Goal: Transaction & Acquisition: Book appointment/travel/reservation

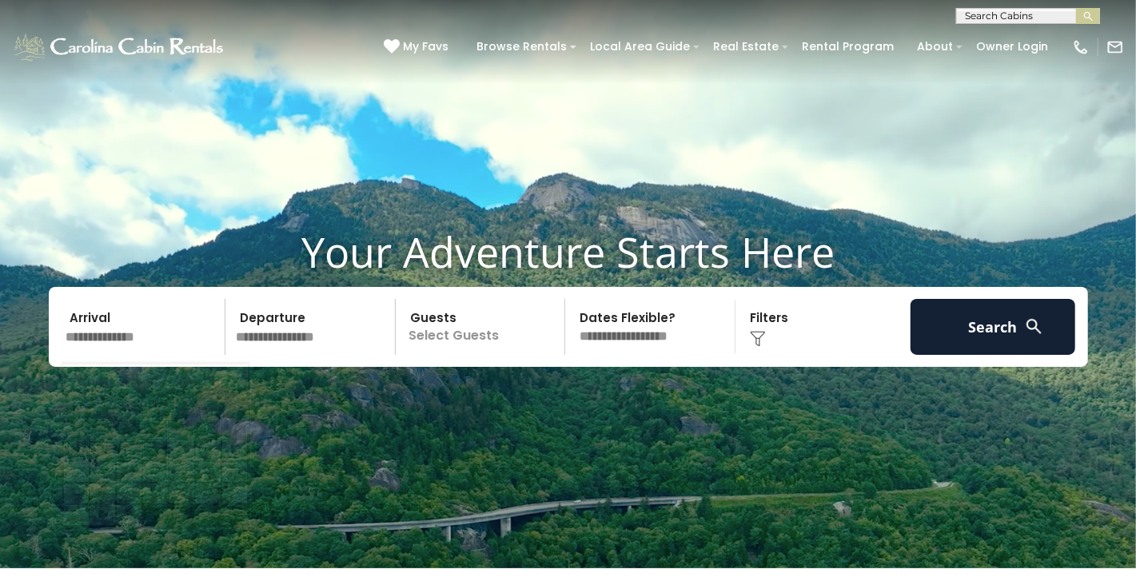
click at [138, 345] on input "text" at bounding box center [144, 327] width 166 height 56
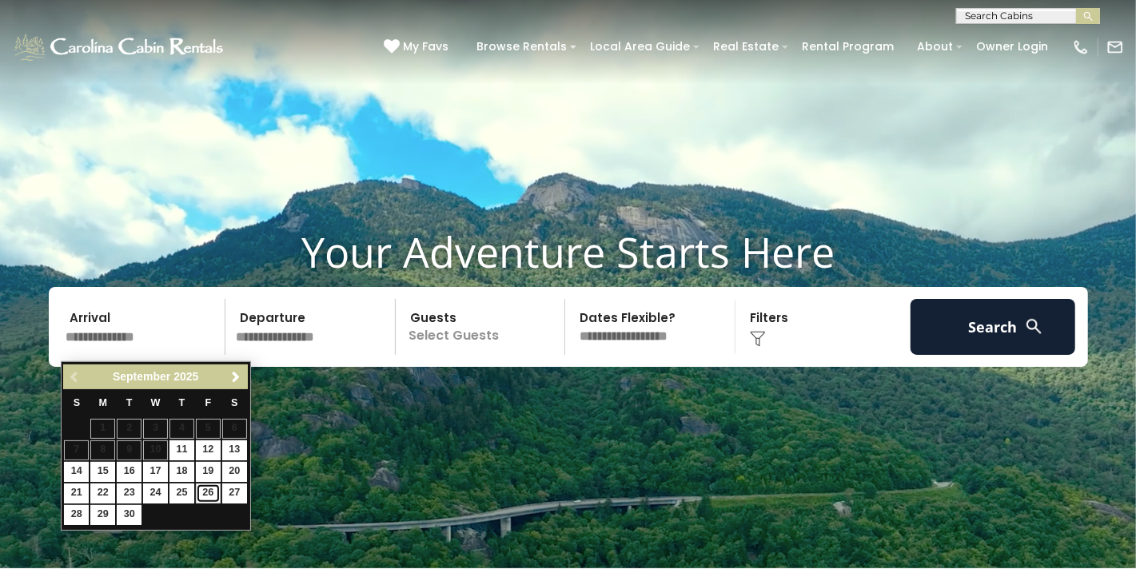
click at [208, 495] on link "26" at bounding box center [208, 494] width 25 height 20
type input "*******"
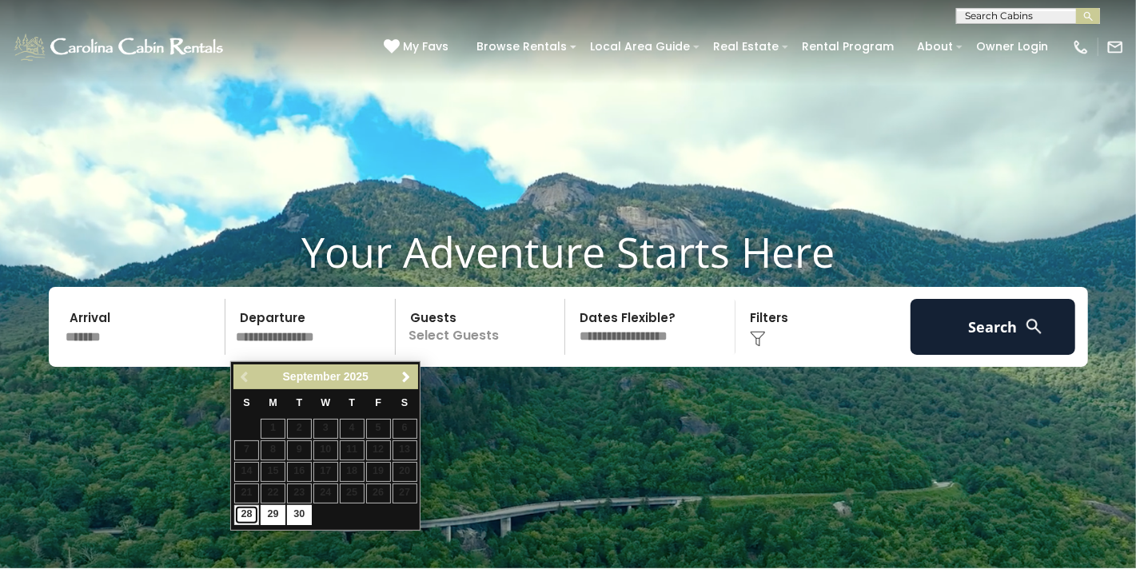
click at [249, 509] on link "28" at bounding box center [246, 515] width 25 height 20
type input "*******"
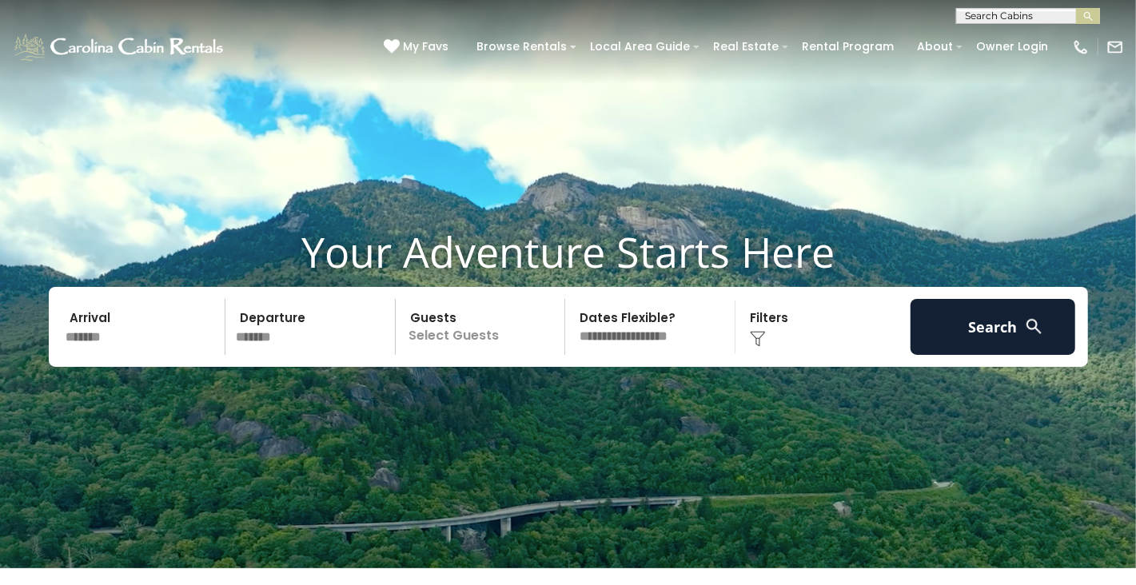
click at [455, 340] on p "Select Guests" at bounding box center [483, 327] width 165 height 56
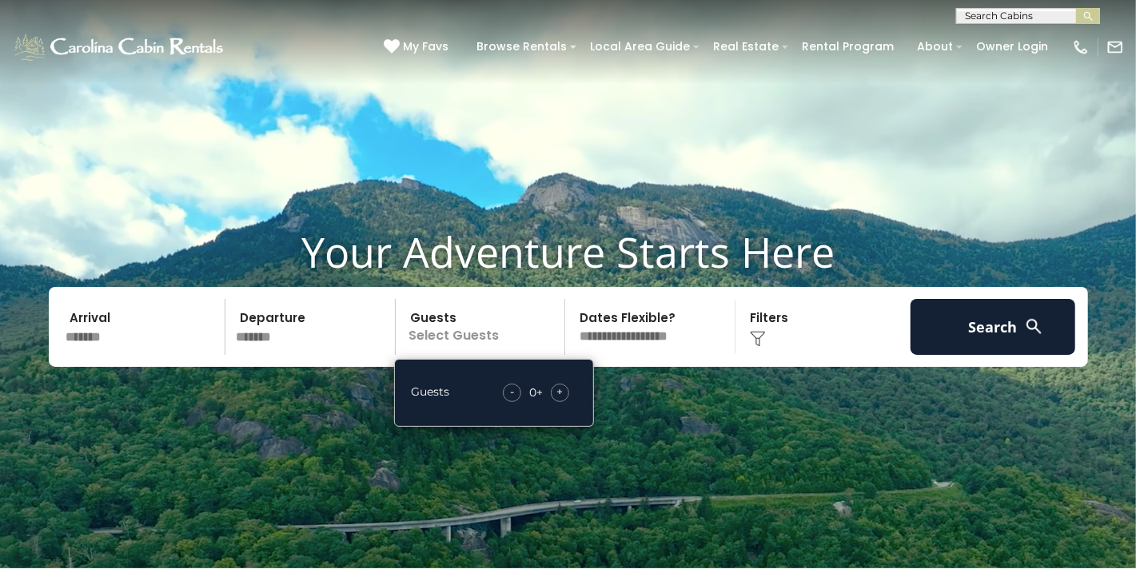
click at [554, 401] on div "+" at bounding box center [560, 393] width 18 height 18
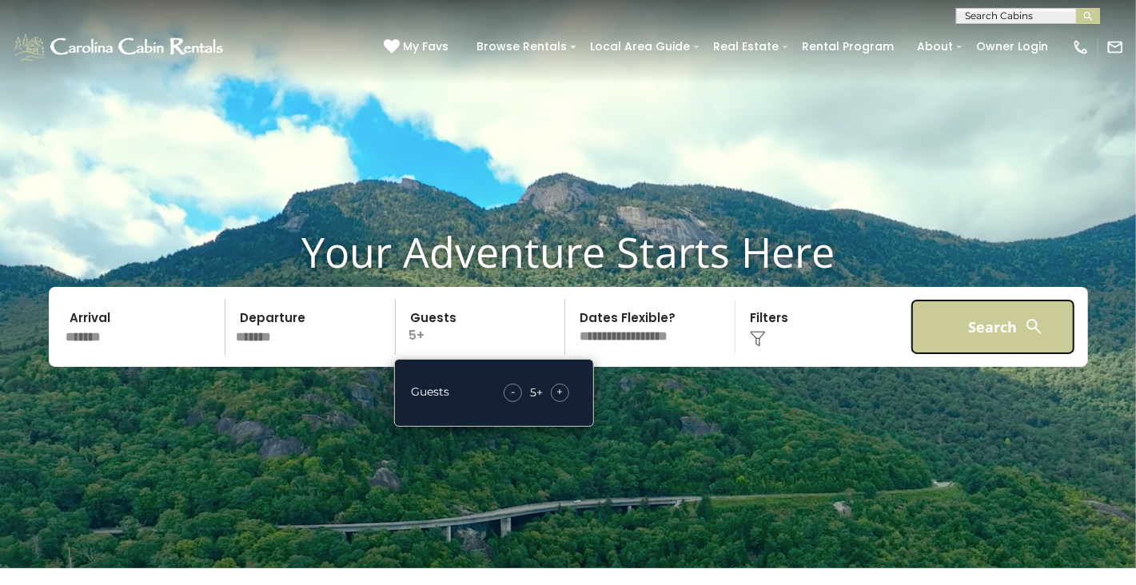
click at [961, 330] on button "Search" at bounding box center [994, 327] width 166 height 56
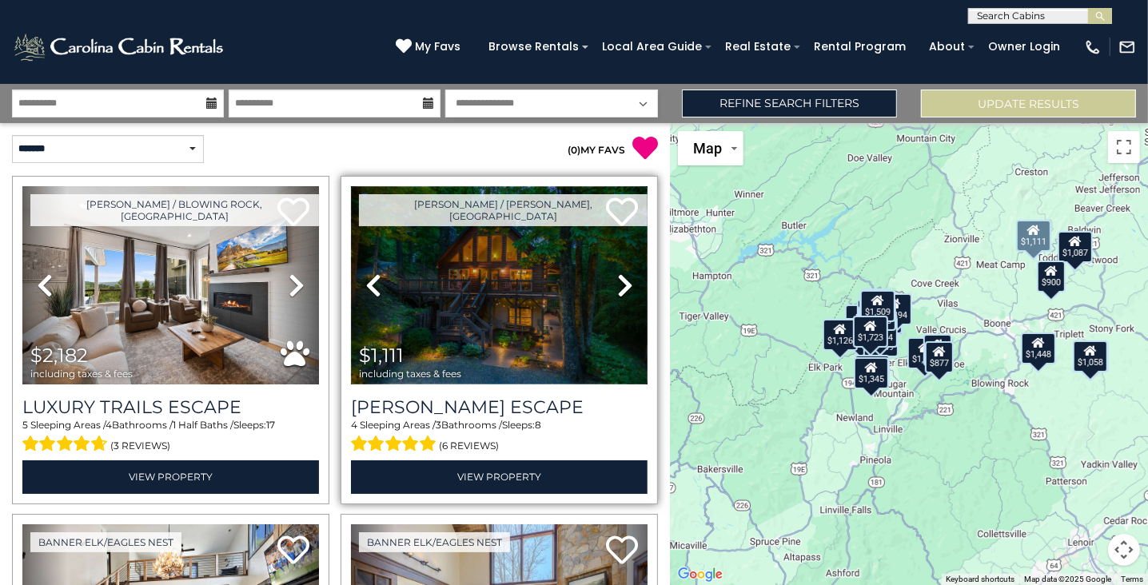
click at [536, 266] on img at bounding box center [499, 285] width 297 height 198
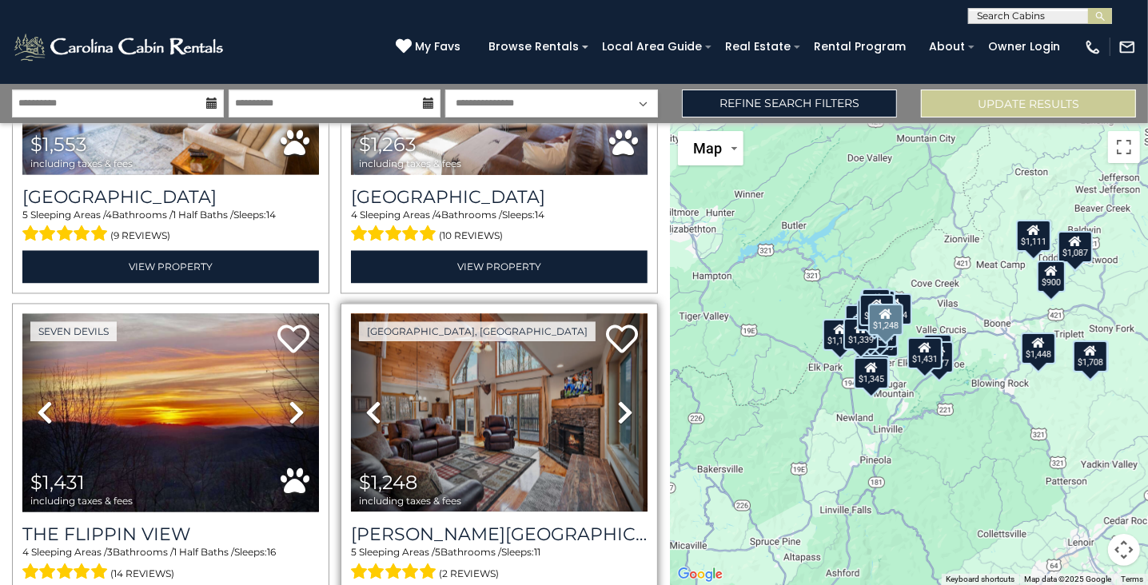
scroll to position [2319, 0]
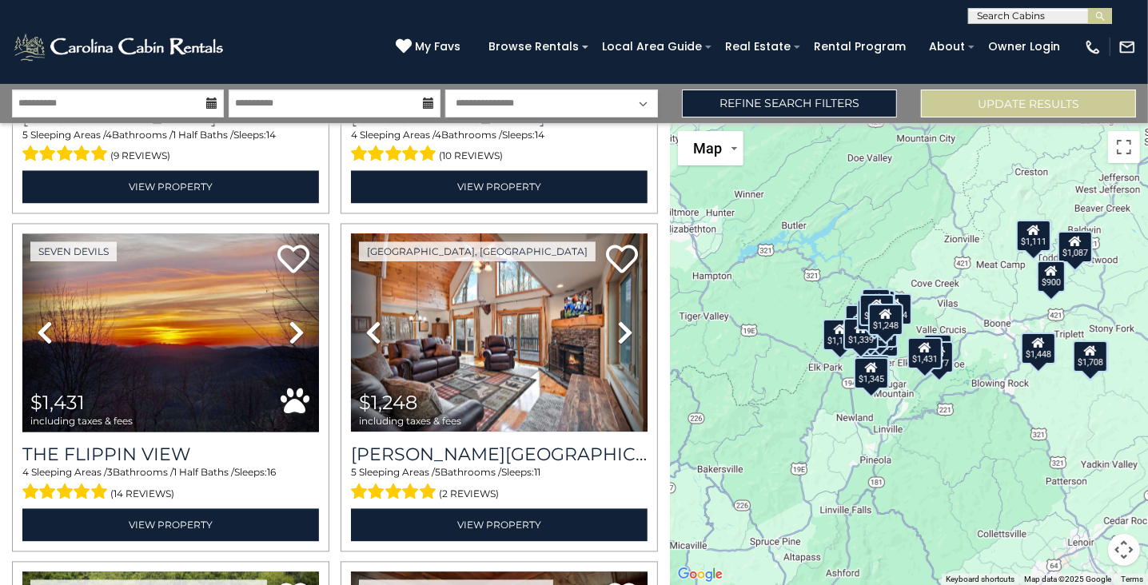
click at [1127, 542] on button "Map camera controls" at bounding box center [1124, 550] width 32 height 32
click at [1078, 471] on button "Zoom in" at bounding box center [1084, 470] width 32 height 32
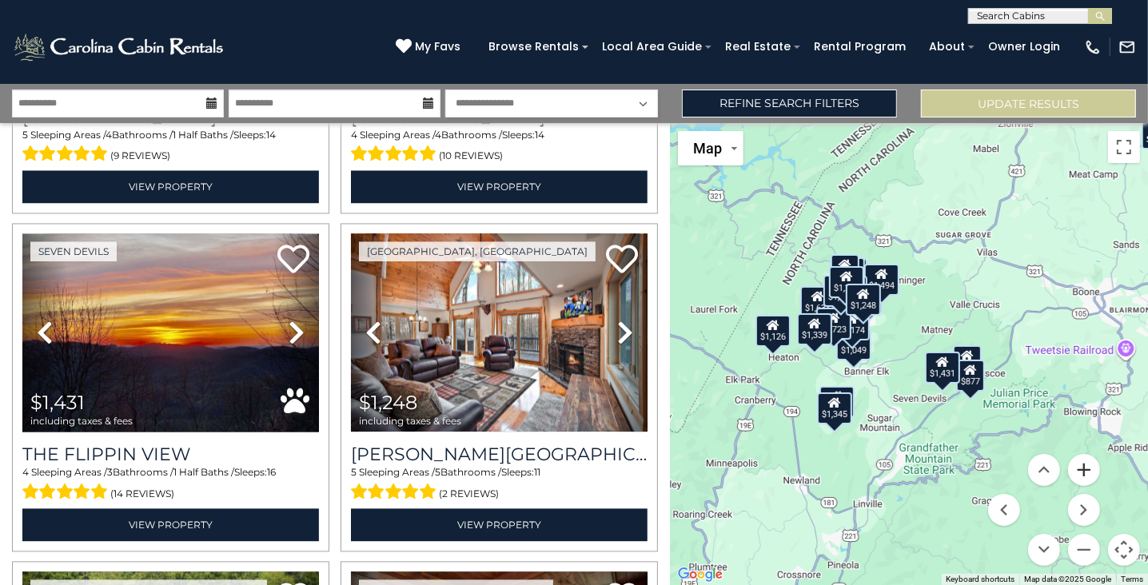
click at [1080, 475] on button "Zoom in" at bounding box center [1084, 470] width 32 height 32
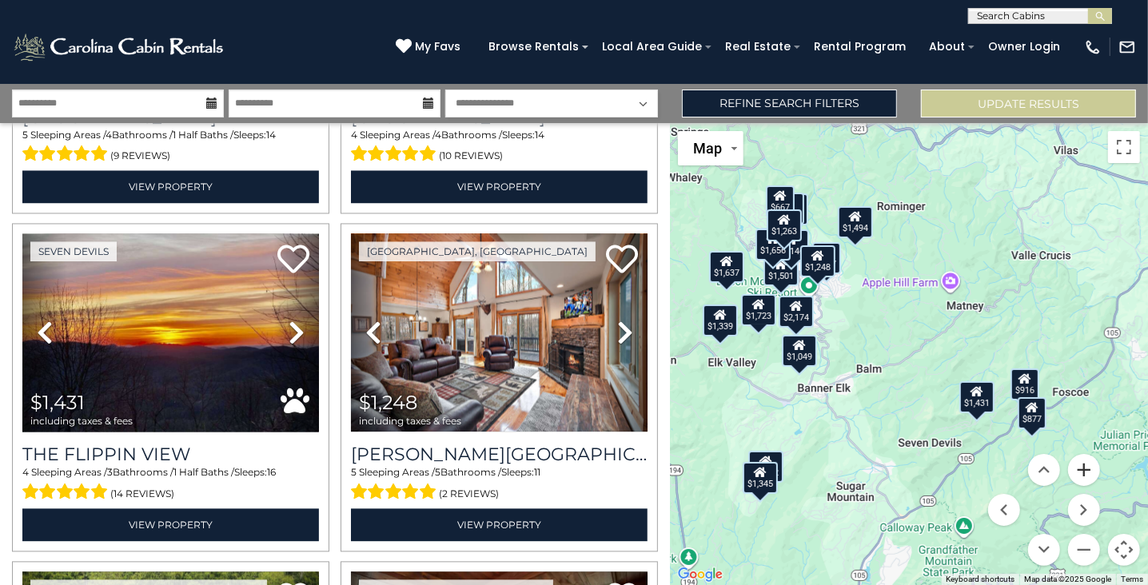
click at [1081, 471] on button "Zoom in" at bounding box center [1084, 470] width 32 height 32
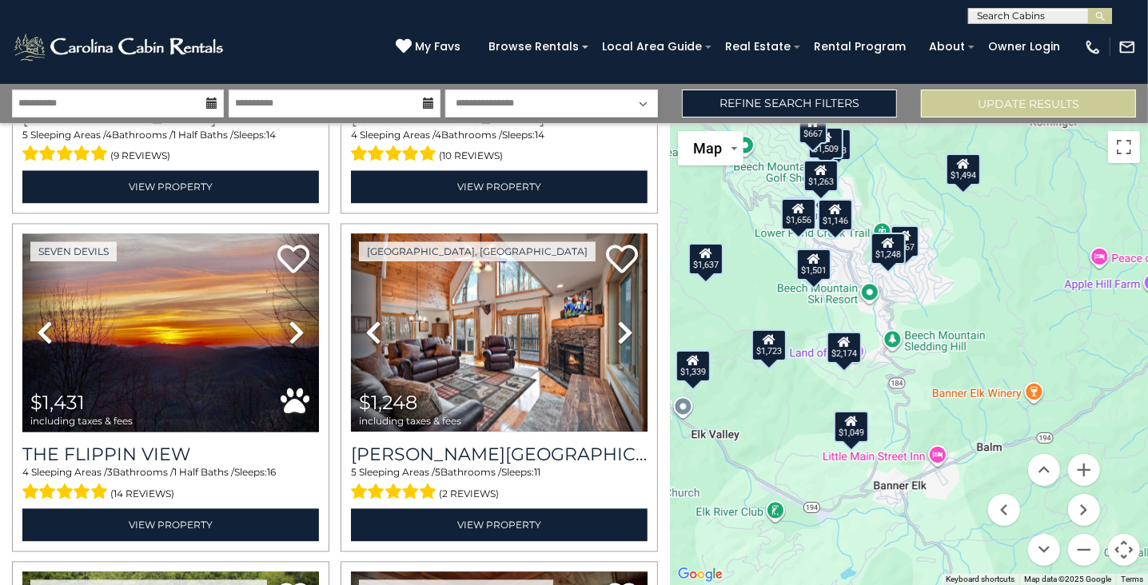
drag, startPoint x: 891, startPoint y: 424, endPoint x: 1054, endPoint y: 489, distance: 175.8
click at [1054, 489] on div "$2,182 $1,111 $1,637 $1,723 $982 $1,339 $983 $1,708 $1,049 $667 $1,072 $1,656 $…" at bounding box center [909, 354] width 478 height 462
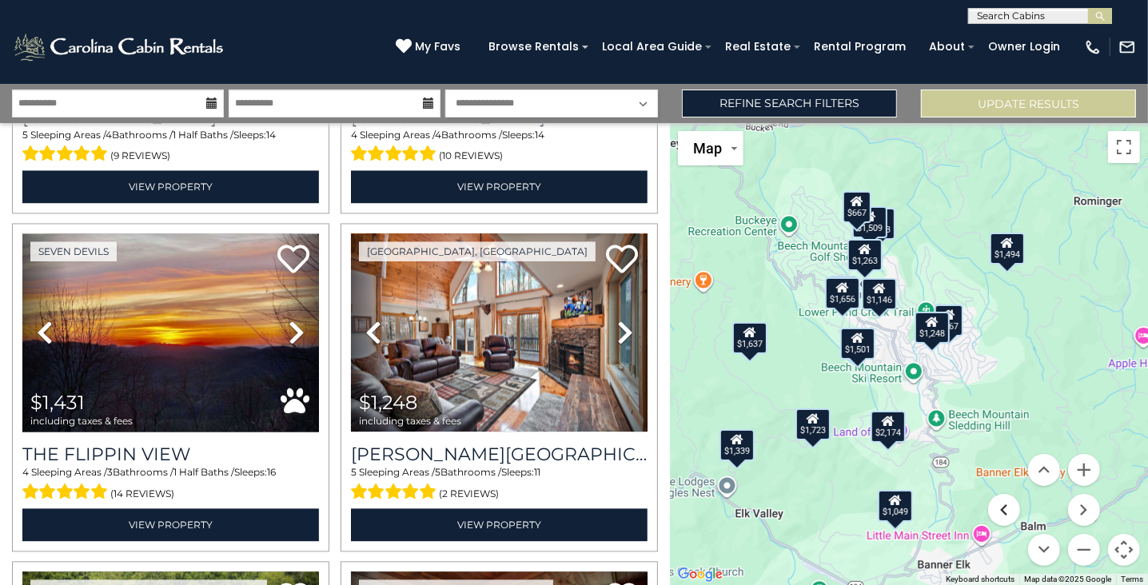
drag, startPoint x: 964, startPoint y: 406, endPoint x: 1012, endPoint y: 505, distance: 110.5
click at [1012, 505] on div "$2,182 $1,111 $1,637 $1,723 $982 $1,339 $983 $1,708 $1,049 $667 $1,072 $1,656 $…" at bounding box center [909, 354] width 478 height 462
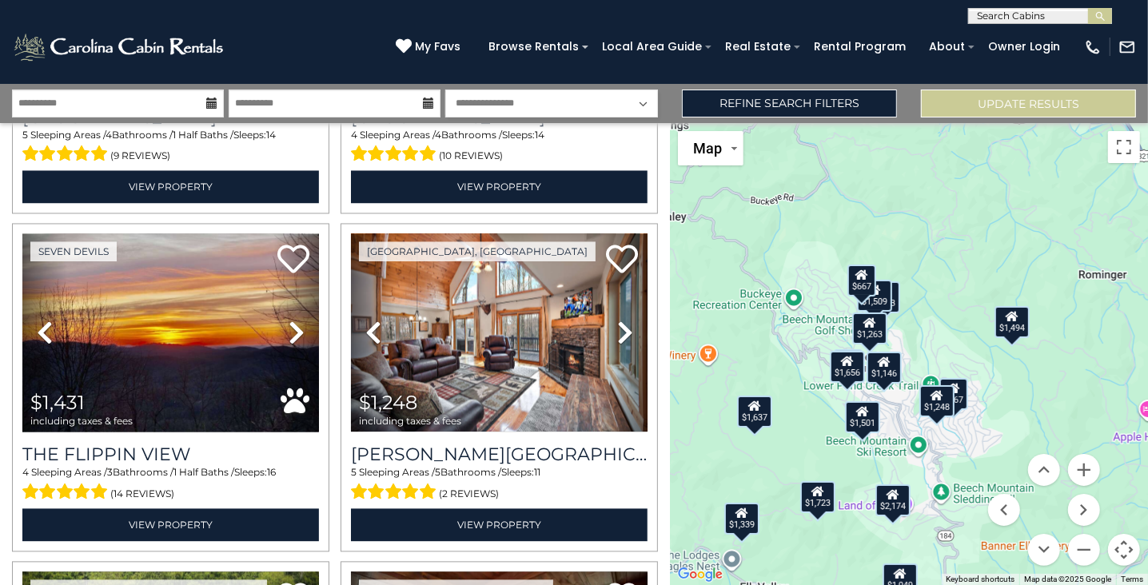
drag, startPoint x: 964, startPoint y: 396, endPoint x: 967, endPoint y: 455, distance: 59.2
click at [967, 455] on div "$2,182 $1,111 $1,637 $1,723 $982 $1,339 $983 $1,708 $1,049 $667 $1,072 $1,656 $…" at bounding box center [909, 354] width 478 height 462
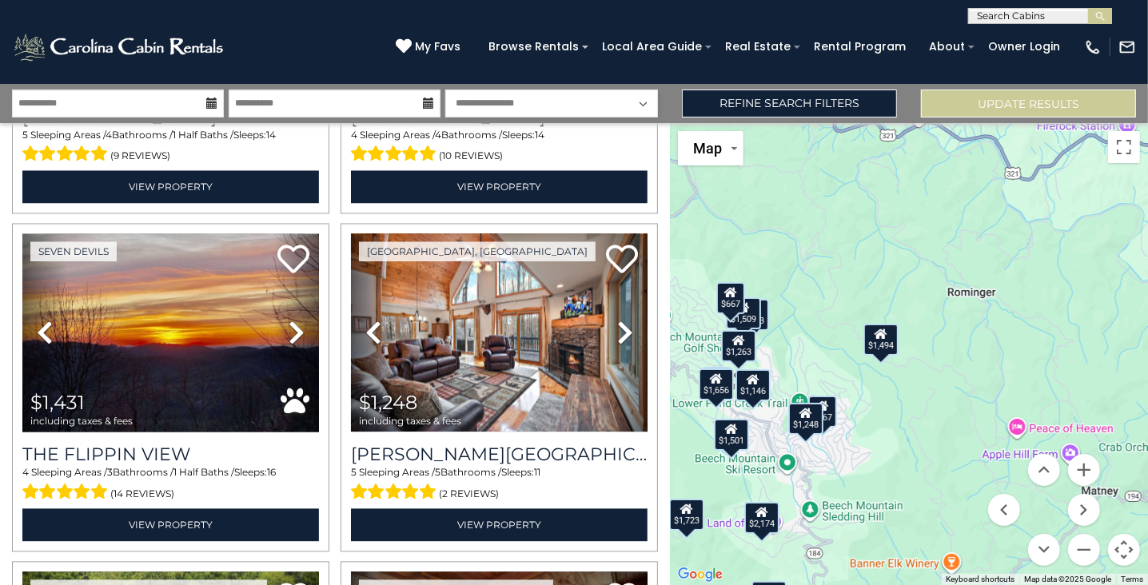
drag, startPoint x: 973, startPoint y: 445, endPoint x: 839, endPoint y: 463, distance: 135.6
click at [839, 463] on div "$2,182 $1,111 $1,637 $1,723 $982 $1,339 $983 $1,708 $1,049 $667 $1,072 $1,656 $…" at bounding box center [909, 354] width 478 height 462
click at [1075, 542] on button "Zoom out" at bounding box center [1084, 550] width 32 height 32
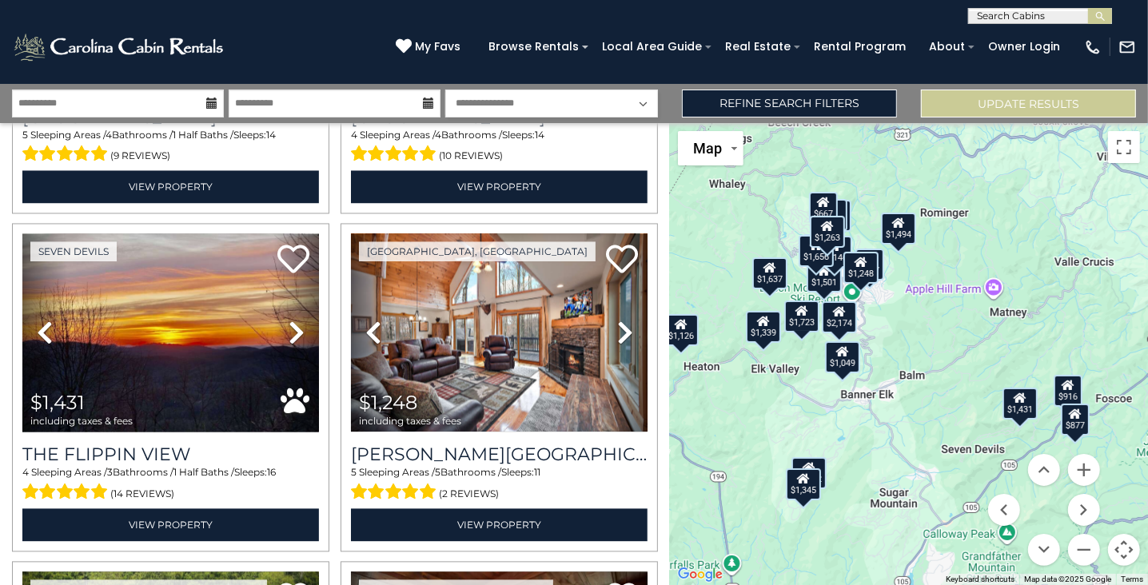
drag, startPoint x: 955, startPoint y: 465, endPoint x: 959, endPoint y: 352, distance: 112.8
click at [959, 352] on div "$2,182 $1,111 $1,637 $1,723 $982 $1,339 $983 $1,708 $1,049 $667 $1,072 $1,656 $…" at bounding box center [909, 354] width 478 height 462
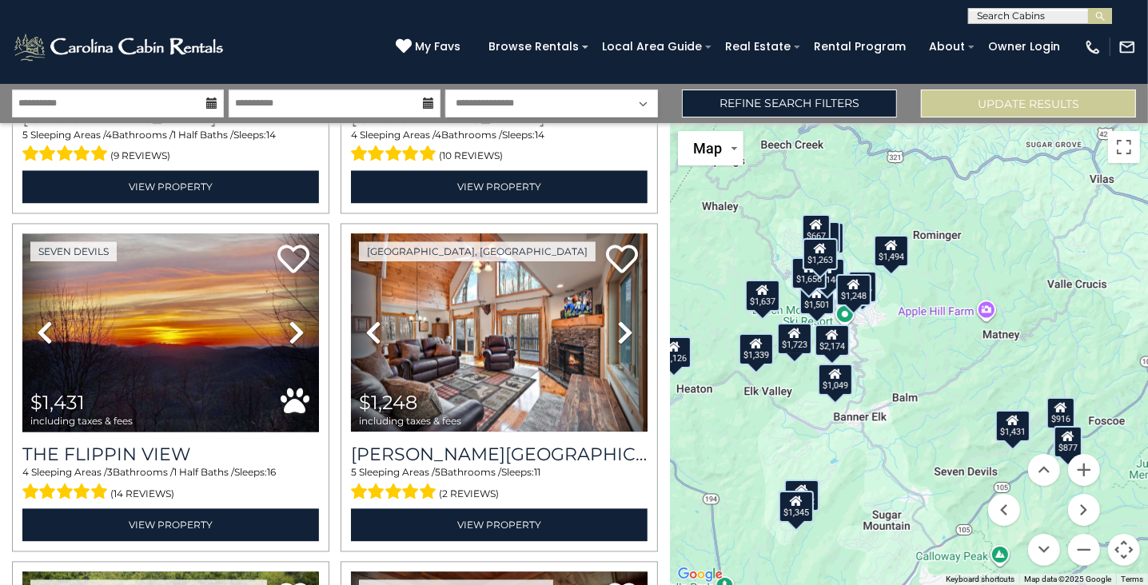
drag, startPoint x: 910, startPoint y: 334, endPoint x: 904, endPoint y: 360, distance: 26.4
click at [904, 360] on div "$2,182 $1,111 $1,637 $1,723 $982 $1,339 $983 $1,708 $1,049 $667 $1,072 $1,656 $…" at bounding box center [909, 354] width 478 height 462
click at [1083, 543] on button "Zoom out" at bounding box center [1084, 550] width 32 height 32
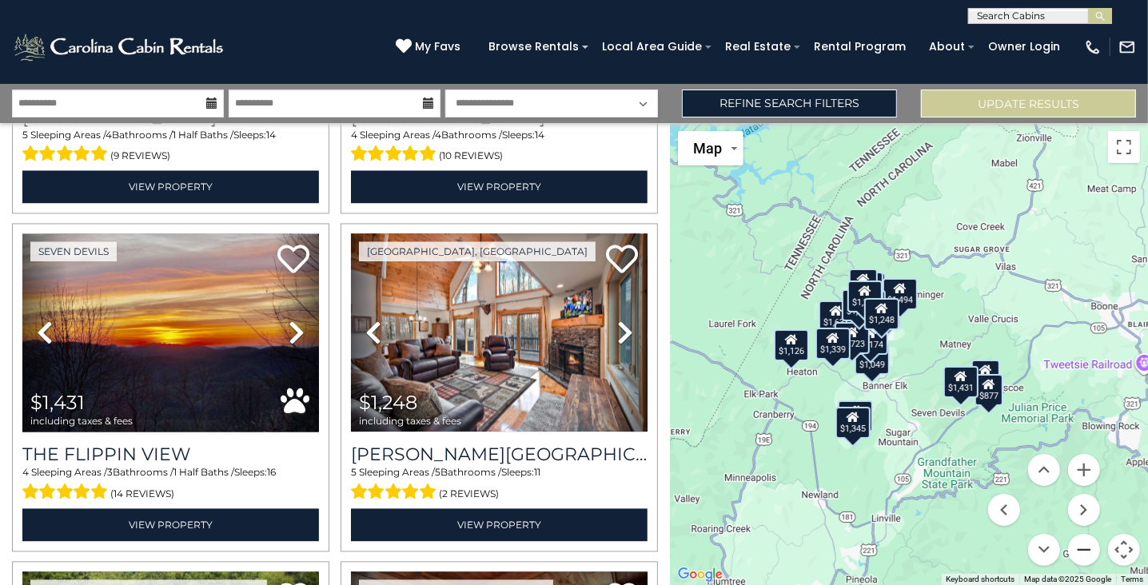
click at [1083, 543] on button "Zoom out" at bounding box center [1084, 550] width 32 height 32
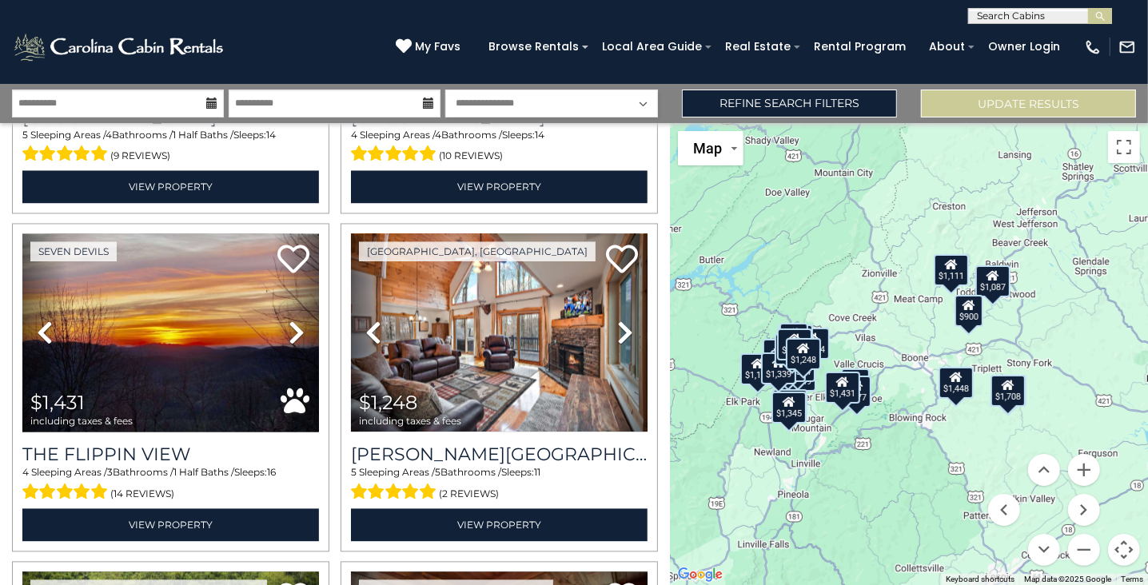
drag, startPoint x: 1084, startPoint y: 429, endPoint x: 990, endPoint y: 457, distance: 97.4
click at [990, 457] on div "$2,182 $1,111 $1,637 $1,723 $982 $1,339 $983 $1,708 $1,049 $667 $1,072 $1,656 $…" at bounding box center [909, 354] width 478 height 462
click at [960, 391] on div "$1,448" at bounding box center [956, 383] width 35 height 32
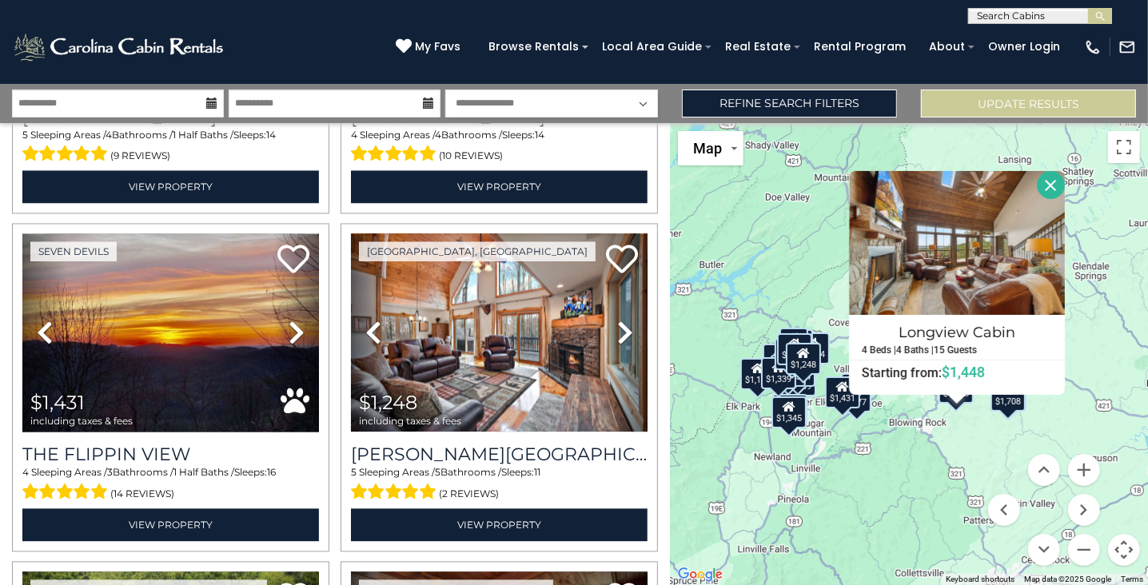
click at [1008, 408] on div "$1,708" at bounding box center [1008, 396] width 35 height 32
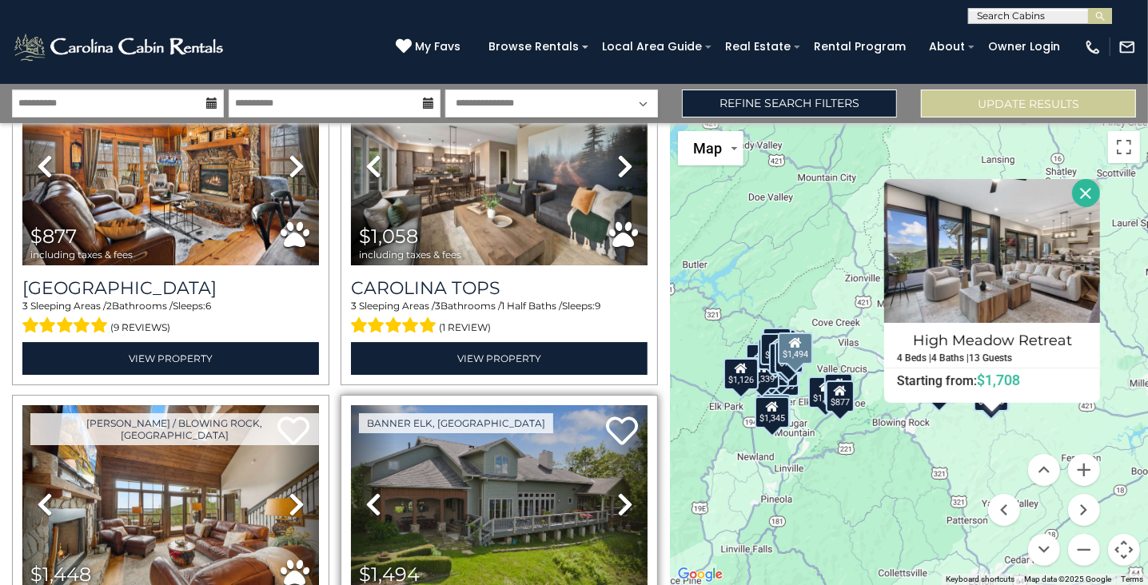
scroll to position [3918, 0]
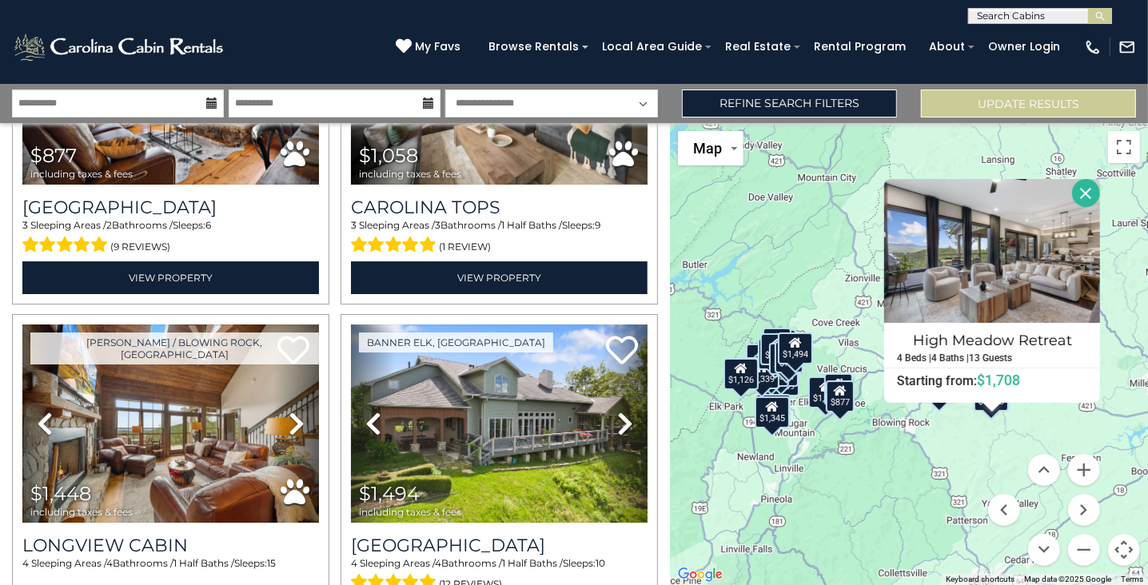
click at [1080, 194] on button "Close" at bounding box center [1086, 193] width 28 height 28
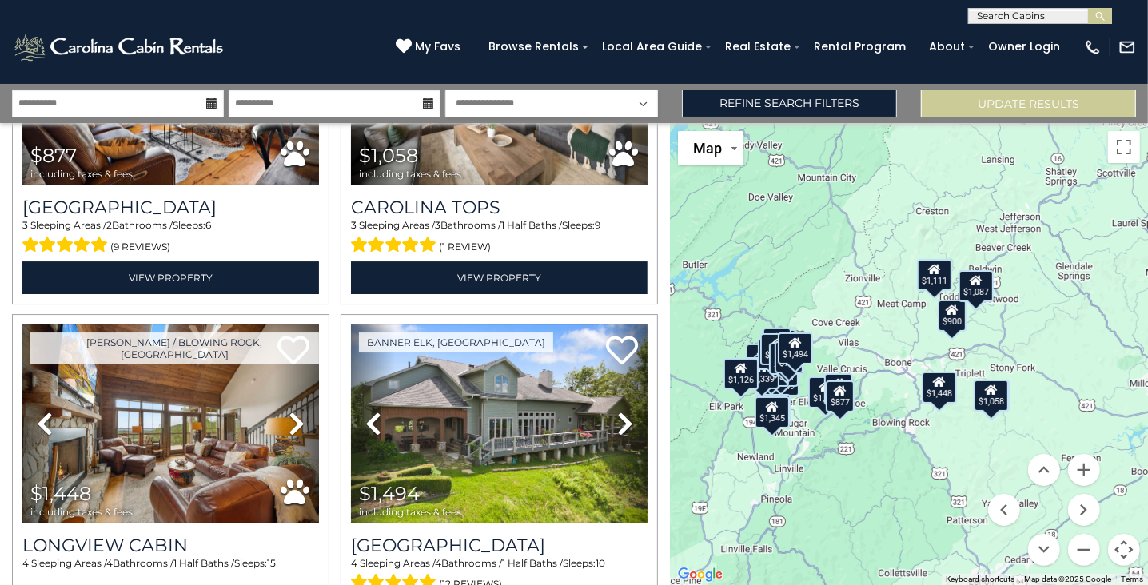
click at [953, 321] on div "$900" at bounding box center [951, 316] width 29 height 32
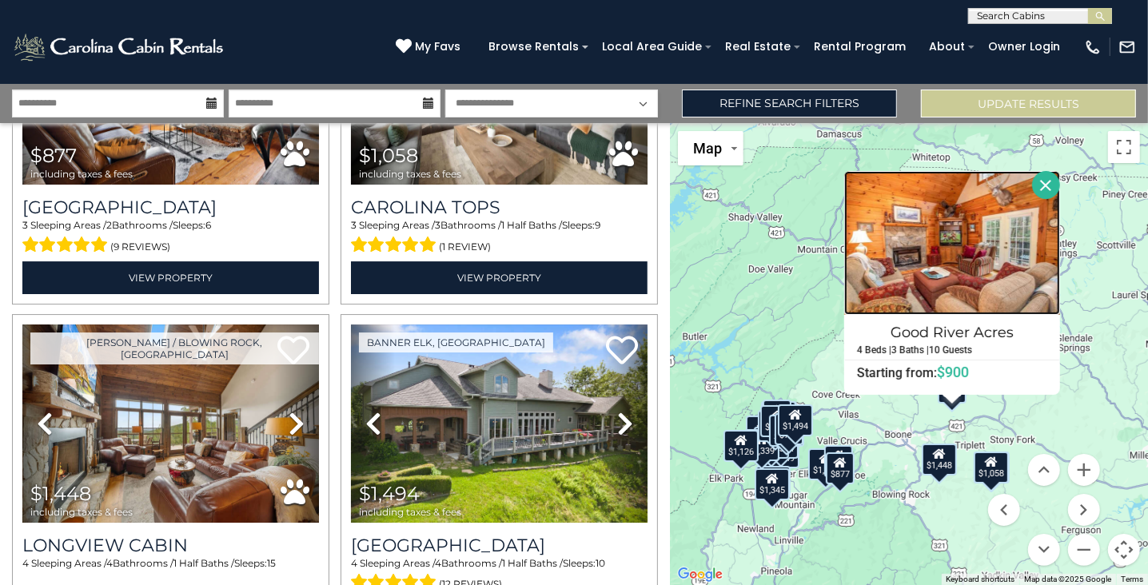
click at [968, 302] on img at bounding box center [952, 243] width 216 height 144
click at [1124, 356] on div "$2,182 $1,111 $1,637 $1,723 $982 $1,339 $983 $1,708 $1,049 $667 $1,072 $1,656 $…" at bounding box center [909, 354] width 478 height 462
click at [1043, 191] on button "Close" at bounding box center [1046, 185] width 28 height 28
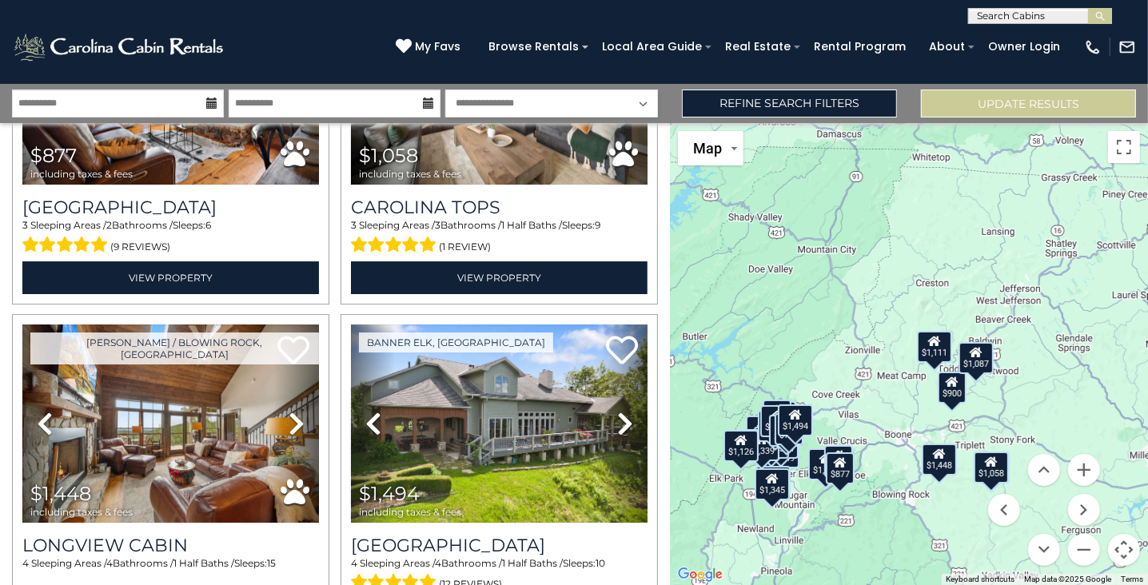
click at [989, 465] on menu at bounding box center [1044, 510] width 112 height 112
click at [994, 465] on menu at bounding box center [1044, 510] width 112 height 112
click at [992, 465] on menu at bounding box center [1044, 510] width 112 height 112
click at [1045, 376] on div "$2,182 $1,111 $1,637 $1,723 $982 $1,339 $983 $1,708 $1,049 $667 $1,072 $1,656 $…" at bounding box center [909, 354] width 478 height 462
click at [1076, 549] on button "Zoom out" at bounding box center [1084, 550] width 32 height 32
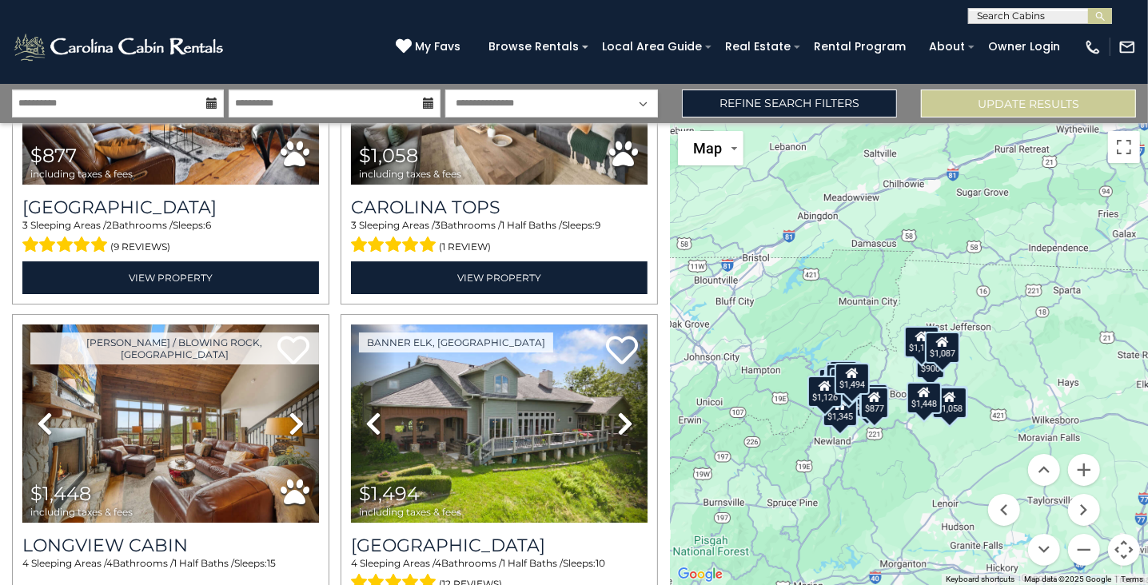
click at [958, 415] on div "$1,058" at bounding box center [949, 403] width 35 height 32
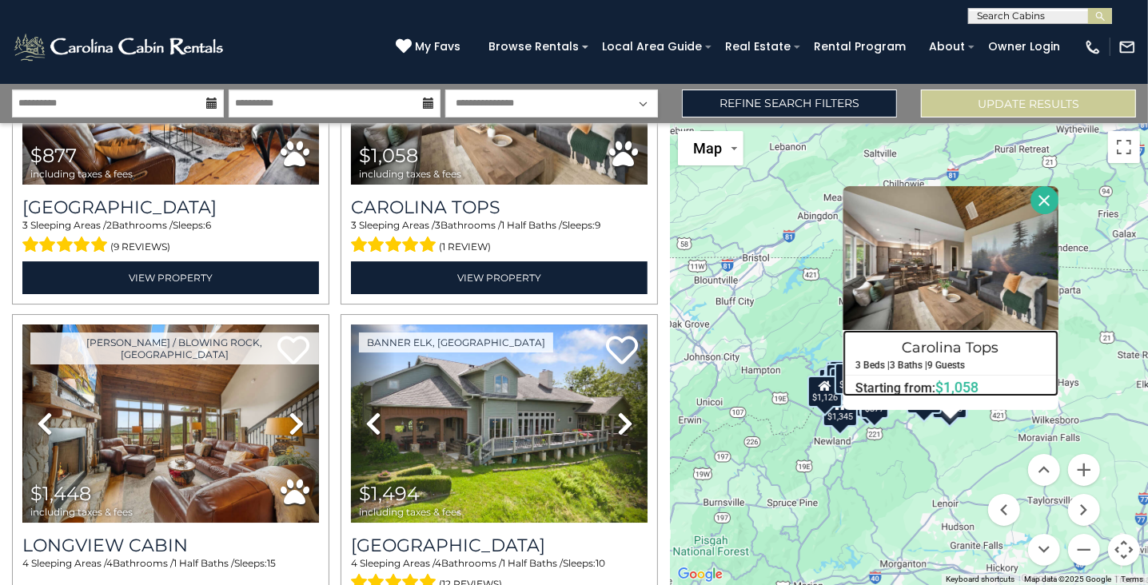
click at [959, 336] on h4 "Carolina Tops" at bounding box center [951, 348] width 214 height 26
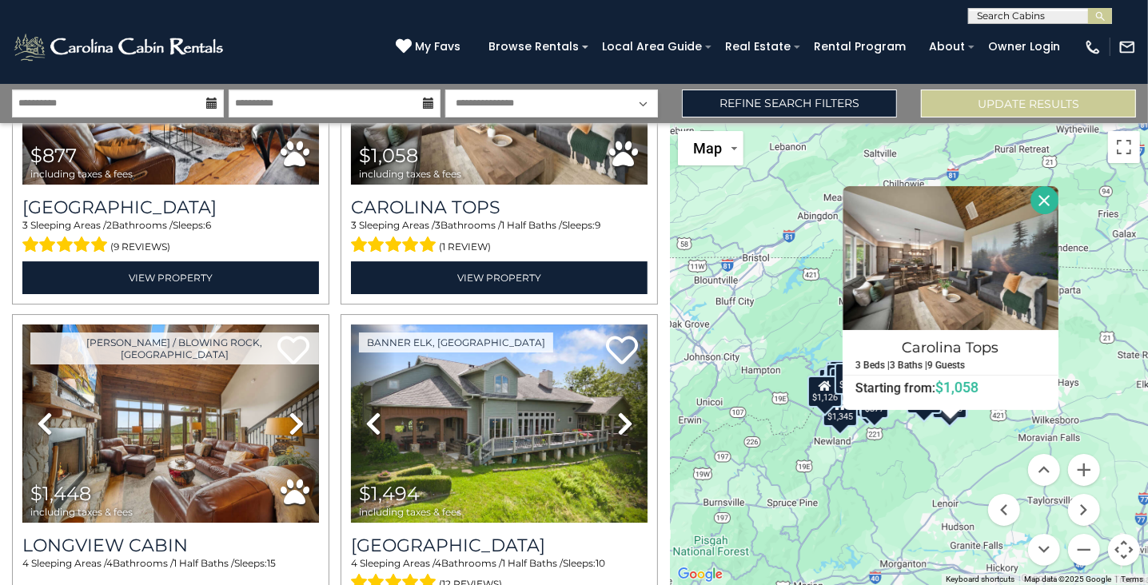
click at [1050, 203] on button "Close" at bounding box center [1045, 200] width 28 height 28
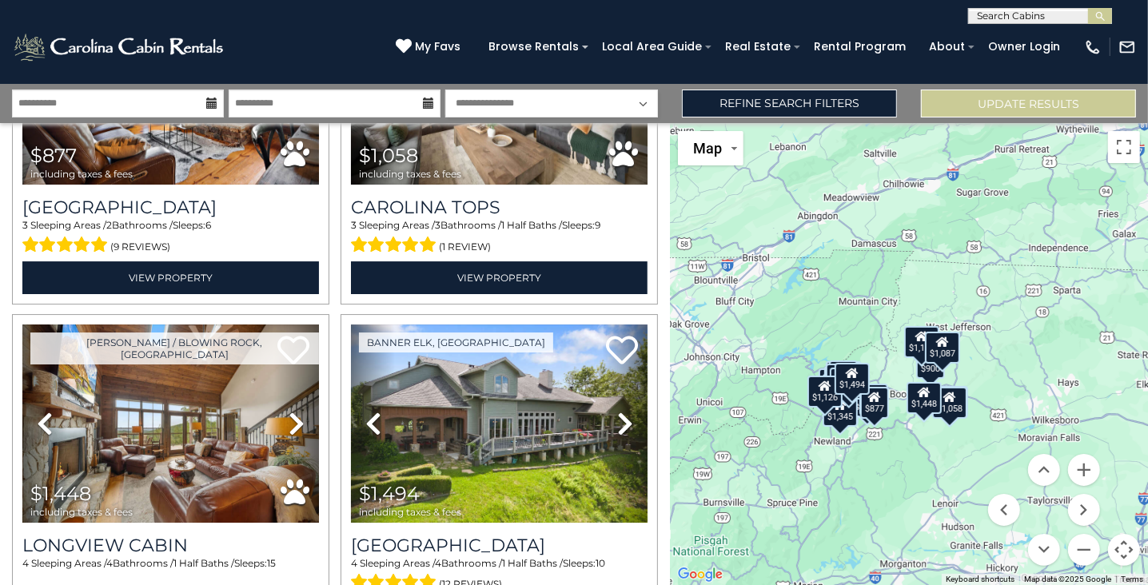
click at [923, 408] on div "$1,448" at bounding box center [924, 398] width 35 height 32
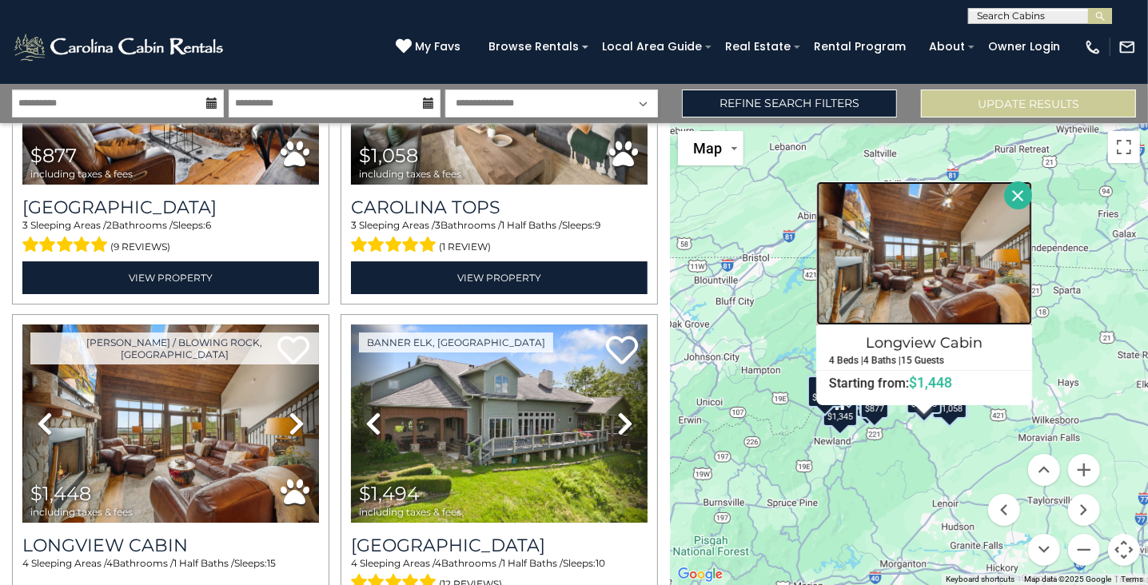
click at [927, 298] on img at bounding box center [924, 254] width 216 height 144
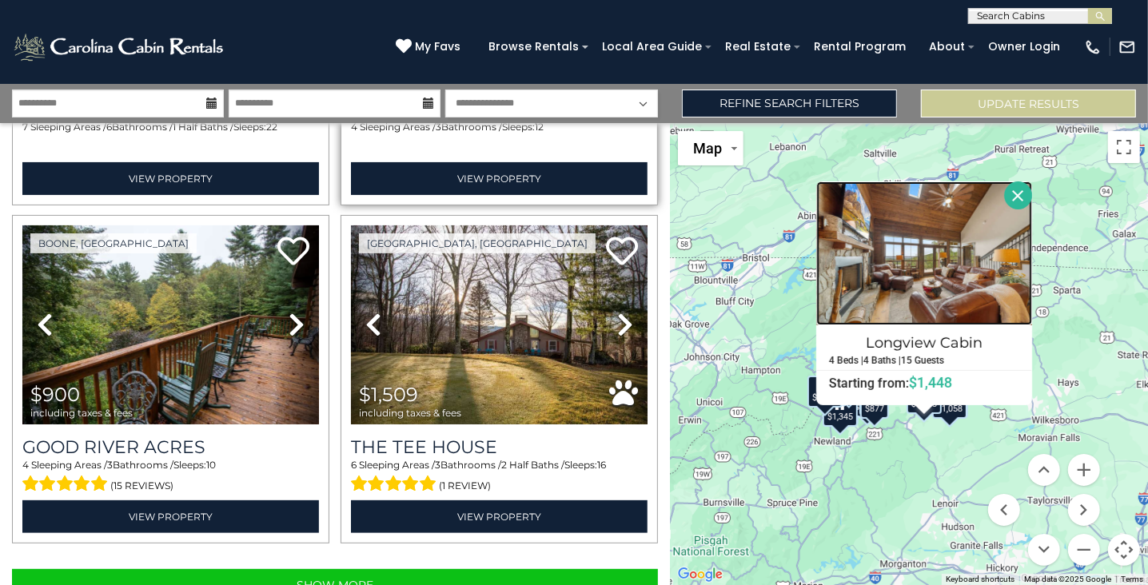
scroll to position [4705, 0]
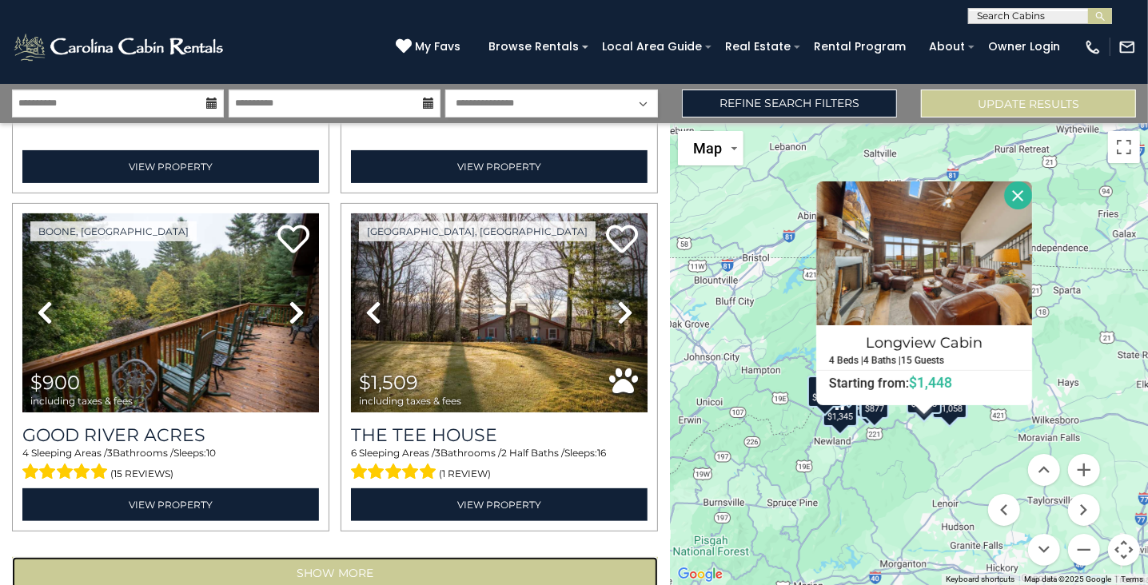
click at [310, 557] on button "Show More" at bounding box center [335, 573] width 646 height 32
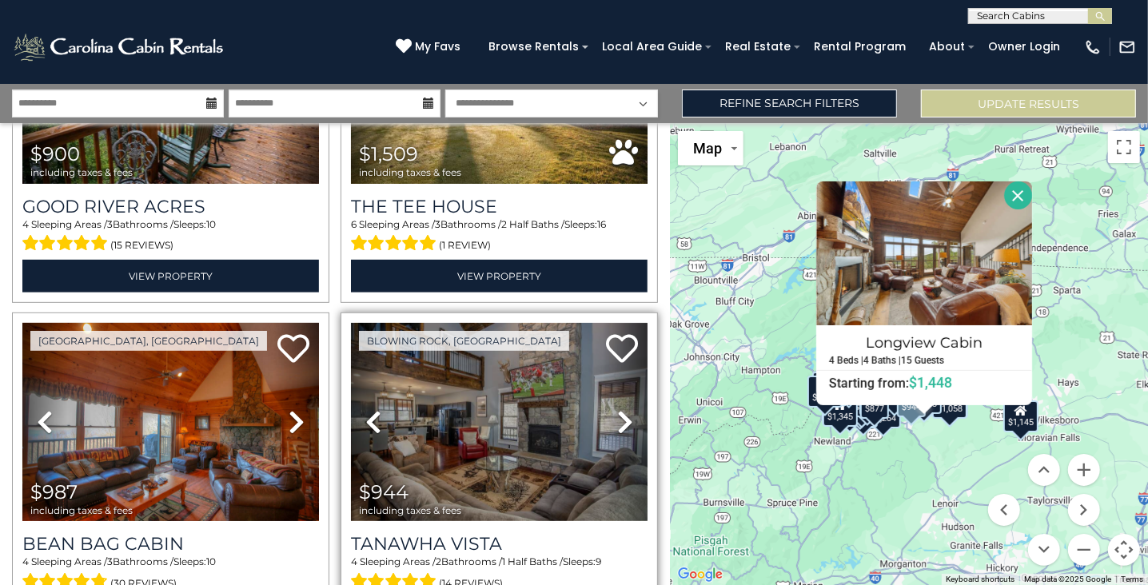
scroll to position [4946, 0]
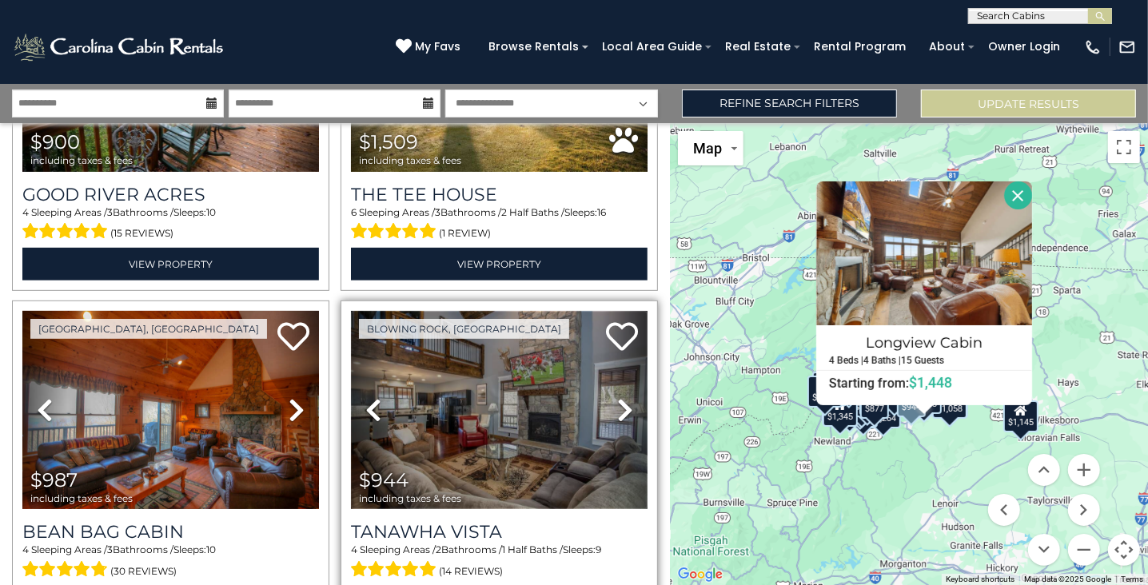
click at [521, 425] on img at bounding box center [499, 410] width 297 height 198
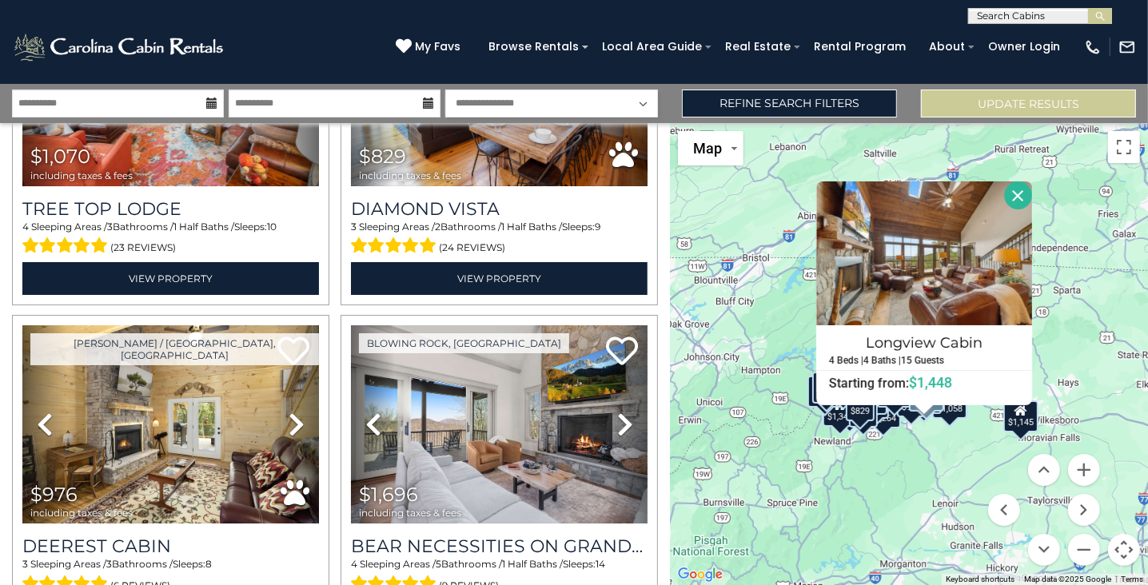
scroll to position [8704, 0]
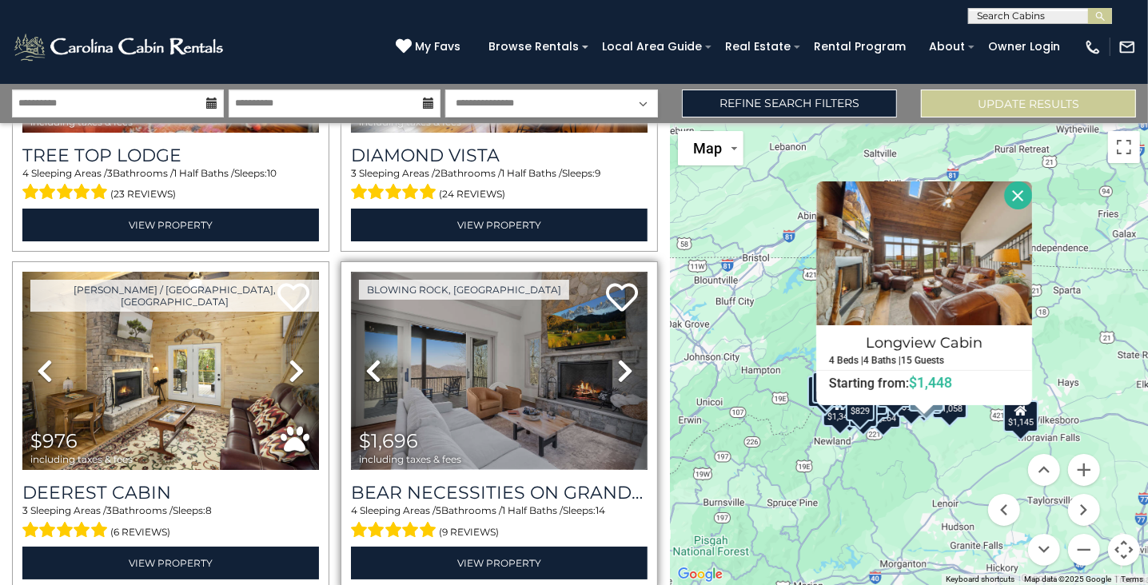
click at [501, 323] on img at bounding box center [499, 371] width 297 height 198
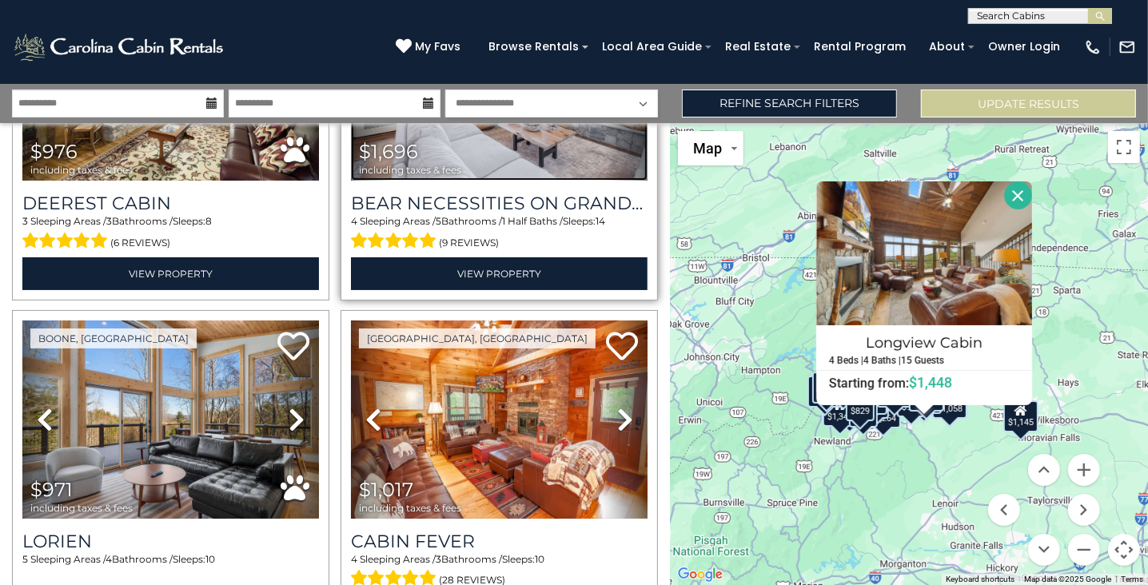
scroll to position [9024, 0]
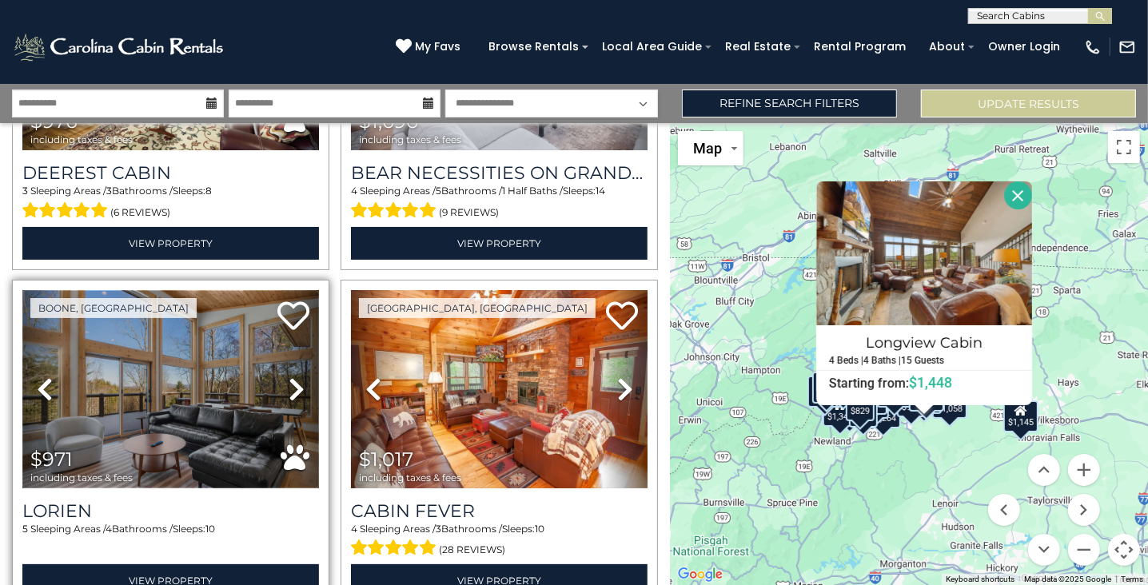
click at [192, 309] on img at bounding box center [170, 389] width 297 height 198
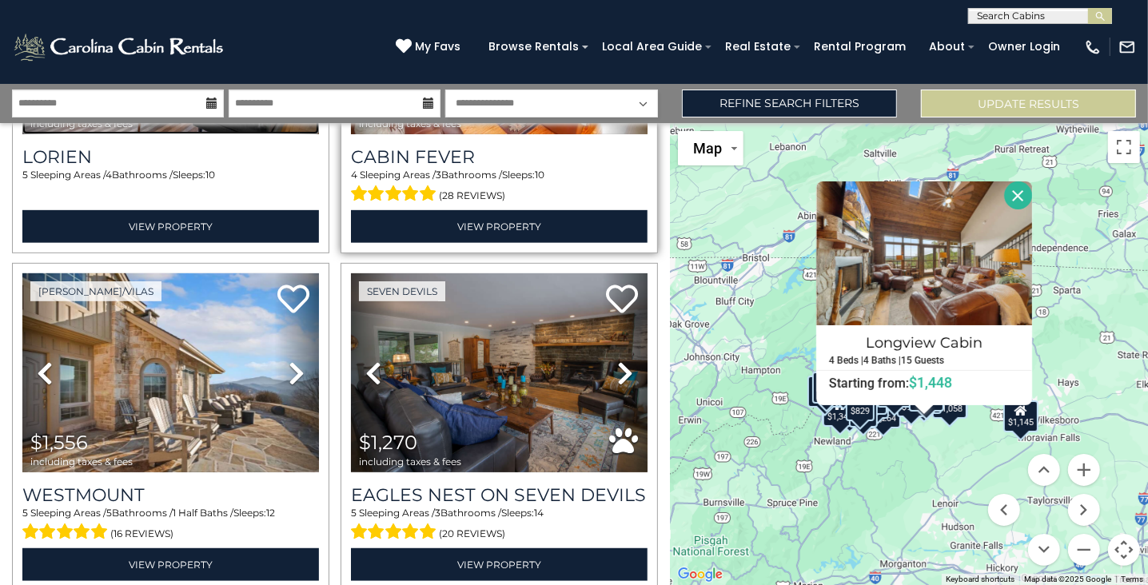
scroll to position [9424, 0]
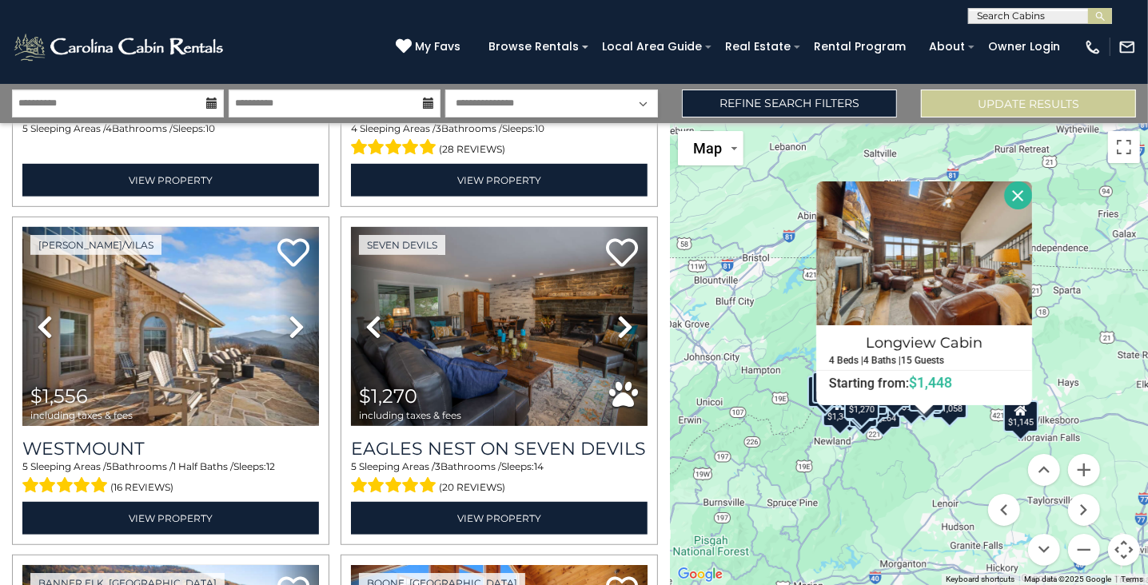
drag, startPoint x: 1019, startPoint y: 197, endPoint x: 1010, endPoint y: 197, distance: 8.8
click at [1018, 197] on button "Close" at bounding box center [1018, 196] width 28 height 28
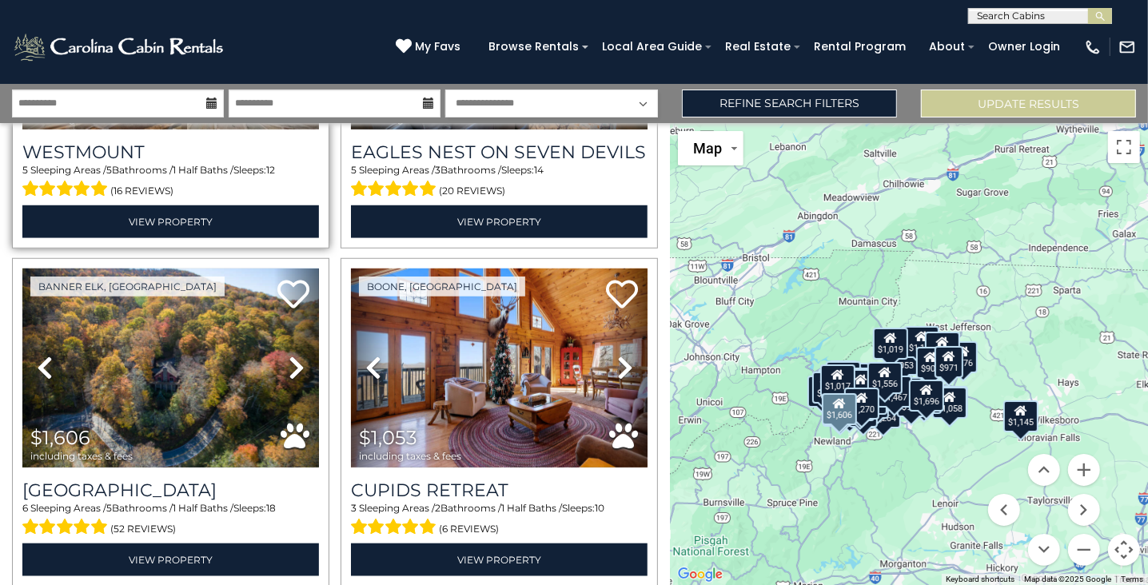
scroll to position [9733, 0]
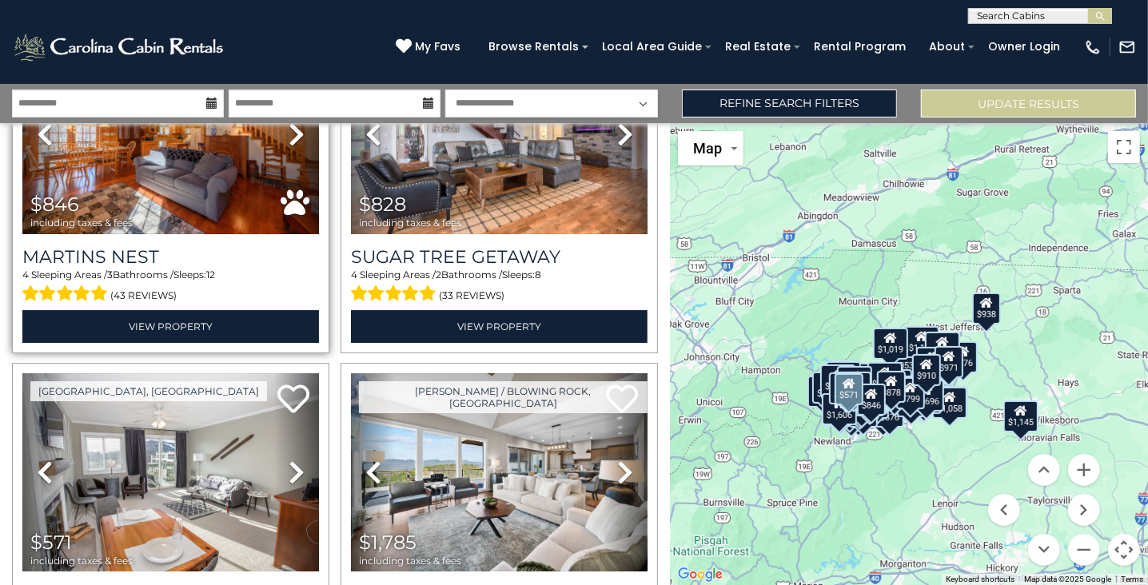
scroll to position [12693, 0]
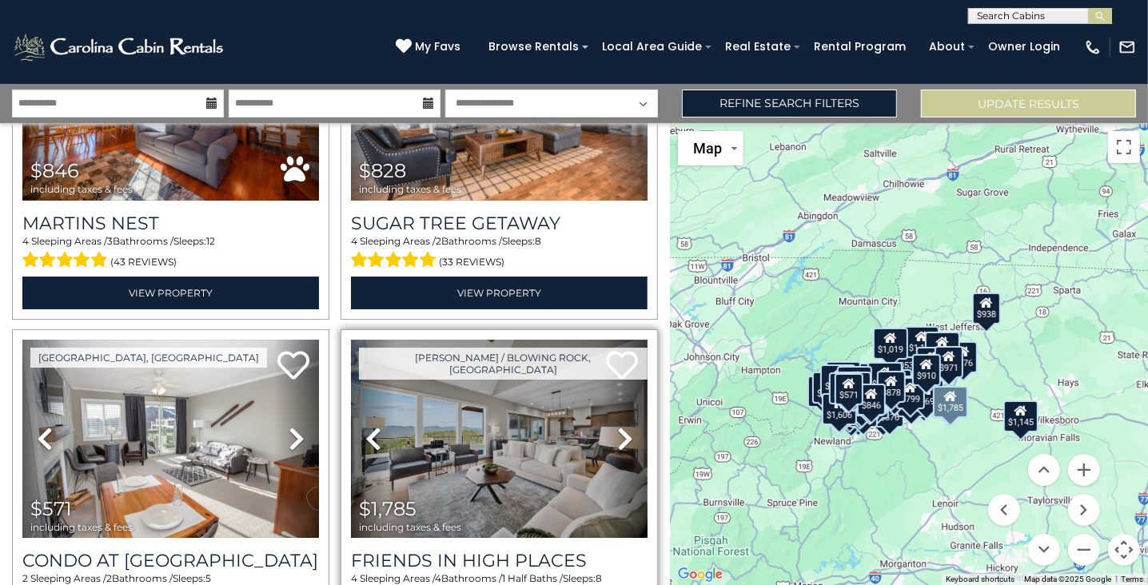
click at [617, 426] on icon at bounding box center [625, 439] width 16 height 26
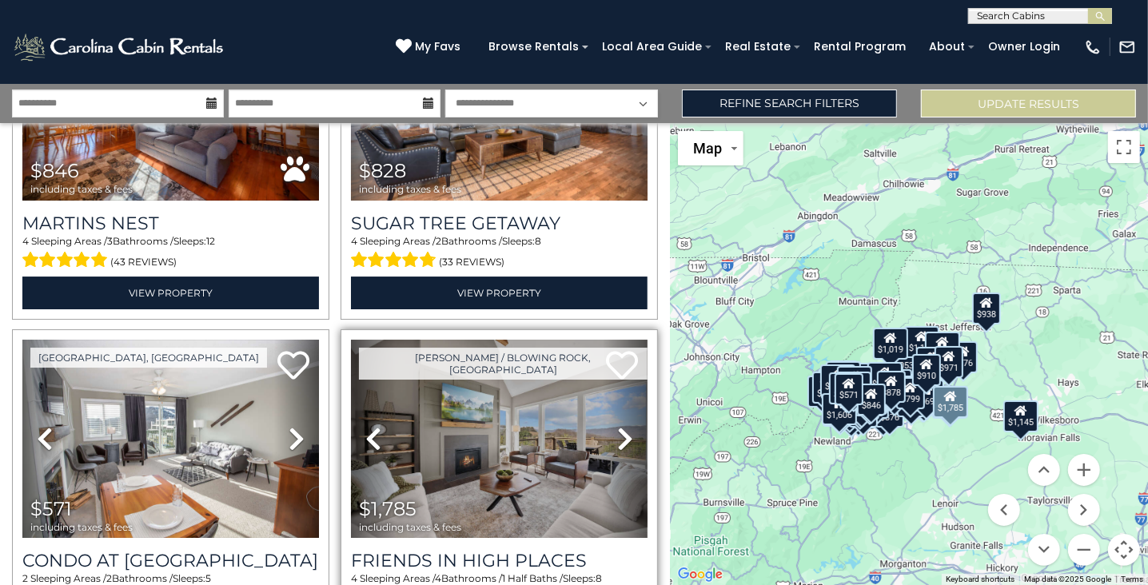
click at [617, 426] on icon at bounding box center [625, 439] width 16 height 26
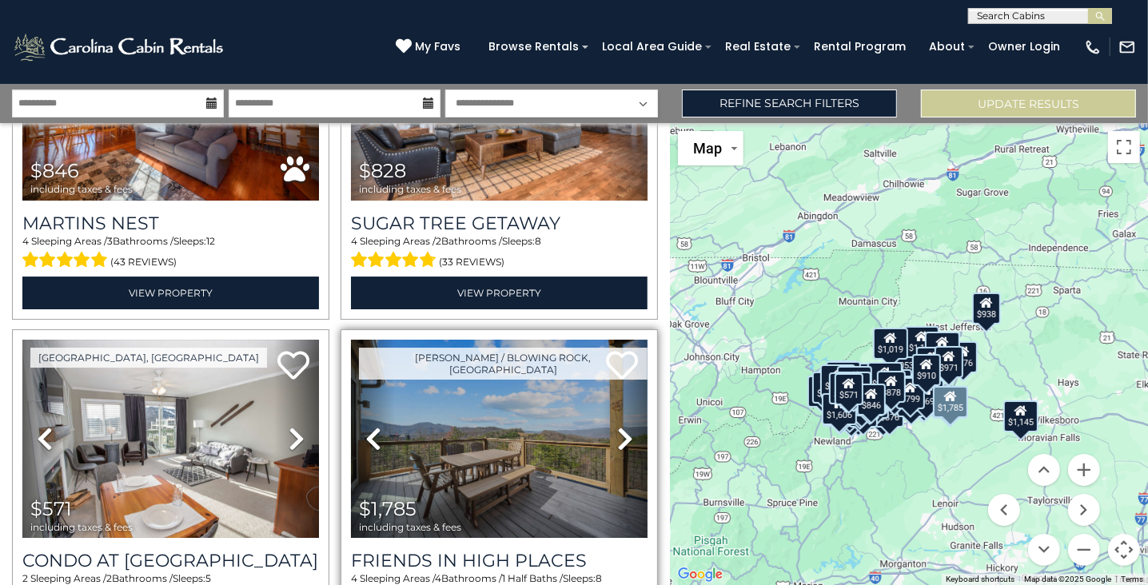
click at [617, 426] on icon at bounding box center [625, 439] width 16 height 26
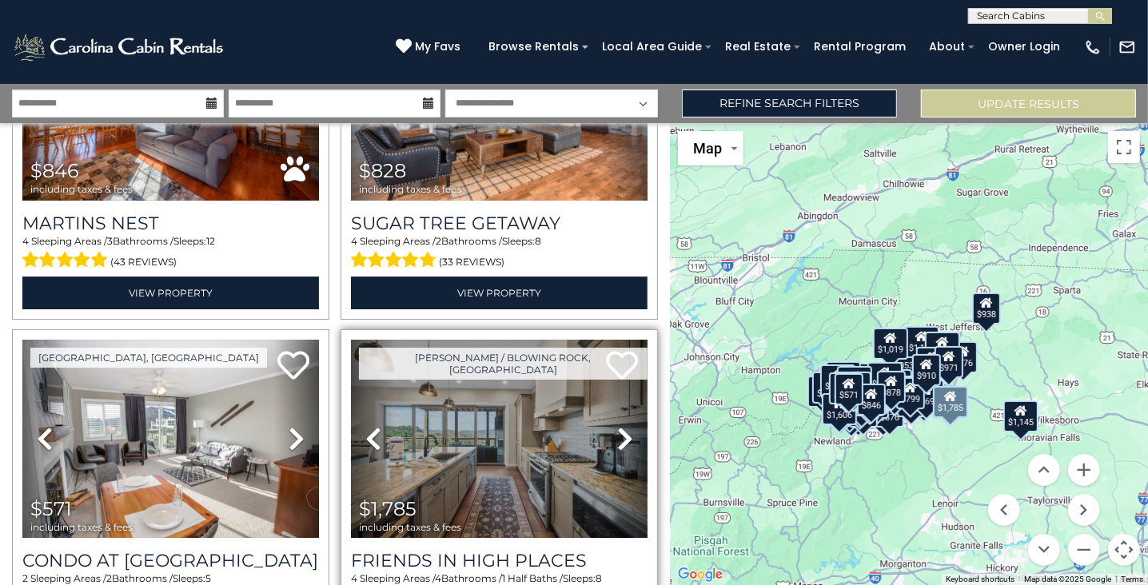
click at [617, 426] on icon at bounding box center [625, 439] width 16 height 26
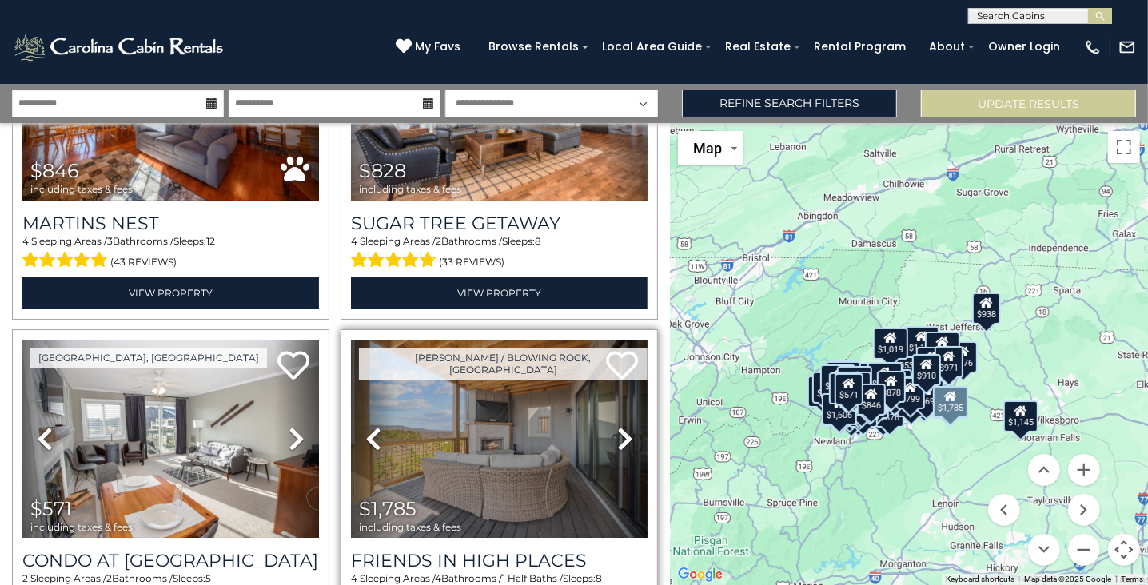
click at [617, 426] on icon at bounding box center [625, 439] width 16 height 26
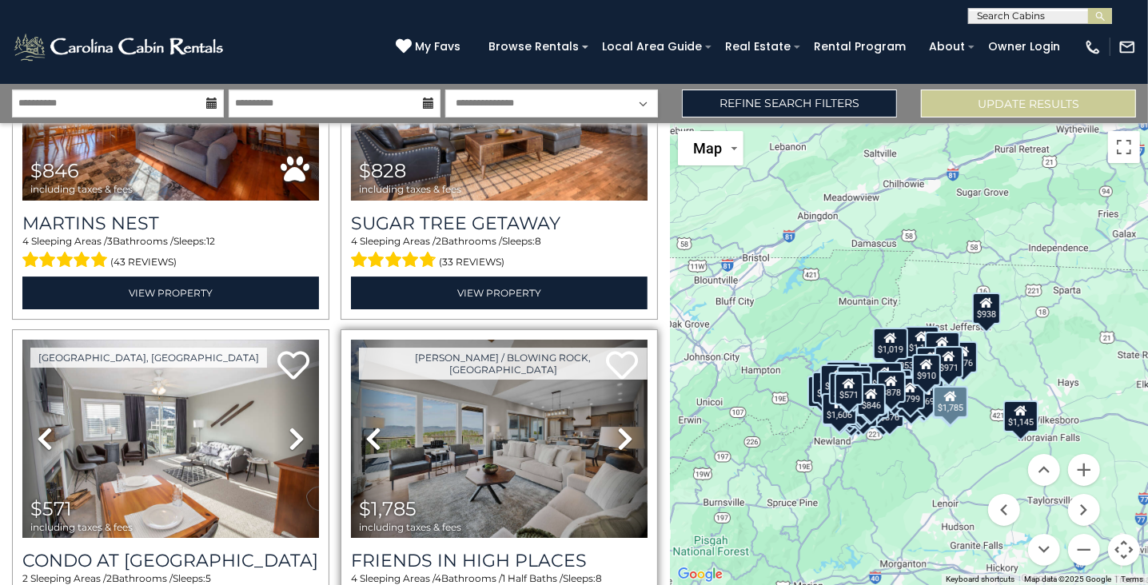
click at [617, 426] on icon at bounding box center [625, 439] width 16 height 26
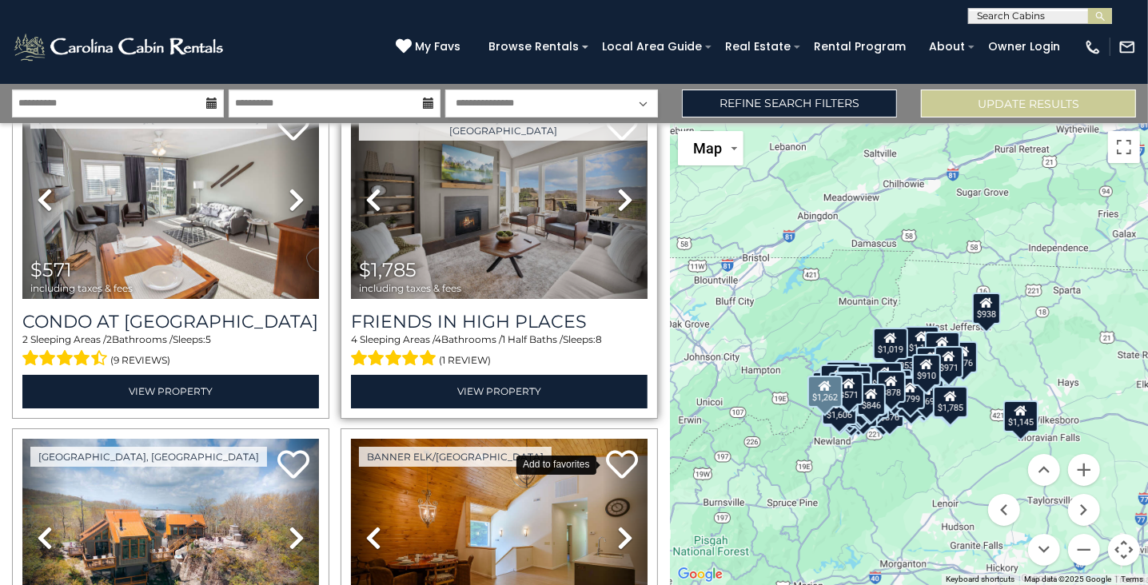
scroll to position [13013, 0]
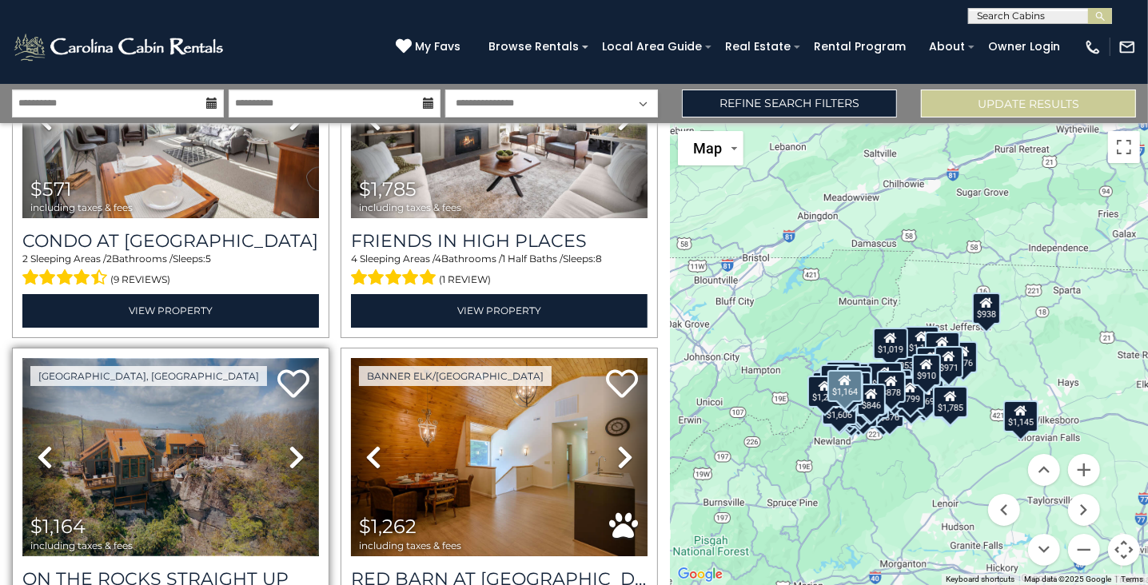
click at [232, 378] on img at bounding box center [170, 457] width 297 height 198
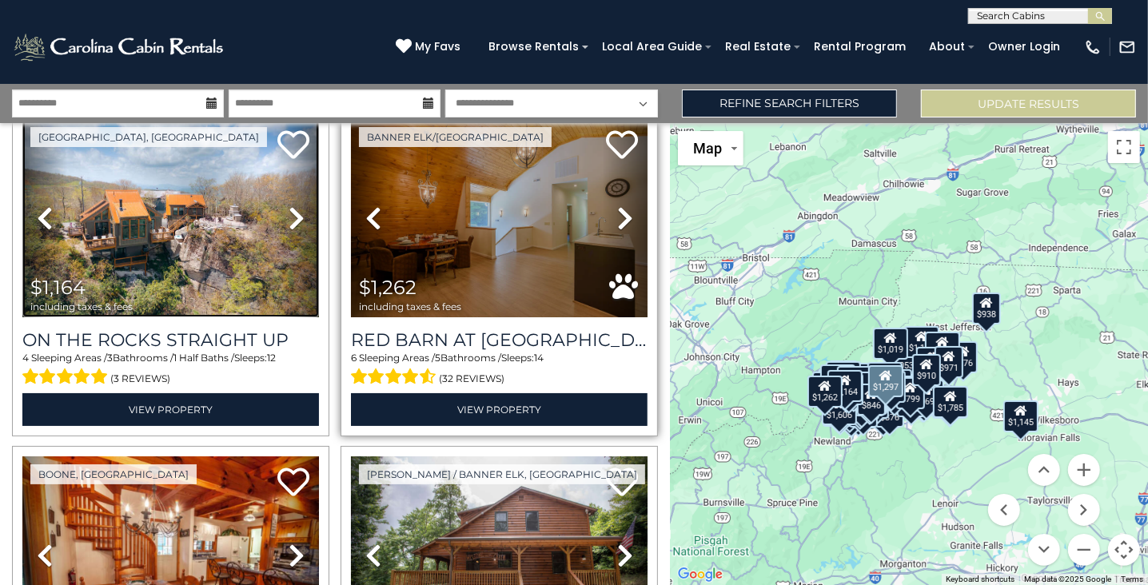
scroll to position [13332, 0]
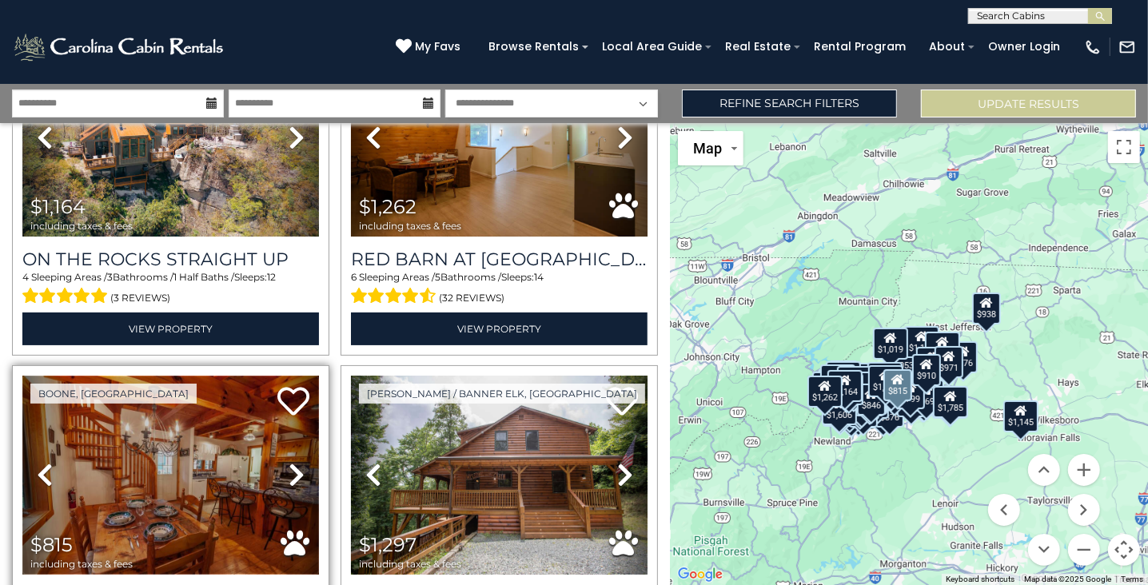
click at [194, 376] on img at bounding box center [170, 475] width 297 height 198
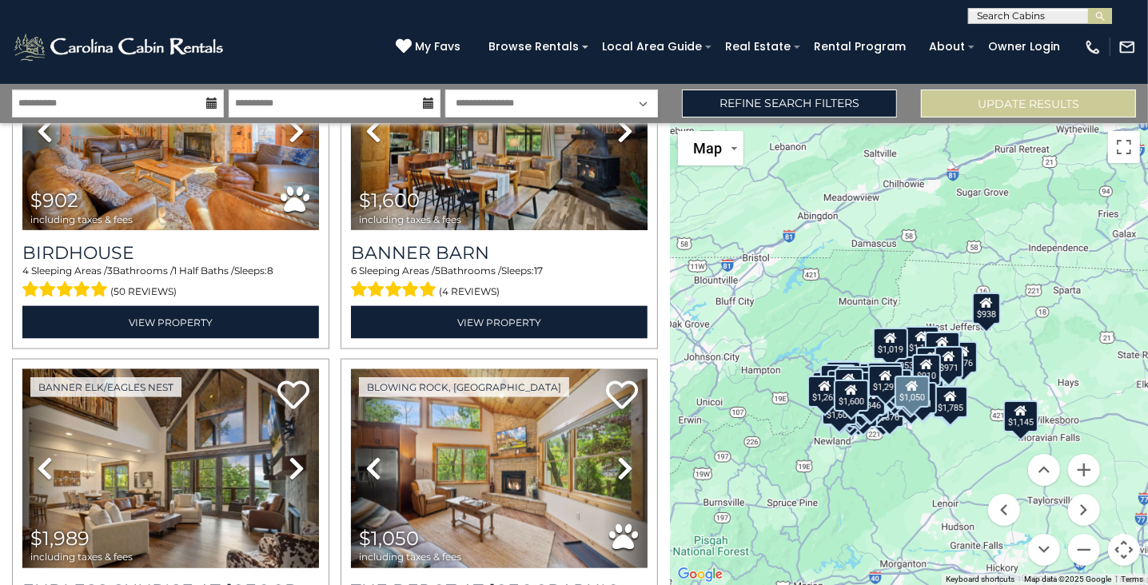
scroll to position [14761, 0]
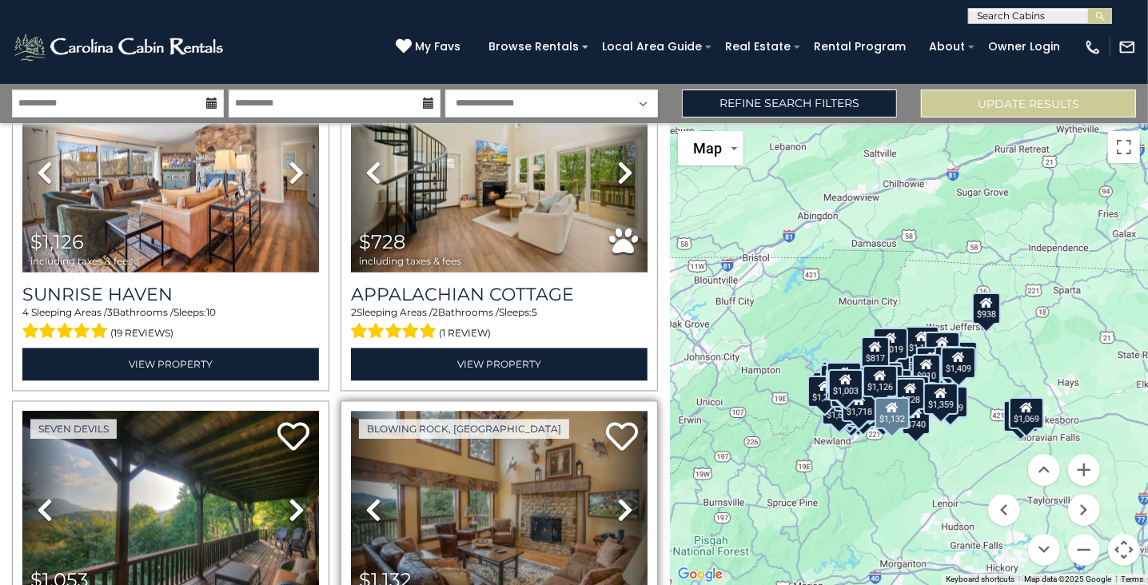
scroll to position [19789, 0]
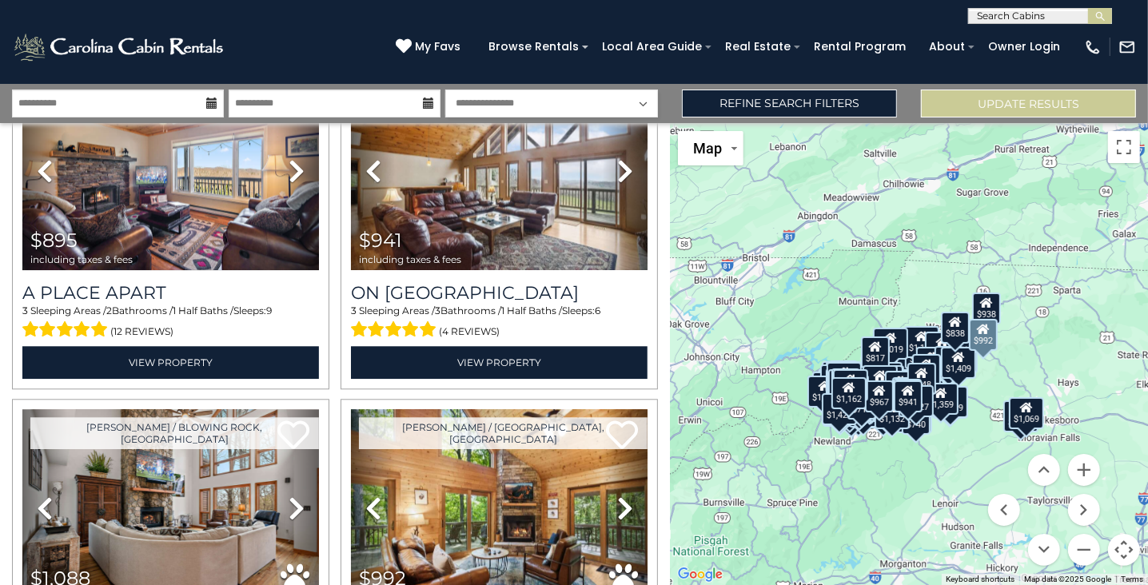
scroll to position [24817, 0]
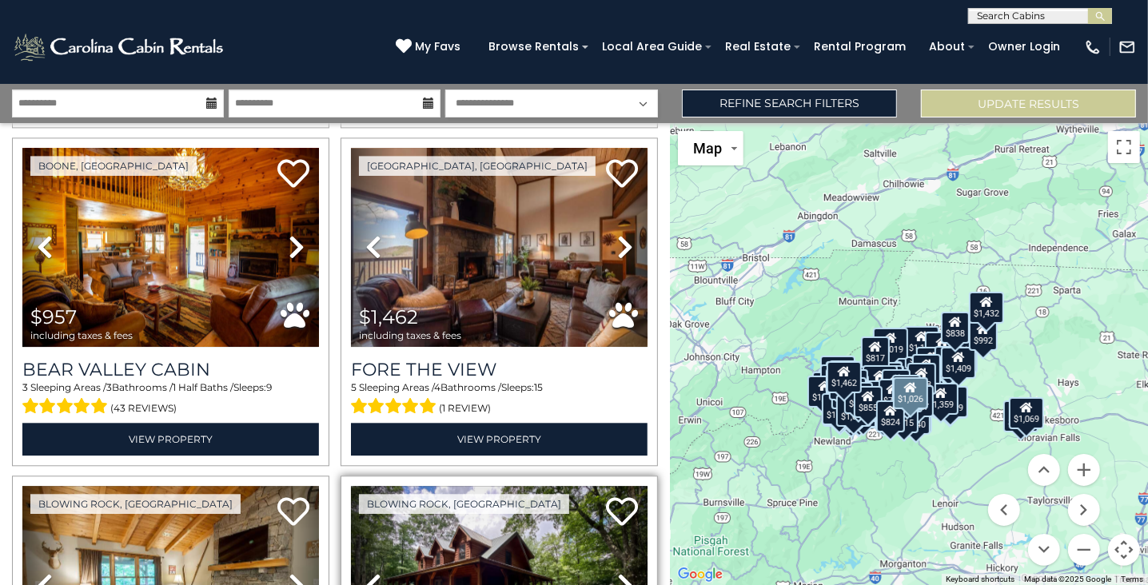
scroll to position [29142, 0]
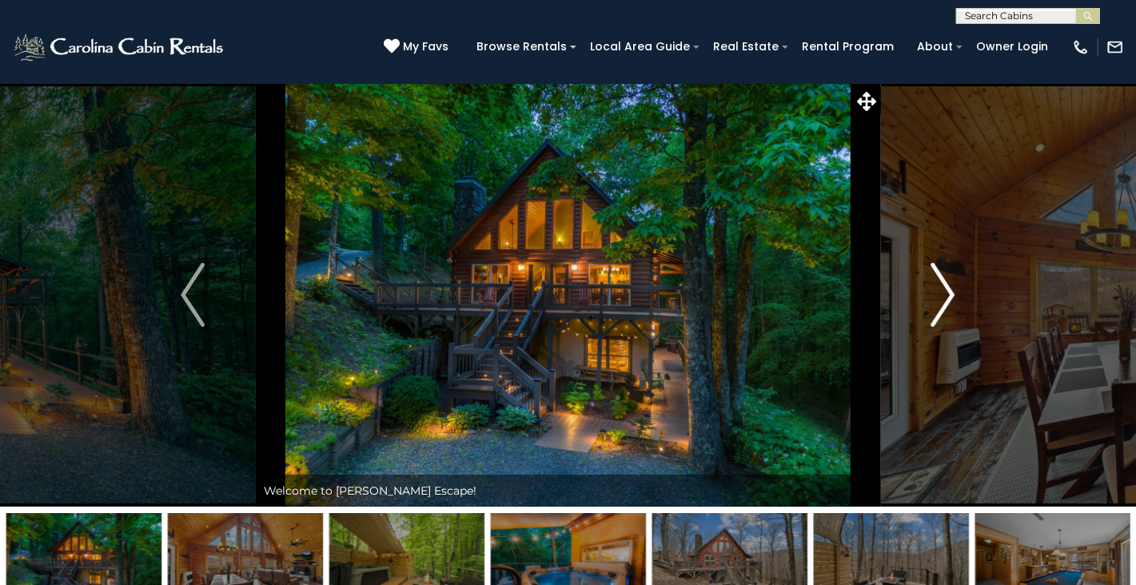
click at [944, 301] on img "Next" at bounding box center [944, 295] width 24 height 64
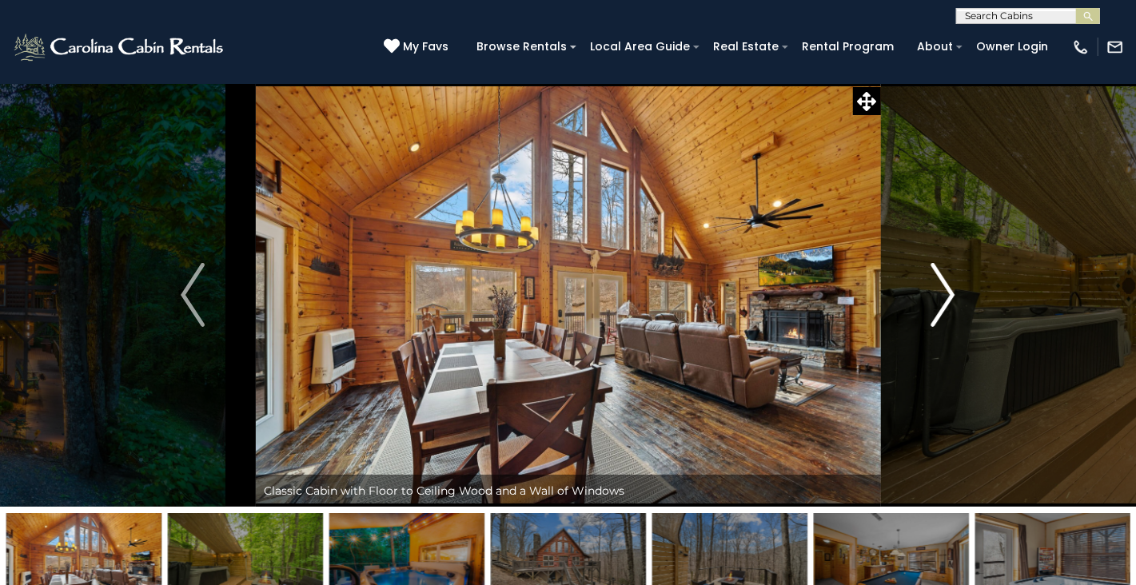
click at [944, 301] on img "Next" at bounding box center [944, 295] width 24 height 64
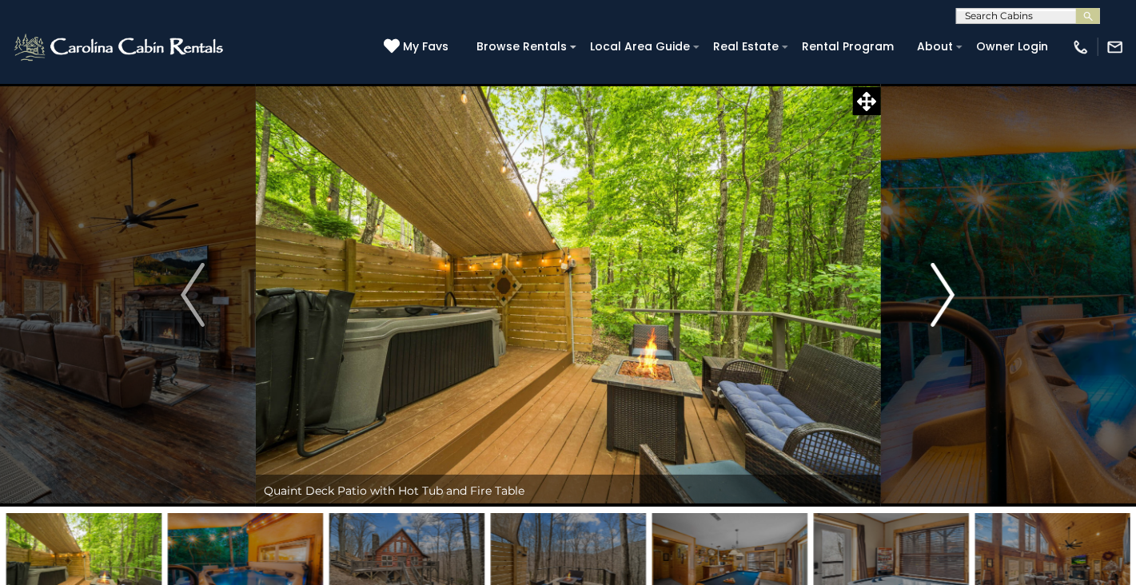
click at [943, 301] on img "Next" at bounding box center [944, 295] width 24 height 64
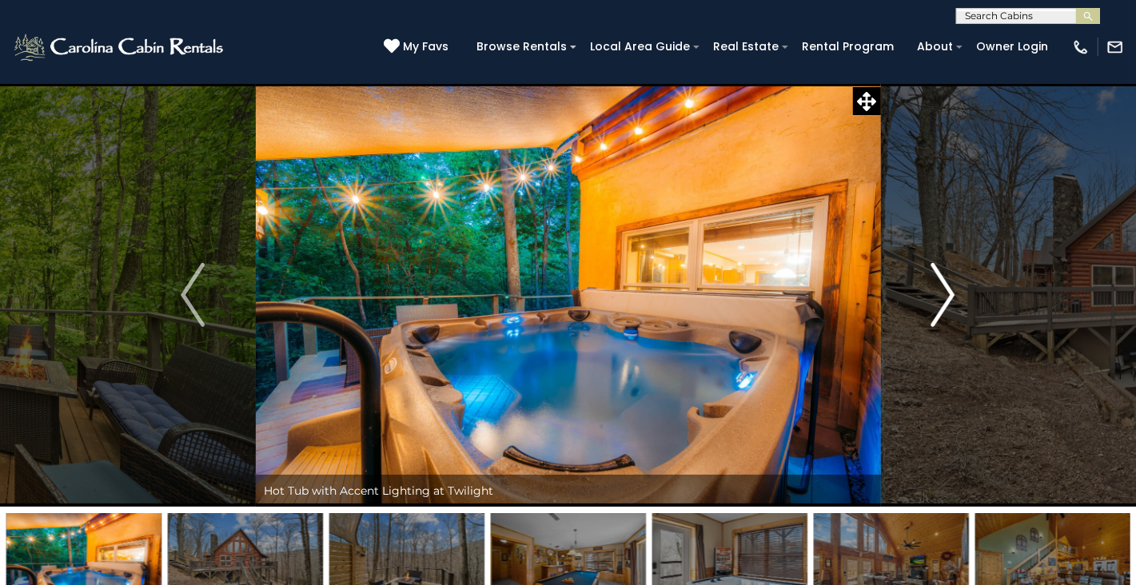
click at [943, 301] on img "Next" at bounding box center [944, 295] width 24 height 64
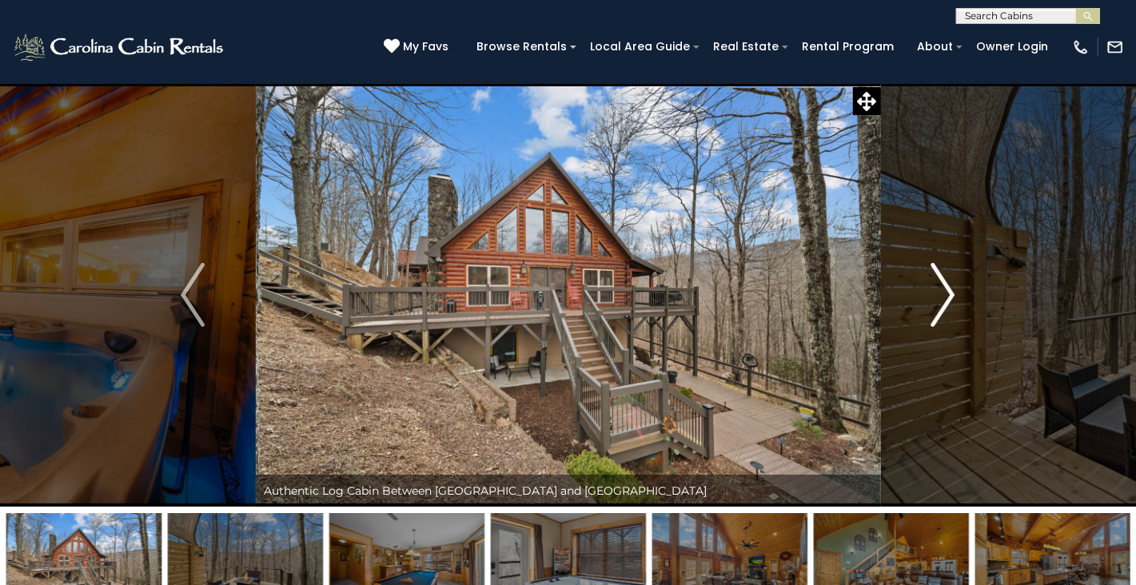
click at [943, 301] on img "Next" at bounding box center [944, 295] width 24 height 64
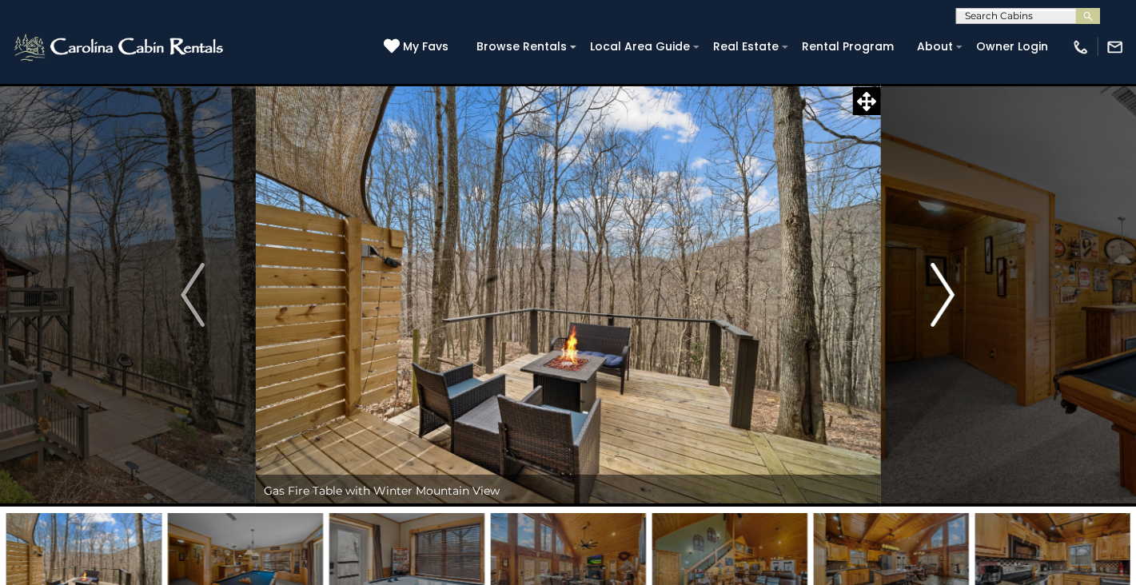
click at [943, 301] on img "Next" at bounding box center [944, 295] width 24 height 64
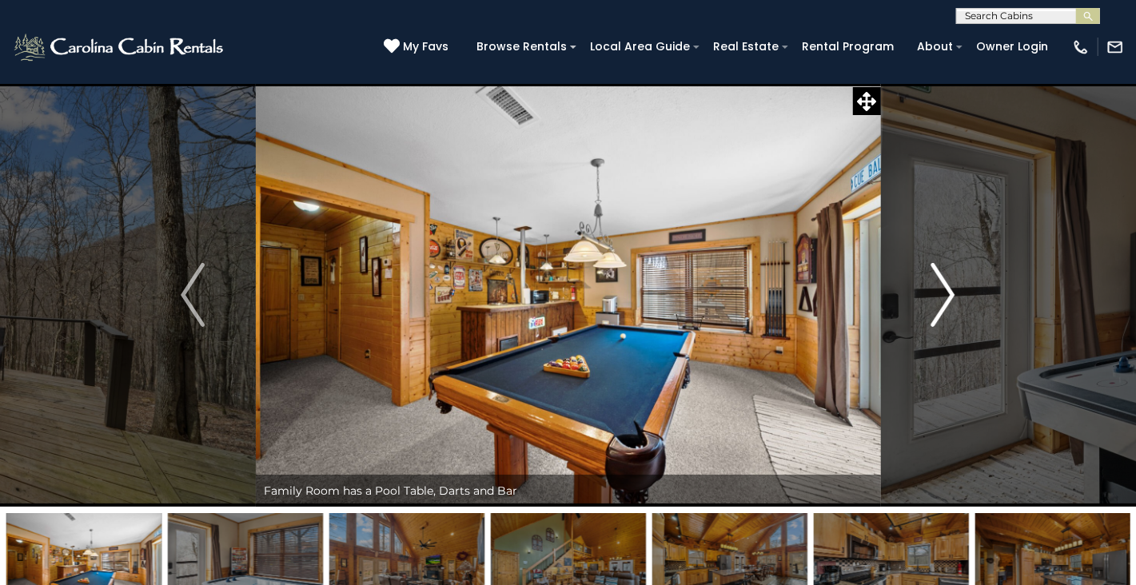
click at [943, 301] on img "Next" at bounding box center [944, 295] width 24 height 64
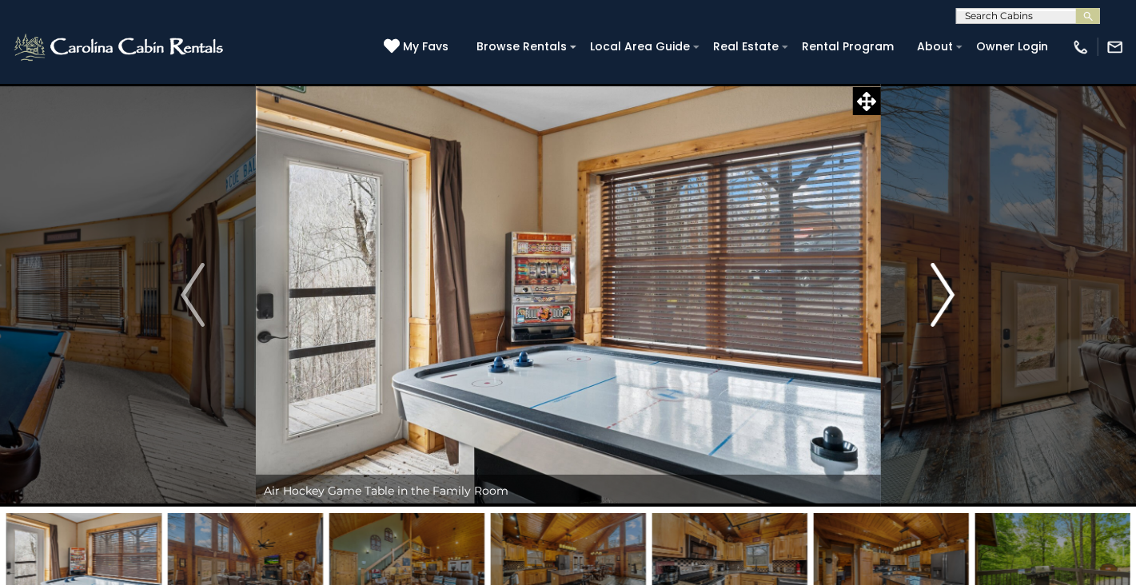
click at [943, 301] on img "Next" at bounding box center [944, 295] width 24 height 64
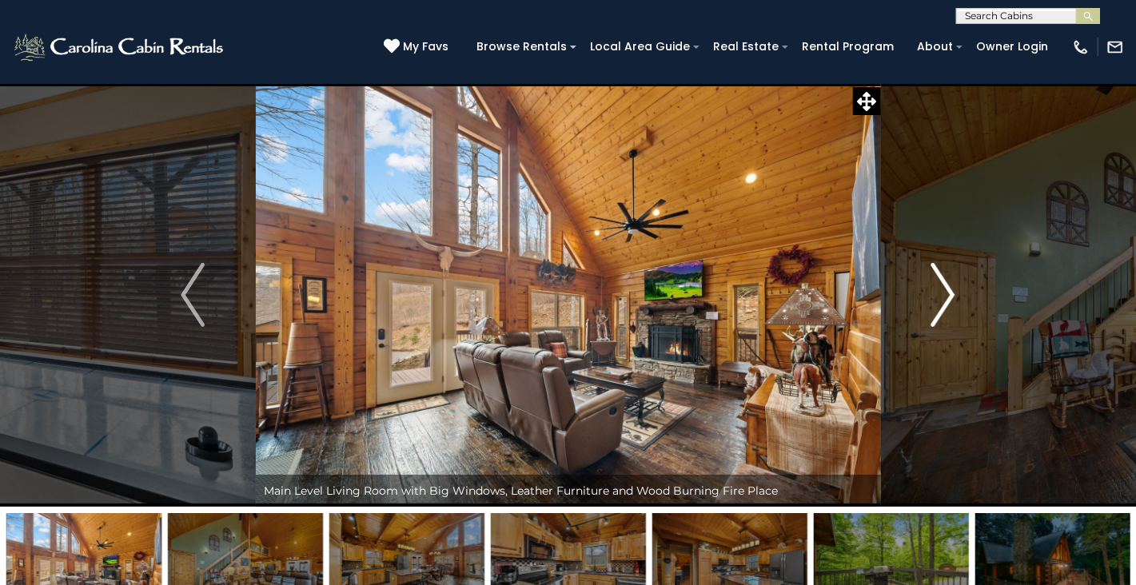
click at [943, 301] on img "Next" at bounding box center [944, 295] width 24 height 64
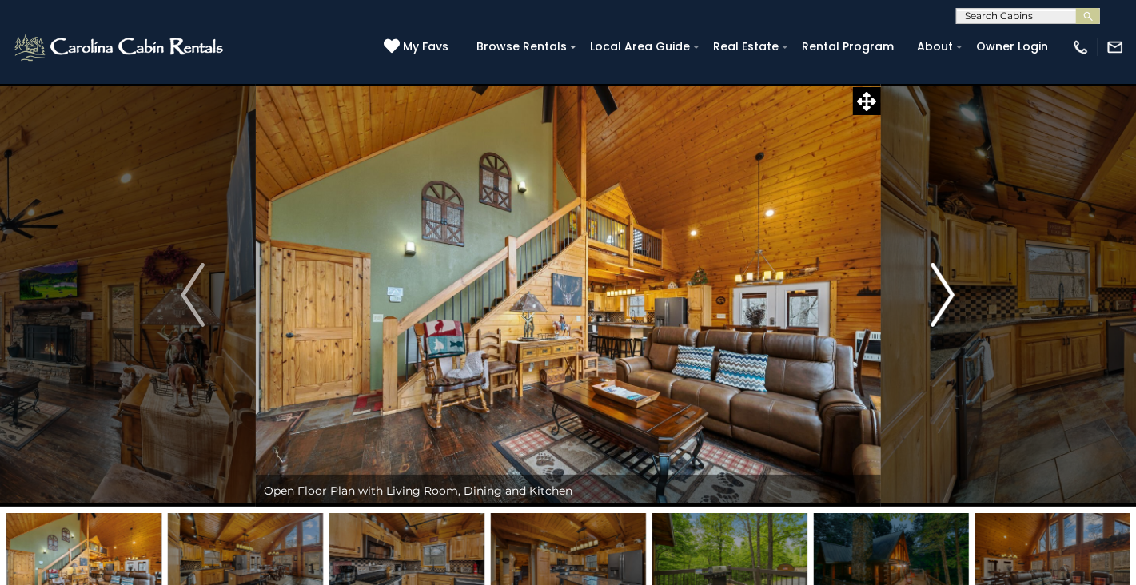
click at [943, 301] on img "Next" at bounding box center [944, 295] width 24 height 64
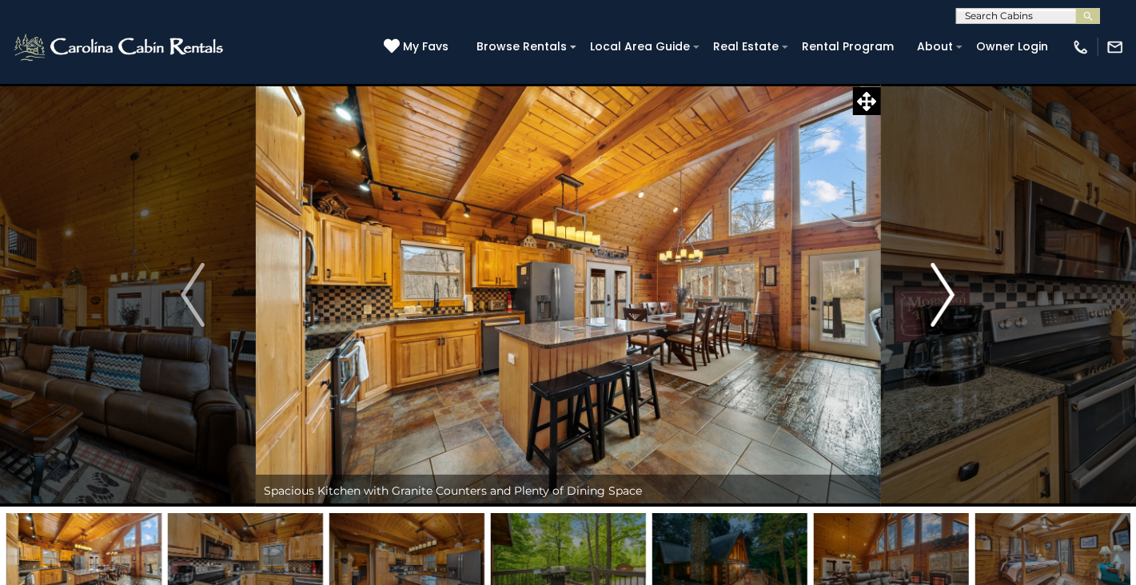
click at [943, 301] on img "Next" at bounding box center [944, 295] width 24 height 64
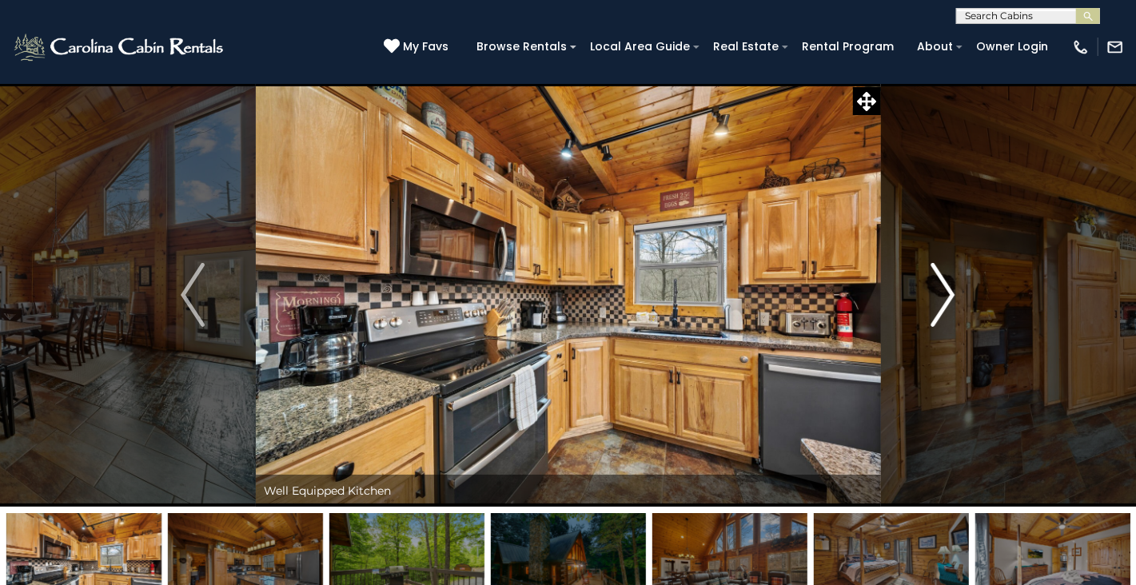
click at [943, 301] on img "Next" at bounding box center [944, 295] width 24 height 64
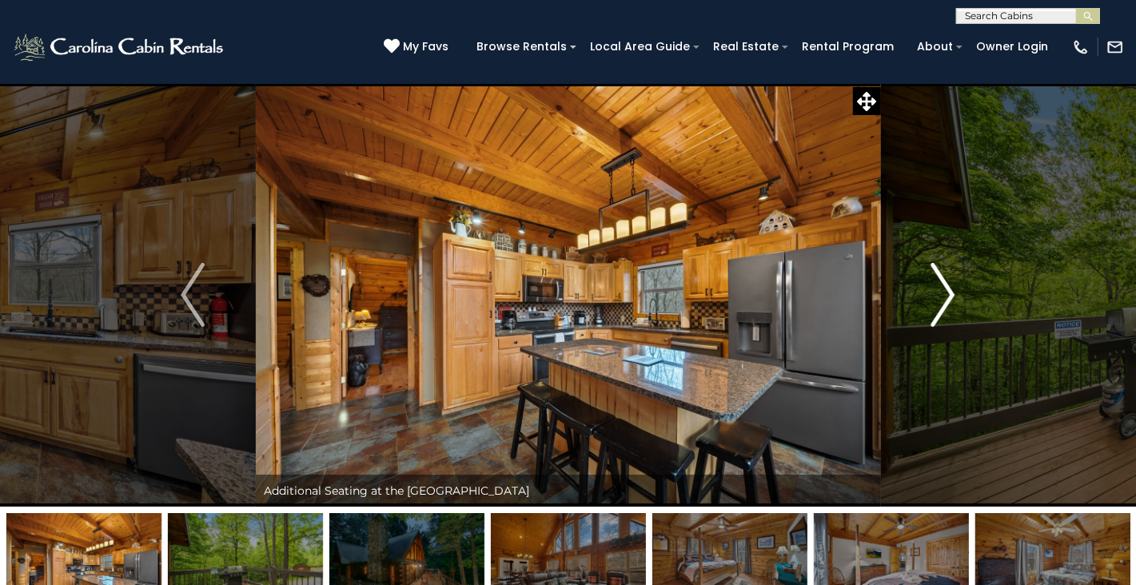
click at [943, 301] on img "Next" at bounding box center [944, 295] width 24 height 64
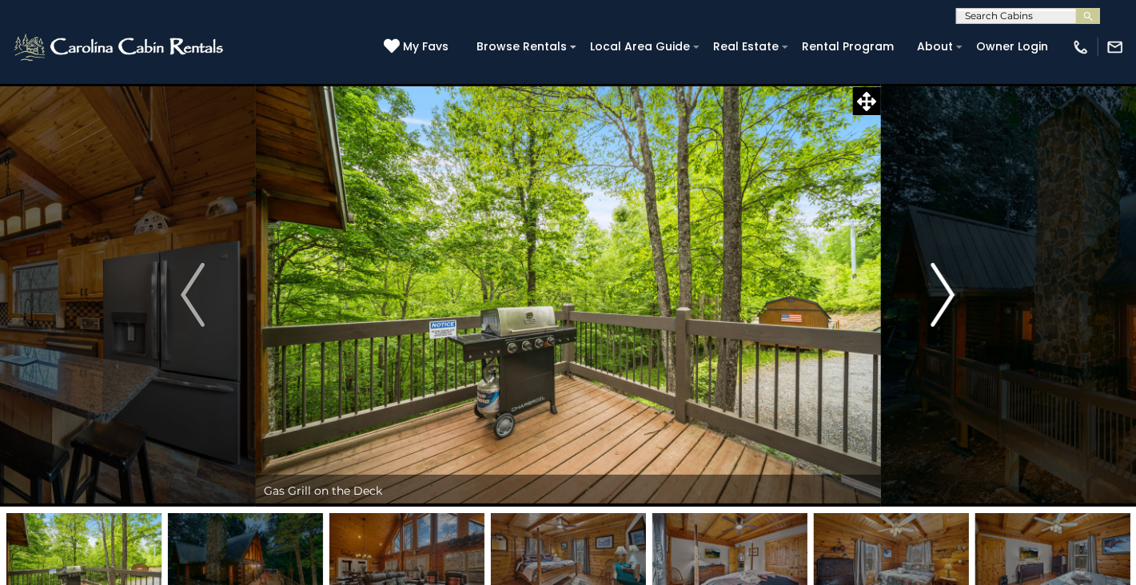
click at [943, 301] on img "Next" at bounding box center [944, 295] width 24 height 64
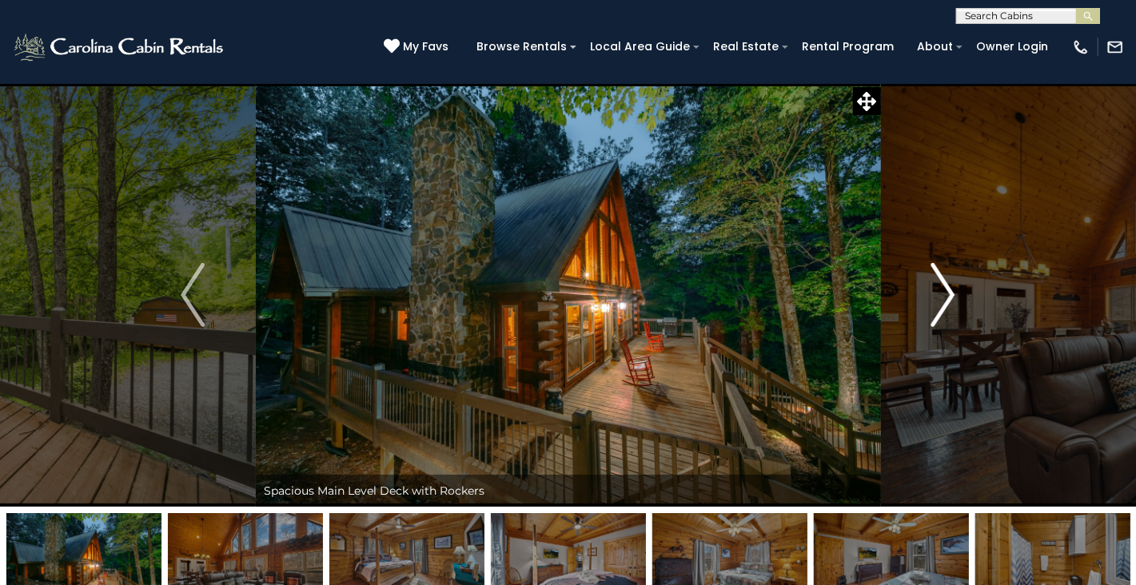
click at [943, 301] on img "Next" at bounding box center [944, 295] width 24 height 64
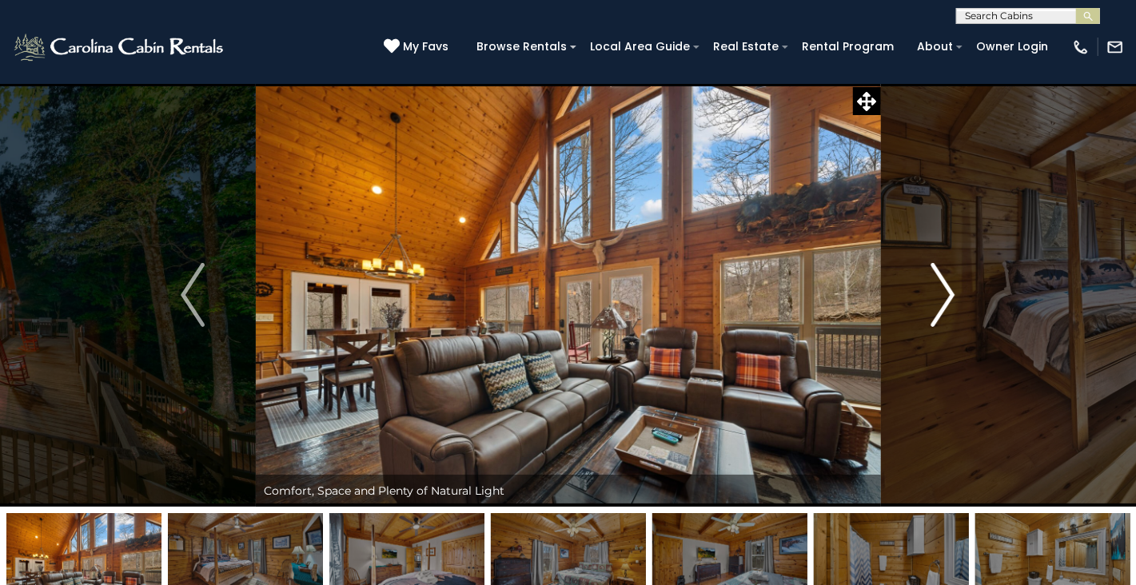
click at [943, 301] on img "Next" at bounding box center [944, 295] width 24 height 64
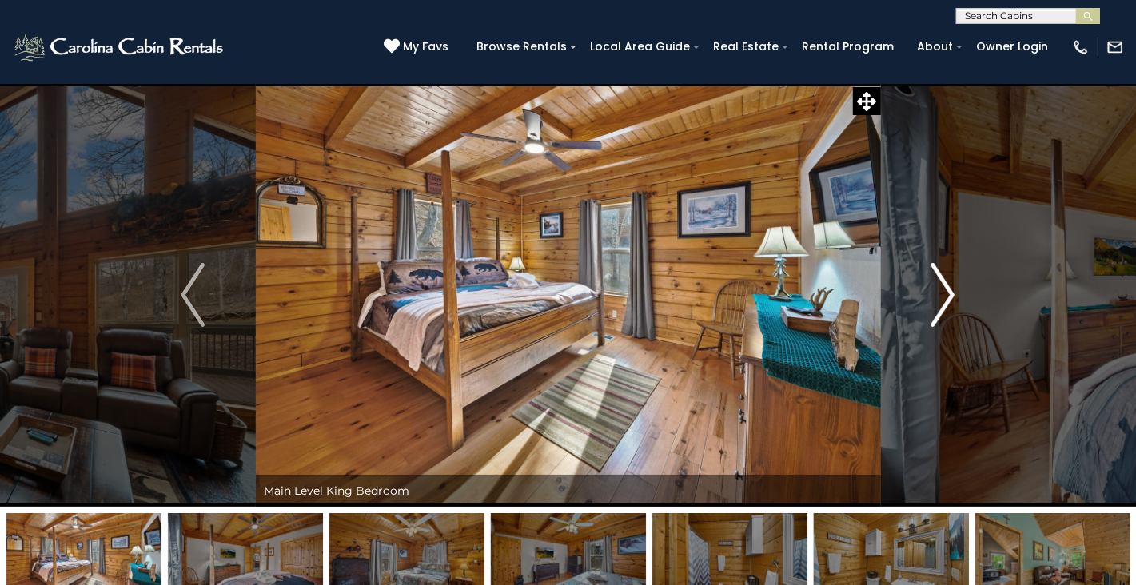
click at [943, 301] on img "Next" at bounding box center [944, 295] width 24 height 64
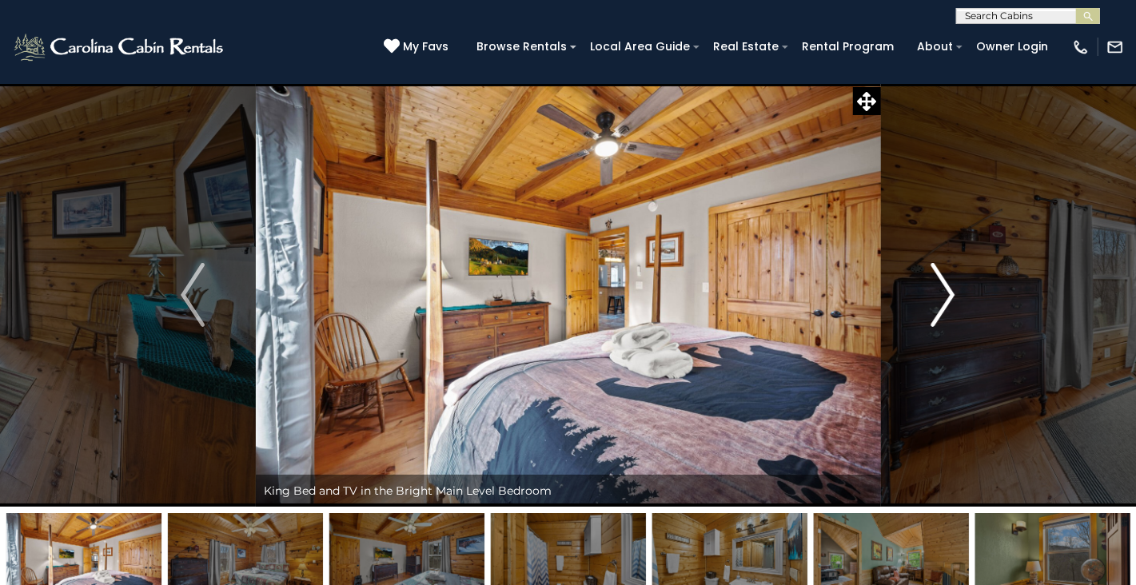
click at [943, 301] on img "Next" at bounding box center [944, 295] width 24 height 64
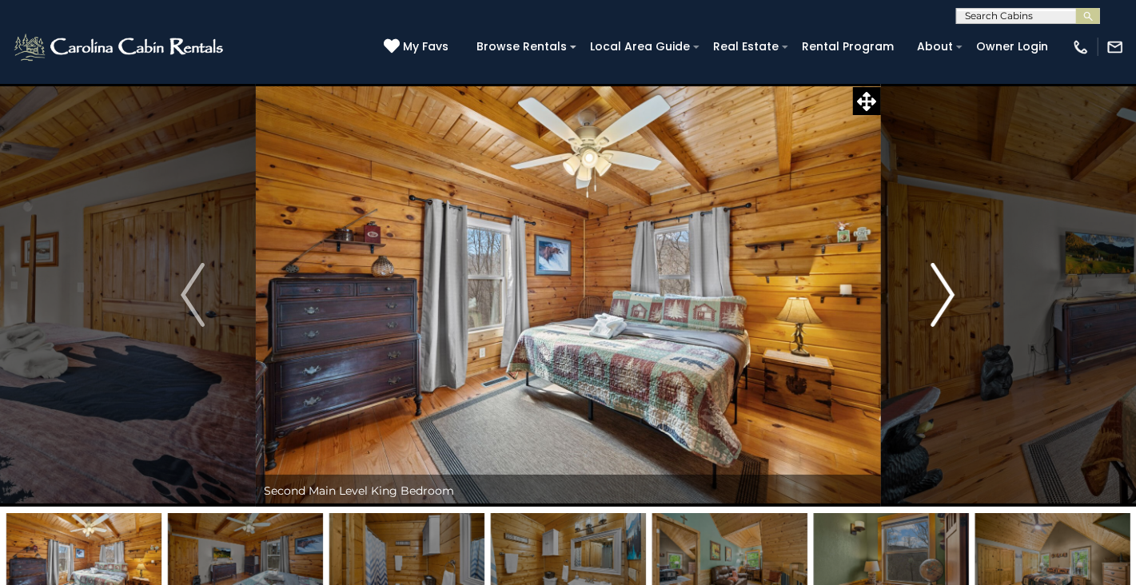
click at [942, 301] on img "Next" at bounding box center [944, 295] width 24 height 64
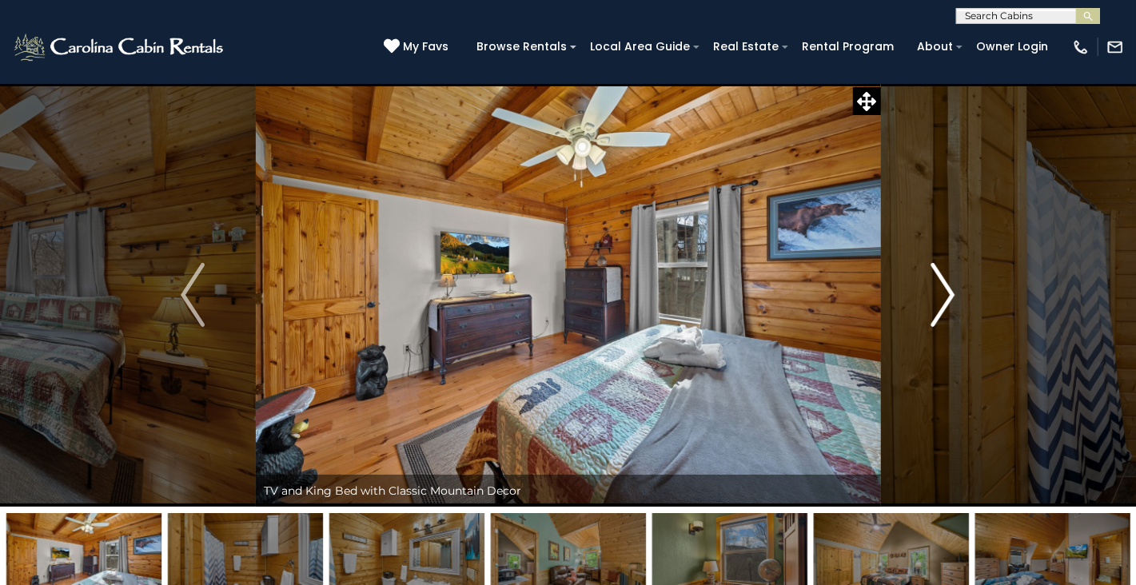
click at [942, 301] on img "Next" at bounding box center [944, 295] width 24 height 64
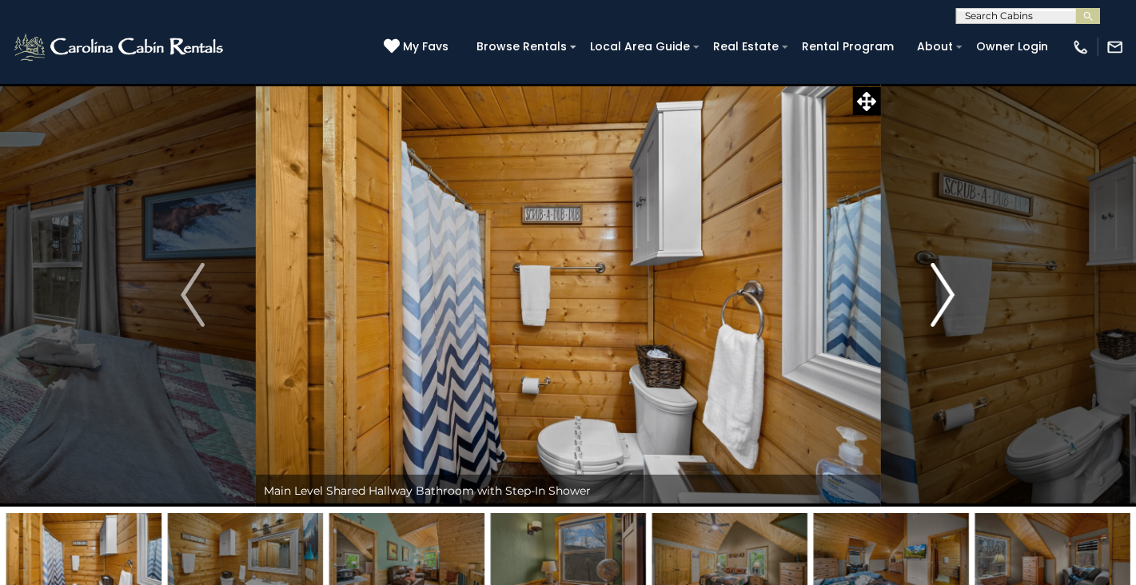
click at [942, 301] on img "Next" at bounding box center [944, 295] width 24 height 64
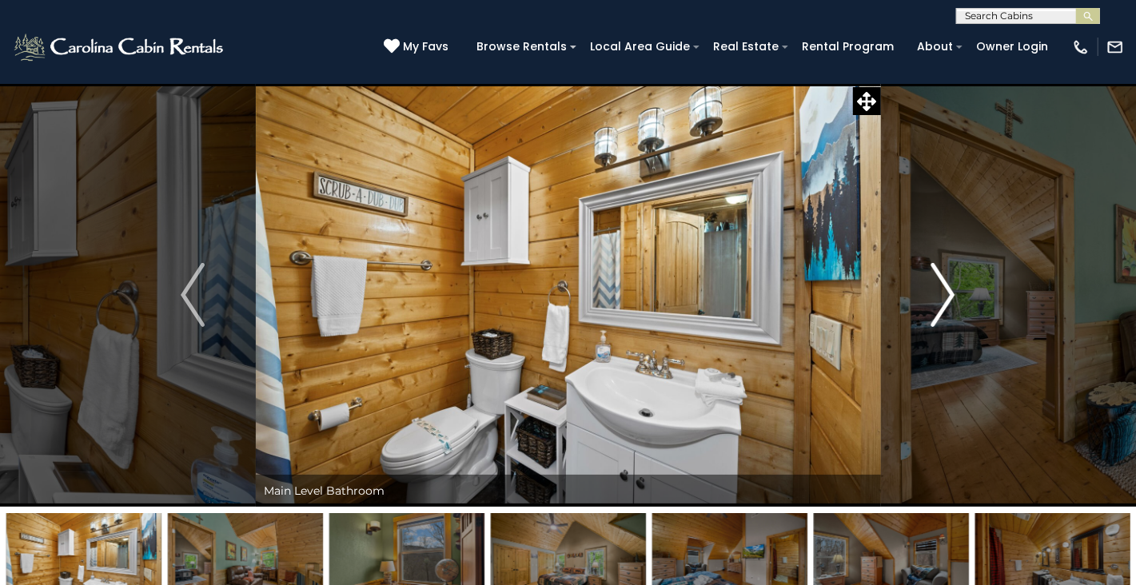
click at [941, 303] on img "Next" at bounding box center [944, 295] width 24 height 64
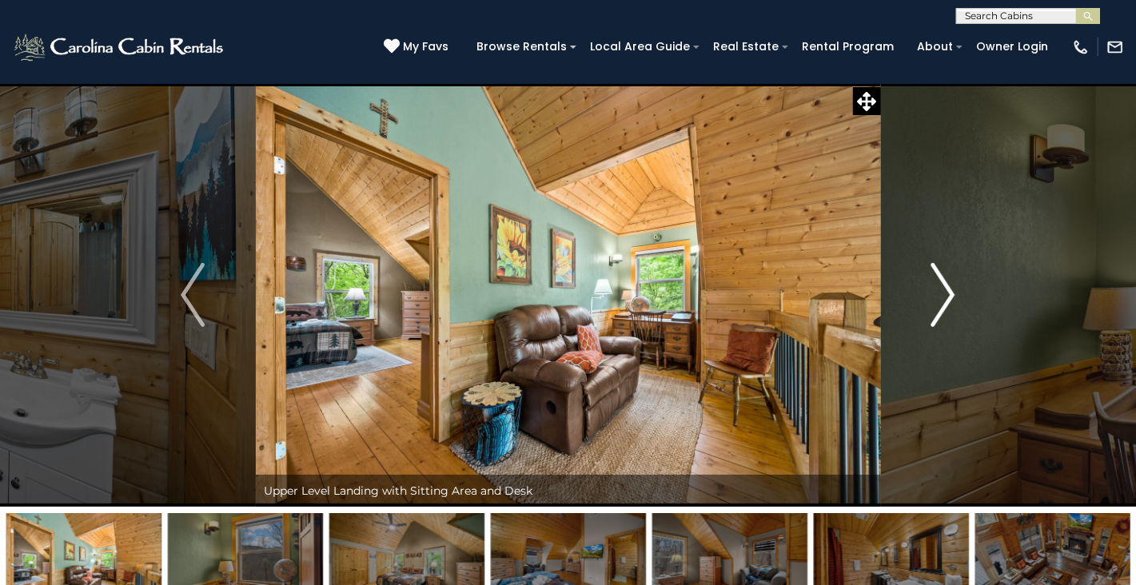
click at [941, 303] on img "Next" at bounding box center [944, 295] width 24 height 64
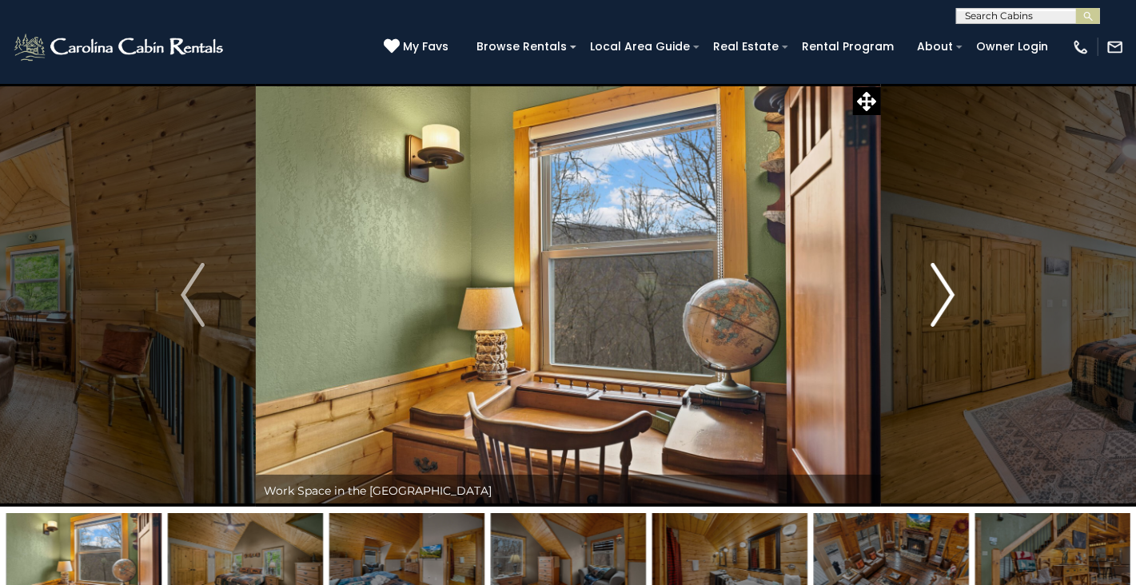
click at [941, 303] on img "Next" at bounding box center [944, 295] width 24 height 64
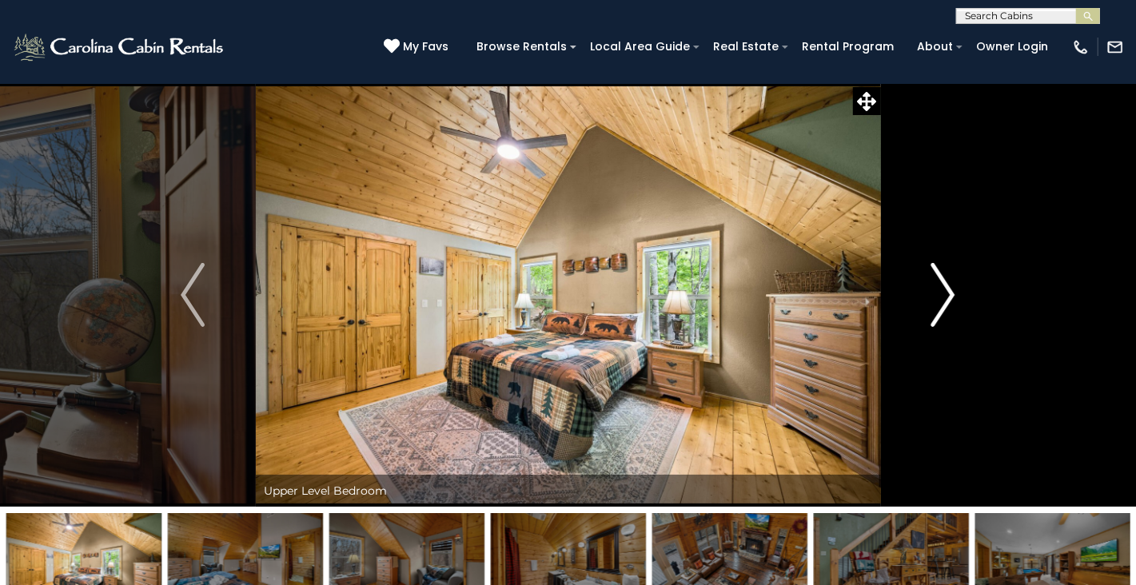
click at [941, 303] on img "Next" at bounding box center [944, 295] width 24 height 64
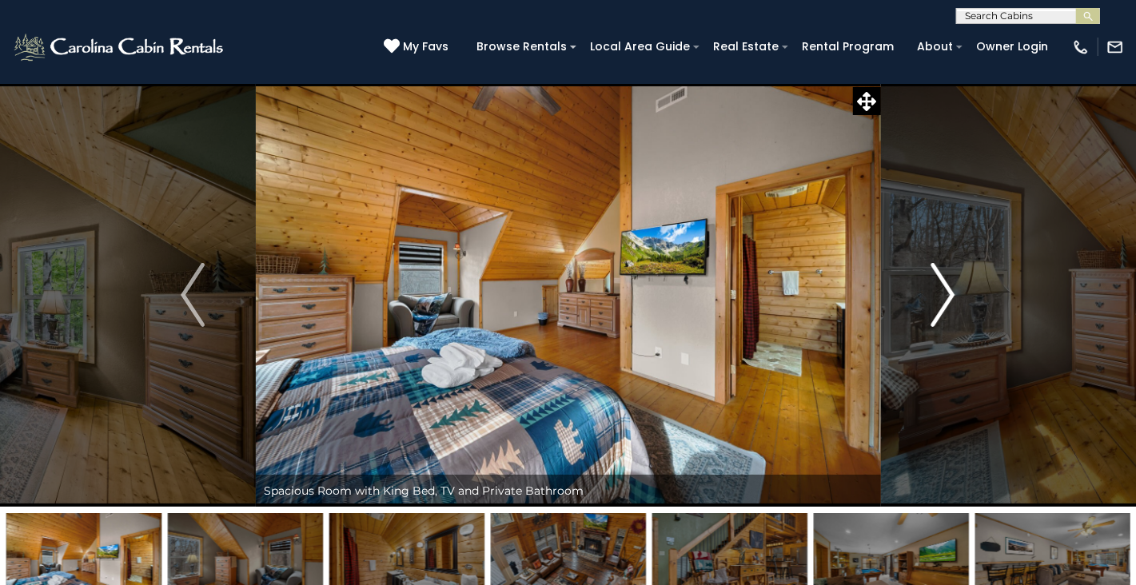
click at [941, 303] on img "Next" at bounding box center [944, 295] width 24 height 64
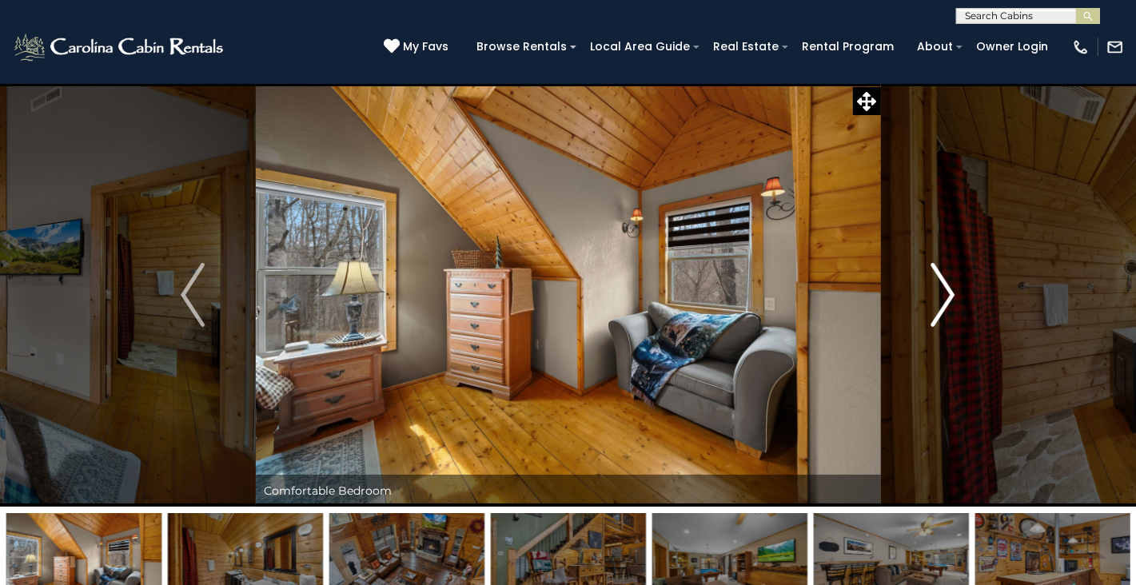
click at [941, 303] on img "Next" at bounding box center [944, 295] width 24 height 64
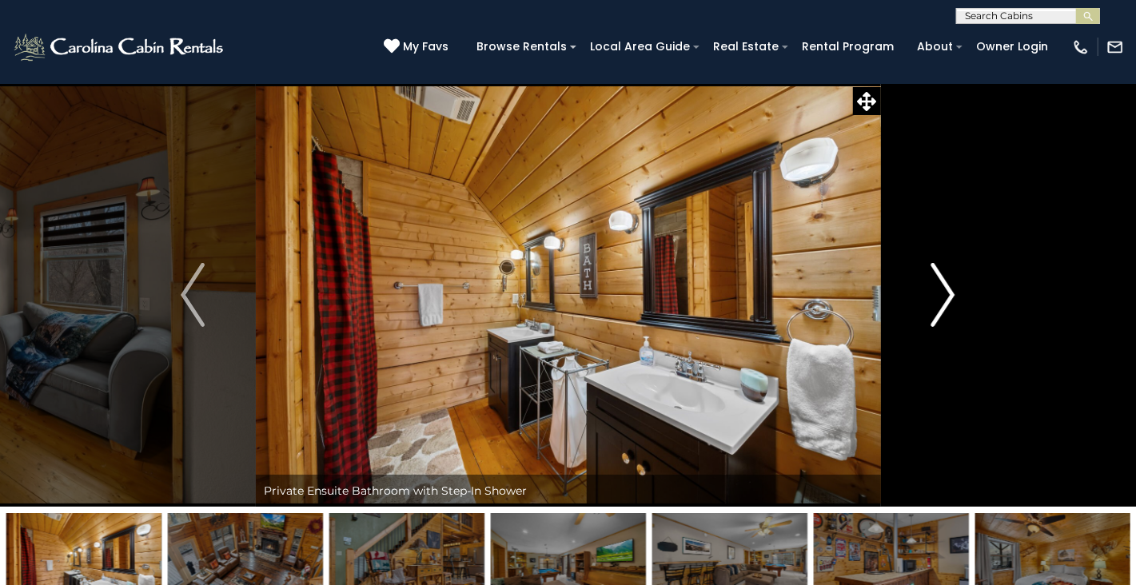
click at [941, 303] on img "Next" at bounding box center [944, 295] width 24 height 64
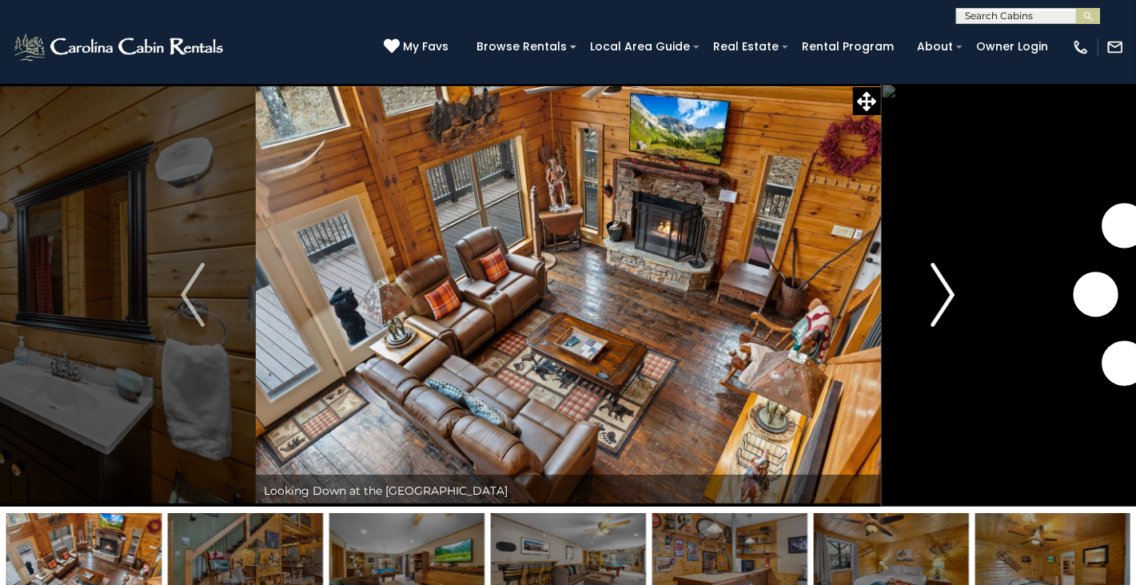
click at [941, 303] on img "Next" at bounding box center [944, 295] width 24 height 64
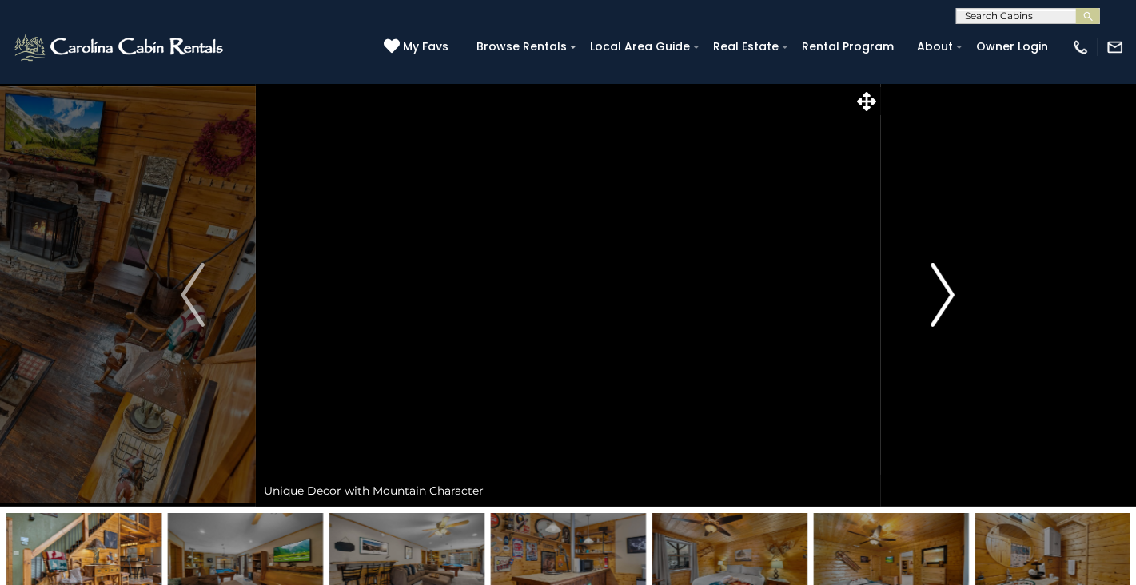
click at [941, 304] on img "Next" at bounding box center [944, 295] width 24 height 64
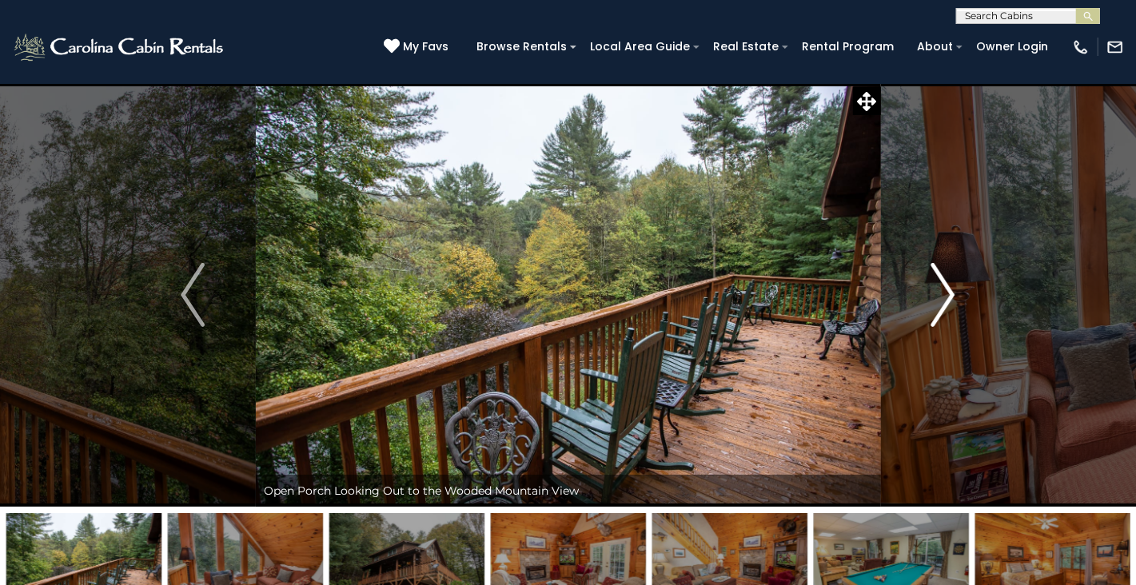
click at [941, 303] on img "Next" at bounding box center [944, 295] width 24 height 64
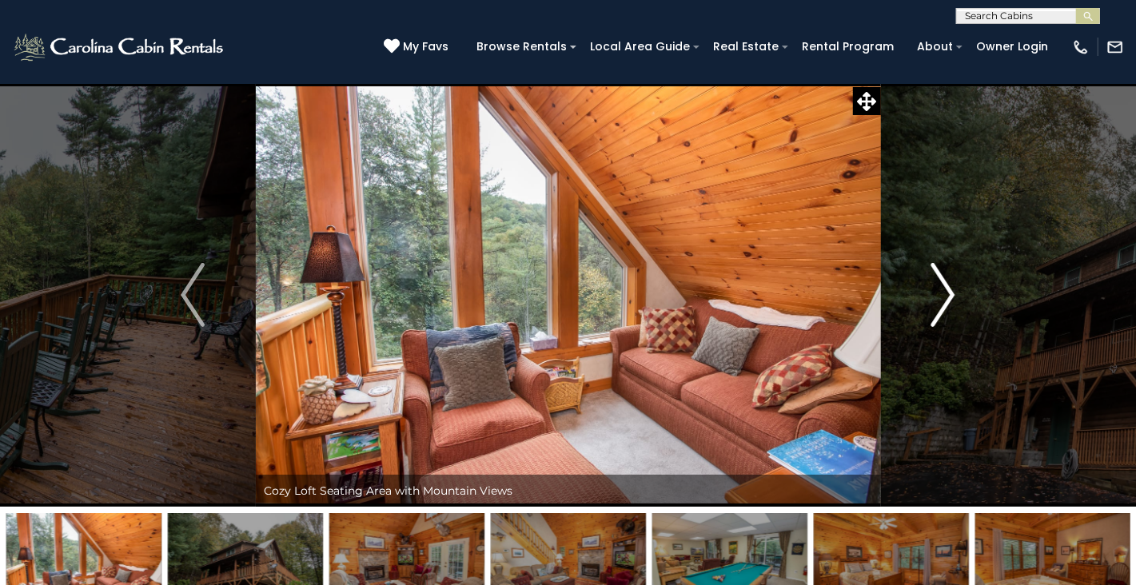
click at [941, 303] on img "Next" at bounding box center [944, 295] width 24 height 64
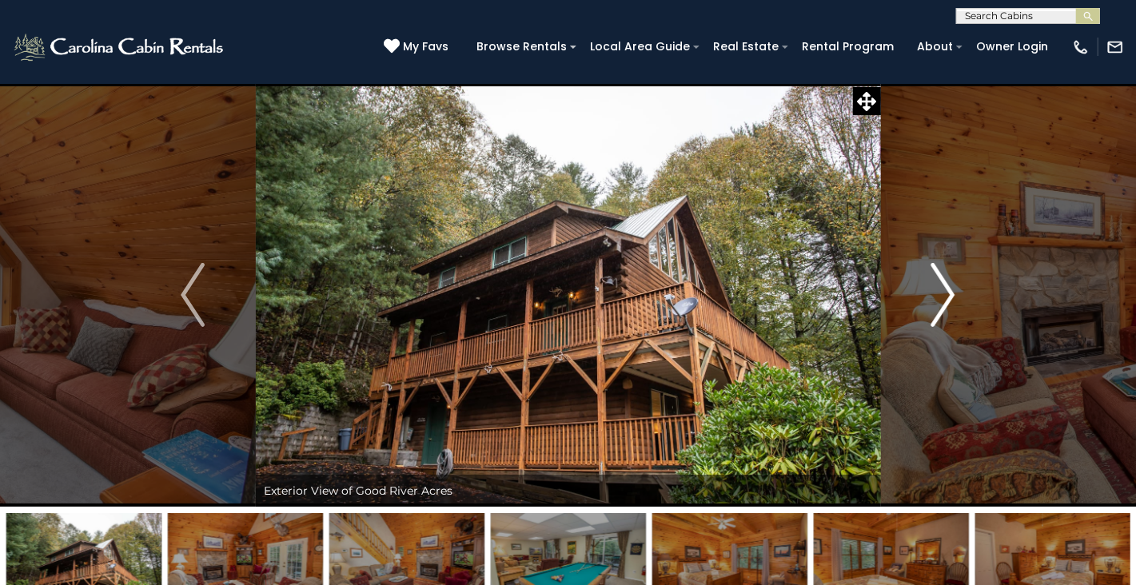
click at [941, 303] on img "Next" at bounding box center [944, 295] width 24 height 64
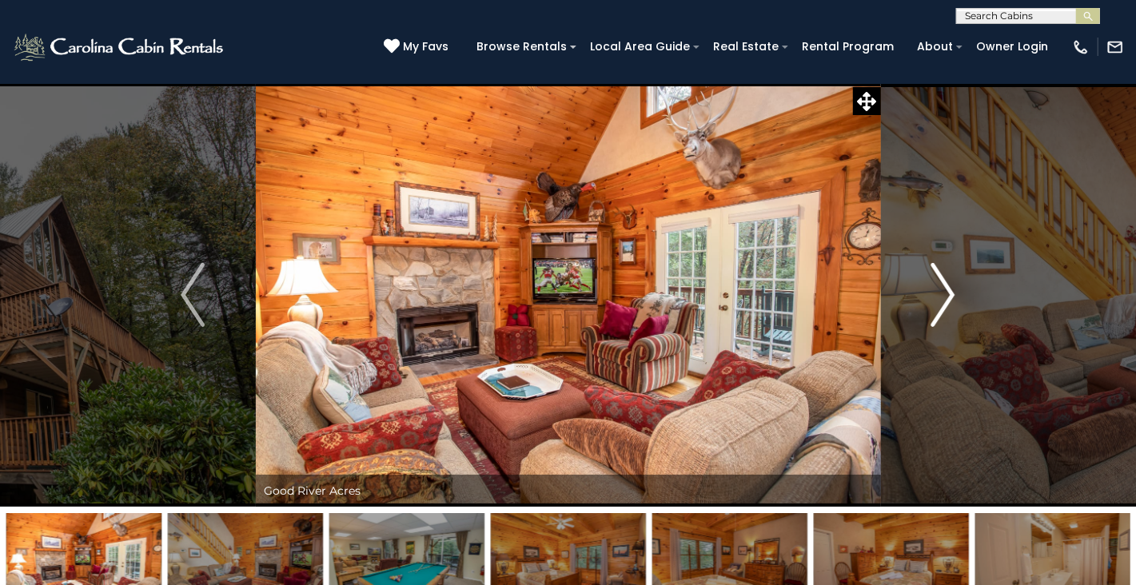
click at [941, 303] on img "Next" at bounding box center [944, 295] width 24 height 64
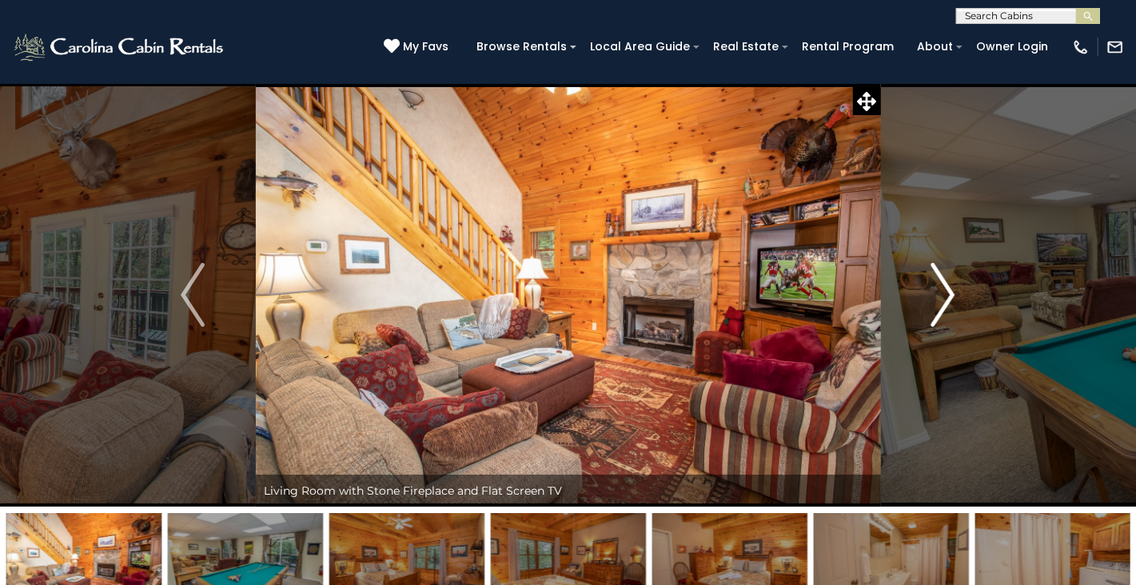
click at [941, 303] on img "Next" at bounding box center [944, 295] width 24 height 64
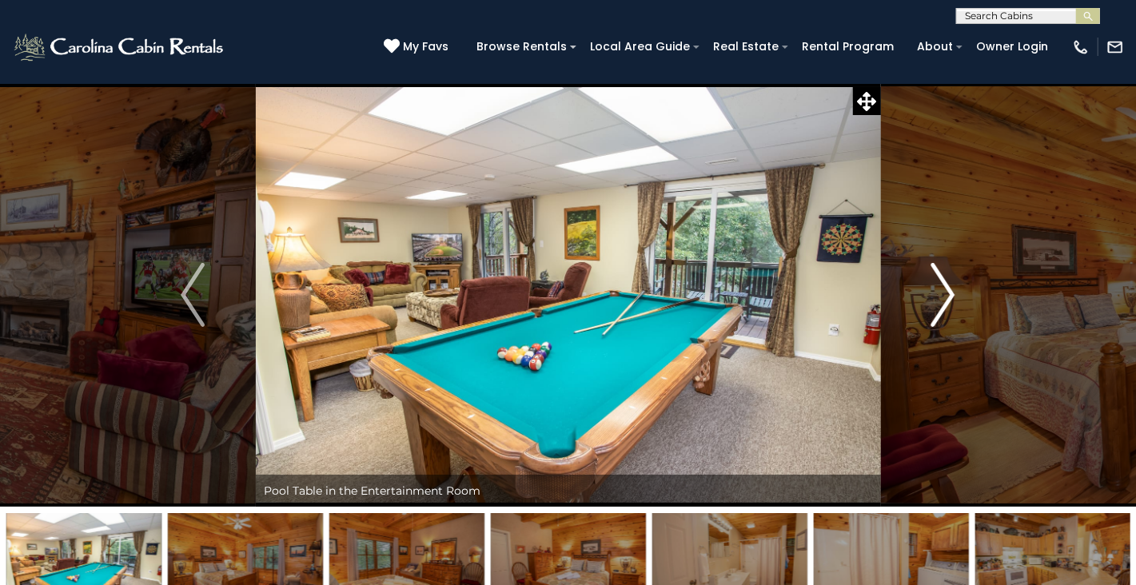
click at [941, 303] on img "Next" at bounding box center [944, 295] width 24 height 64
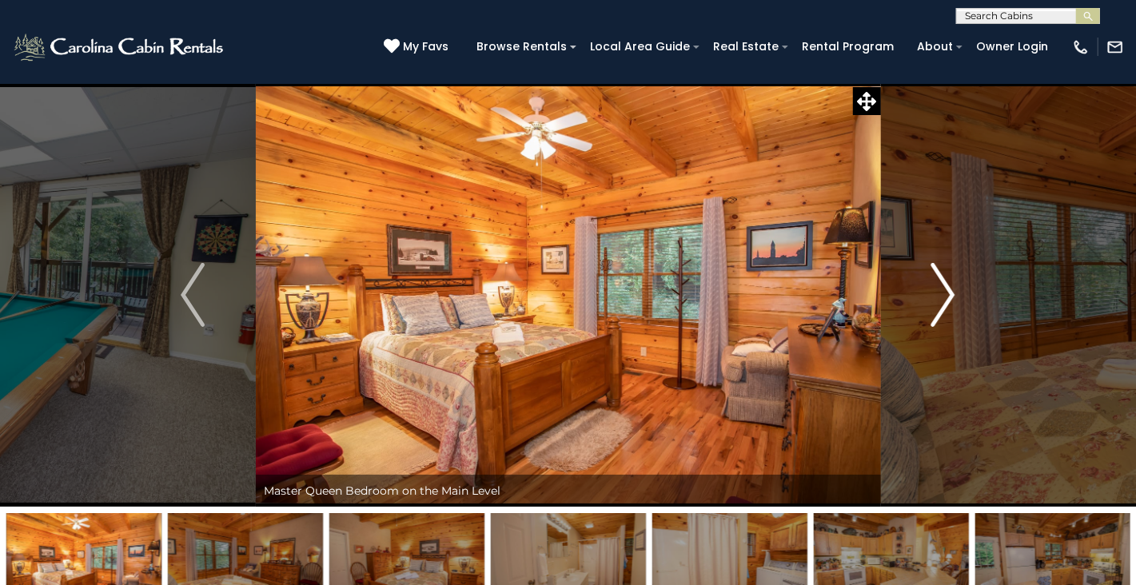
click at [941, 303] on img "Next" at bounding box center [944, 295] width 24 height 64
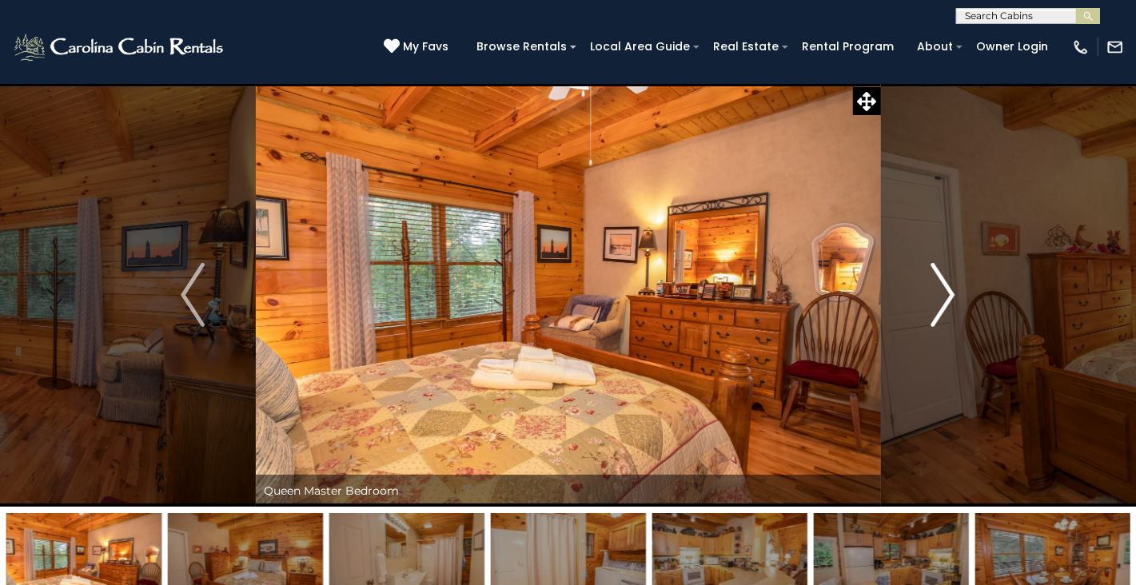
click at [941, 303] on img "Next" at bounding box center [944, 295] width 24 height 64
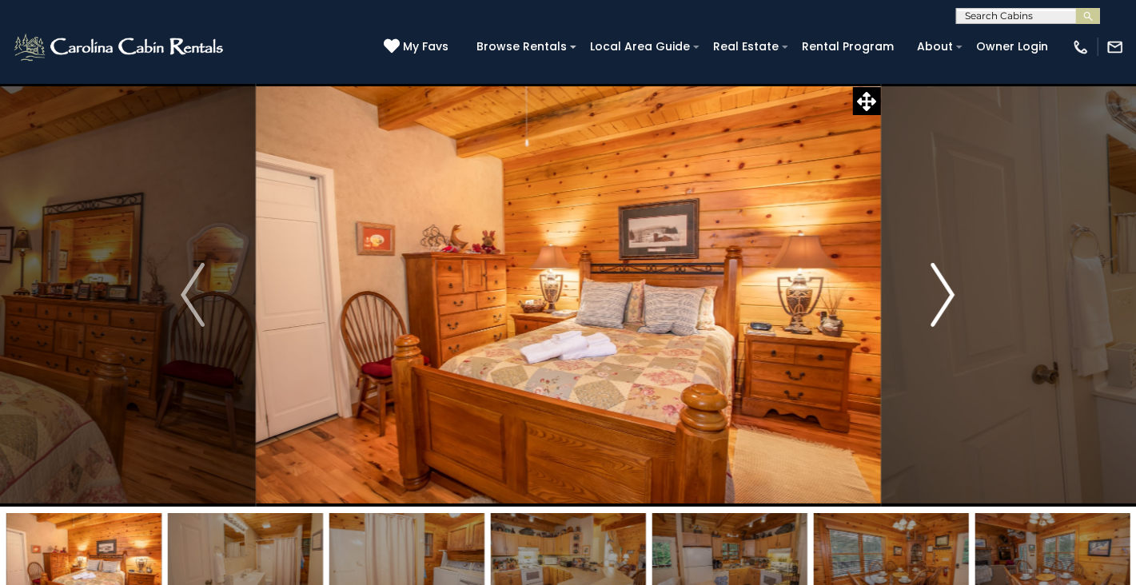
click at [941, 303] on img "Next" at bounding box center [944, 295] width 24 height 64
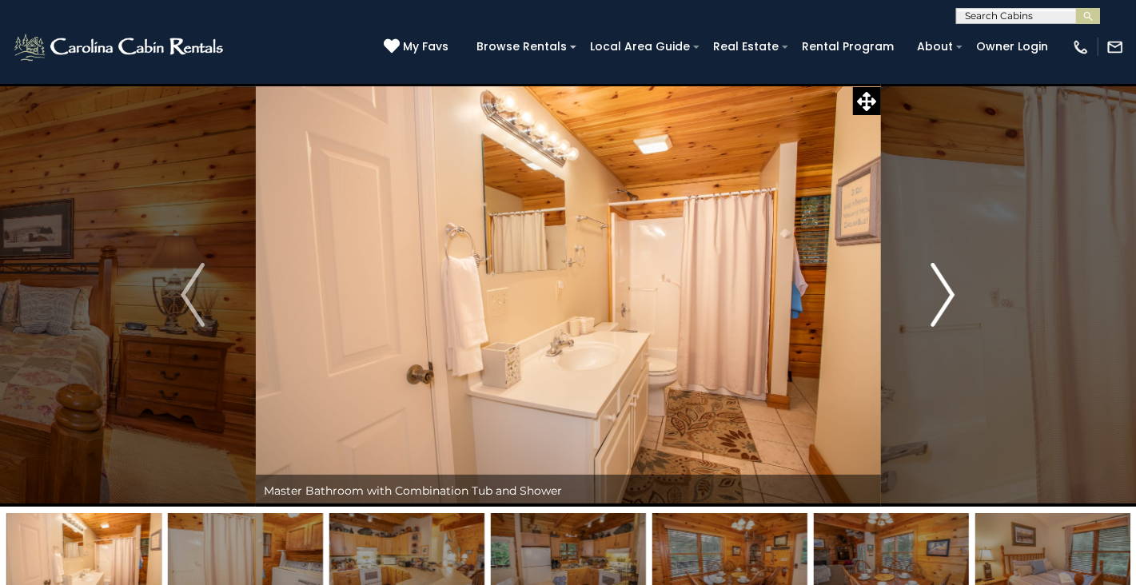
click at [941, 303] on img "Next" at bounding box center [944, 295] width 24 height 64
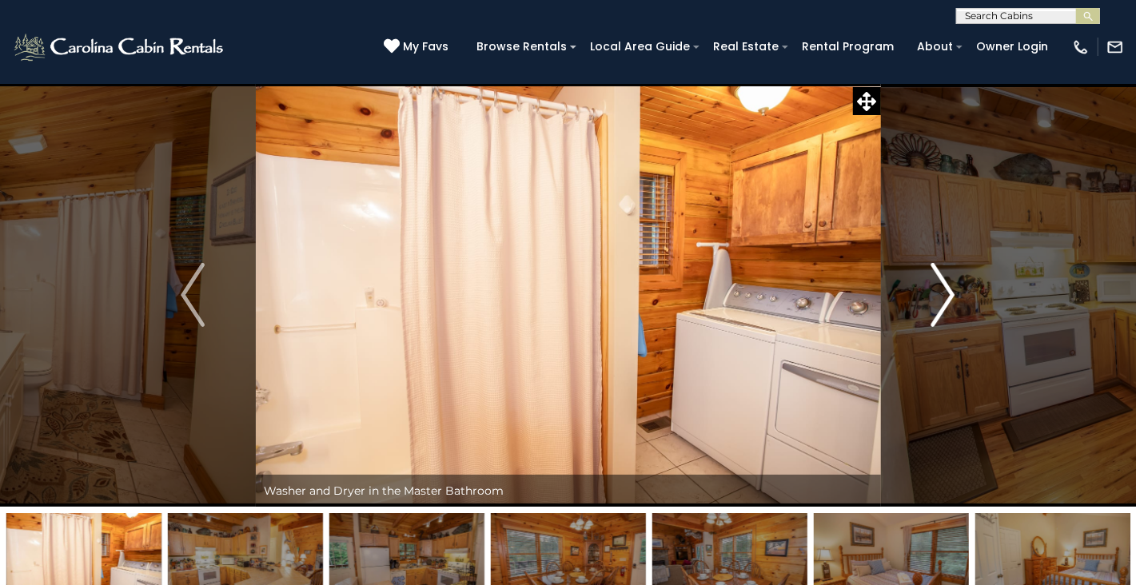
click at [944, 303] on img "Next" at bounding box center [944, 295] width 24 height 64
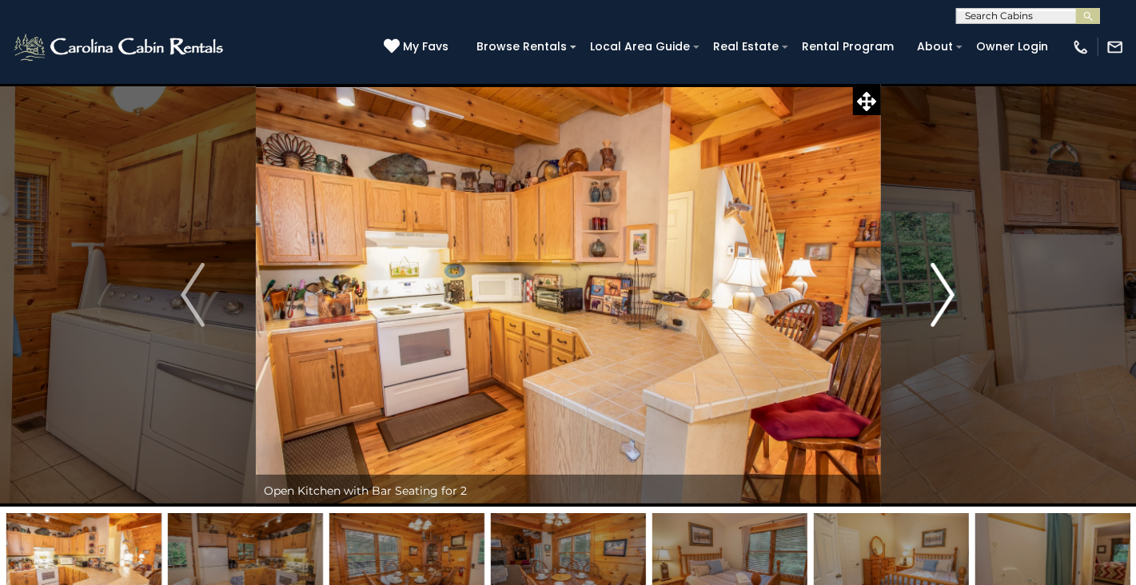
click at [944, 303] on img "Next" at bounding box center [944, 295] width 24 height 64
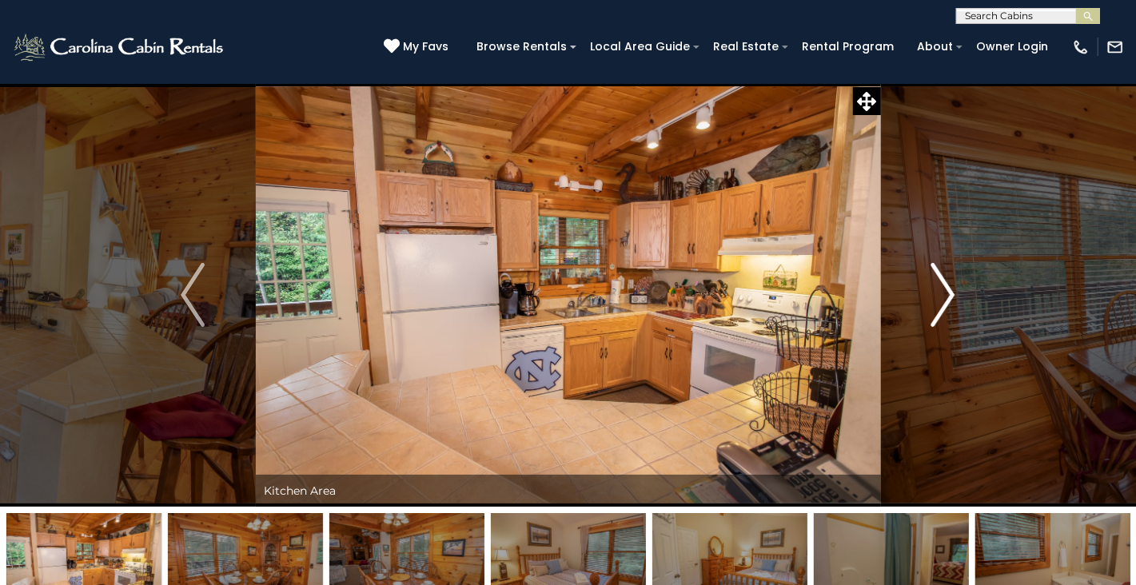
click at [944, 303] on img "Next" at bounding box center [944, 295] width 24 height 64
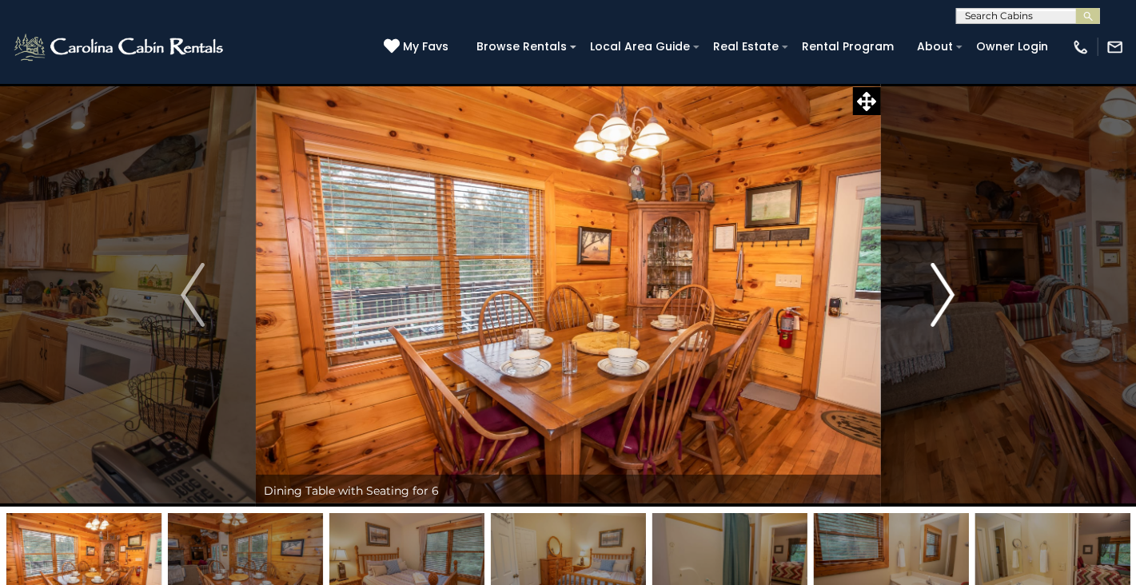
click at [944, 303] on img "Next" at bounding box center [944, 295] width 24 height 64
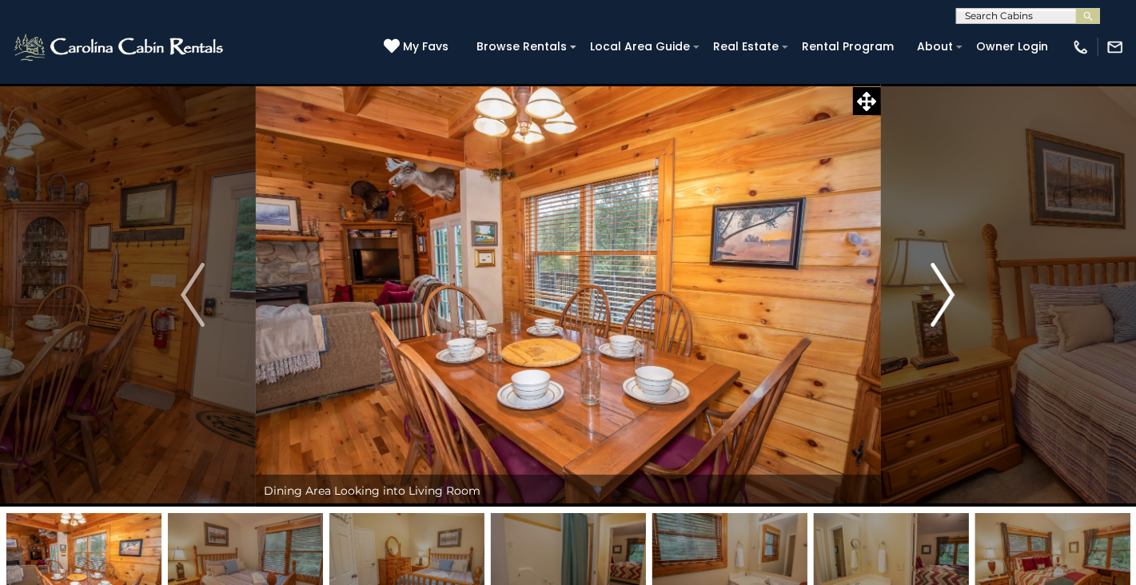
click at [944, 303] on img "Next" at bounding box center [944, 295] width 24 height 64
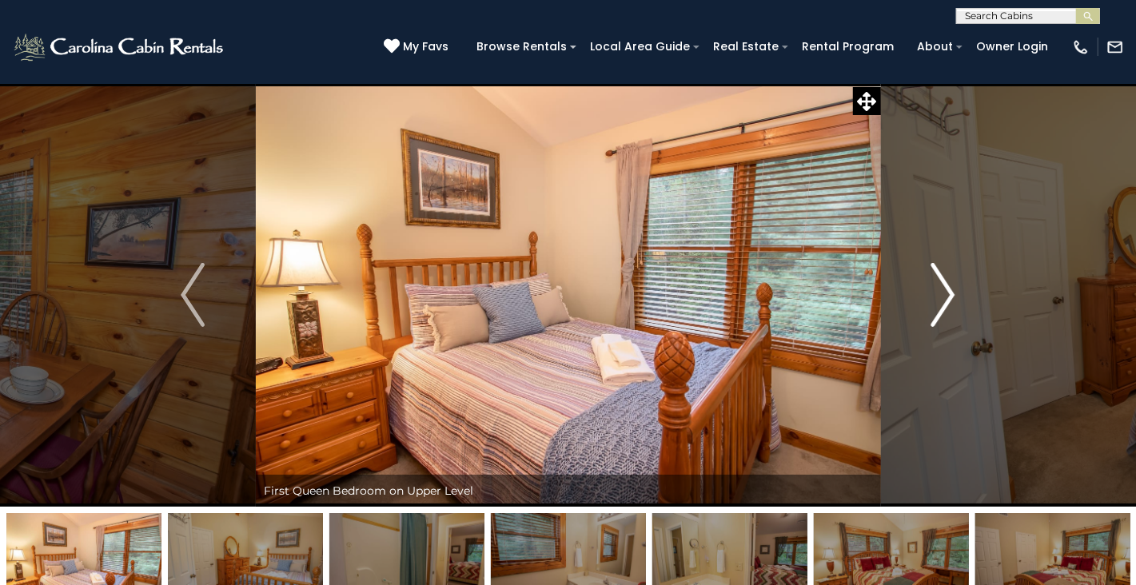
click at [944, 303] on img "Next" at bounding box center [944, 295] width 24 height 64
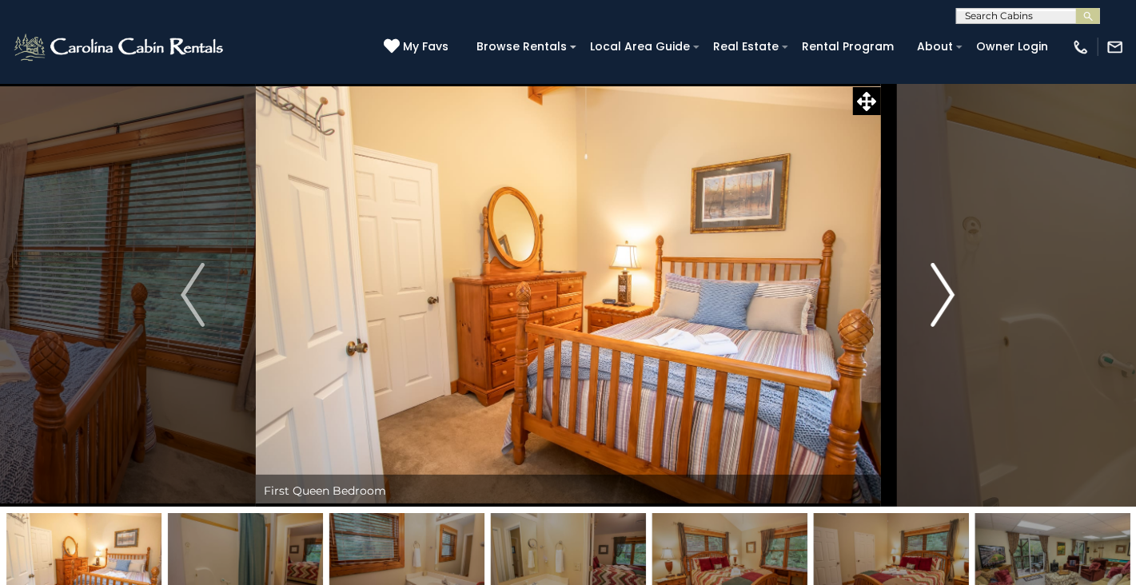
click at [944, 303] on img "Next" at bounding box center [944, 295] width 24 height 64
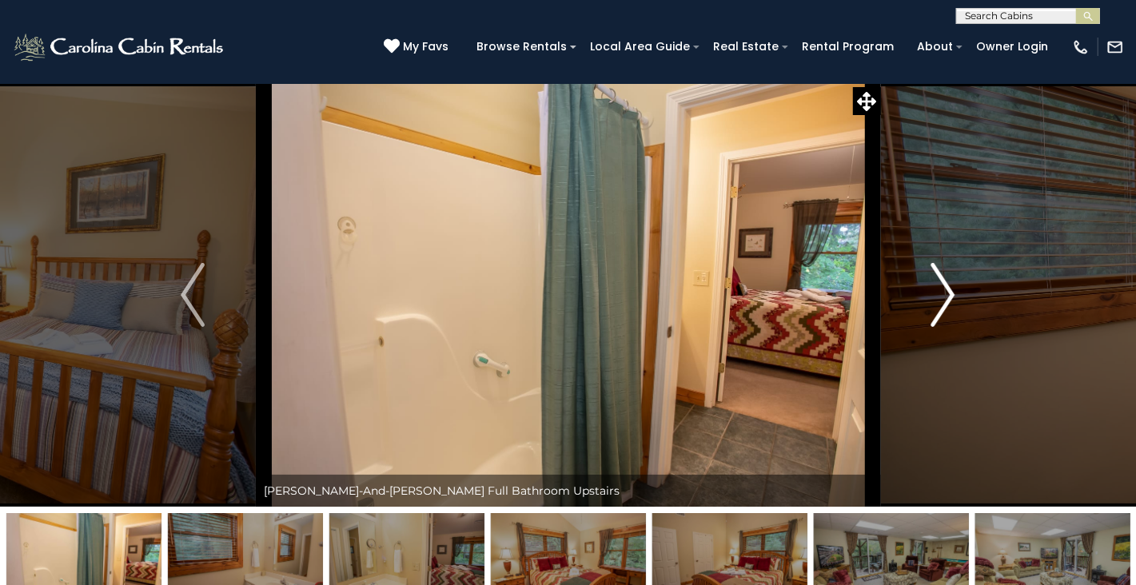
click at [944, 303] on img "Next" at bounding box center [944, 295] width 24 height 64
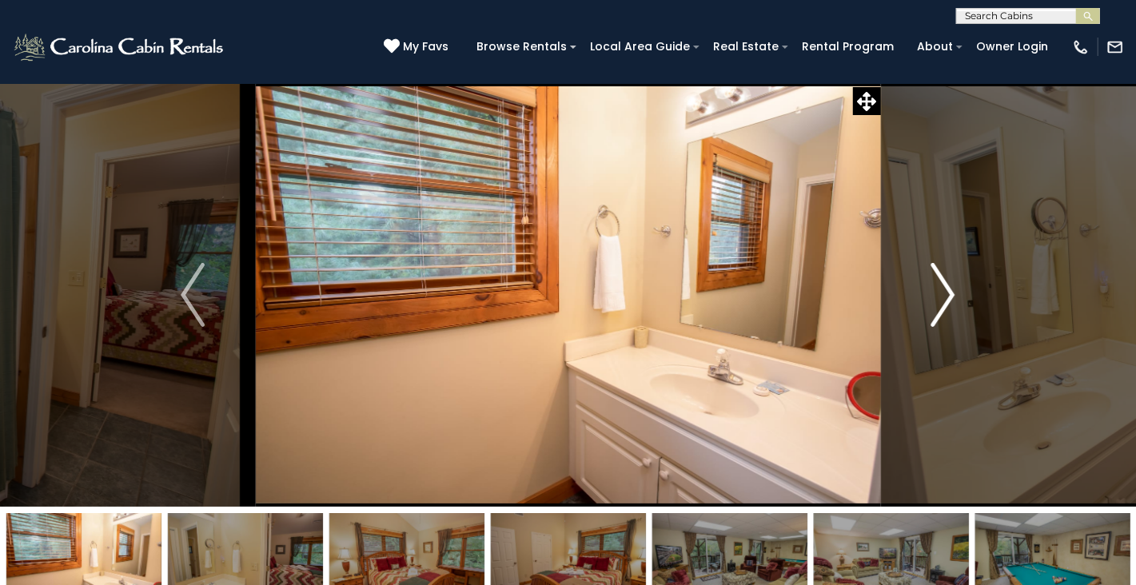
click at [944, 303] on img "Next" at bounding box center [944, 295] width 24 height 64
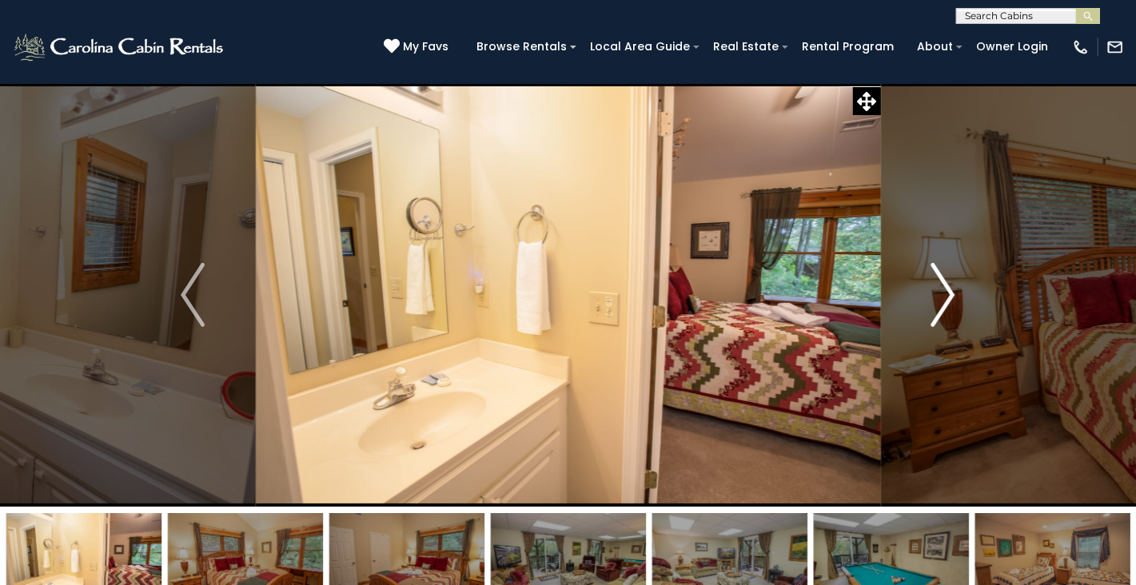
click at [944, 303] on img "Next" at bounding box center [944, 295] width 24 height 64
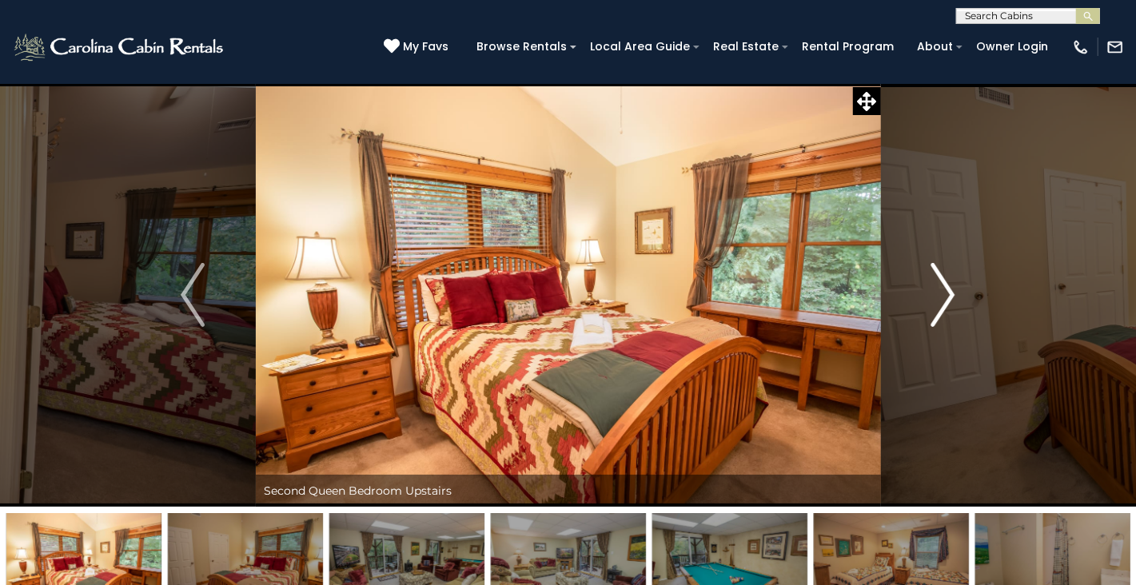
click at [944, 303] on img "Next" at bounding box center [944, 295] width 24 height 64
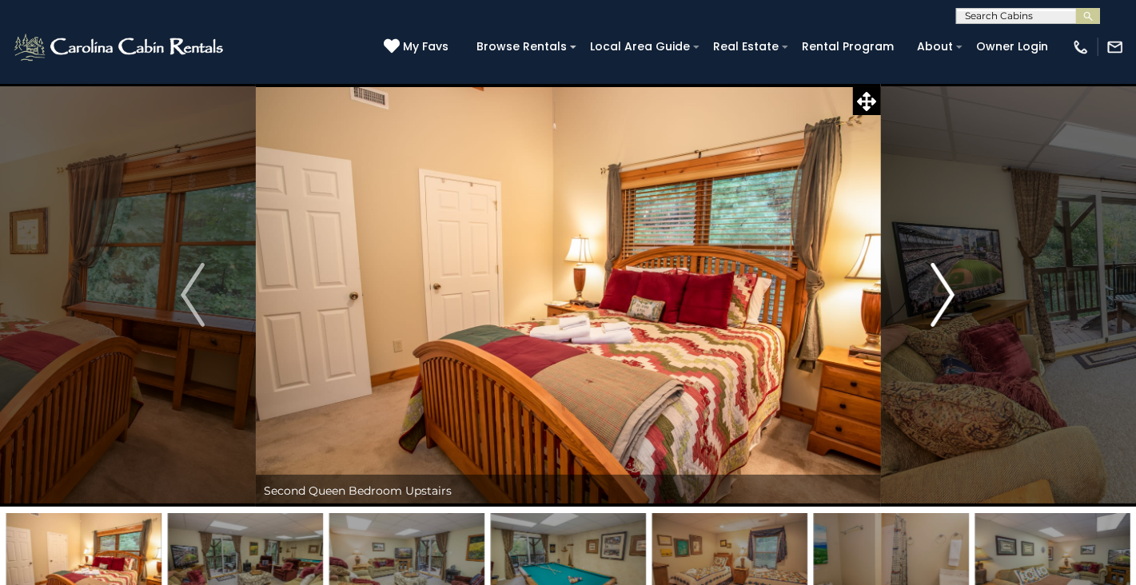
click at [944, 303] on img "Next" at bounding box center [944, 295] width 24 height 64
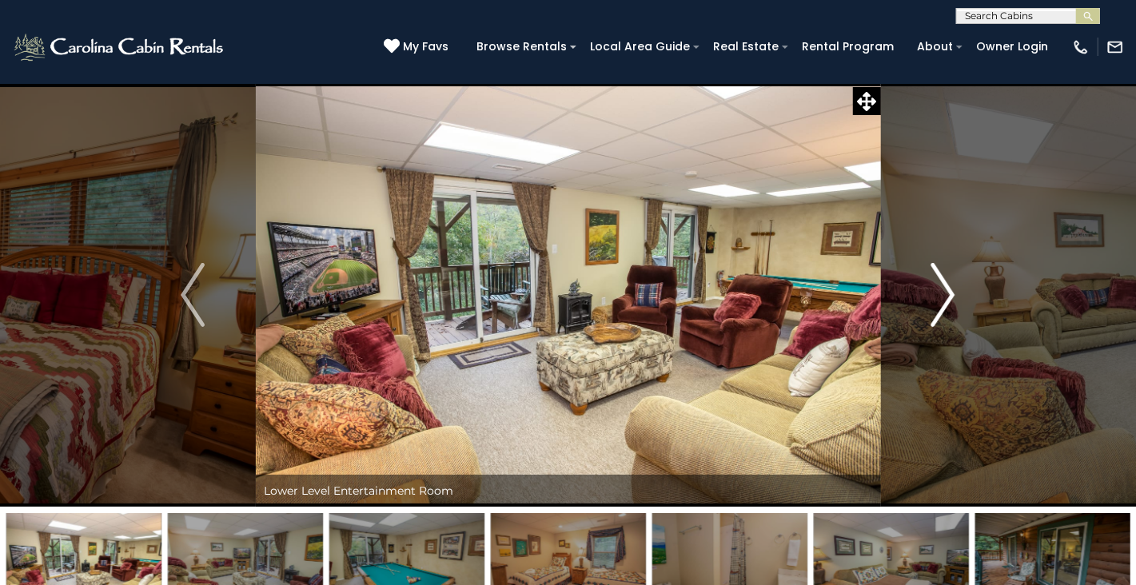
click at [944, 303] on img "Next" at bounding box center [944, 295] width 24 height 64
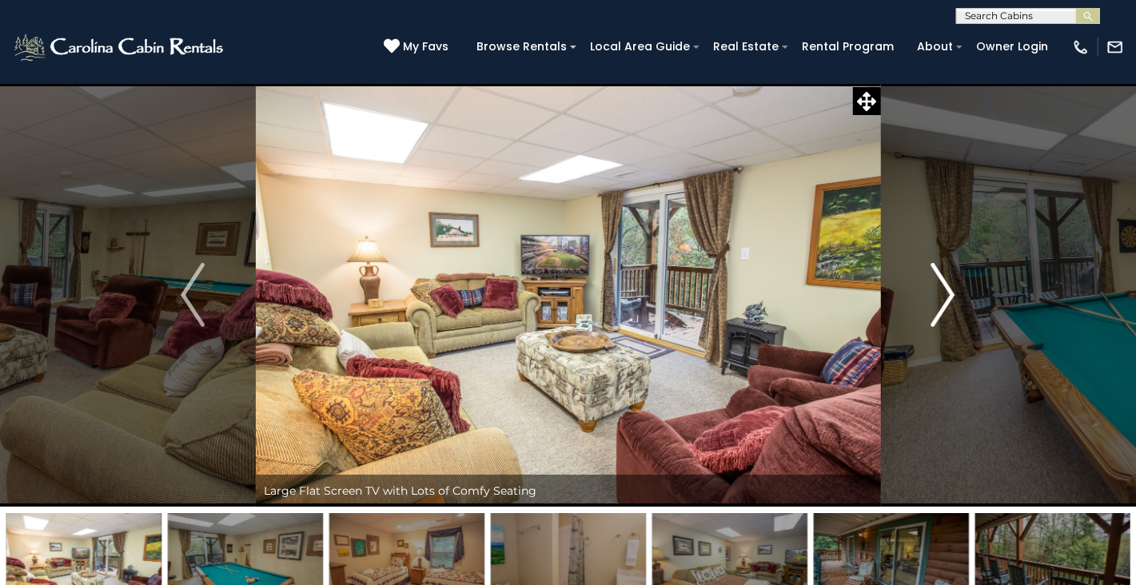
click at [944, 303] on img "Next" at bounding box center [944, 295] width 24 height 64
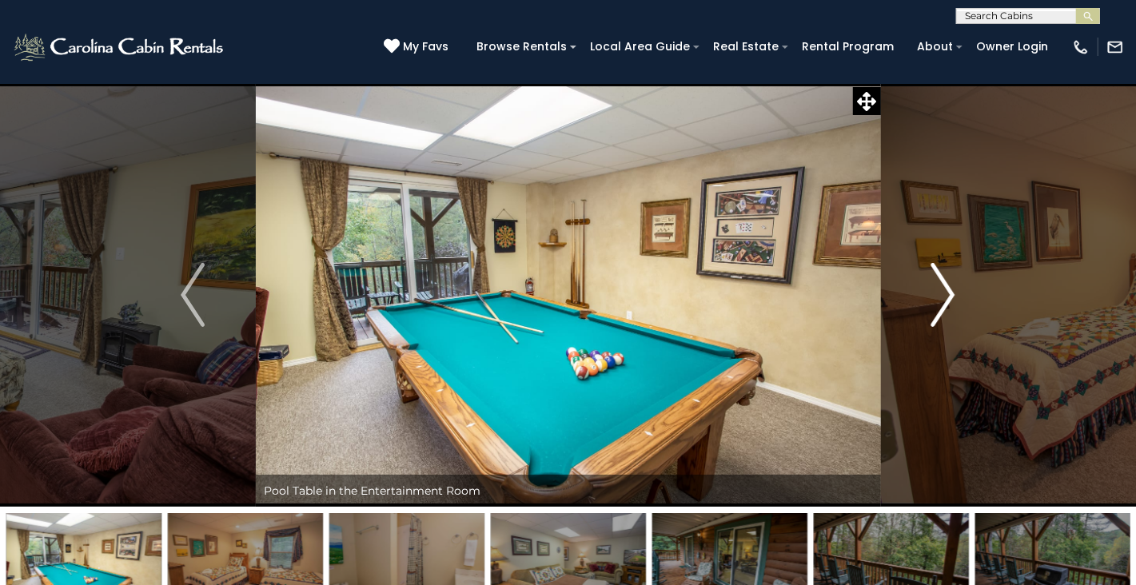
click at [944, 303] on img "Next" at bounding box center [944, 295] width 24 height 64
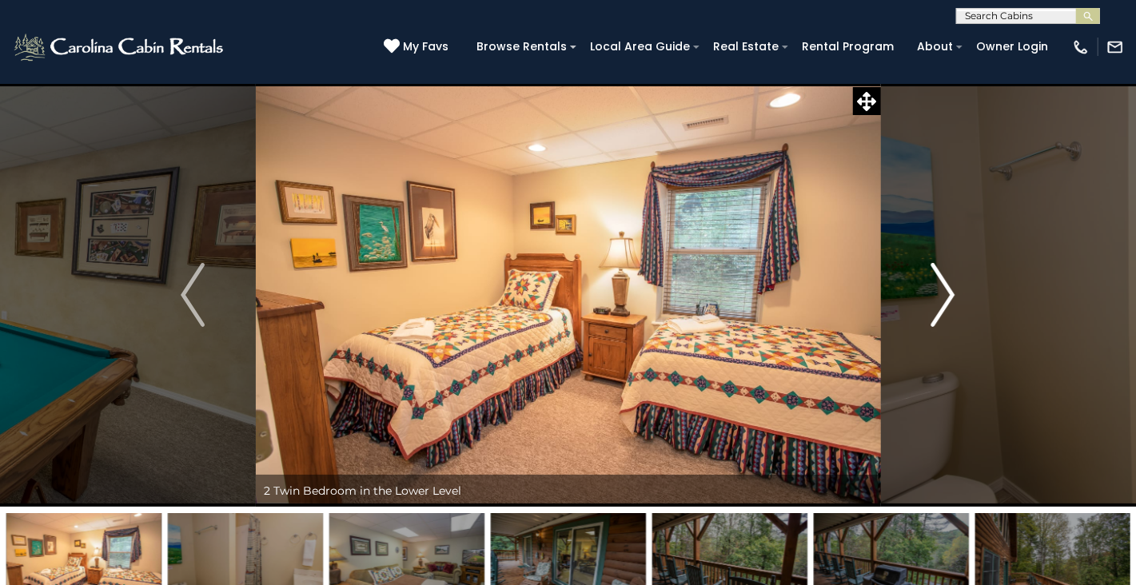
click at [944, 303] on img "Next" at bounding box center [944, 295] width 24 height 64
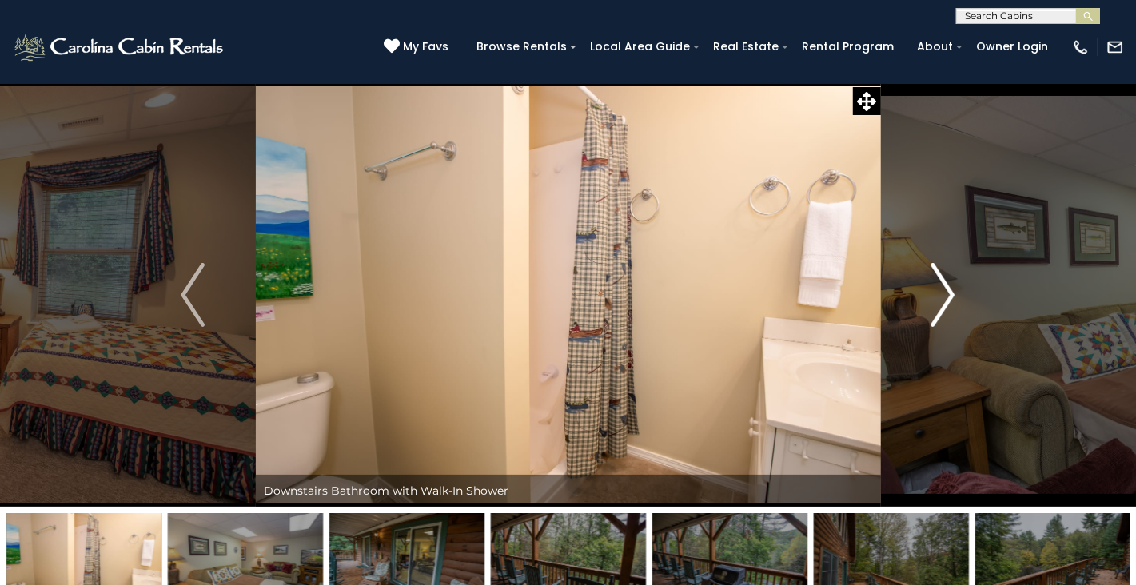
click at [944, 303] on img "Next" at bounding box center [944, 295] width 24 height 64
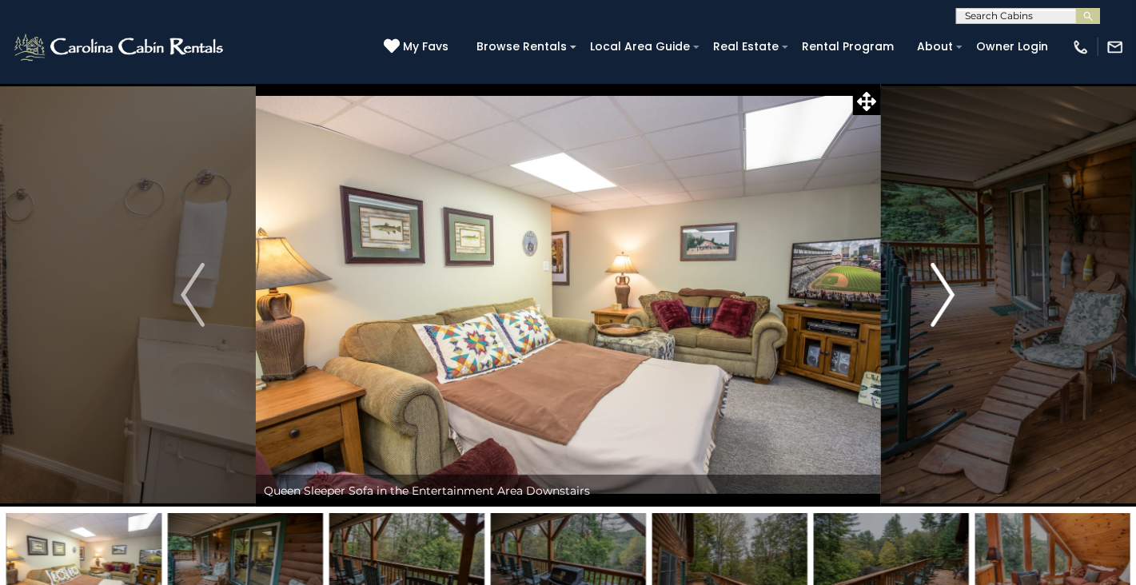
click at [944, 303] on img "Next" at bounding box center [944, 295] width 24 height 64
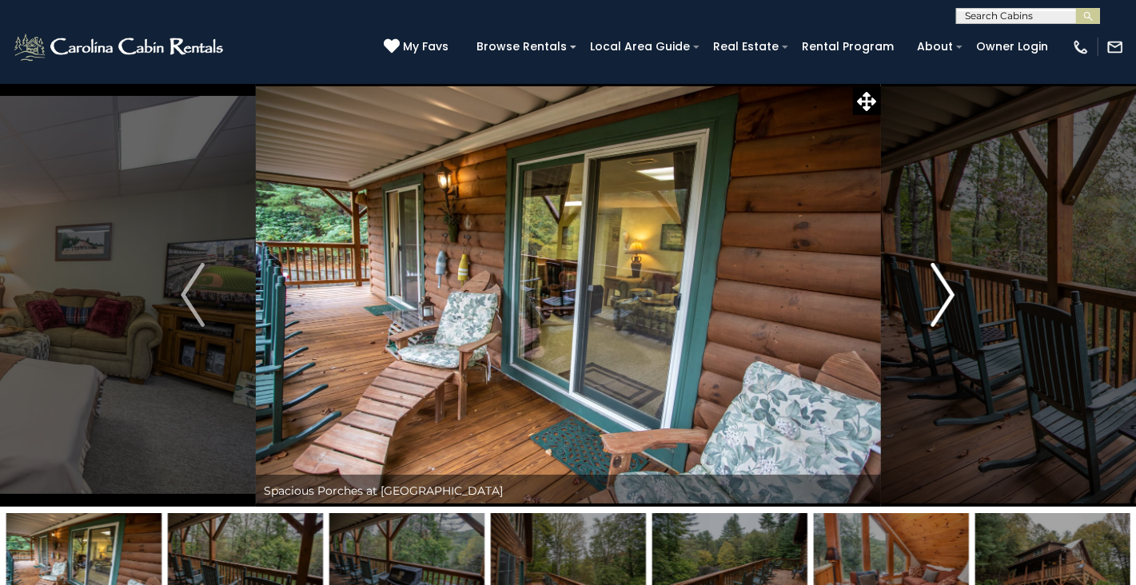
click at [944, 303] on img "Next" at bounding box center [944, 295] width 24 height 64
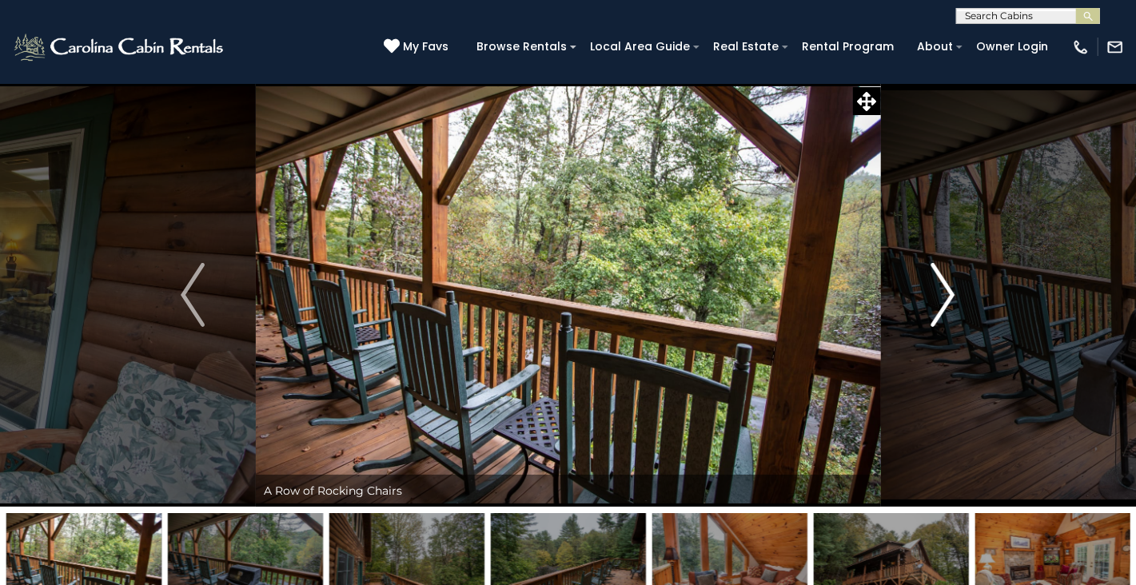
click at [947, 303] on img "Next" at bounding box center [944, 295] width 24 height 64
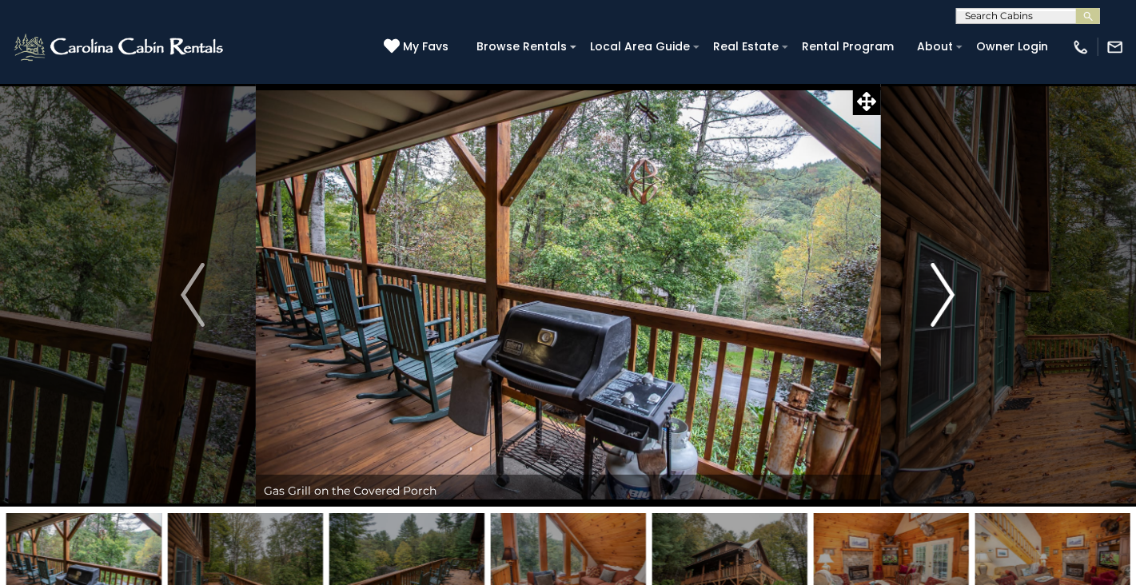
click at [947, 303] on img "Next" at bounding box center [944, 295] width 24 height 64
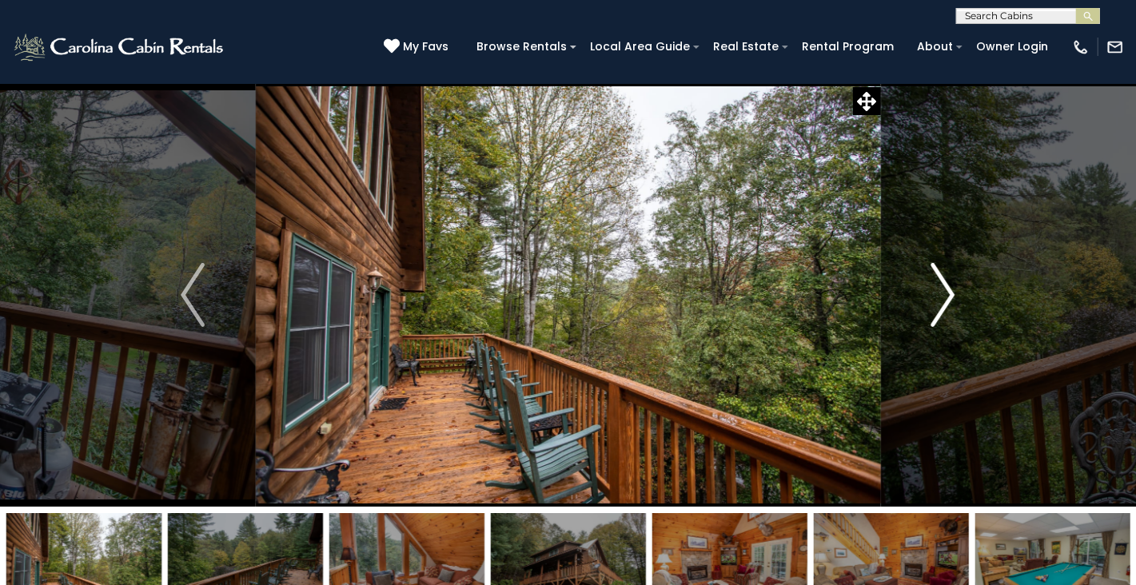
click at [946, 303] on img "Next" at bounding box center [944, 295] width 24 height 64
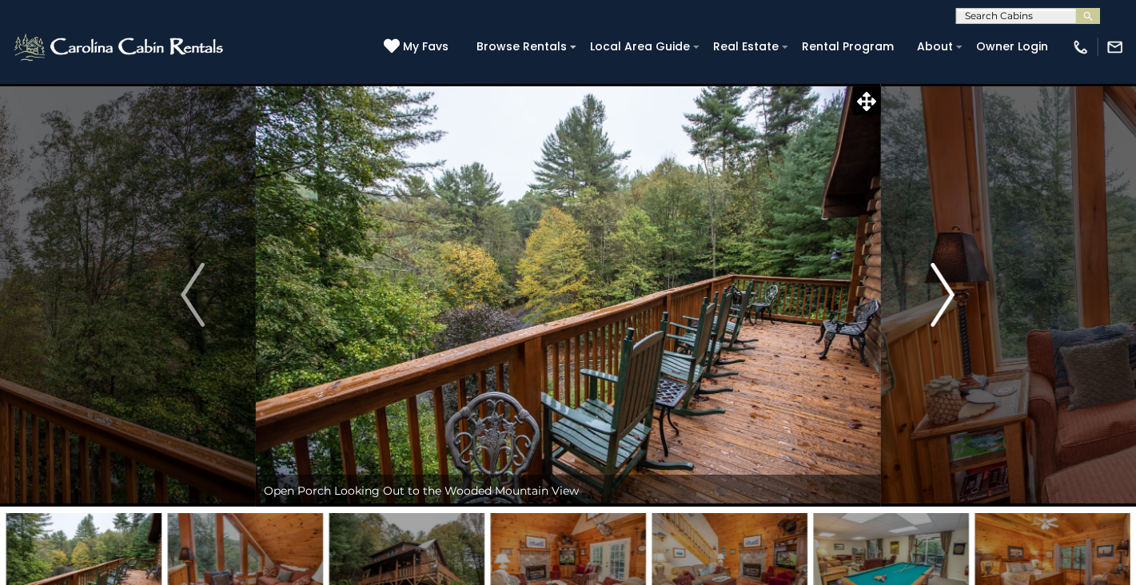
click at [946, 303] on img "Next" at bounding box center [944, 295] width 24 height 64
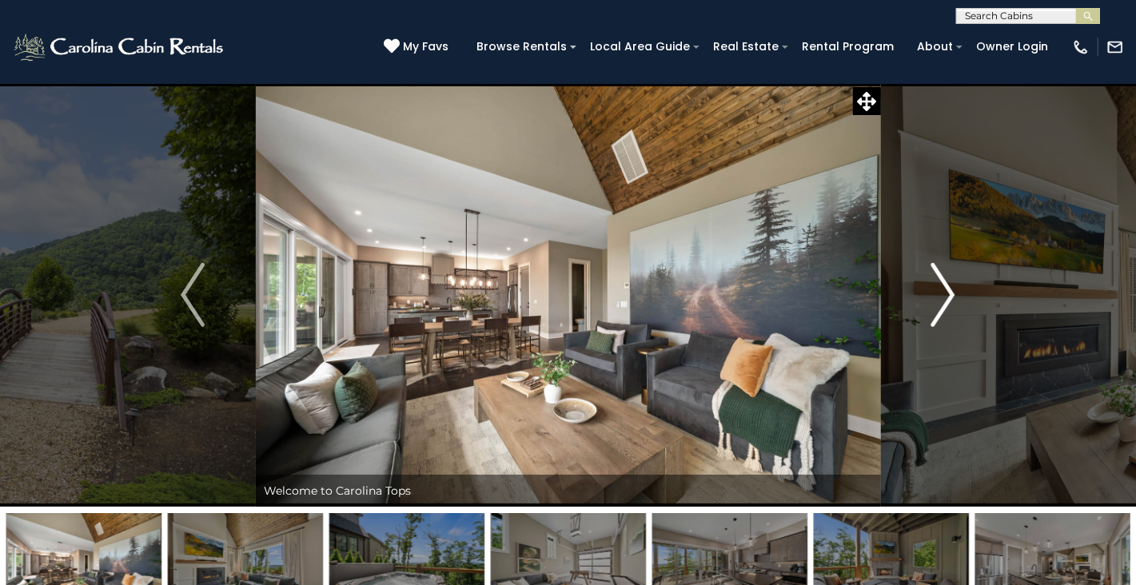
click at [950, 293] on img "Next" at bounding box center [944, 295] width 24 height 64
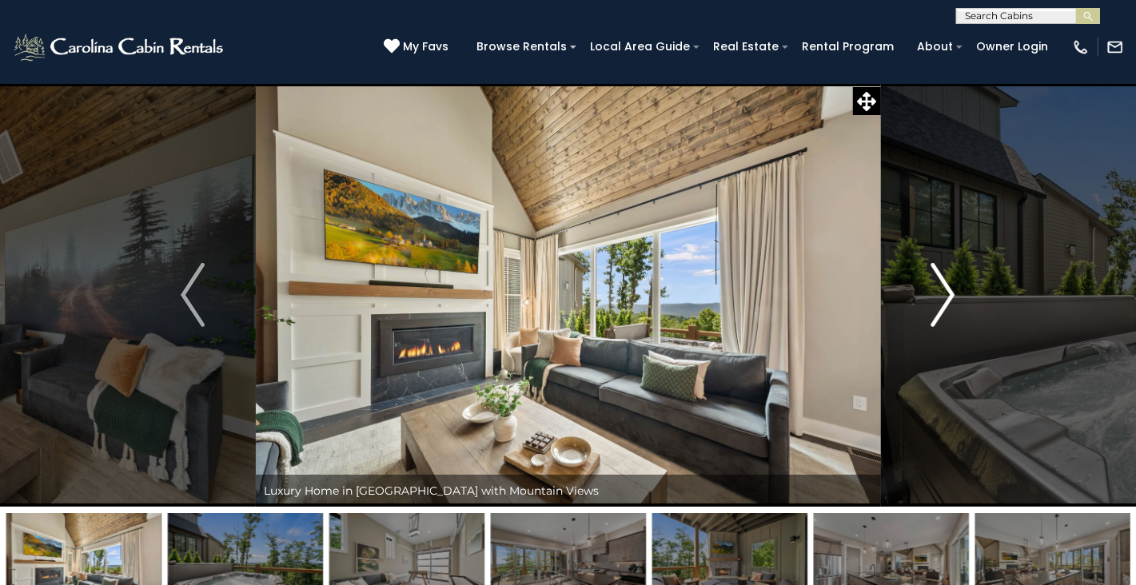
click at [952, 291] on img "Next" at bounding box center [944, 295] width 24 height 64
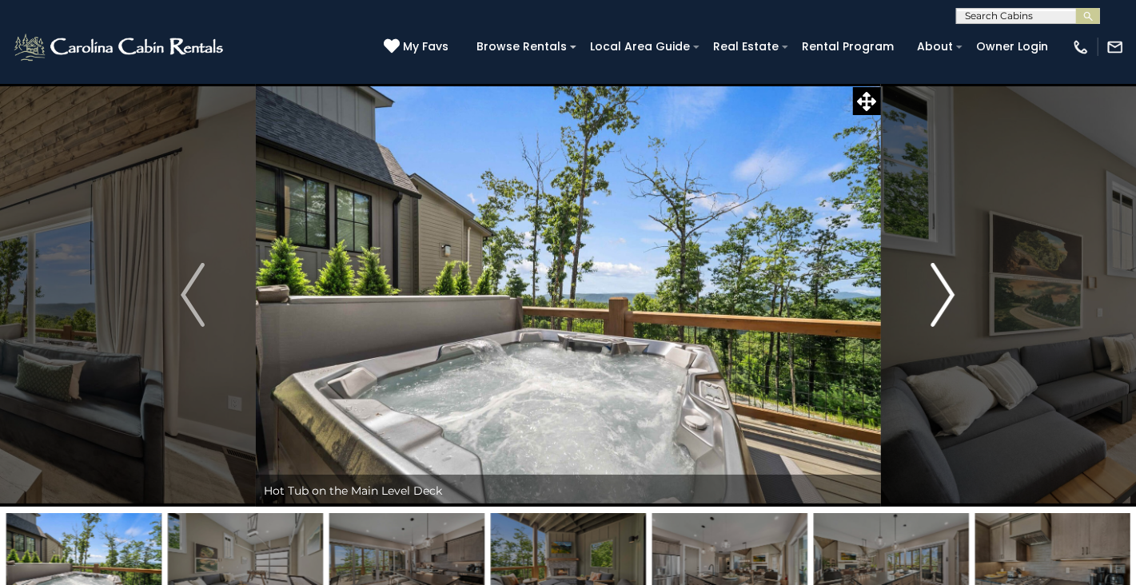
click at [952, 291] on img "Next" at bounding box center [944, 295] width 24 height 64
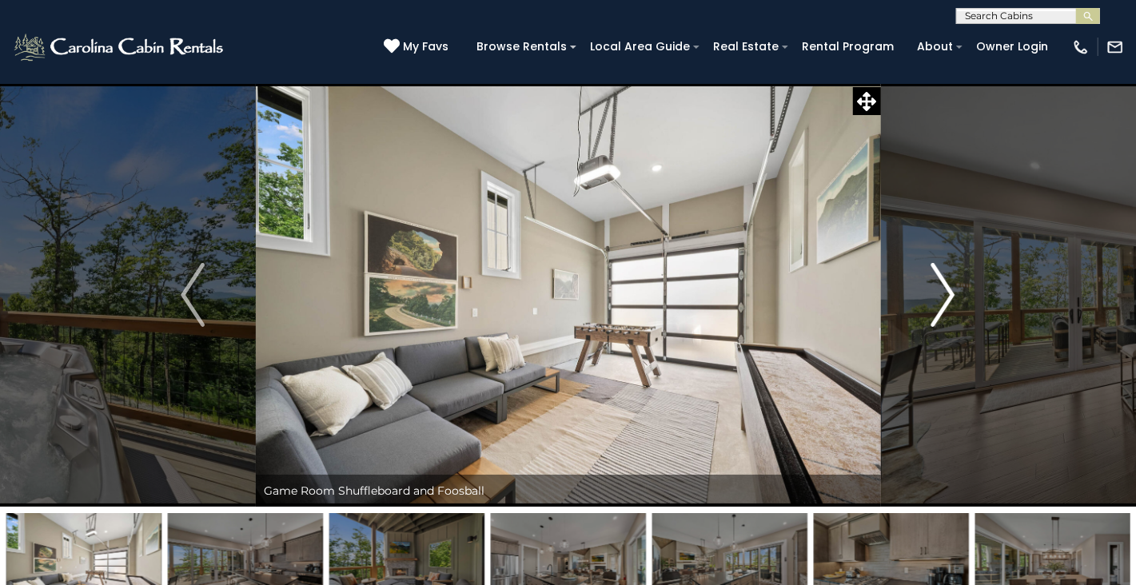
click at [952, 291] on img "Next" at bounding box center [944, 295] width 24 height 64
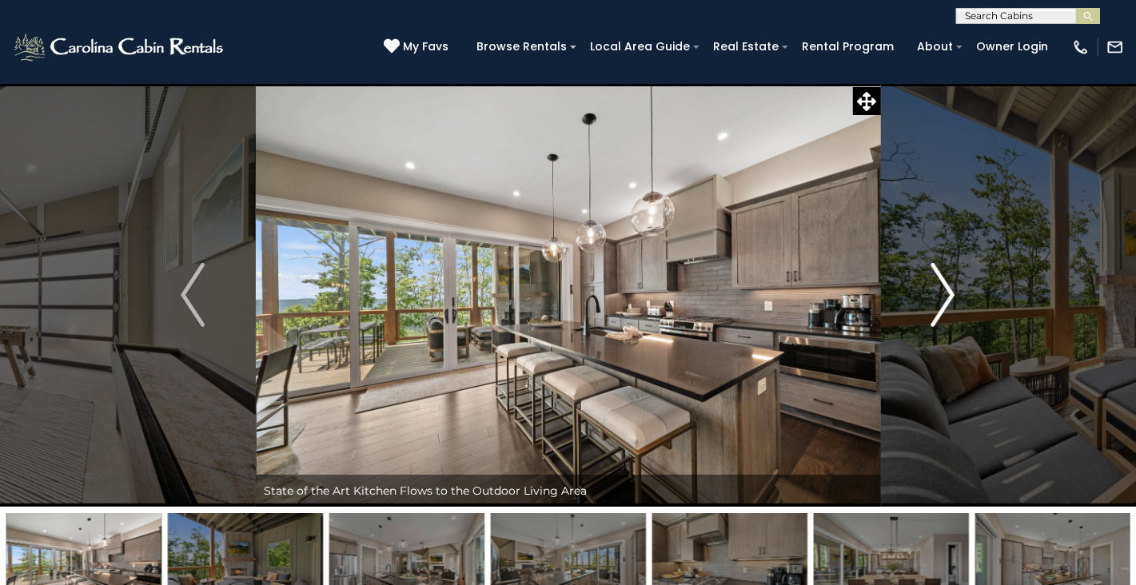
click at [952, 291] on img "Next" at bounding box center [944, 295] width 24 height 64
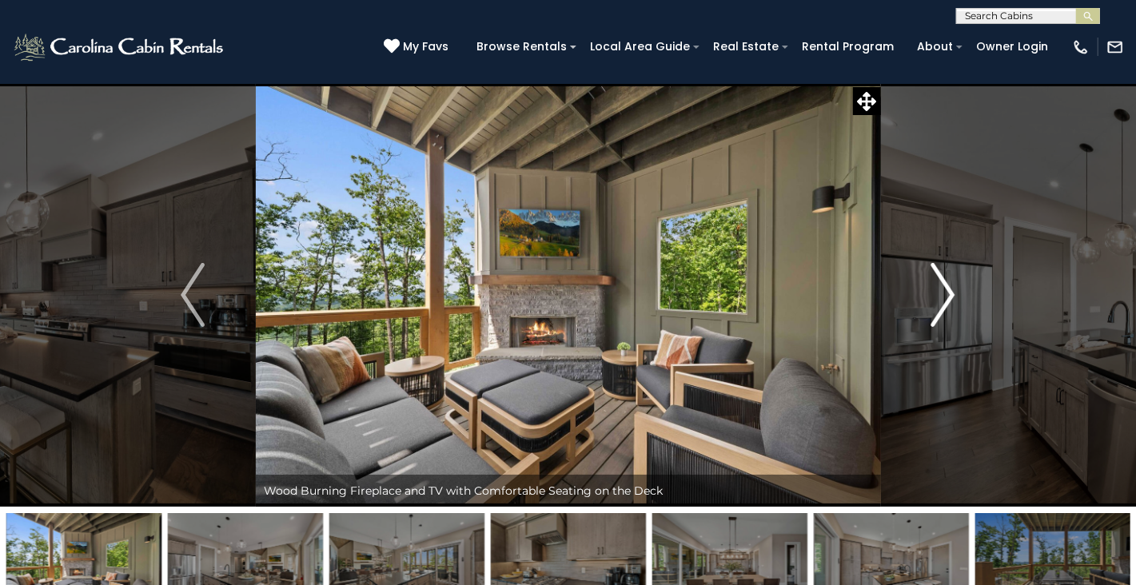
click at [952, 291] on img "Next" at bounding box center [944, 295] width 24 height 64
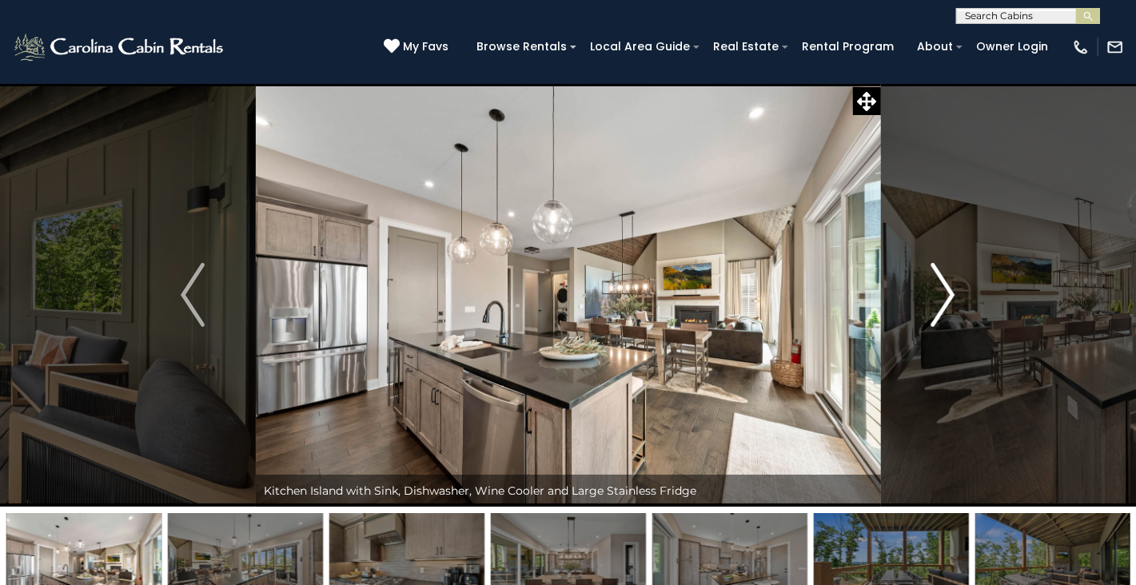
click at [952, 291] on img "Next" at bounding box center [944, 295] width 24 height 64
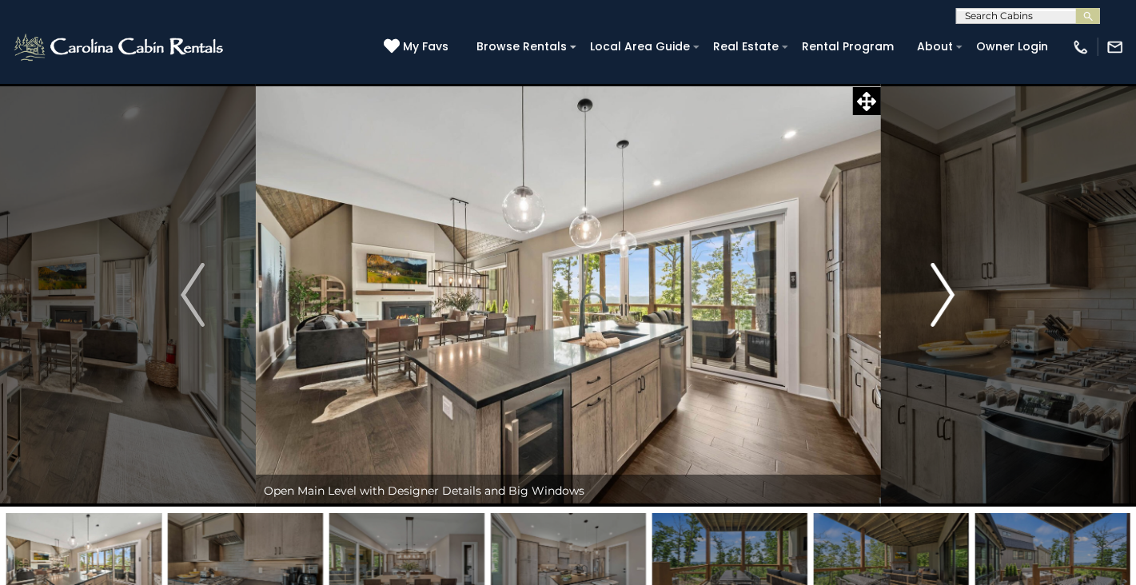
click at [952, 291] on img "Next" at bounding box center [944, 295] width 24 height 64
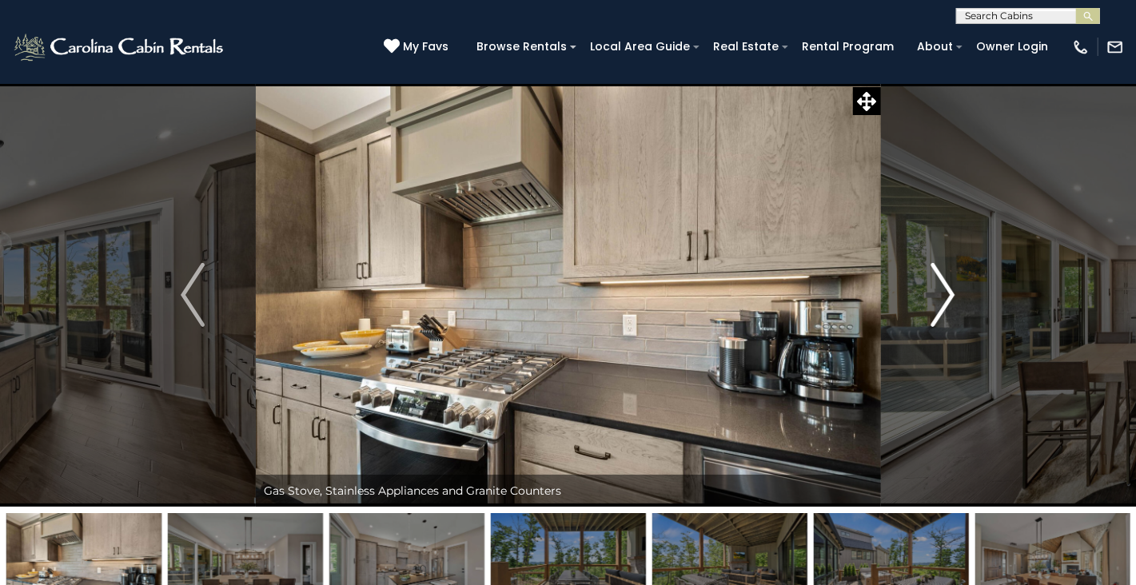
click at [952, 291] on img "Next" at bounding box center [944, 295] width 24 height 64
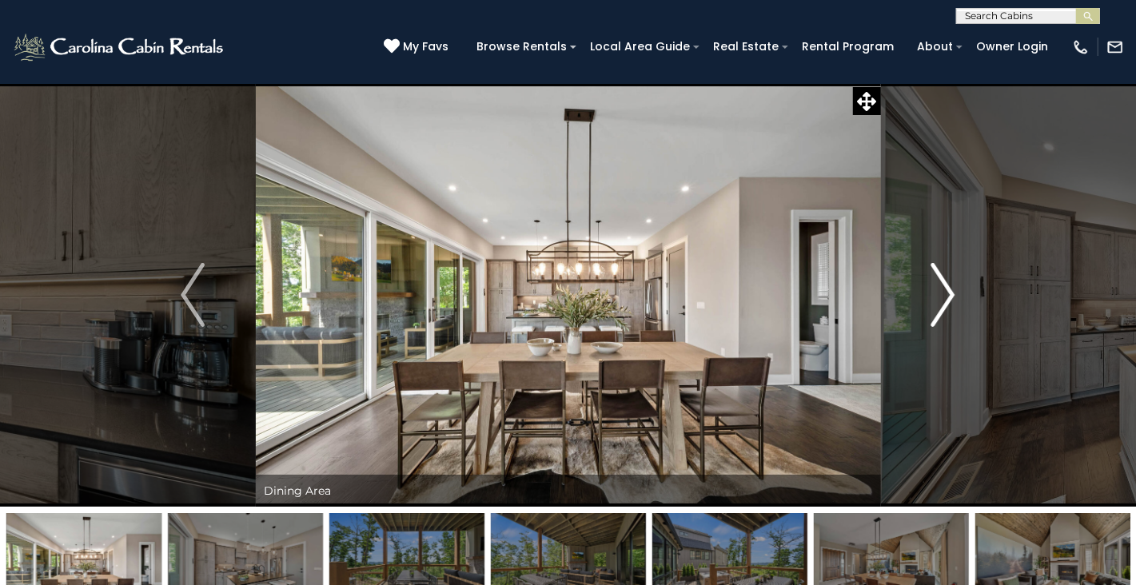
click at [952, 291] on img "Next" at bounding box center [944, 295] width 24 height 64
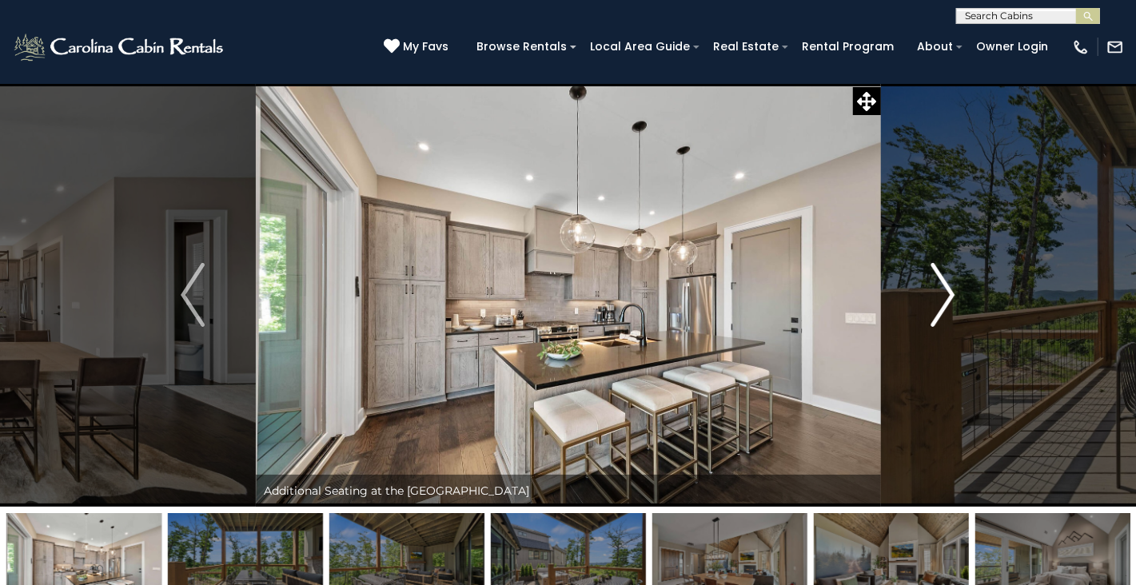
click at [952, 291] on img "Next" at bounding box center [944, 295] width 24 height 64
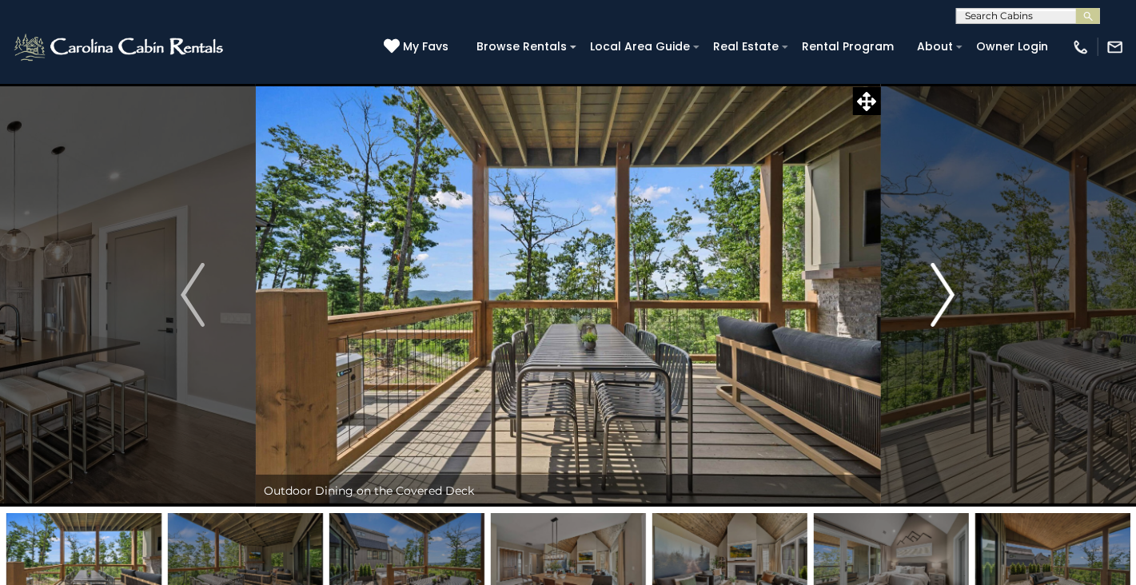
click at [952, 291] on img "Next" at bounding box center [944, 295] width 24 height 64
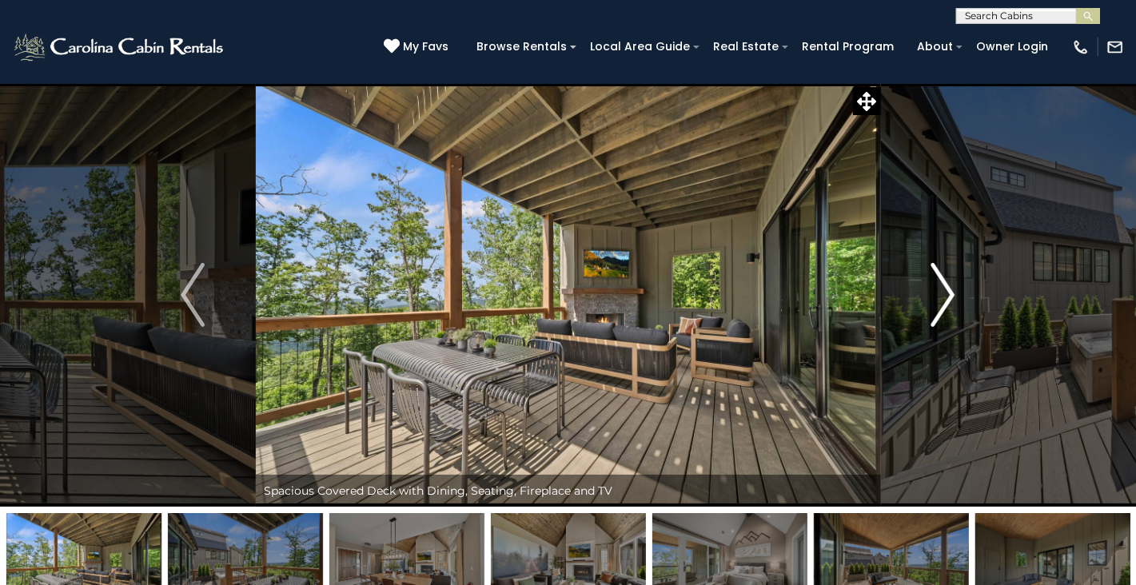
click at [952, 291] on img "Next" at bounding box center [944, 295] width 24 height 64
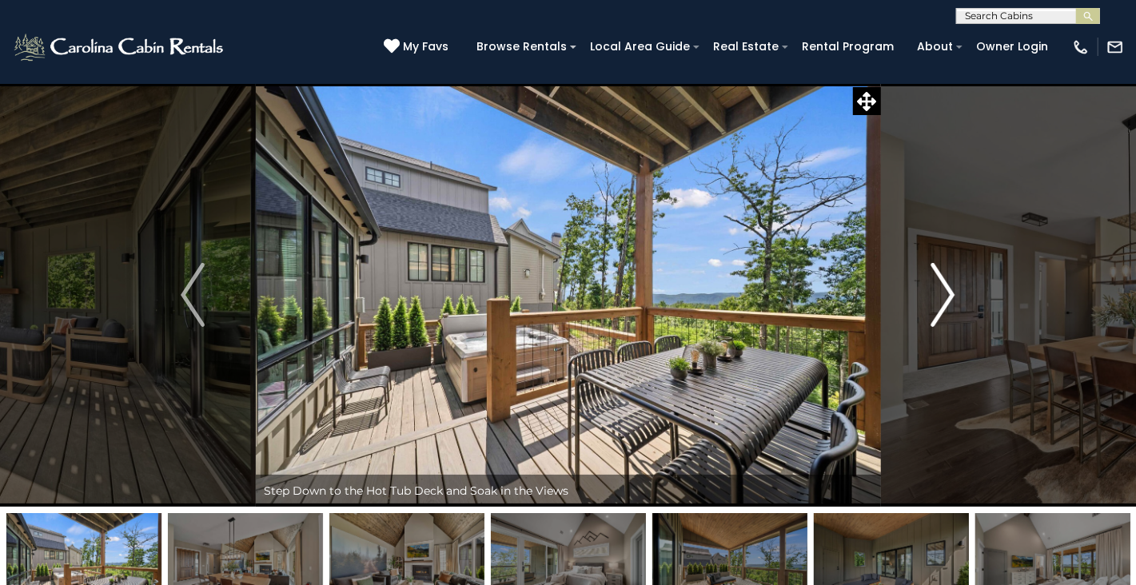
click at [952, 291] on img "Next" at bounding box center [944, 295] width 24 height 64
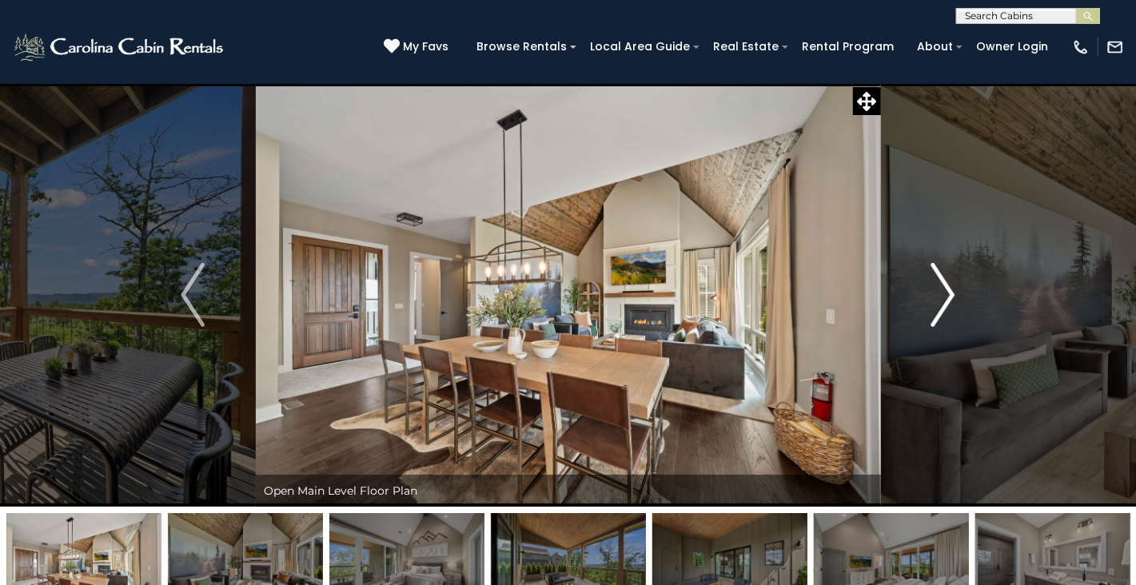
click at [952, 291] on img "Next" at bounding box center [944, 295] width 24 height 64
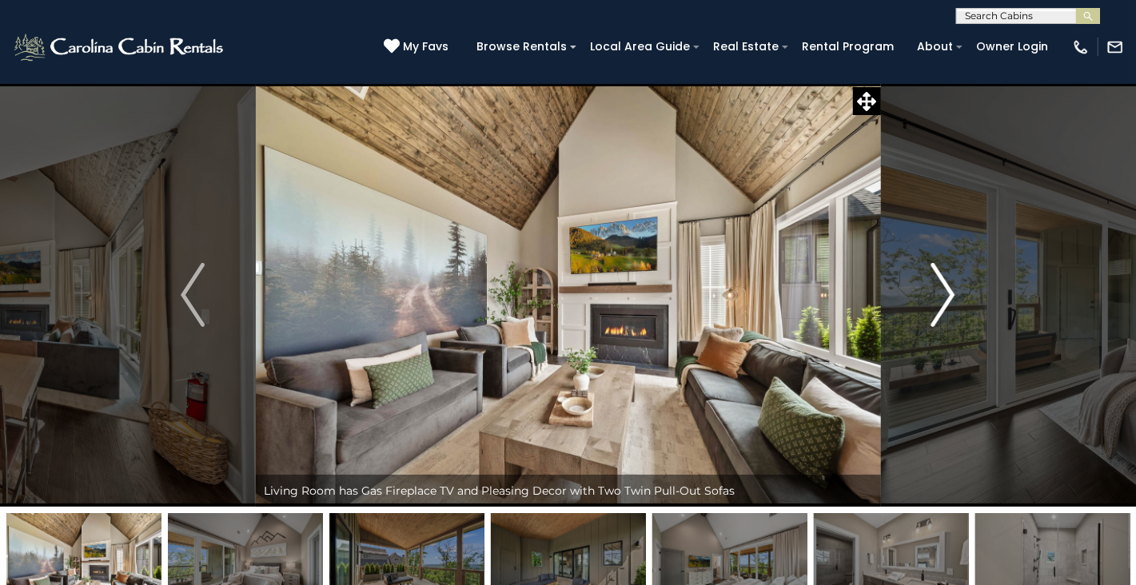
click at [952, 291] on img "Next" at bounding box center [944, 295] width 24 height 64
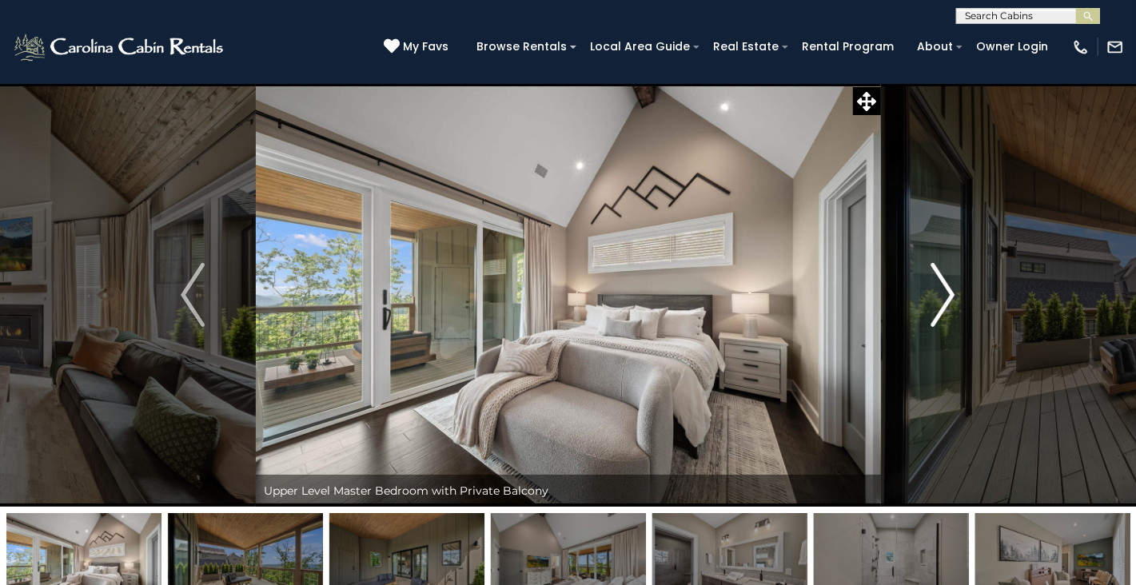
click at [952, 291] on img "Next" at bounding box center [944, 295] width 24 height 64
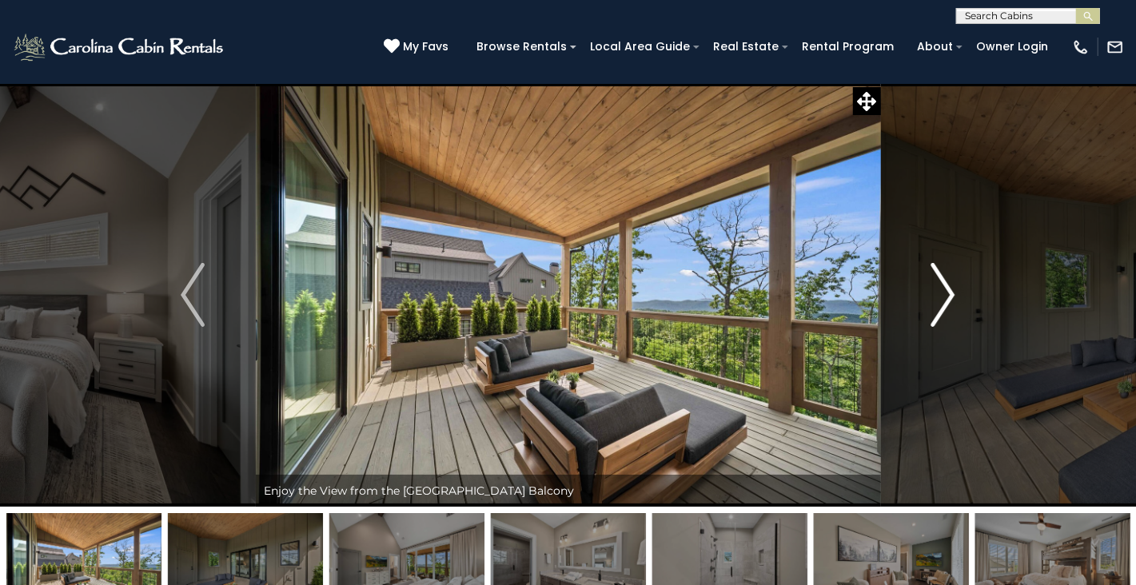
click at [952, 291] on img "Next" at bounding box center [944, 295] width 24 height 64
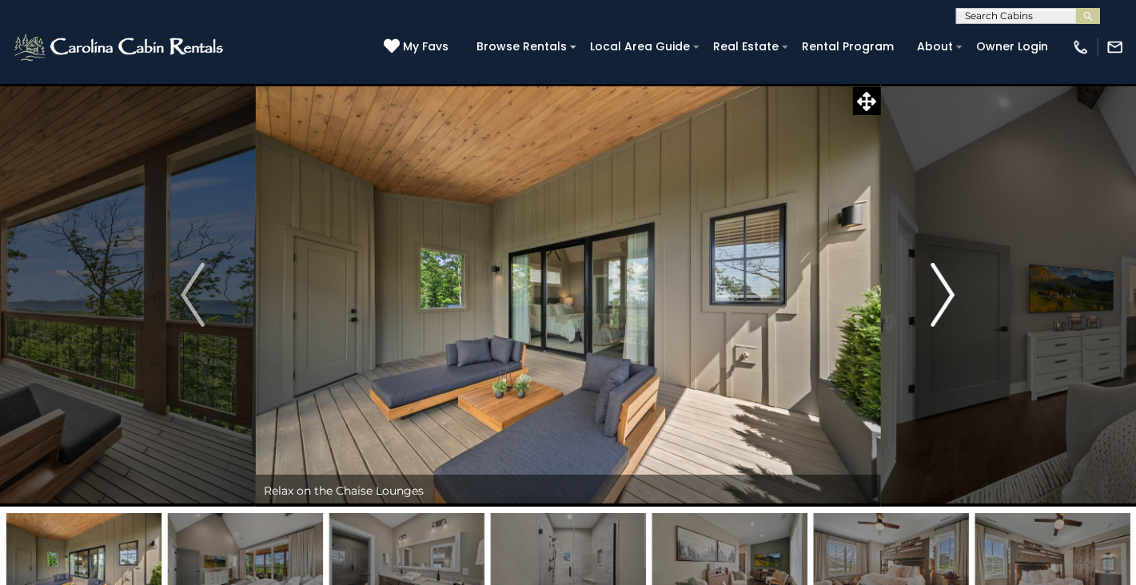
click at [952, 291] on img "Next" at bounding box center [944, 295] width 24 height 64
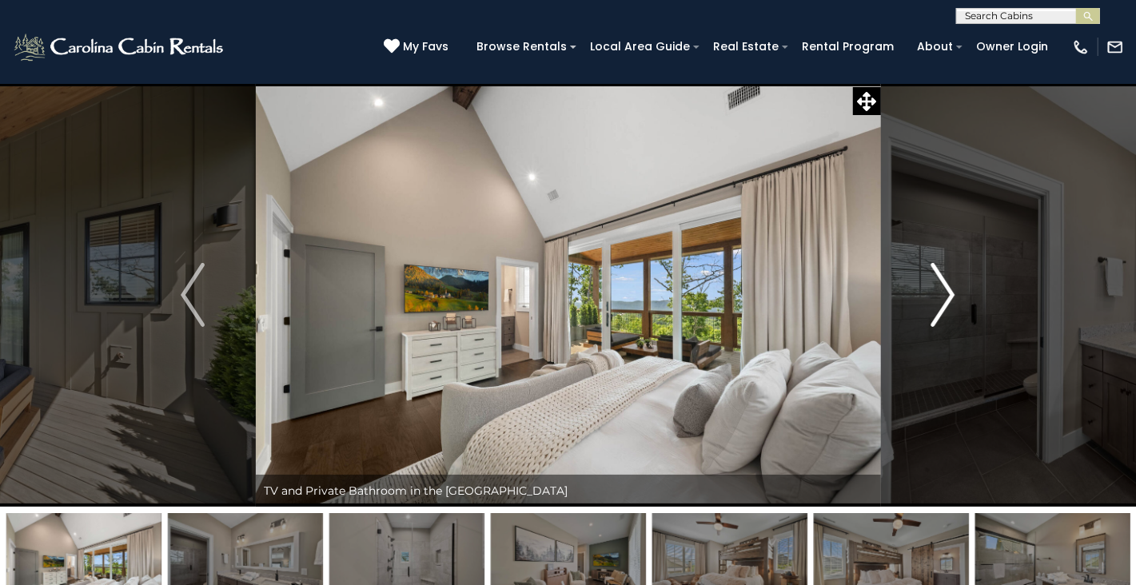
click at [952, 291] on img "Next" at bounding box center [944, 295] width 24 height 64
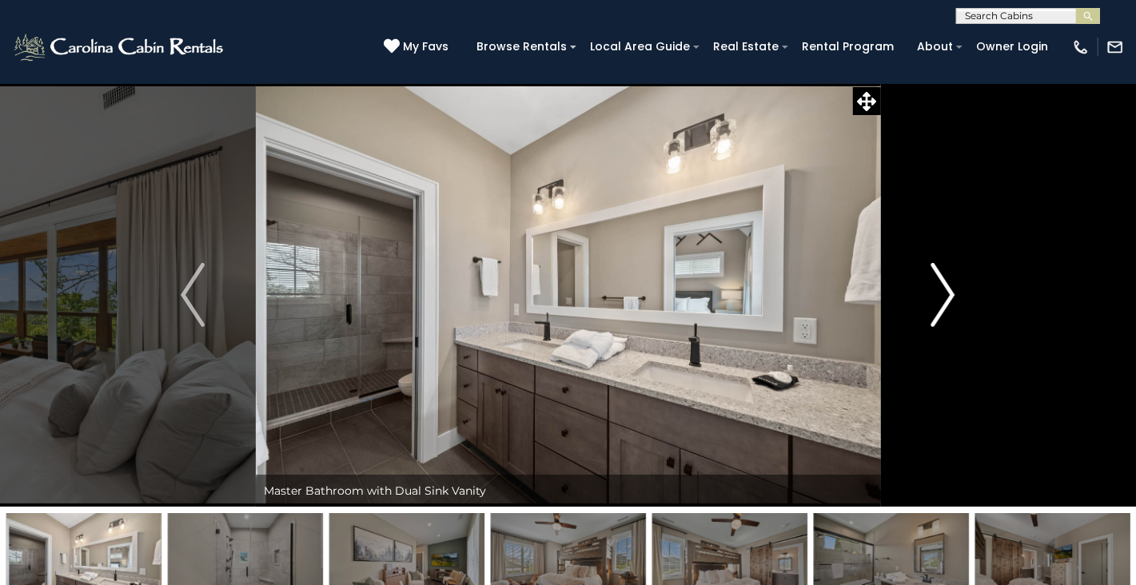
click at [952, 291] on img "Next" at bounding box center [944, 295] width 24 height 64
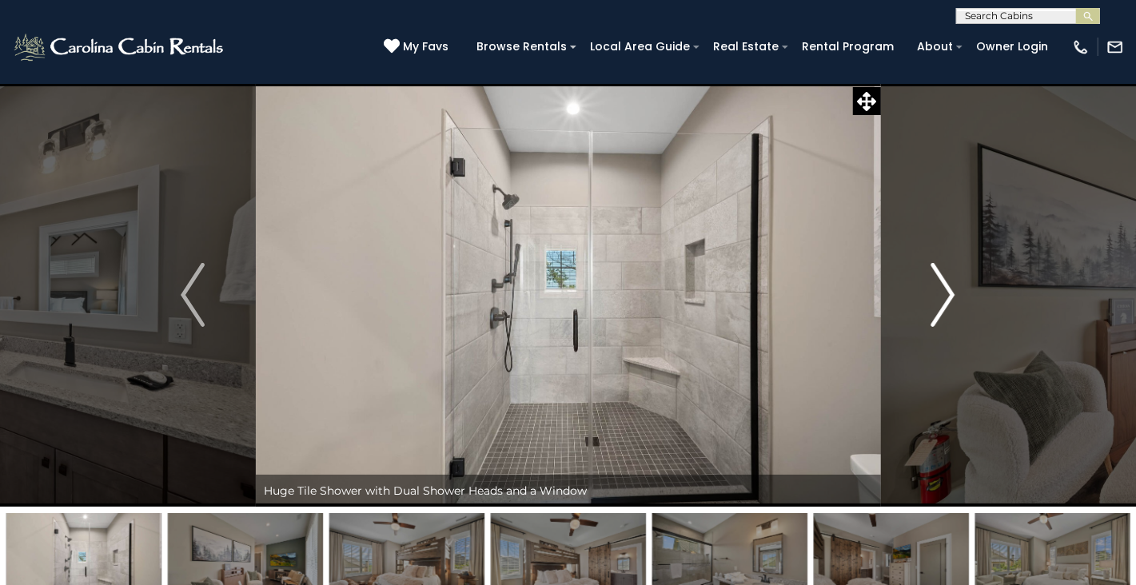
click at [952, 291] on img "Next" at bounding box center [944, 295] width 24 height 64
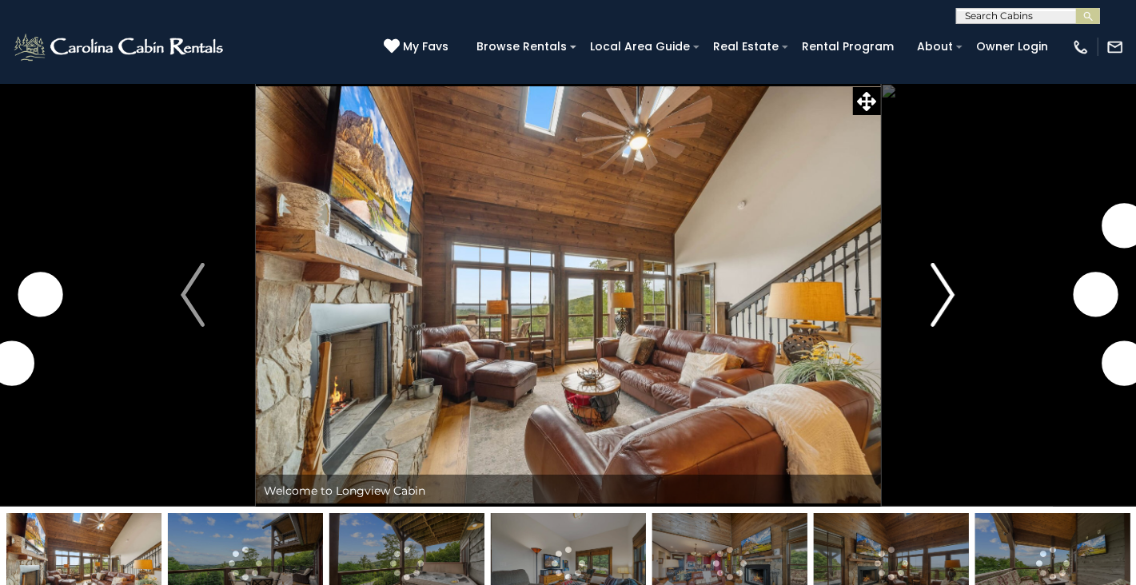
click at [944, 297] on img "Next" at bounding box center [944, 295] width 24 height 64
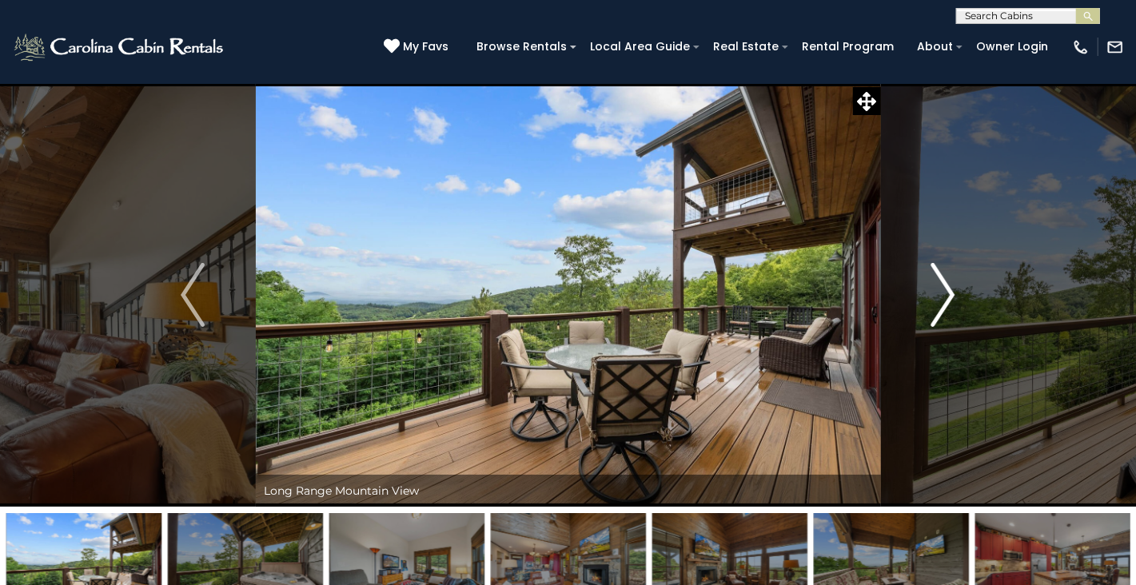
click at [952, 297] on img "Next" at bounding box center [944, 295] width 24 height 64
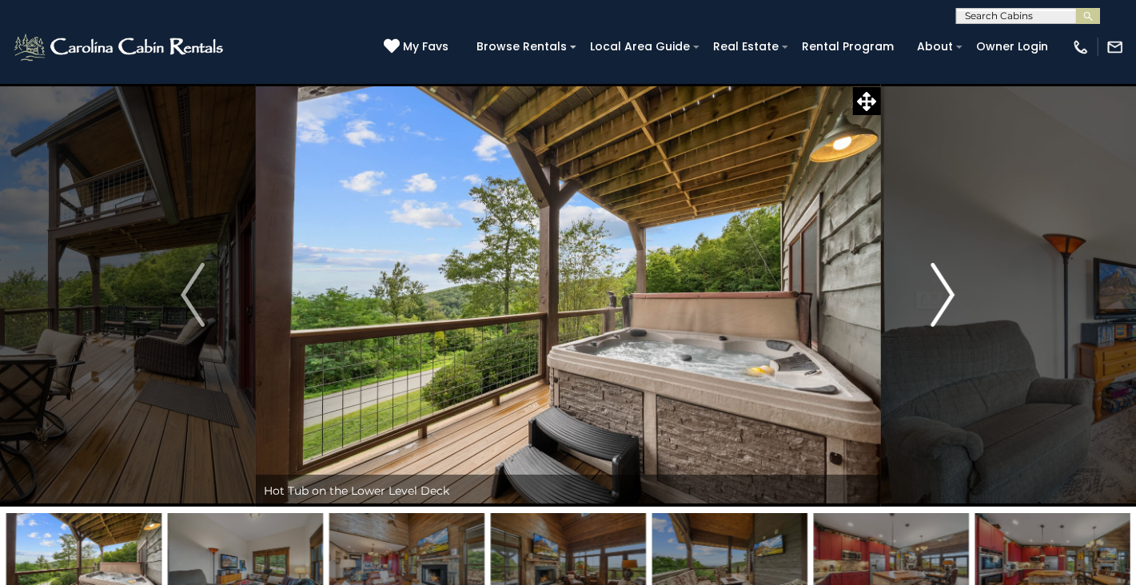
click at [952, 297] on img "Next" at bounding box center [944, 295] width 24 height 64
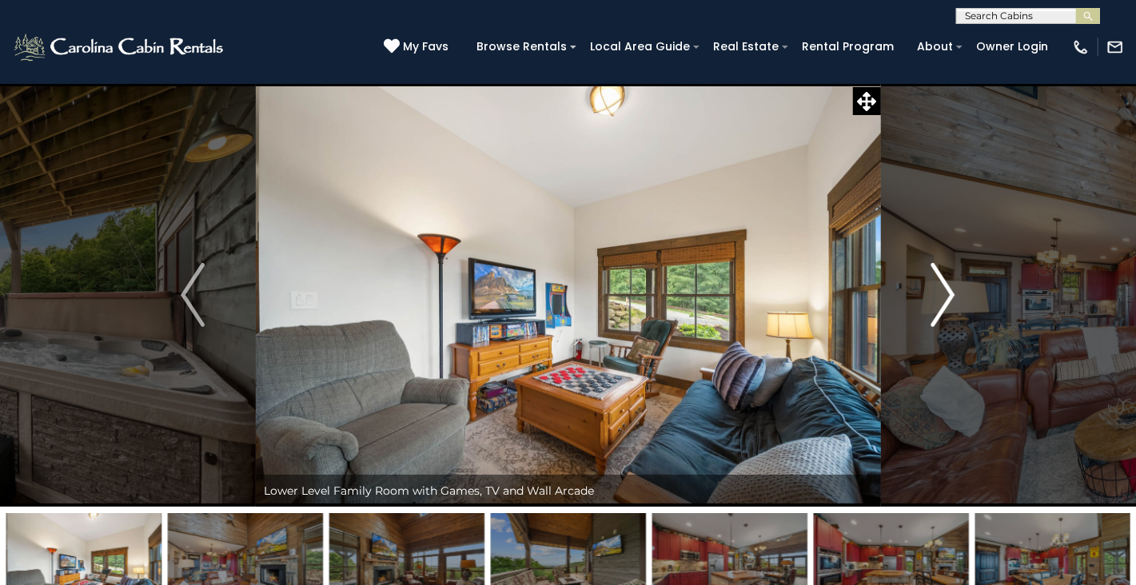
click at [952, 297] on img "Next" at bounding box center [944, 295] width 24 height 64
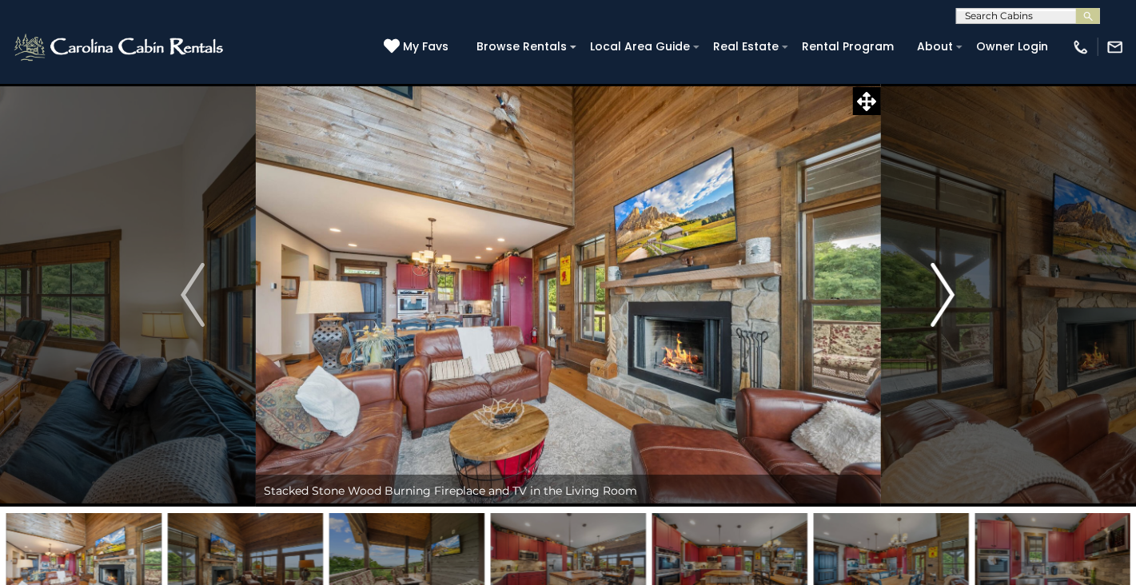
click at [952, 297] on img "Next" at bounding box center [944, 295] width 24 height 64
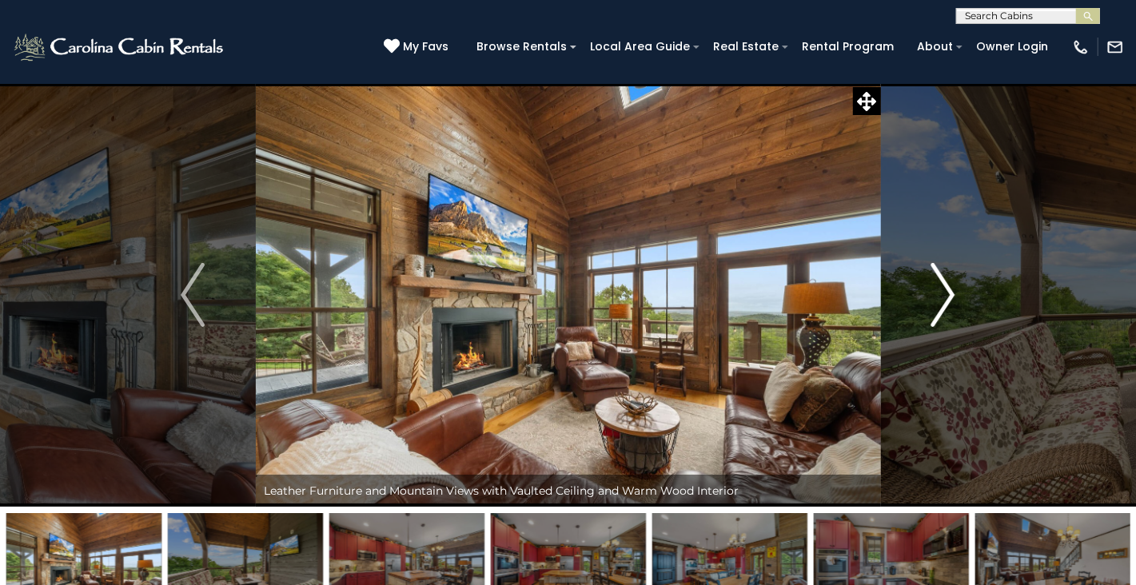
click at [952, 297] on img "Next" at bounding box center [944, 295] width 24 height 64
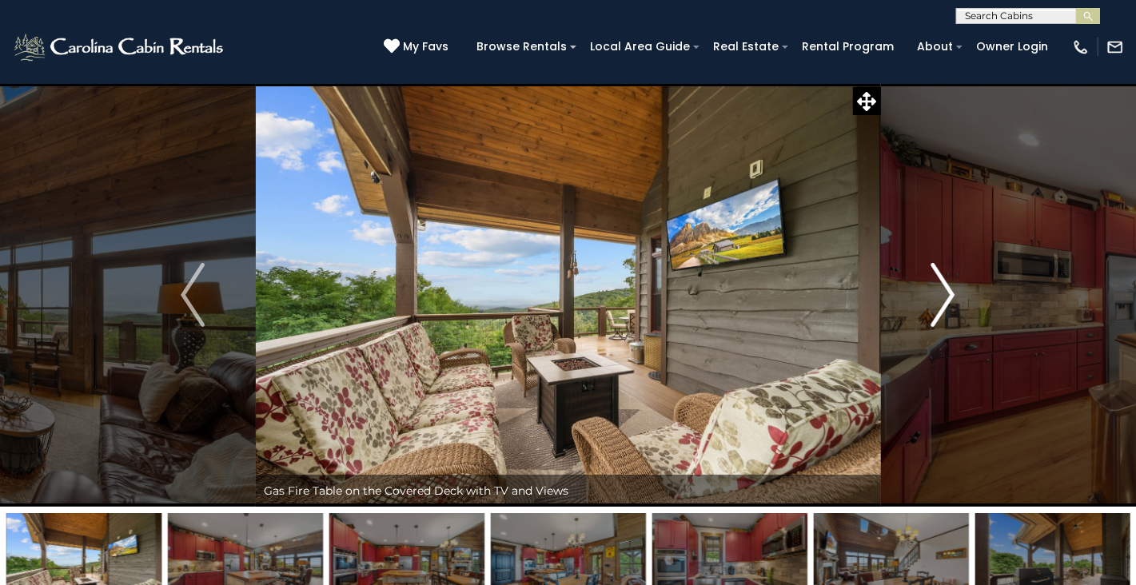
click at [952, 297] on img "Next" at bounding box center [944, 295] width 24 height 64
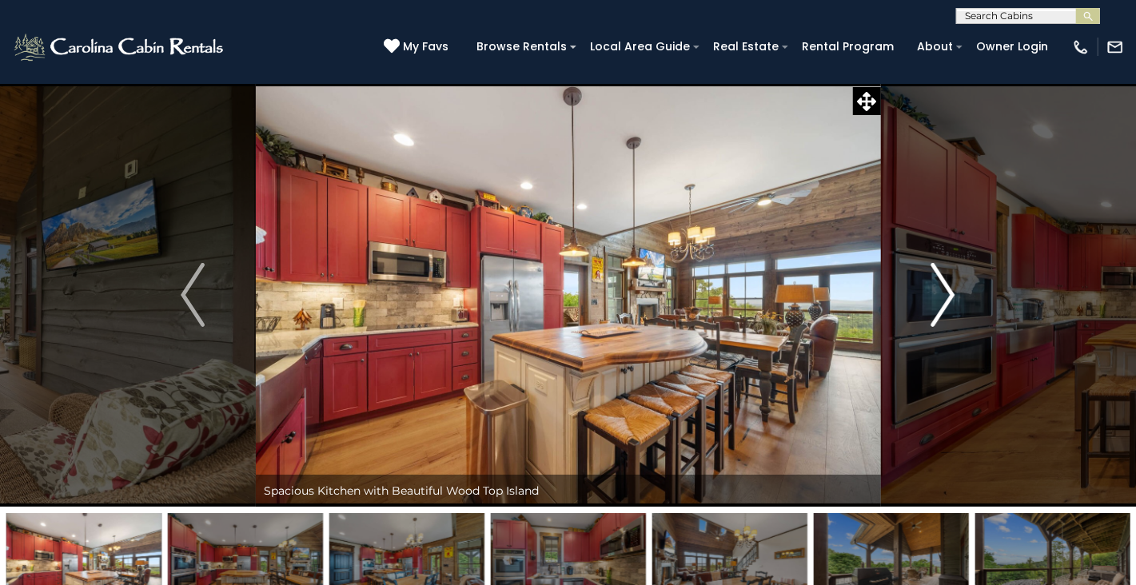
click at [952, 297] on img "Next" at bounding box center [944, 295] width 24 height 64
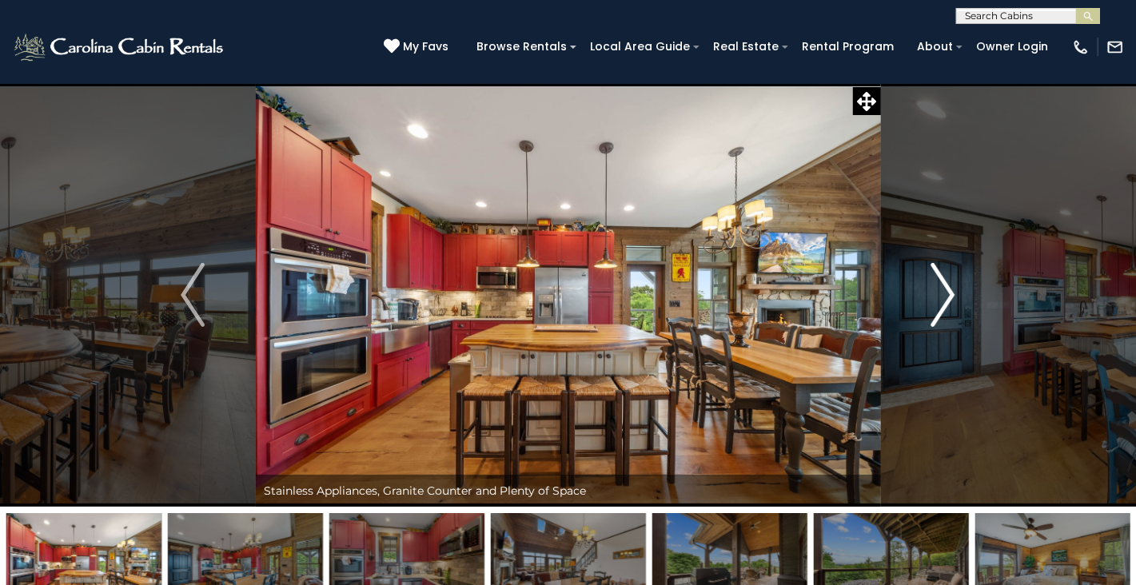
click at [952, 297] on img "Next" at bounding box center [944, 295] width 24 height 64
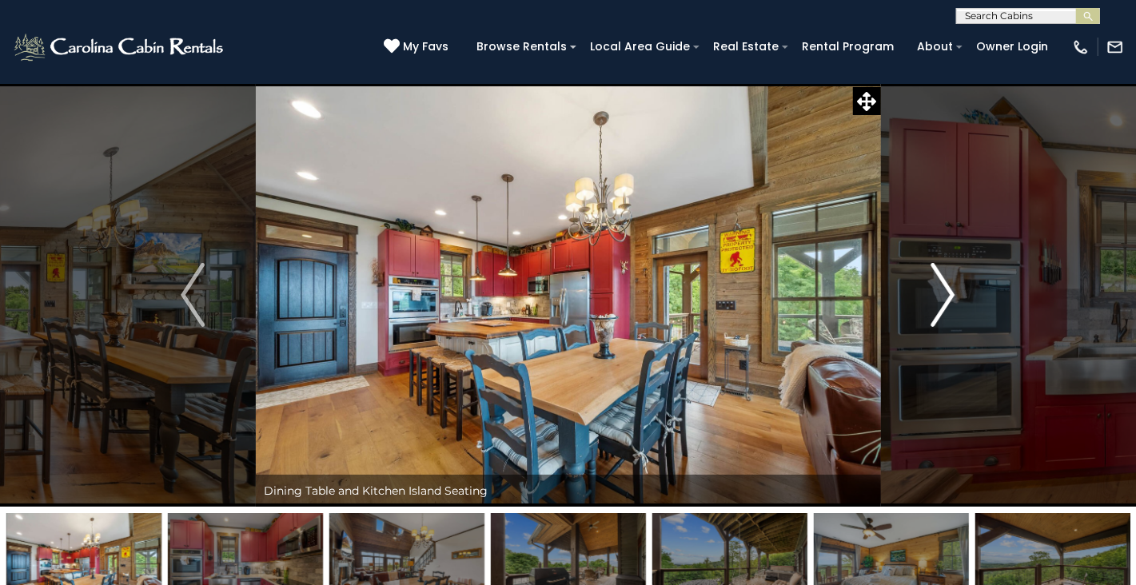
click at [952, 297] on img "Next" at bounding box center [944, 295] width 24 height 64
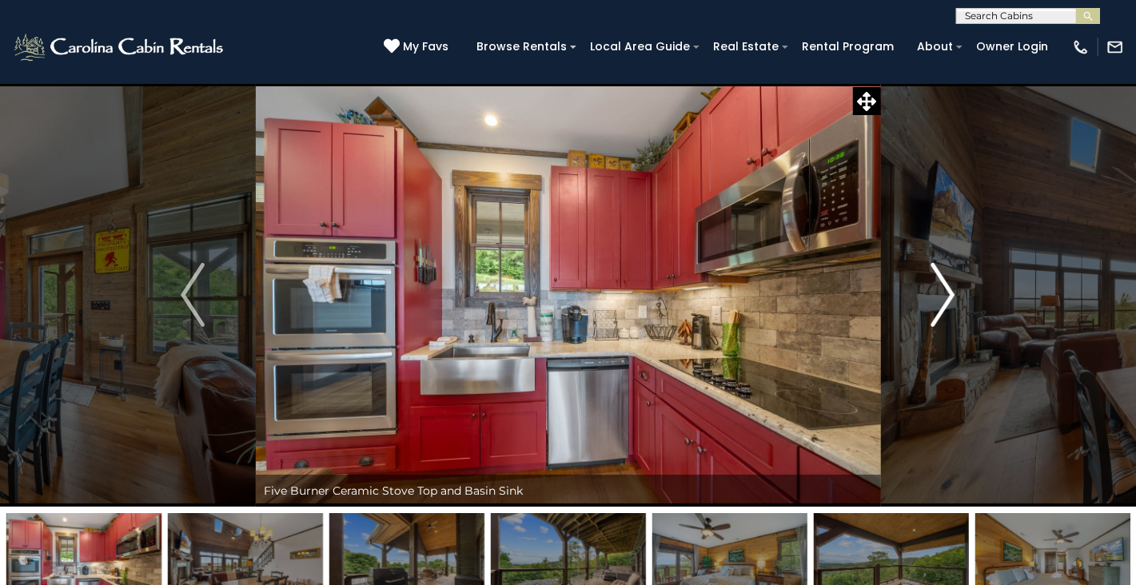
click at [952, 297] on img "Next" at bounding box center [944, 295] width 24 height 64
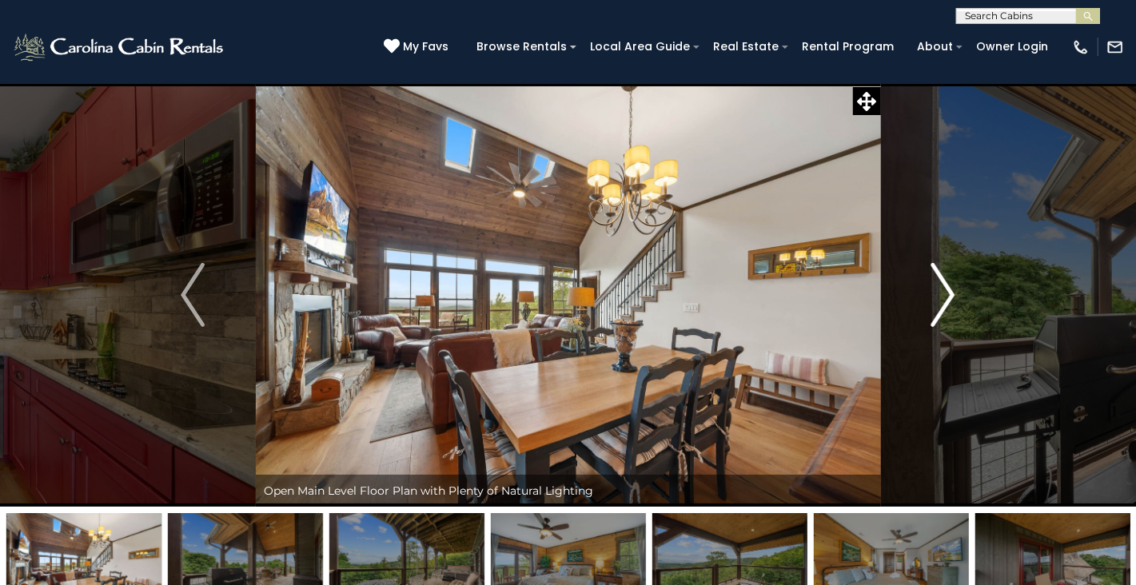
click at [952, 297] on img "Next" at bounding box center [944, 295] width 24 height 64
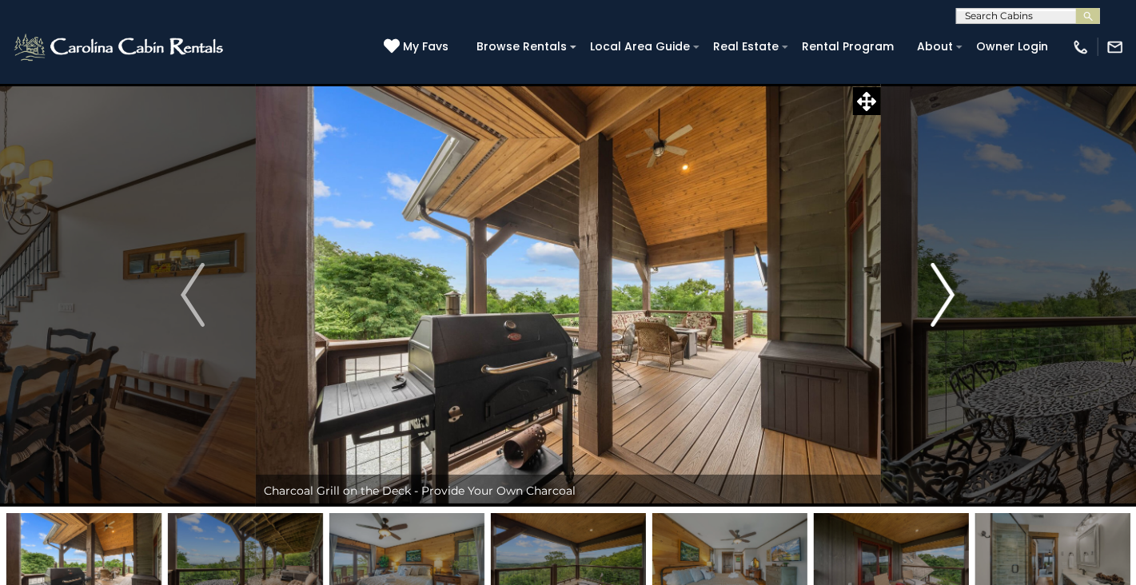
click at [952, 297] on img "Next" at bounding box center [944, 295] width 24 height 64
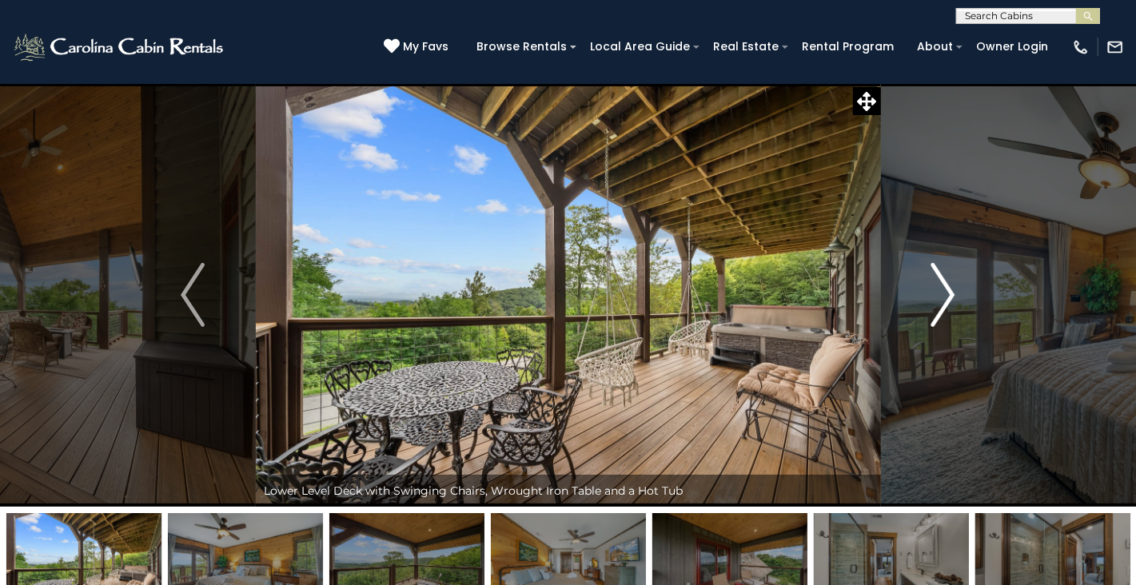
click at [953, 293] on img "Next" at bounding box center [944, 295] width 24 height 64
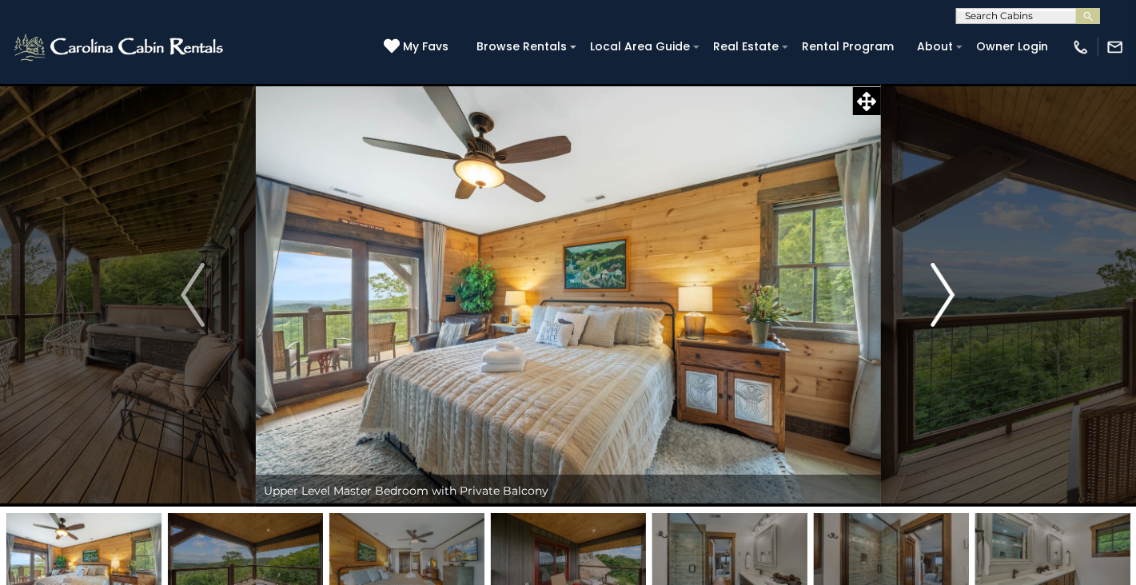
click at [953, 293] on img "Next" at bounding box center [944, 295] width 24 height 64
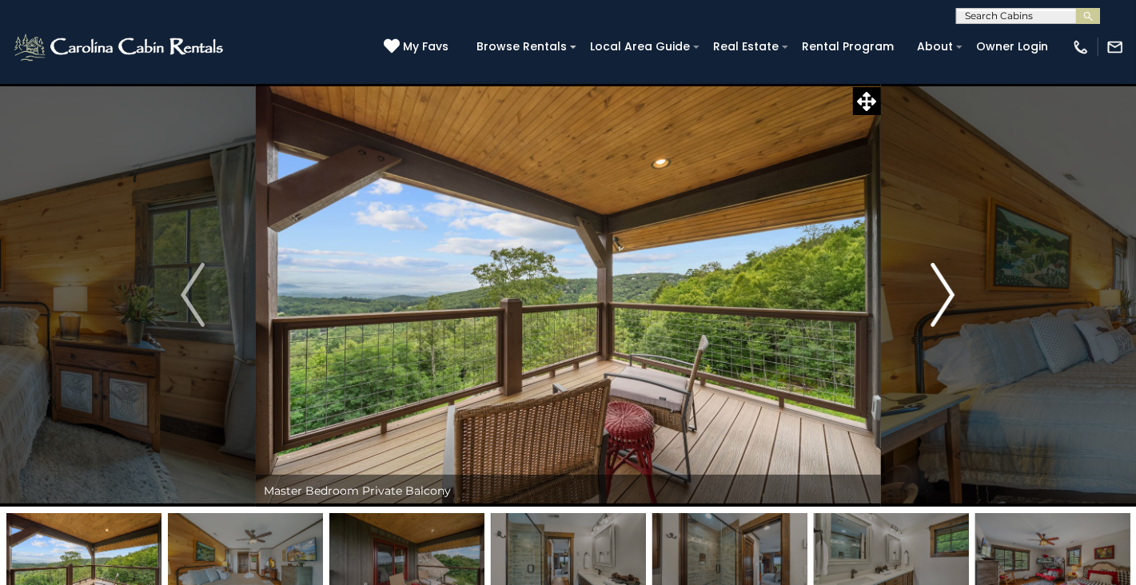
click at [953, 293] on img "Next" at bounding box center [944, 295] width 24 height 64
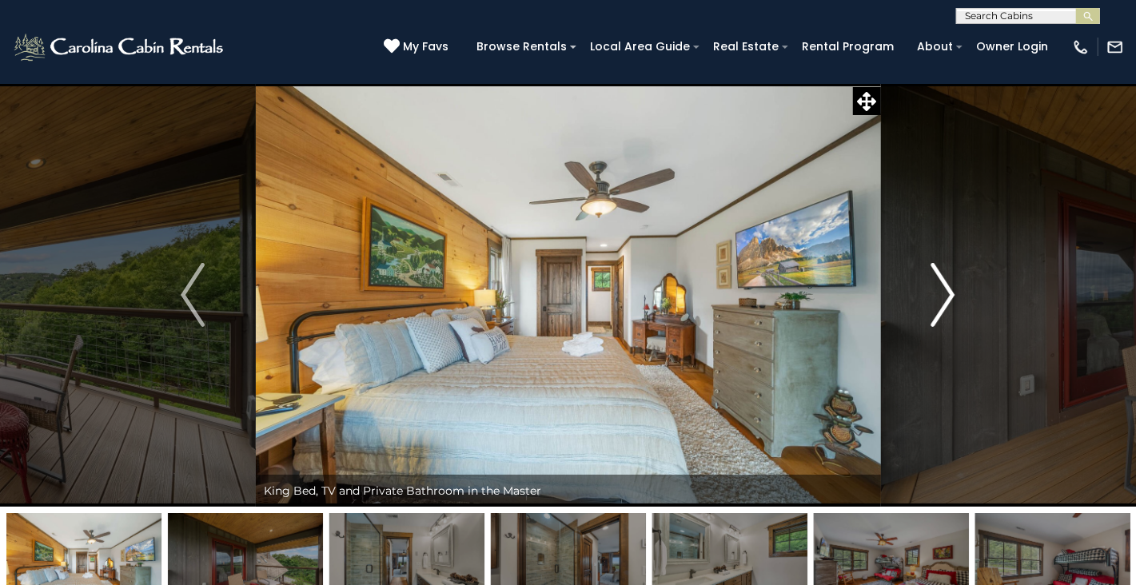
click at [953, 293] on img "Next" at bounding box center [944, 295] width 24 height 64
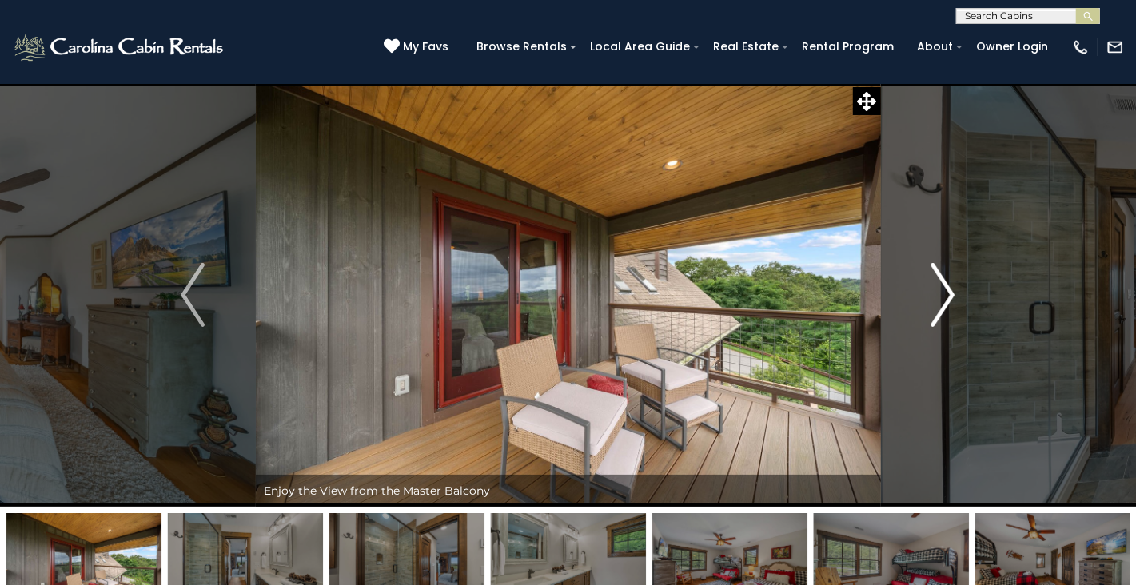
click at [953, 293] on img "Next" at bounding box center [944, 295] width 24 height 64
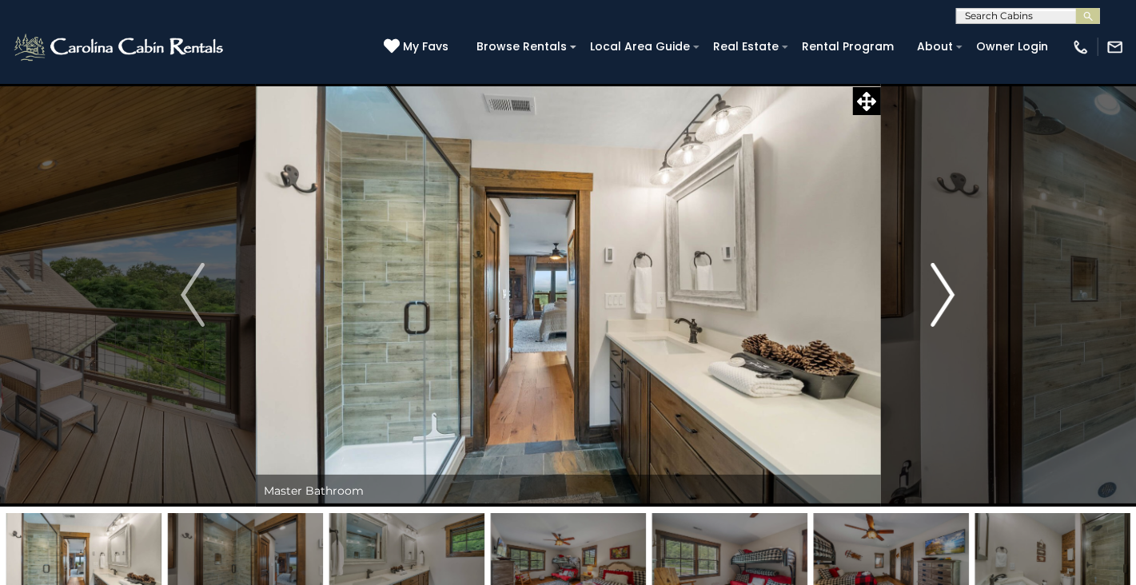
click at [953, 293] on img "Next" at bounding box center [944, 295] width 24 height 64
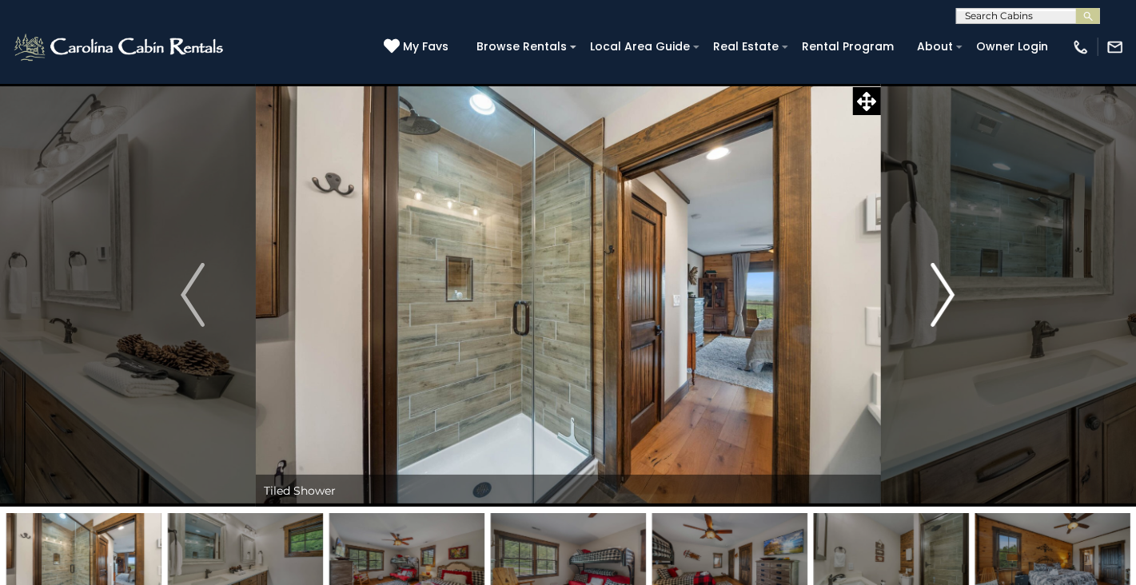
click at [953, 293] on img "Next" at bounding box center [944, 295] width 24 height 64
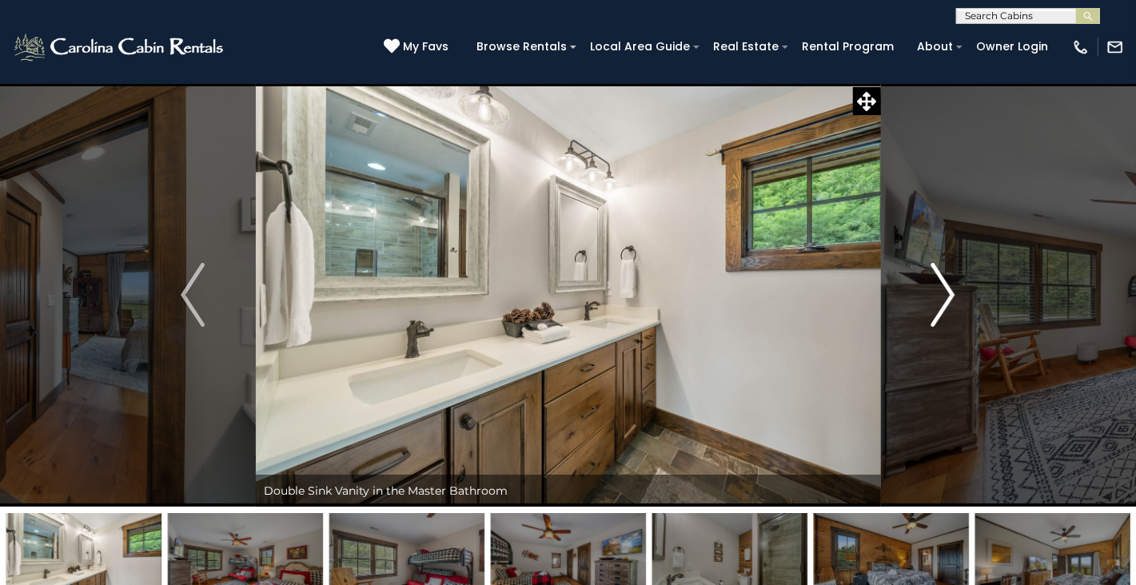
click at [953, 293] on img "Next" at bounding box center [944, 295] width 24 height 64
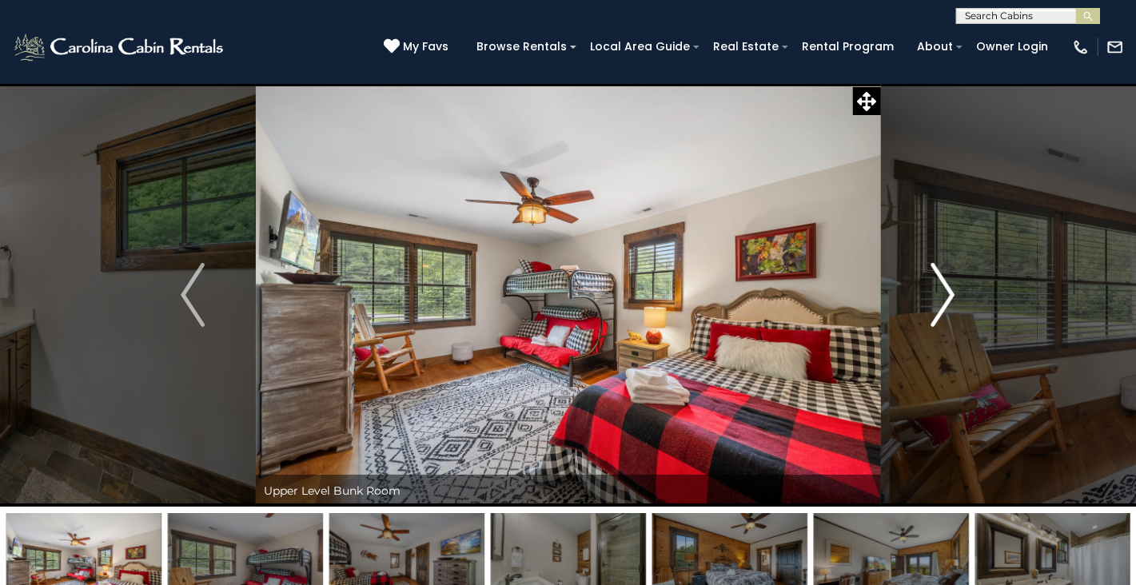
click at [953, 293] on img "Next" at bounding box center [944, 295] width 24 height 64
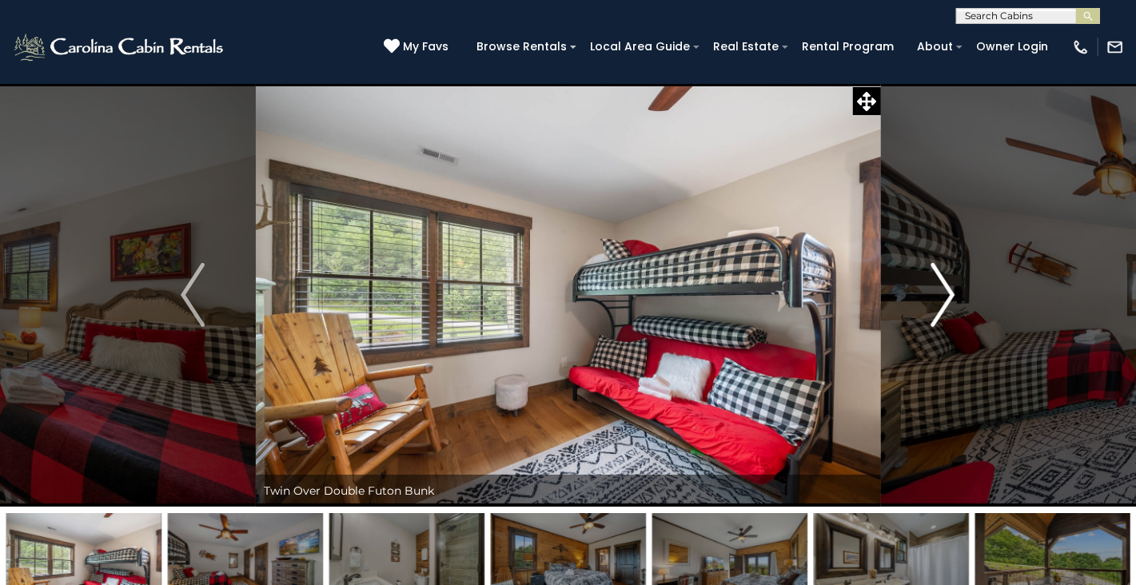
click at [953, 293] on img "Next" at bounding box center [944, 295] width 24 height 64
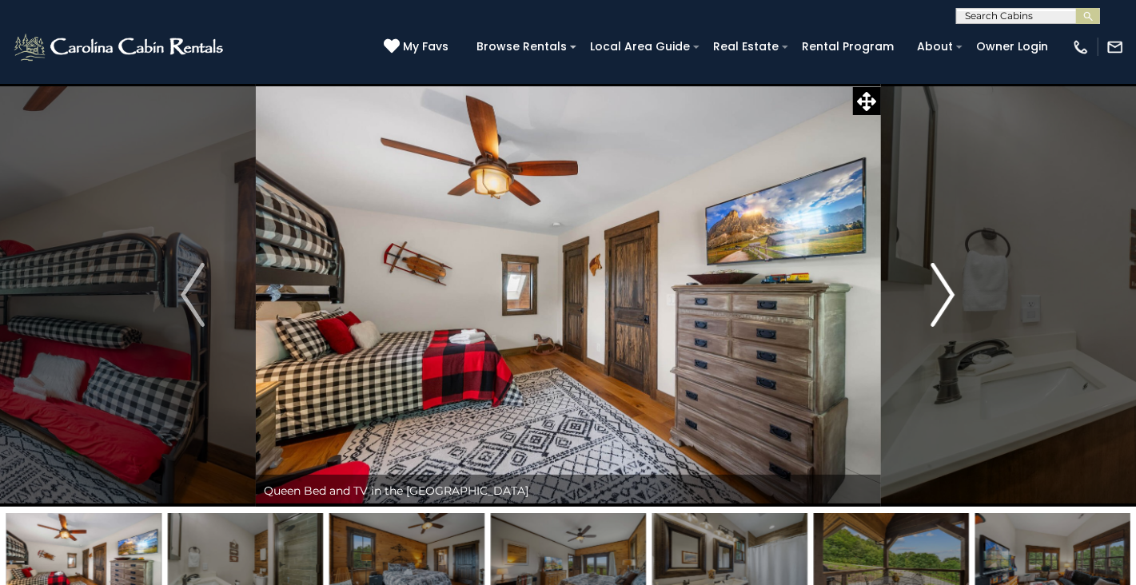
click at [953, 293] on img "Next" at bounding box center [944, 295] width 24 height 64
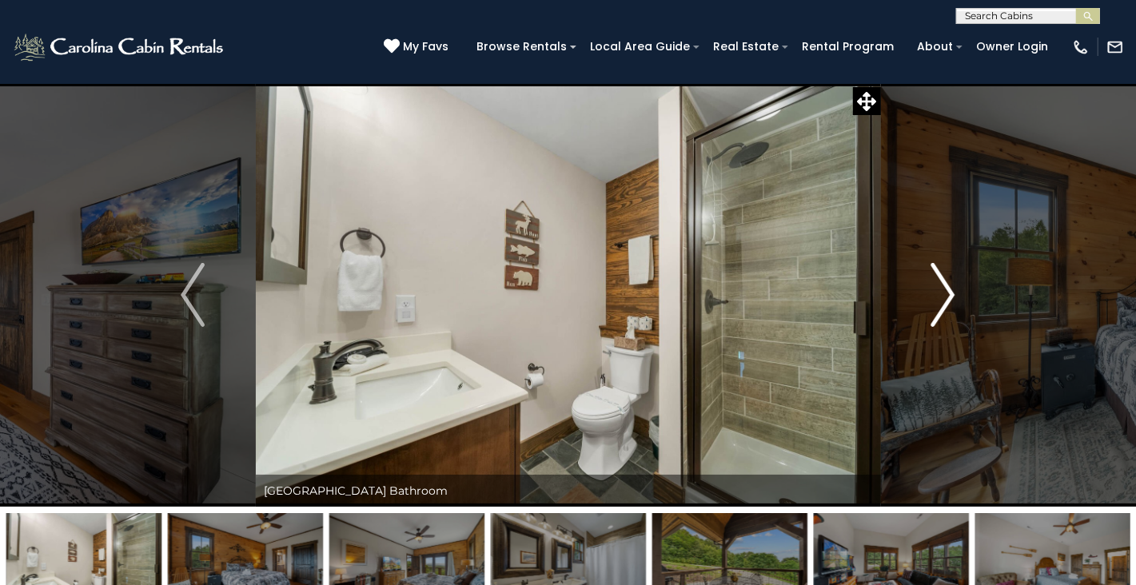
click at [953, 293] on img "Next" at bounding box center [944, 295] width 24 height 64
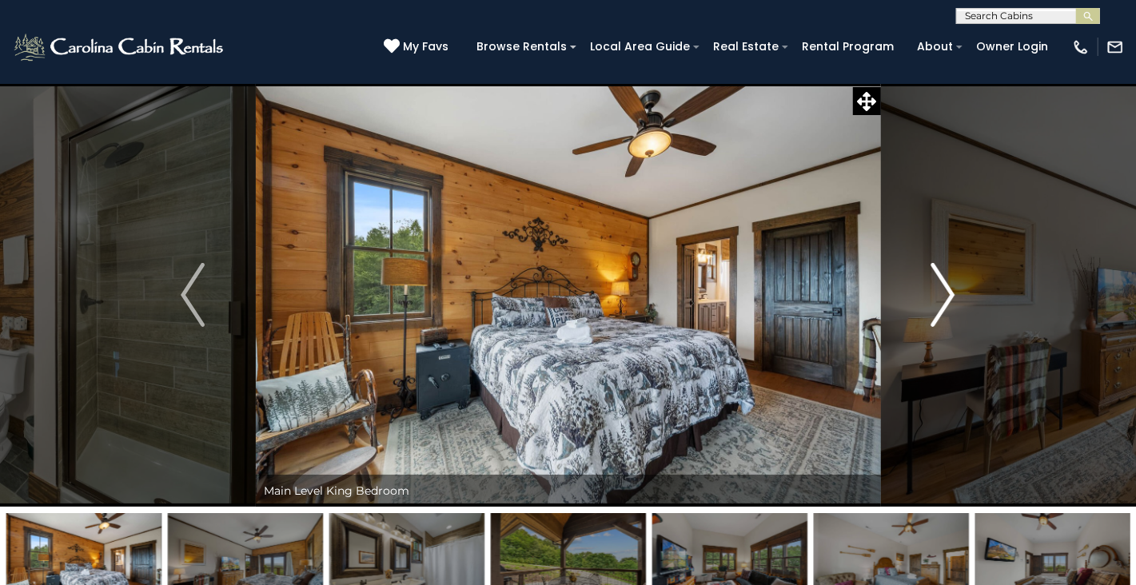
click at [953, 293] on img "Next" at bounding box center [944, 295] width 24 height 64
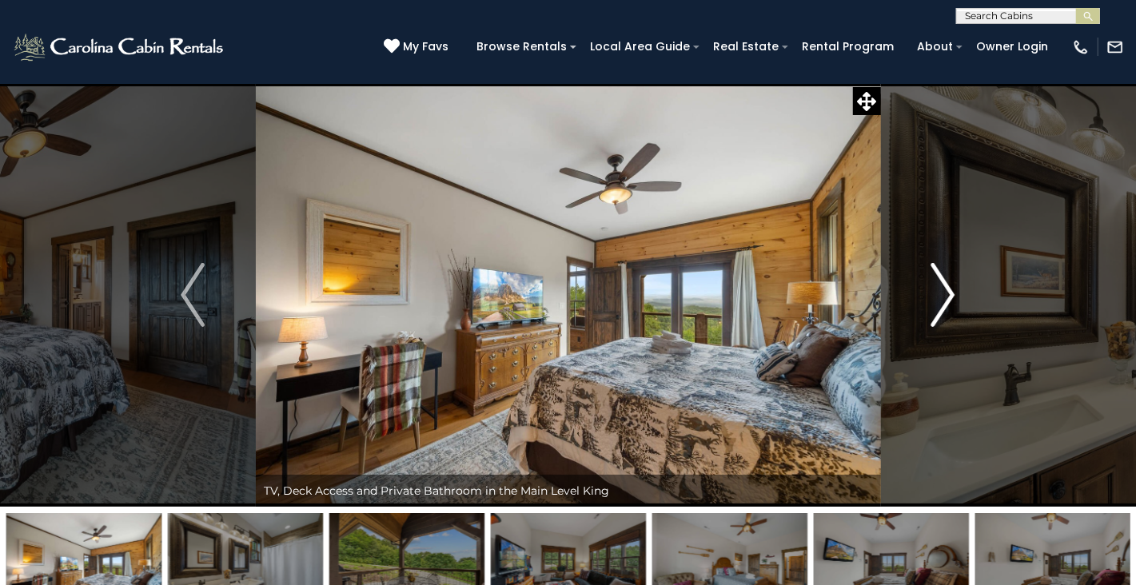
click at [953, 293] on img "Next" at bounding box center [944, 295] width 24 height 64
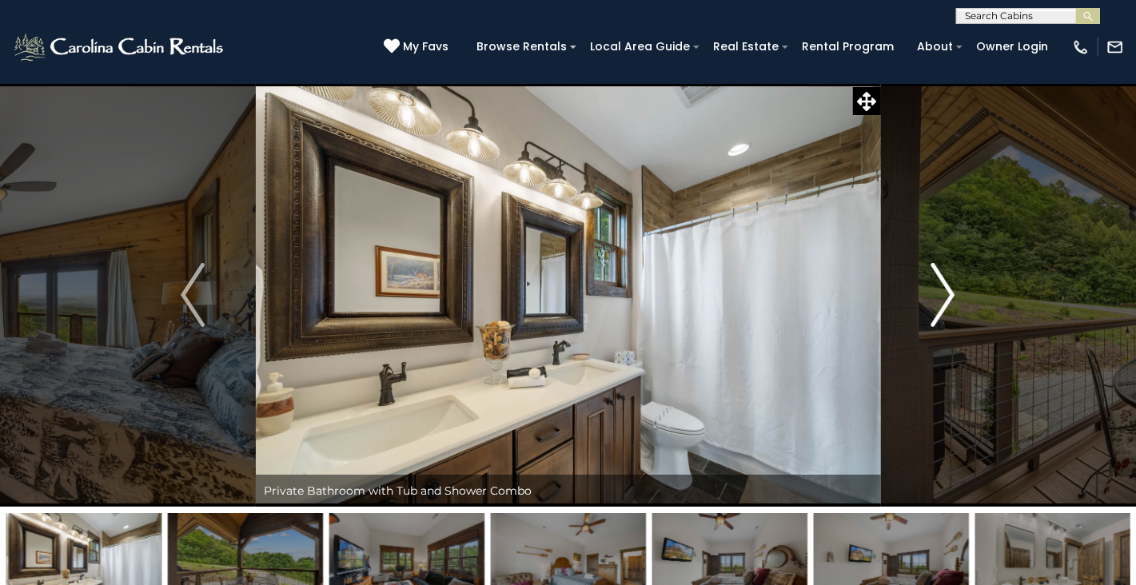
click at [953, 293] on img "Next" at bounding box center [944, 295] width 24 height 64
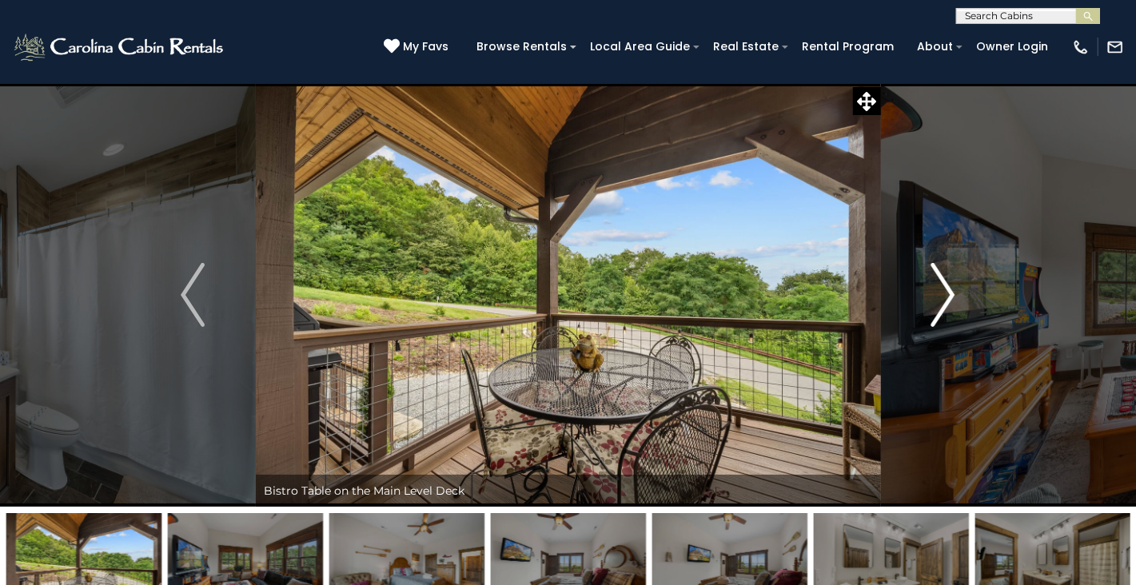
click at [953, 293] on img "Next" at bounding box center [944, 295] width 24 height 64
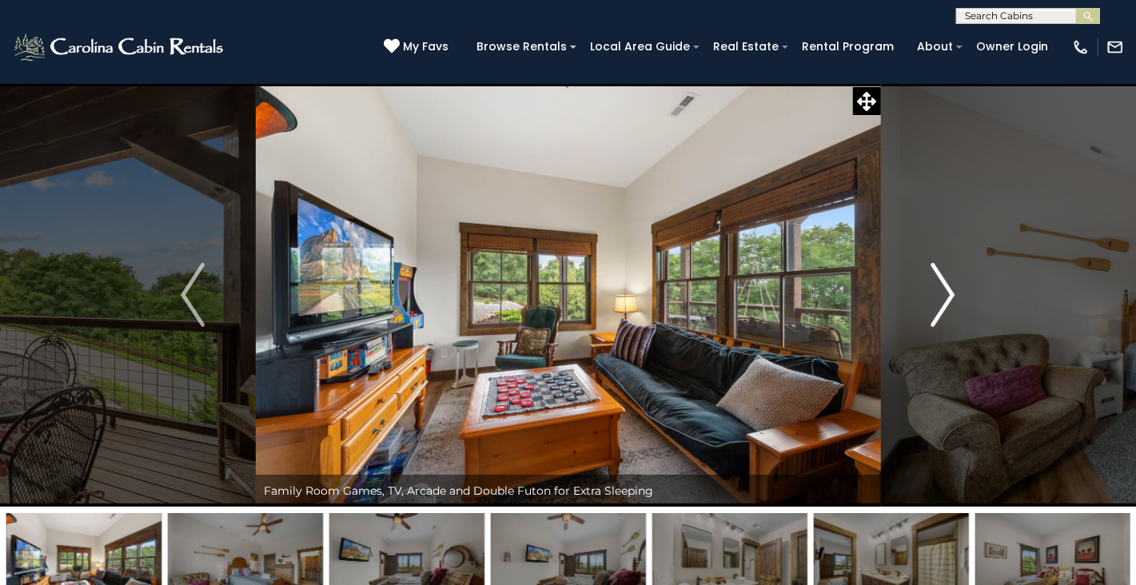
click at [953, 293] on img "Next" at bounding box center [944, 295] width 24 height 64
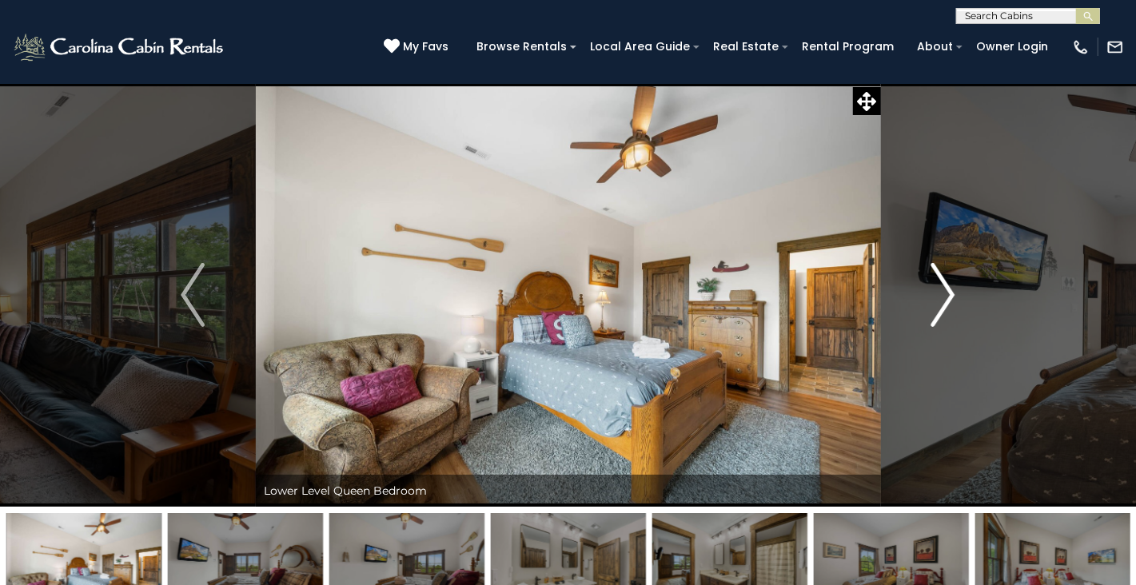
click at [953, 293] on img "Next" at bounding box center [944, 295] width 24 height 64
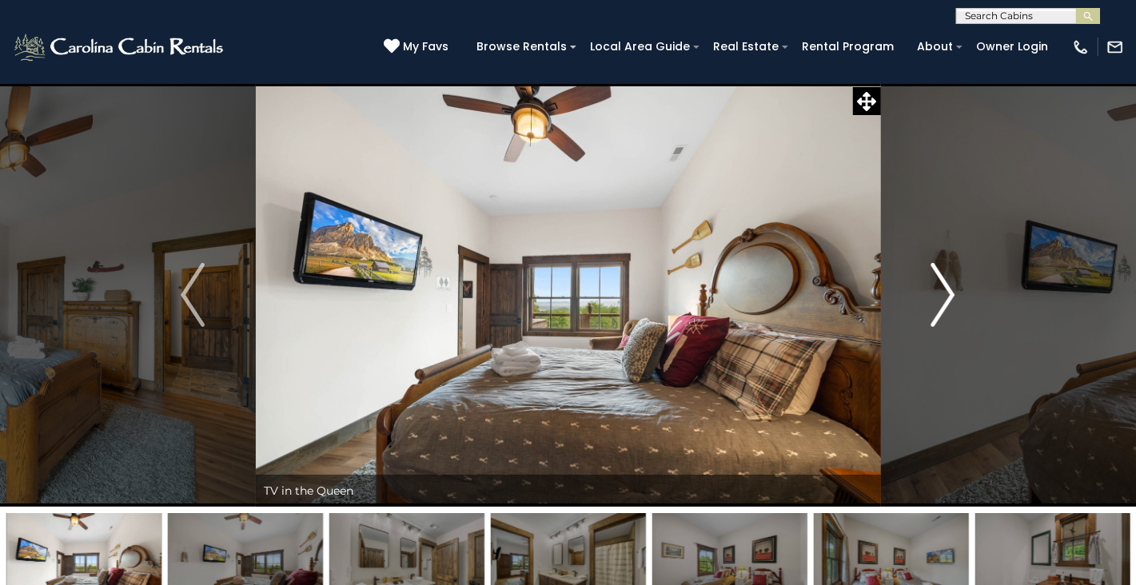
click at [953, 293] on img "Next" at bounding box center [944, 295] width 24 height 64
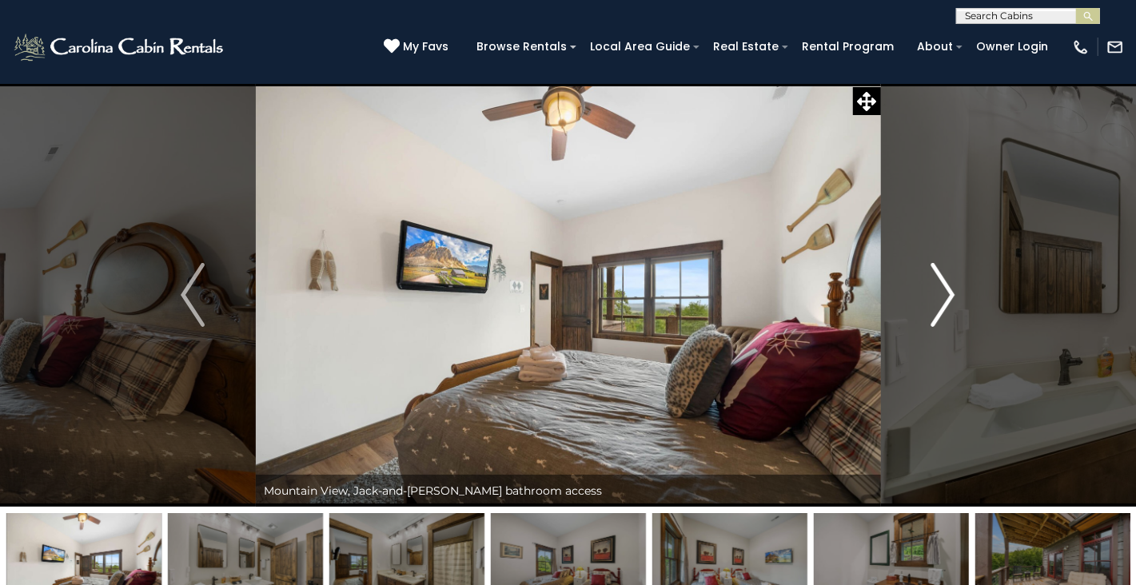
click at [953, 293] on img "Next" at bounding box center [944, 295] width 24 height 64
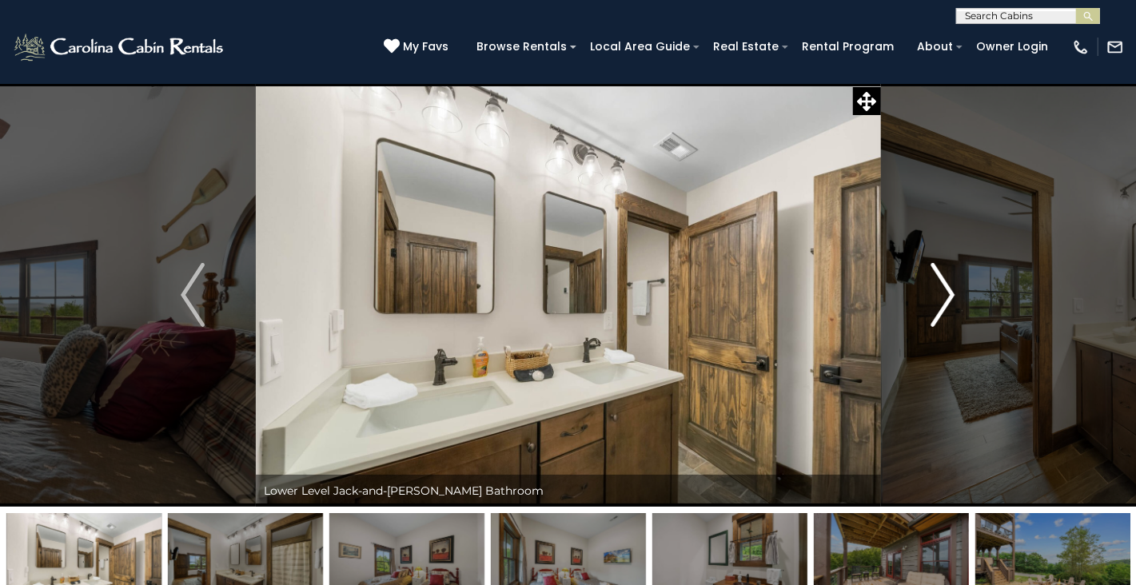
click at [953, 293] on img "Next" at bounding box center [944, 295] width 24 height 64
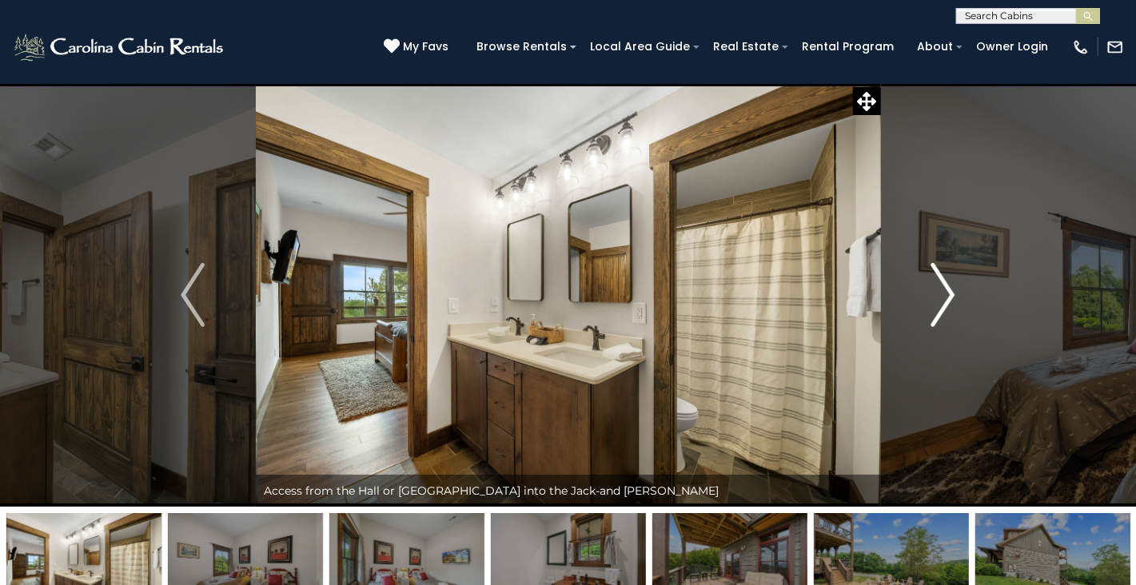
click at [953, 293] on img "Next" at bounding box center [944, 295] width 24 height 64
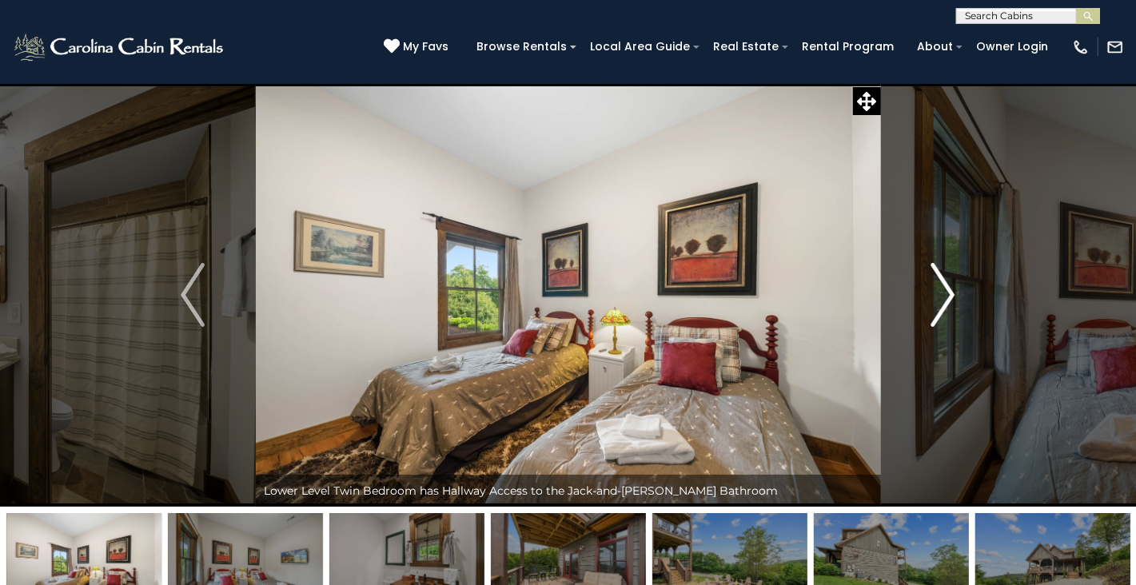
click at [953, 293] on img "Next" at bounding box center [944, 295] width 24 height 64
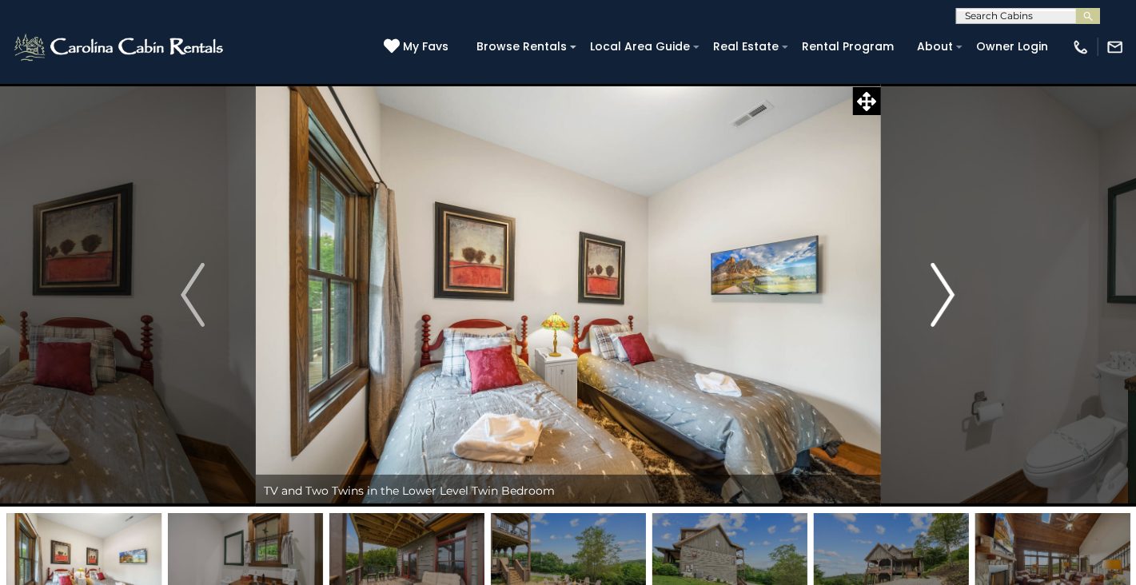
click at [953, 293] on img "Next" at bounding box center [944, 295] width 24 height 64
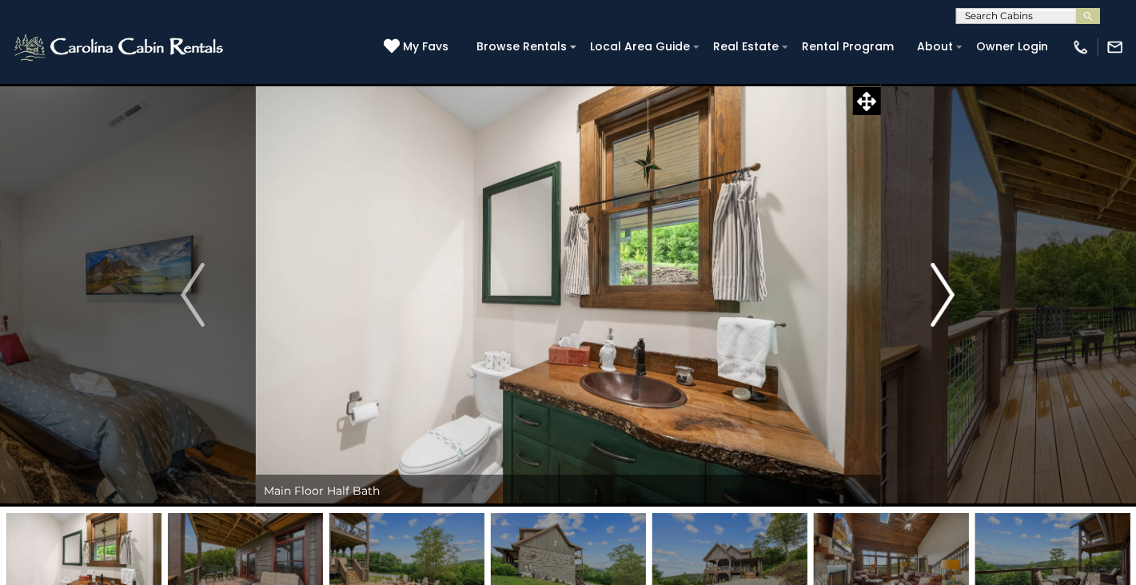
click at [953, 293] on img "Next" at bounding box center [944, 295] width 24 height 64
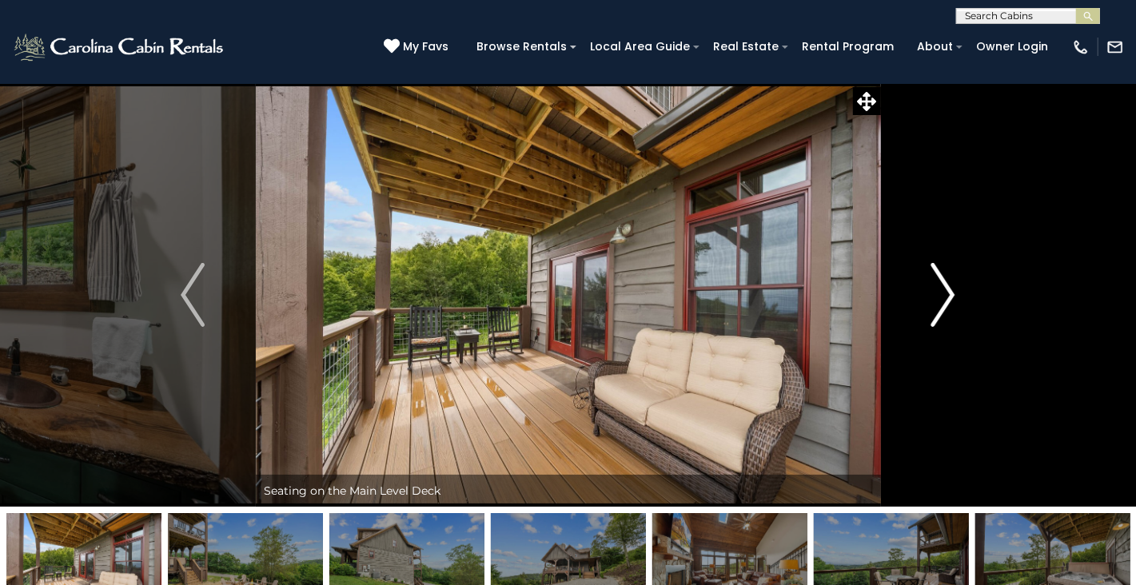
click at [953, 293] on img "Next" at bounding box center [944, 295] width 24 height 64
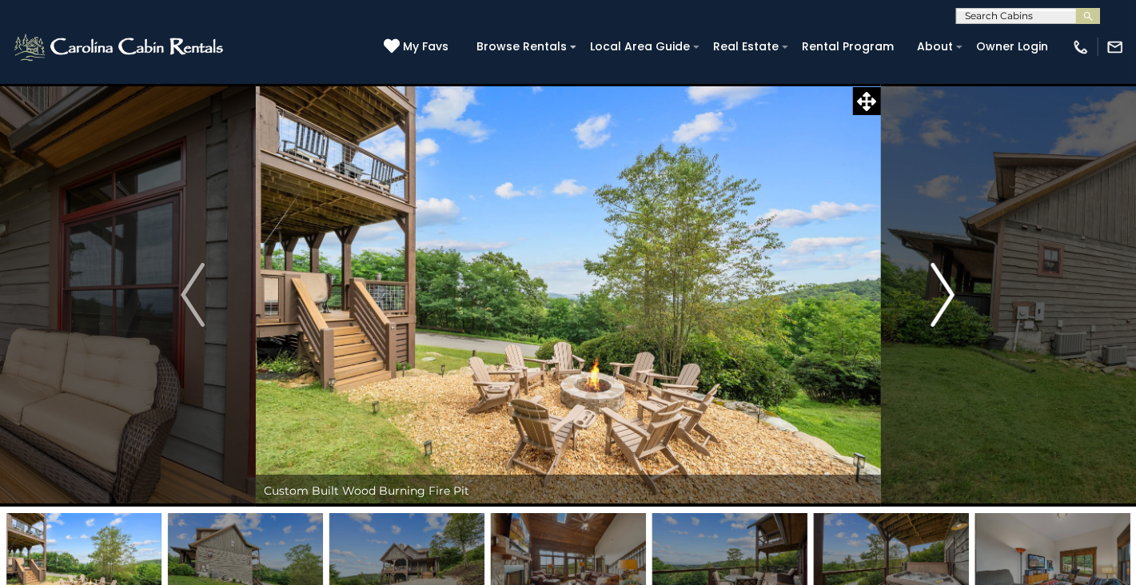
click at [953, 293] on img "Next" at bounding box center [944, 295] width 24 height 64
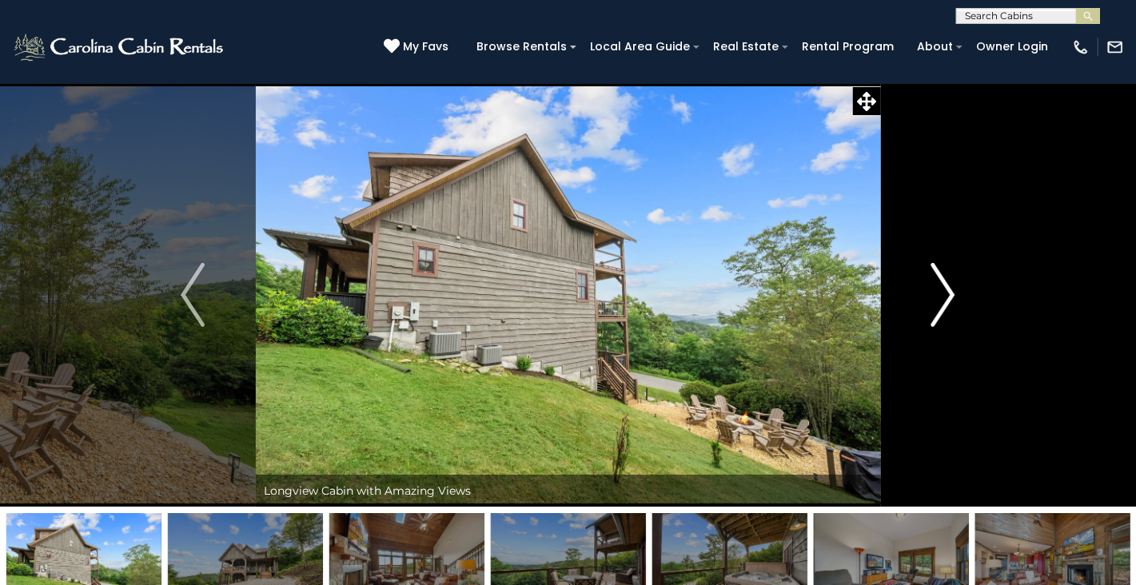
click at [953, 293] on img "Next" at bounding box center [944, 295] width 24 height 64
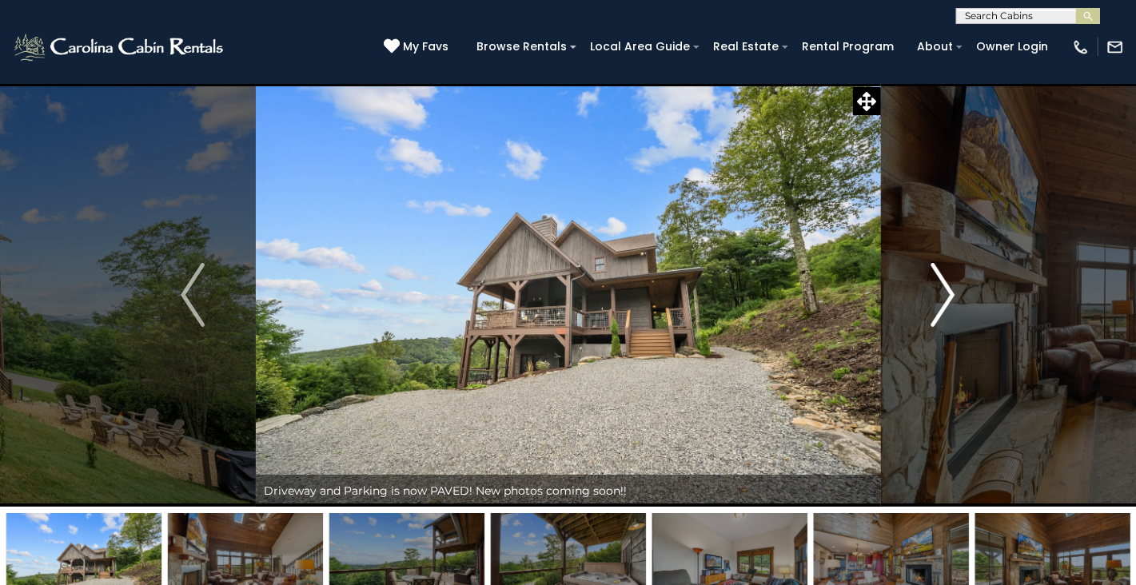
click at [953, 293] on img "Next" at bounding box center [944, 295] width 24 height 64
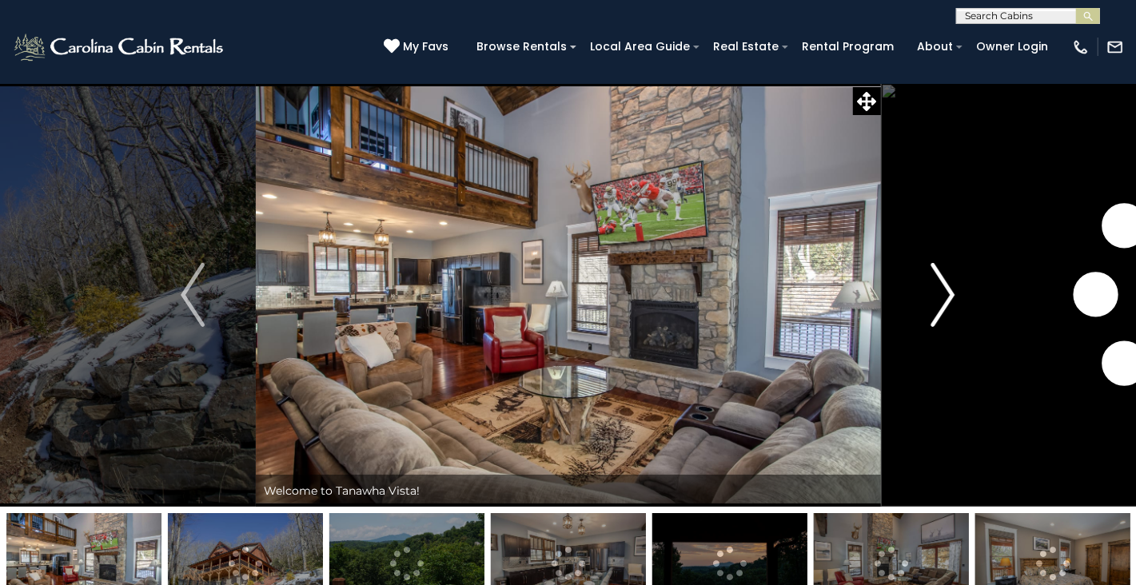
click at [941, 303] on img "Next" at bounding box center [944, 295] width 24 height 64
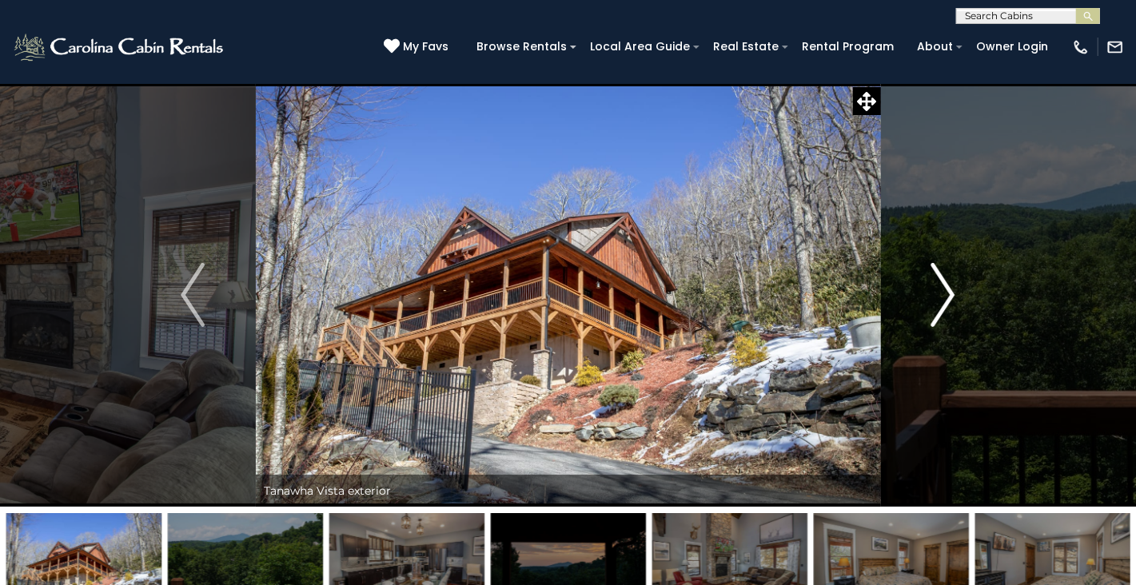
click at [945, 299] on img "Next" at bounding box center [944, 295] width 24 height 64
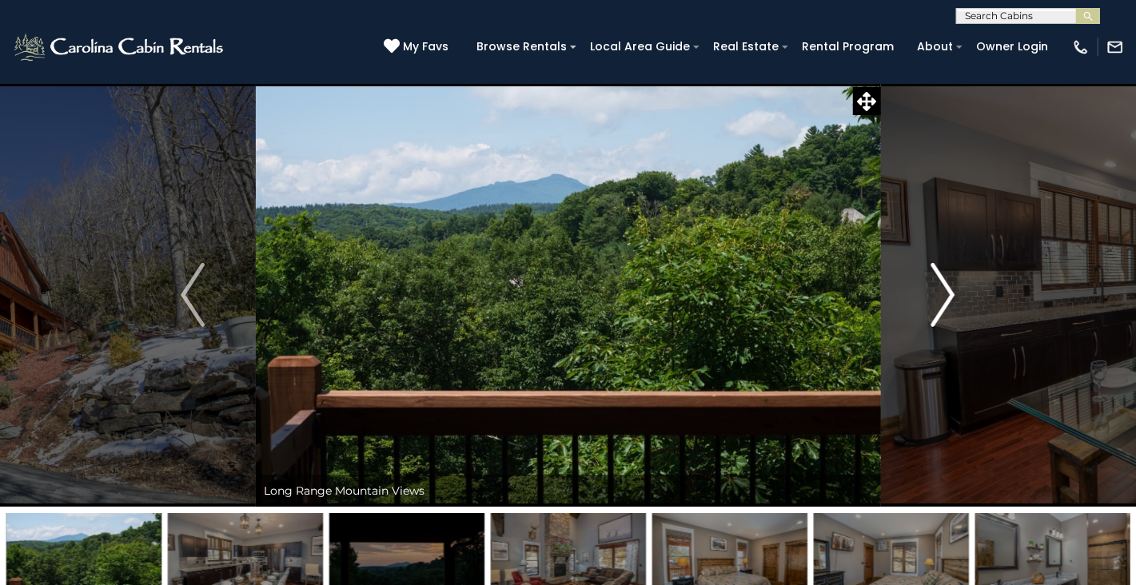
click at [946, 297] on img "Next" at bounding box center [944, 295] width 24 height 64
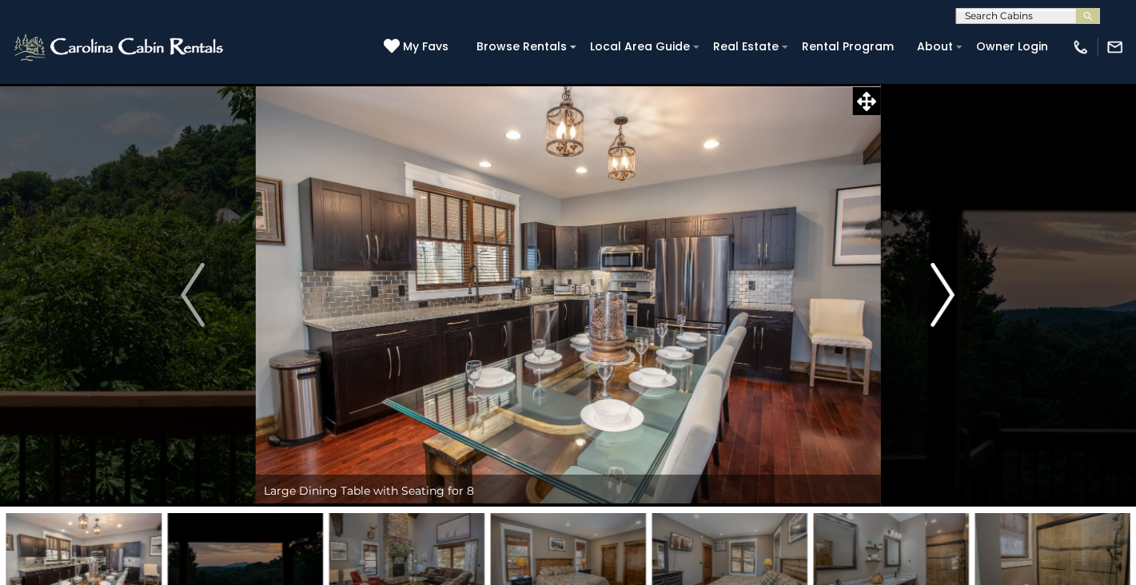
click at [947, 309] on img "Next" at bounding box center [944, 295] width 24 height 64
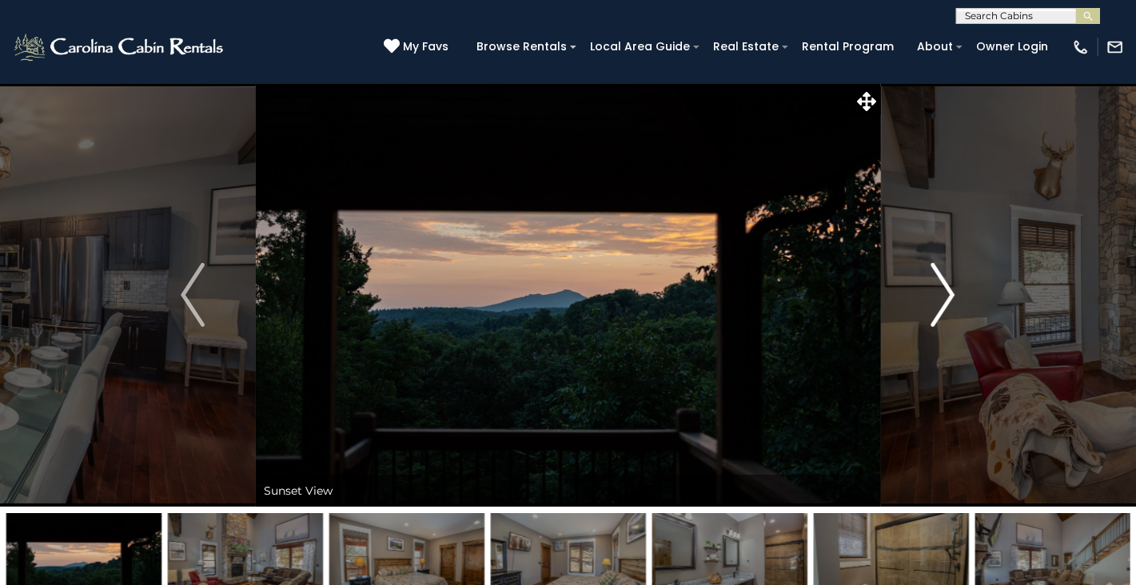
click at [947, 303] on img "Next" at bounding box center [944, 295] width 24 height 64
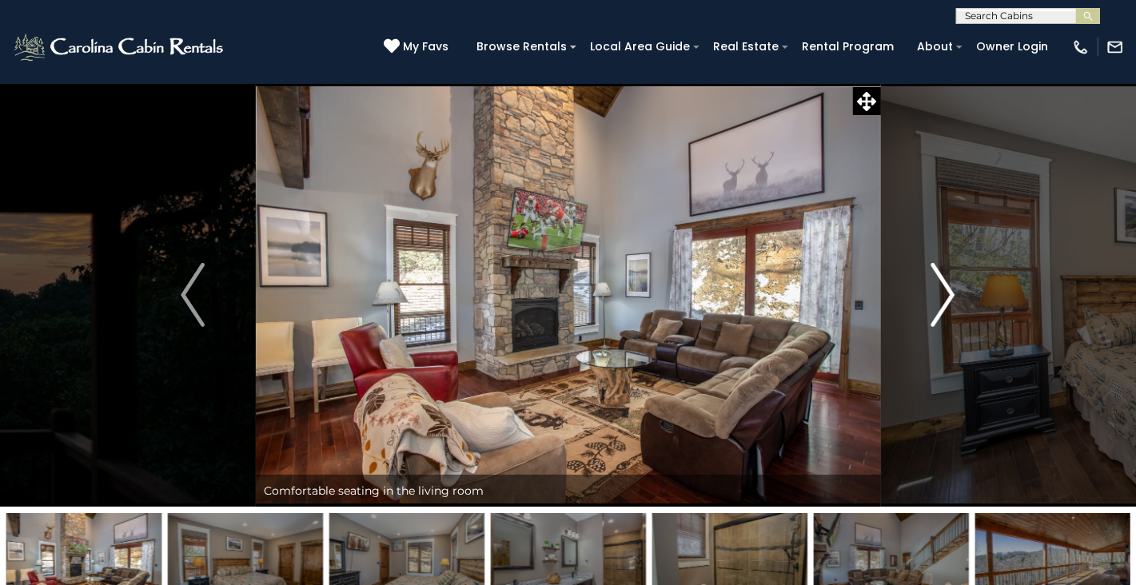
click at [947, 303] on img "Next" at bounding box center [944, 295] width 24 height 64
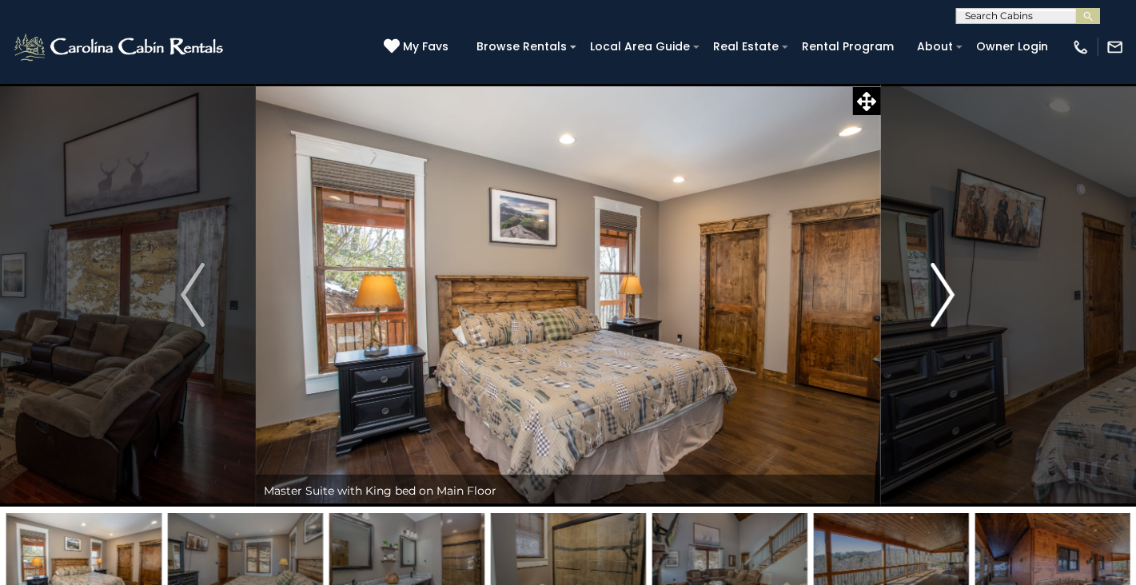
click at [947, 303] on img "Next" at bounding box center [944, 295] width 24 height 64
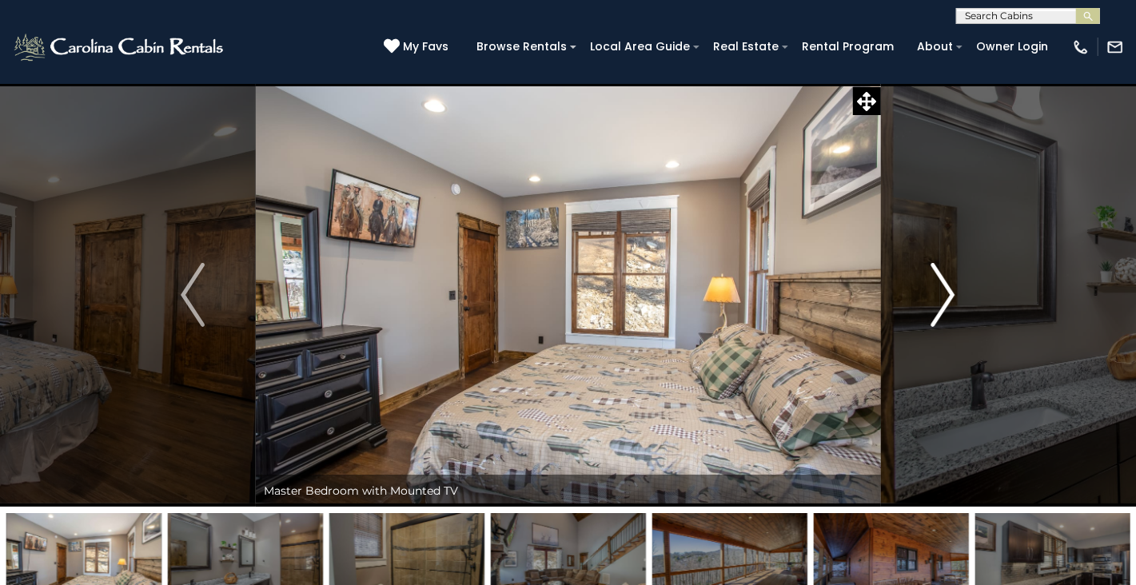
click at [947, 303] on img "Next" at bounding box center [944, 295] width 24 height 64
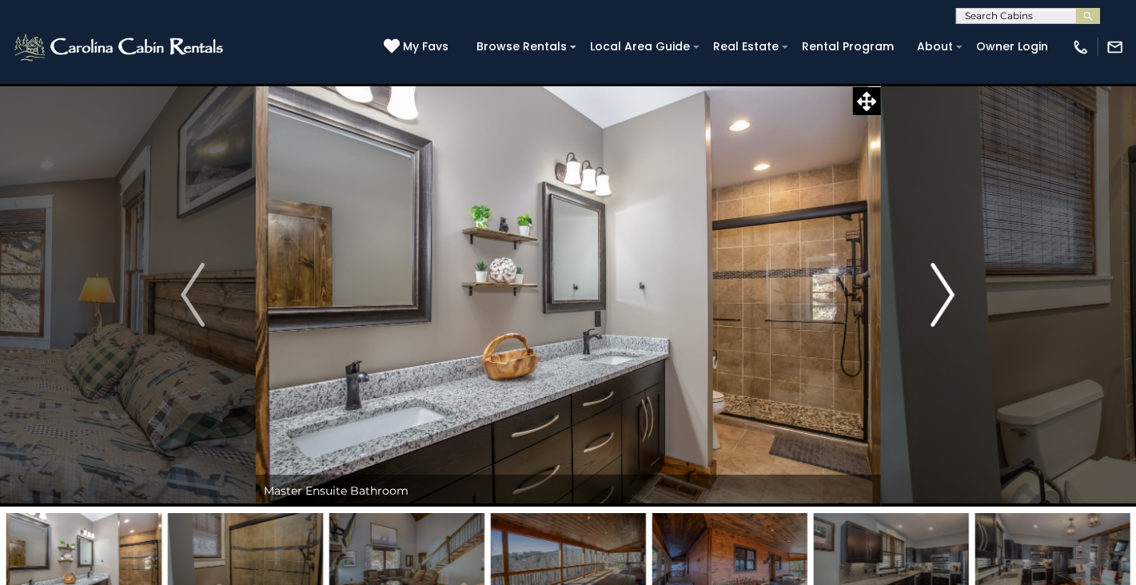
click at [947, 303] on img "Next" at bounding box center [944, 295] width 24 height 64
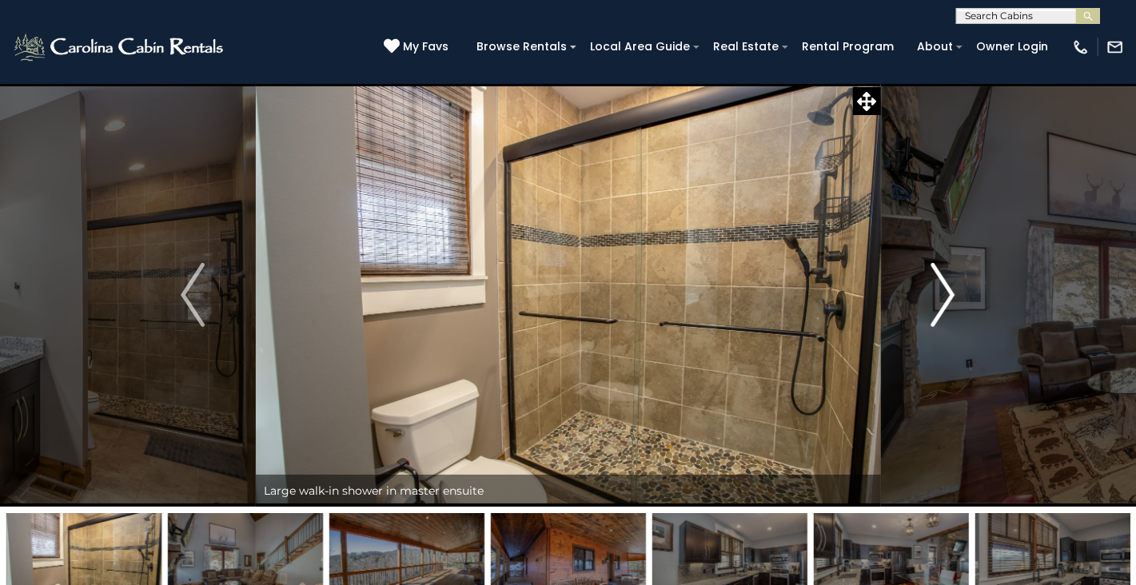
click at [947, 303] on img "Next" at bounding box center [944, 295] width 24 height 64
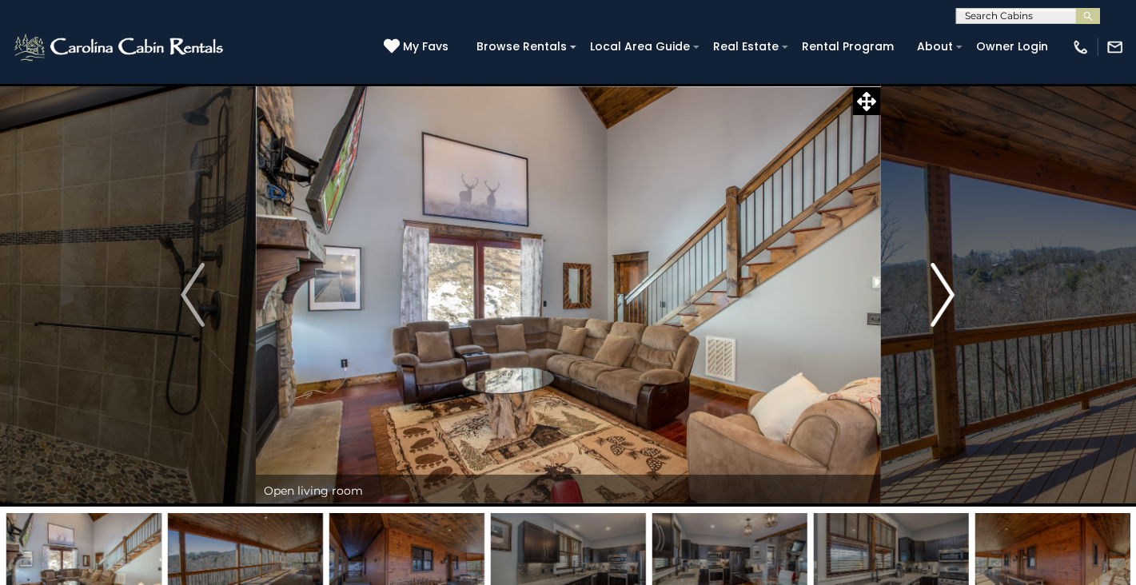
click at [947, 303] on img "Next" at bounding box center [944, 295] width 24 height 64
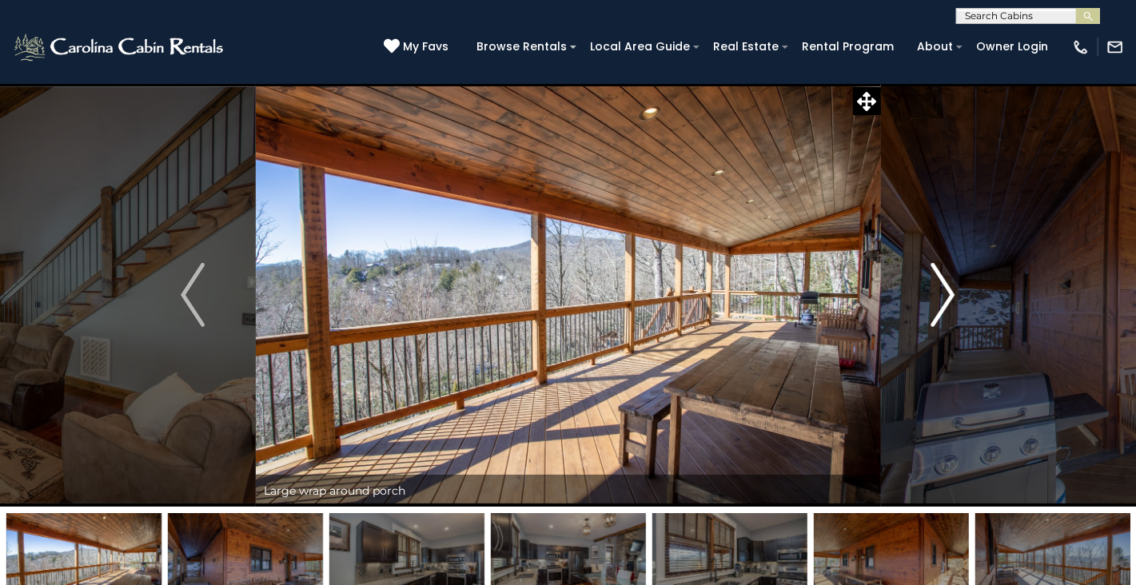
click at [947, 303] on img "Next" at bounding box center [944, 295] width 24 height 64
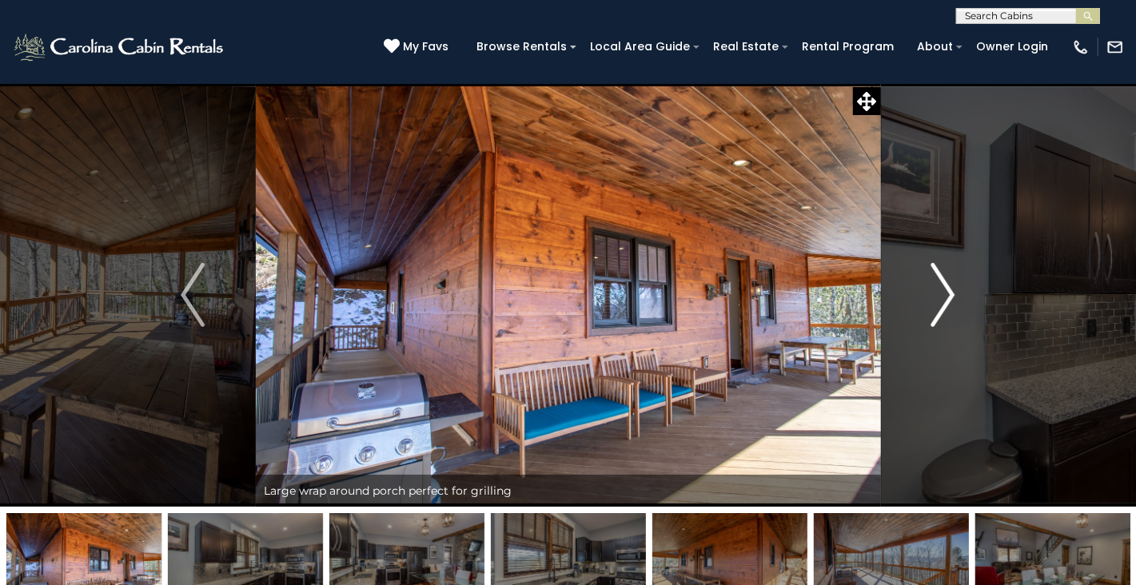
click at [947, 303] on img "Next" at bounding box center [944, 295] width 24 height 64
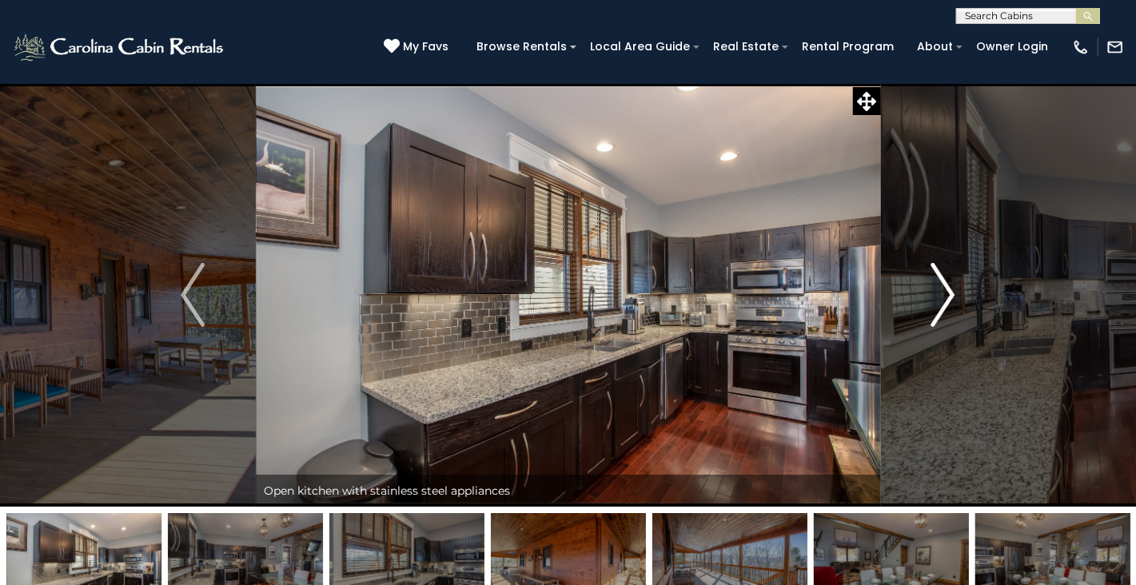
click at [947, 303] on img "Next" at bounding box center [944, 295] width 24 height 64
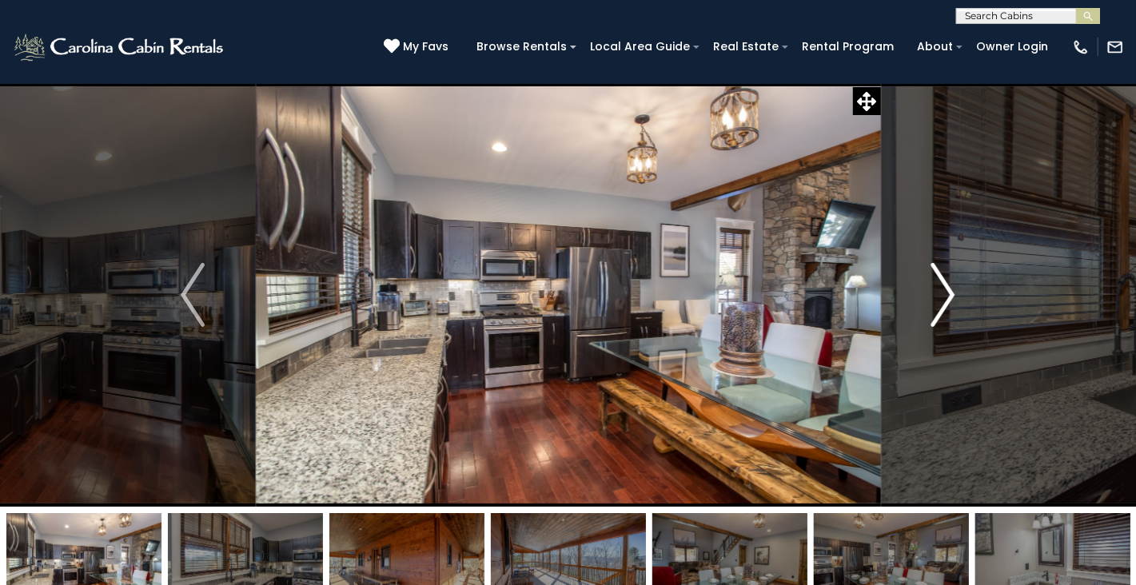
click at [947, 303] on img "Next" at bounding box center [944, 295] width 24 height 64
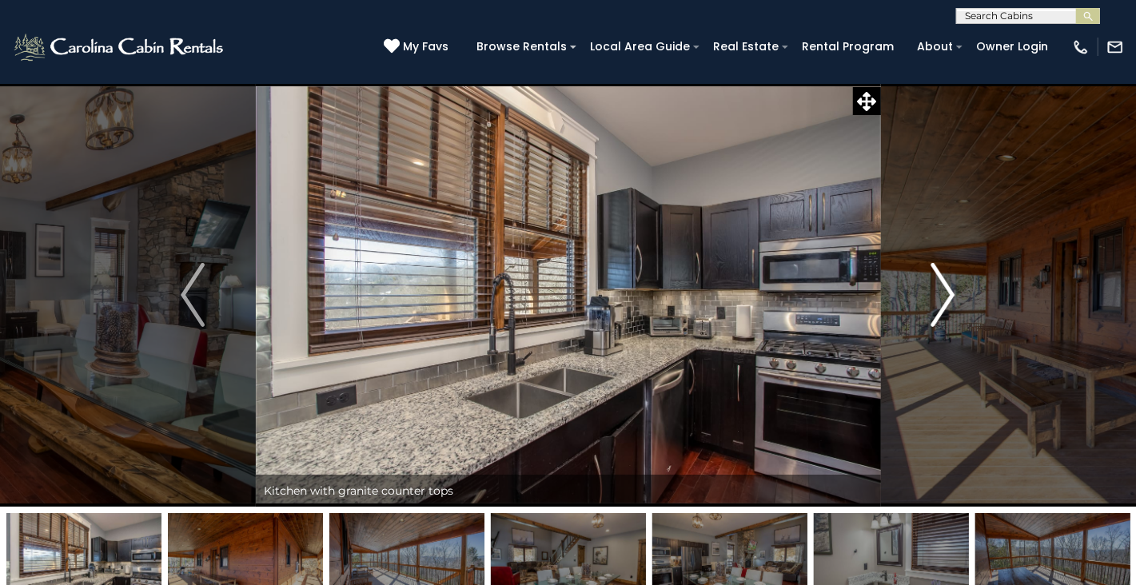
click at [947, 303] on img "Next" at bounding box center [944, 295] width 24 height 64
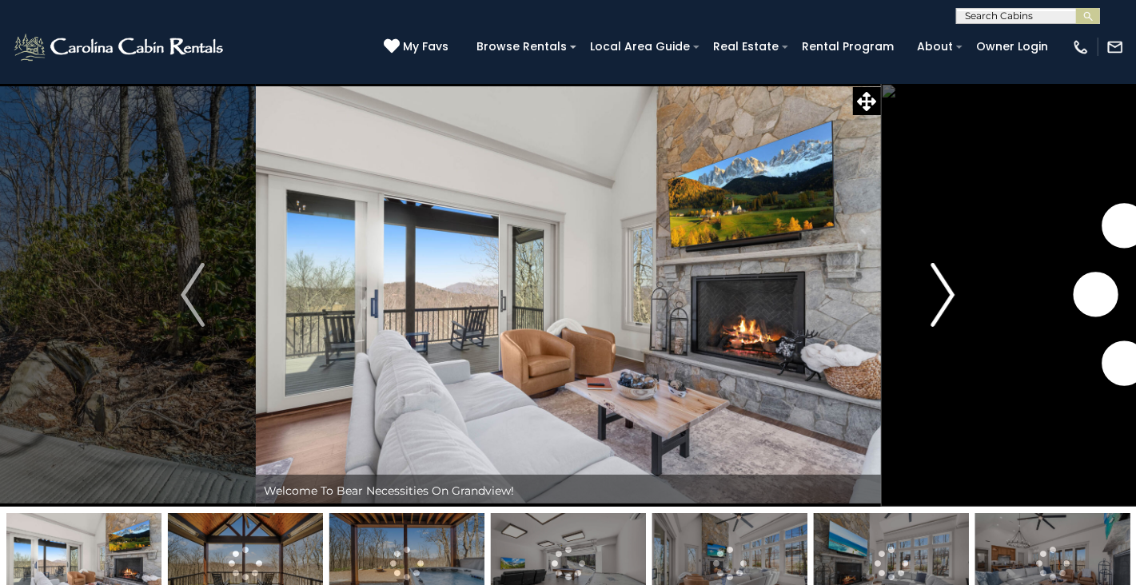
click at [948, 299] on img "Next" at bounding box center [944, 295] width 24 height 64
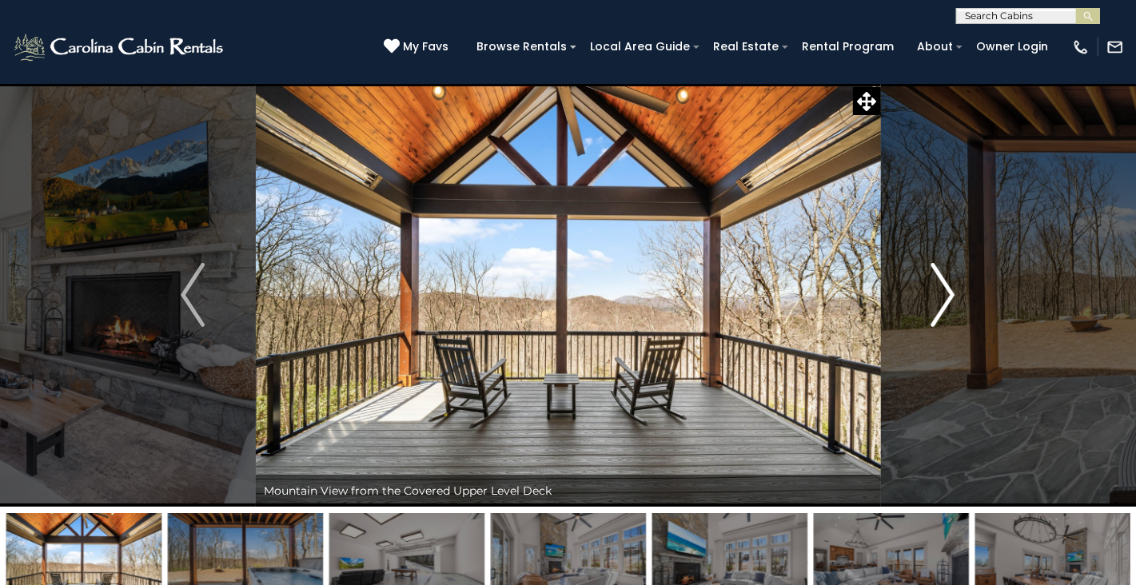
click at [948, 299] on img "Next" at bounding box center [944, 295] width 24 height 64
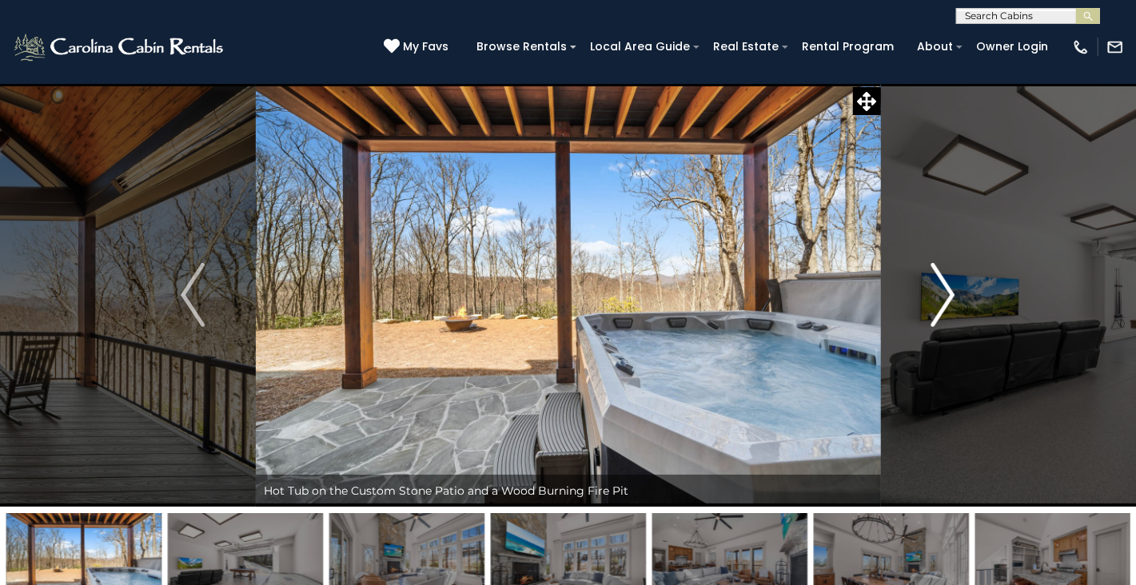
click at [948, 299] on img "Next" at bounding box center [944, 295] width 24 height 64
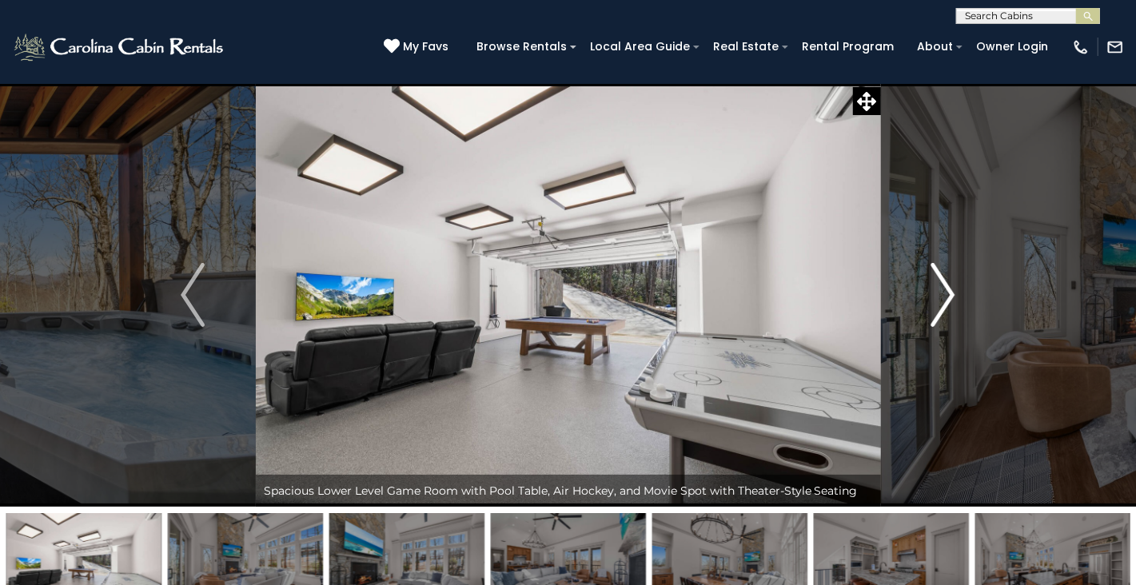
click at [948, 299] on img "Next" at bounding box center [944, 295] width 24 height 64
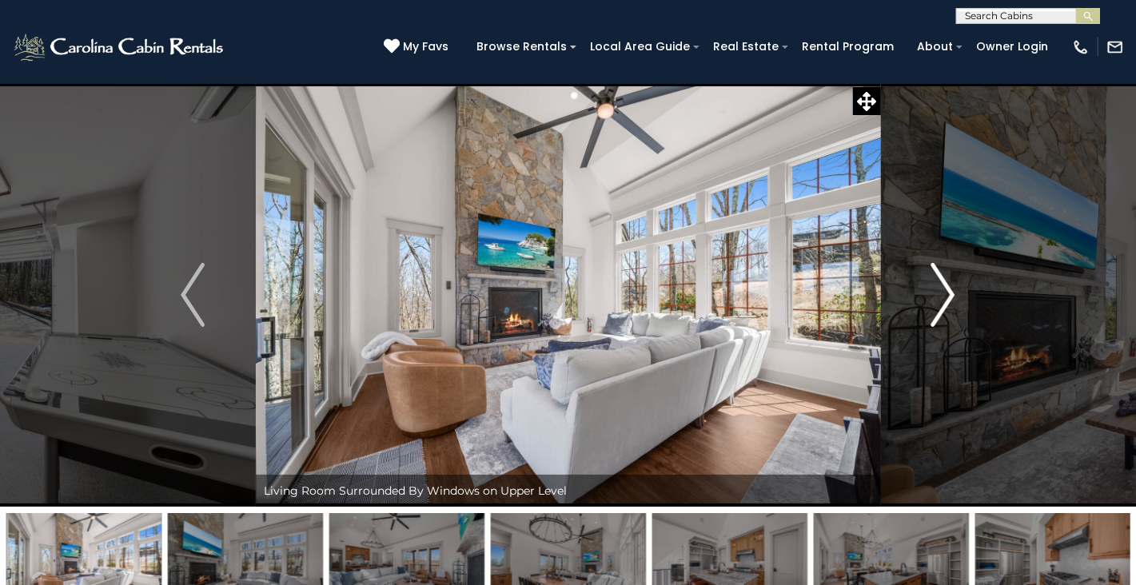
click at [948, 299] on img "Next" at bounding box center [944, 295] width 24 height 64
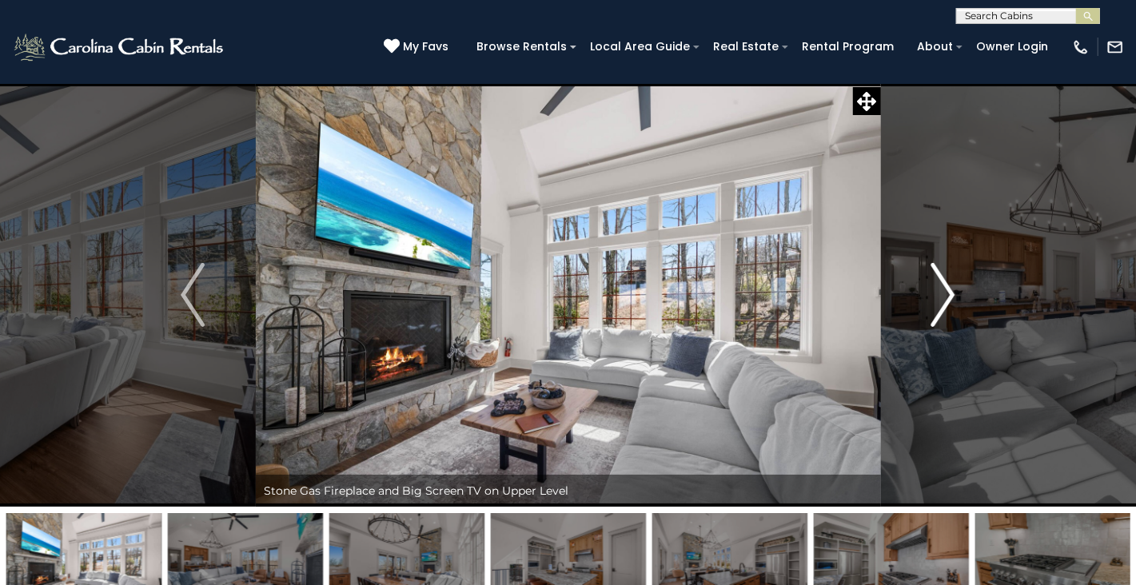
click at [950, 298] on img "Next" at bounding box center [944, 295] width 24 height 64
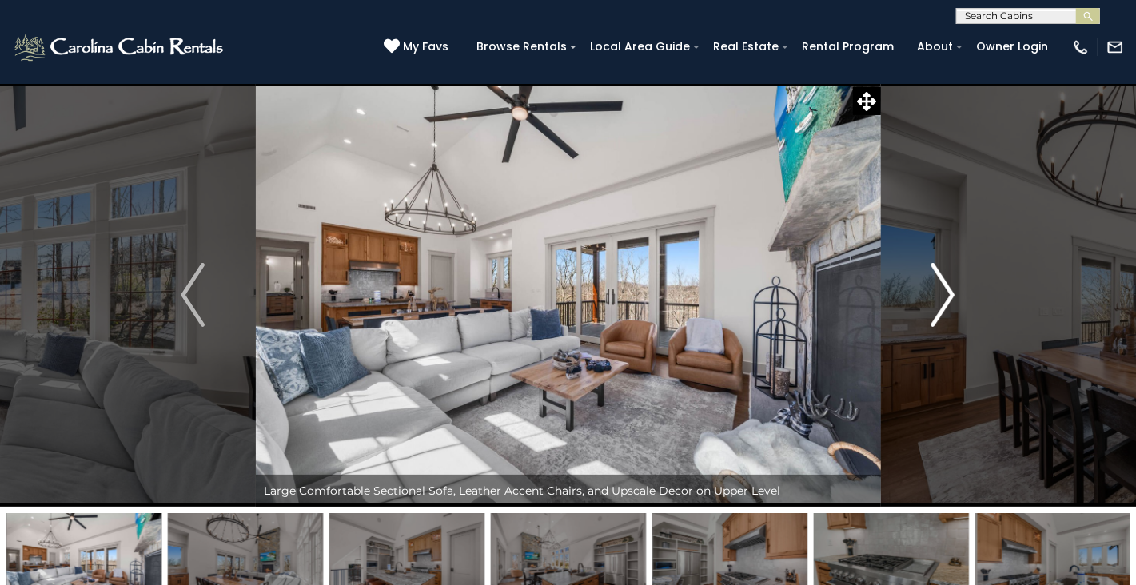
click at [953, 302] on img "Next" at bounding box center [944, 295] width 24 height 64
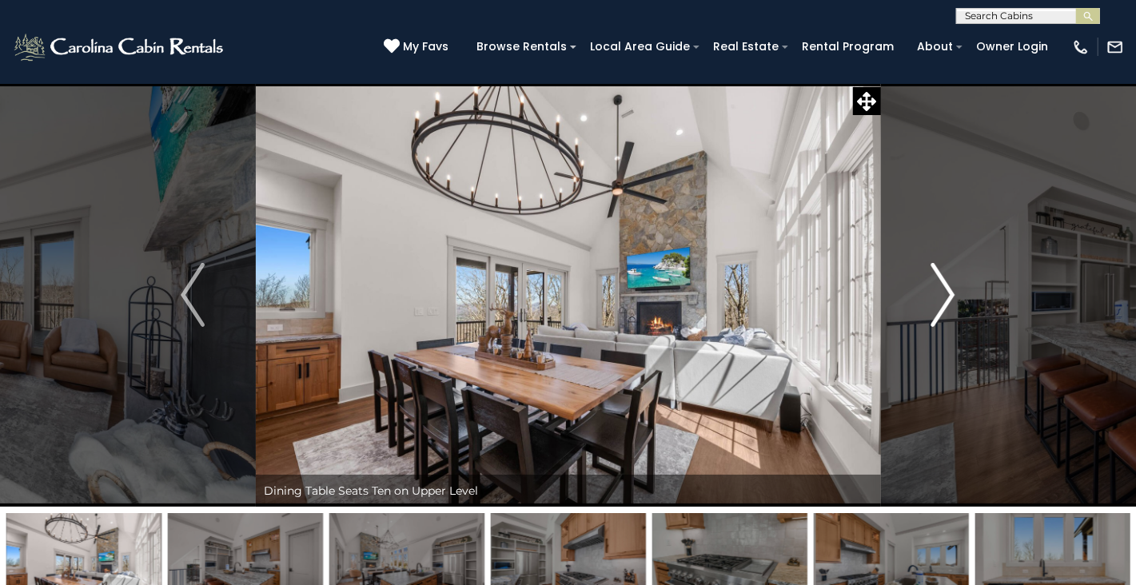
click at [954, 297] on img "Next" at bounding box center [944, 295] width 24 height 64
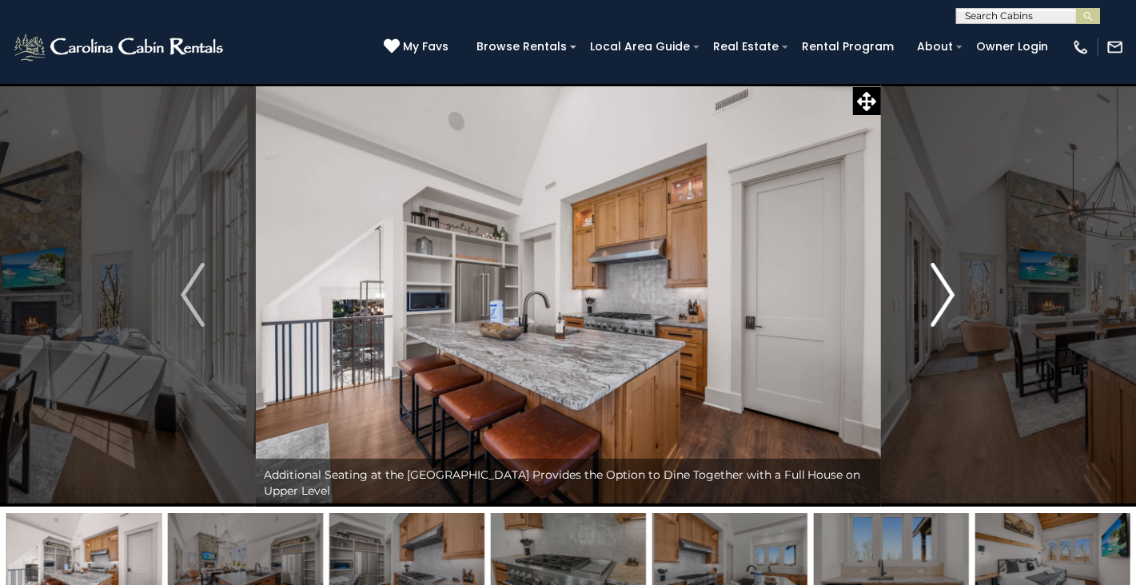
click at [954, 297] on img "Next" at bounding box center [944, 295] width 24 height 64
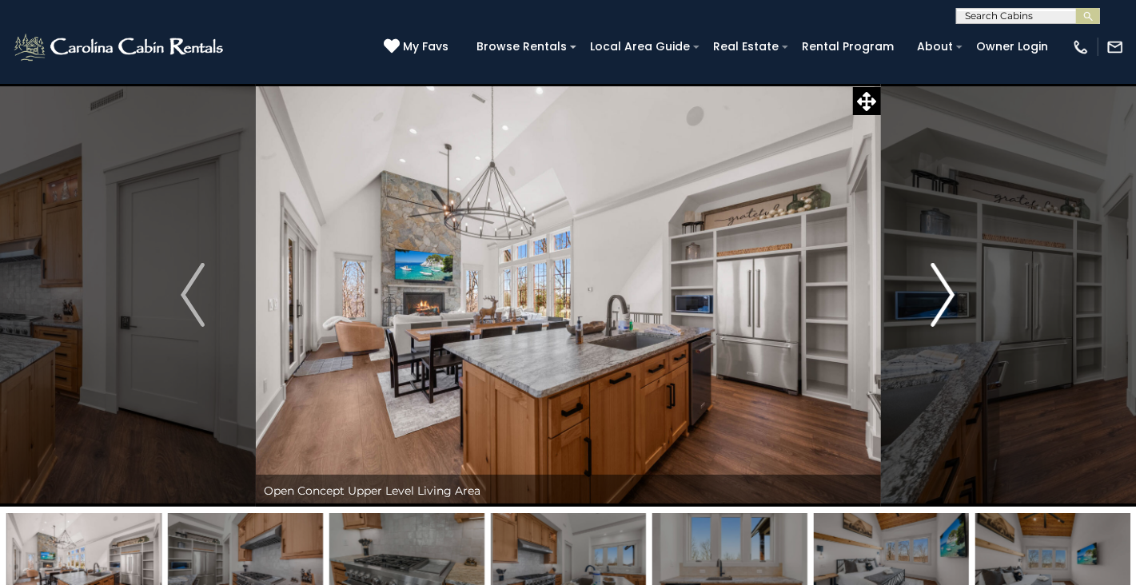
click at [954, 297] on img "Next" at bounding box center [944, 295] width 24 height 64
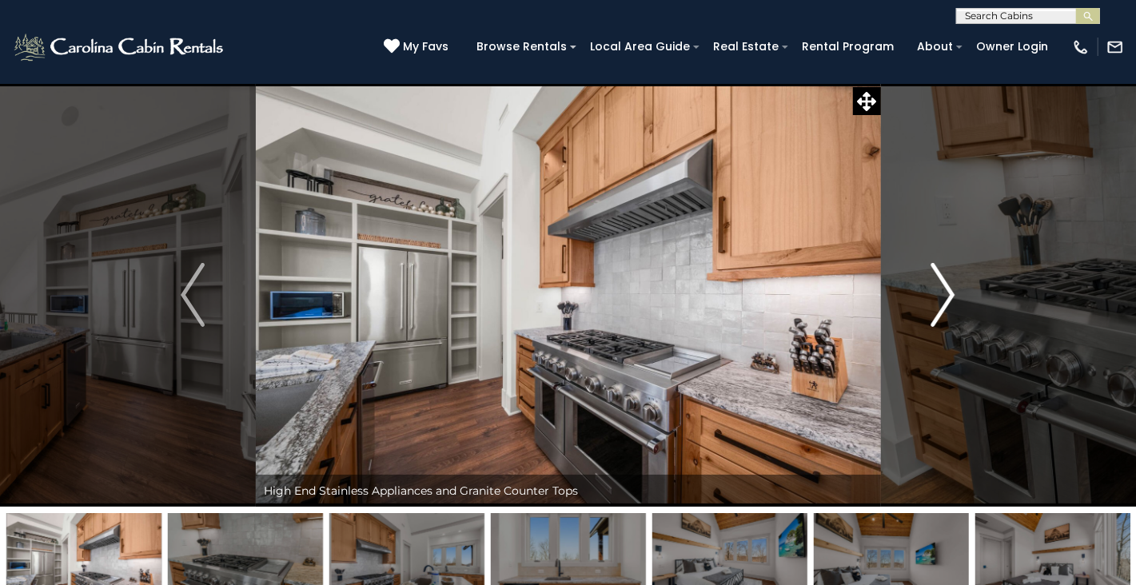
click at [954, 297] on img "Next" at bounding box center [944, 295] width 24 height 64
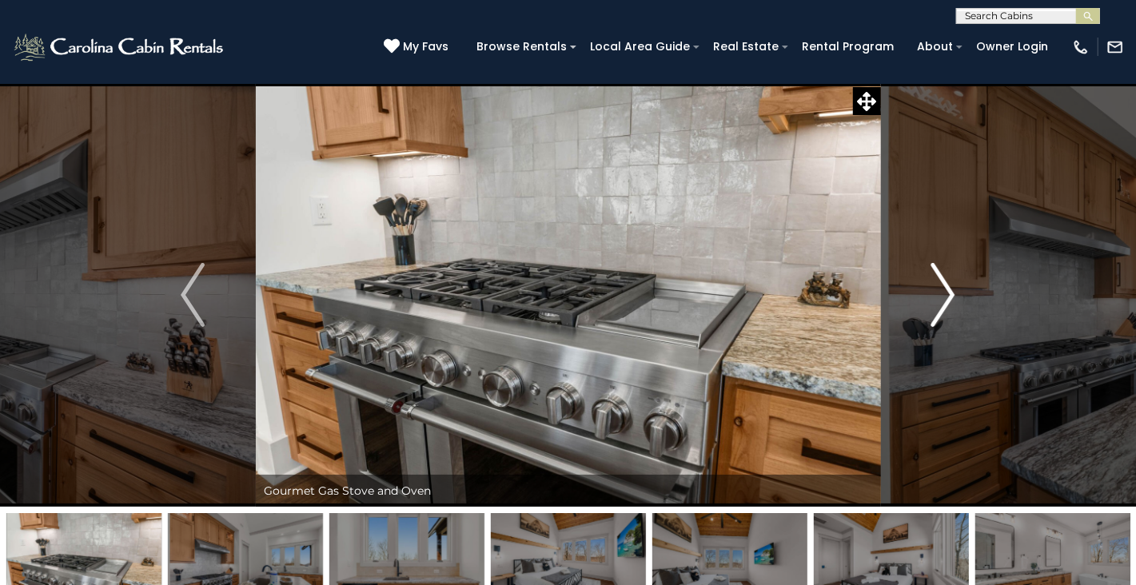
click at [954, 297] on img "Next" at bounding box center [944, 295] width 24 height 64
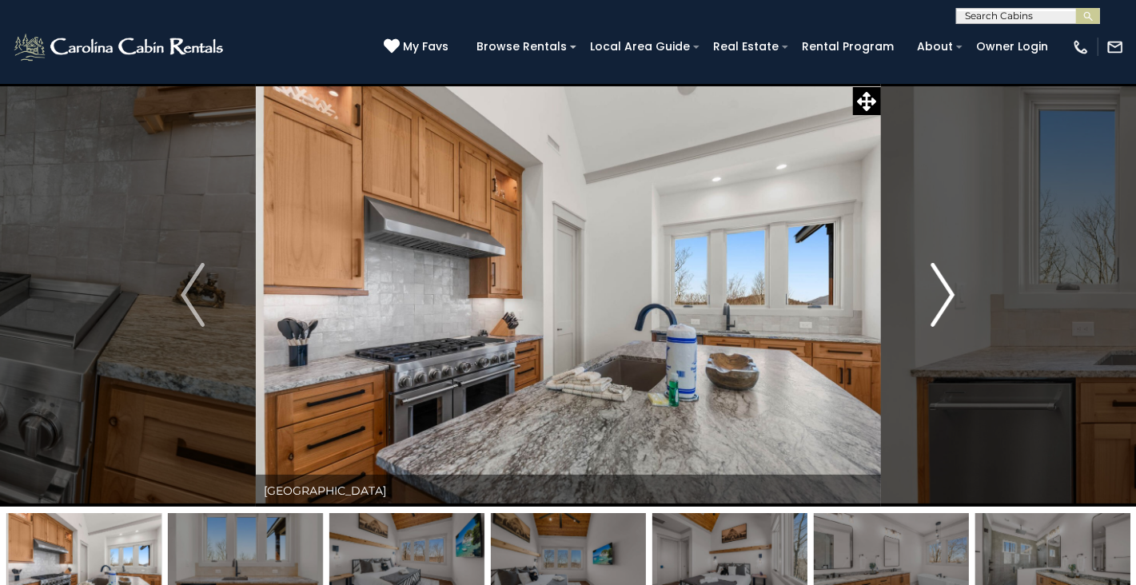
click at [954, 297] on img "Next" at bounding box center [944, 295] width 24 height 64
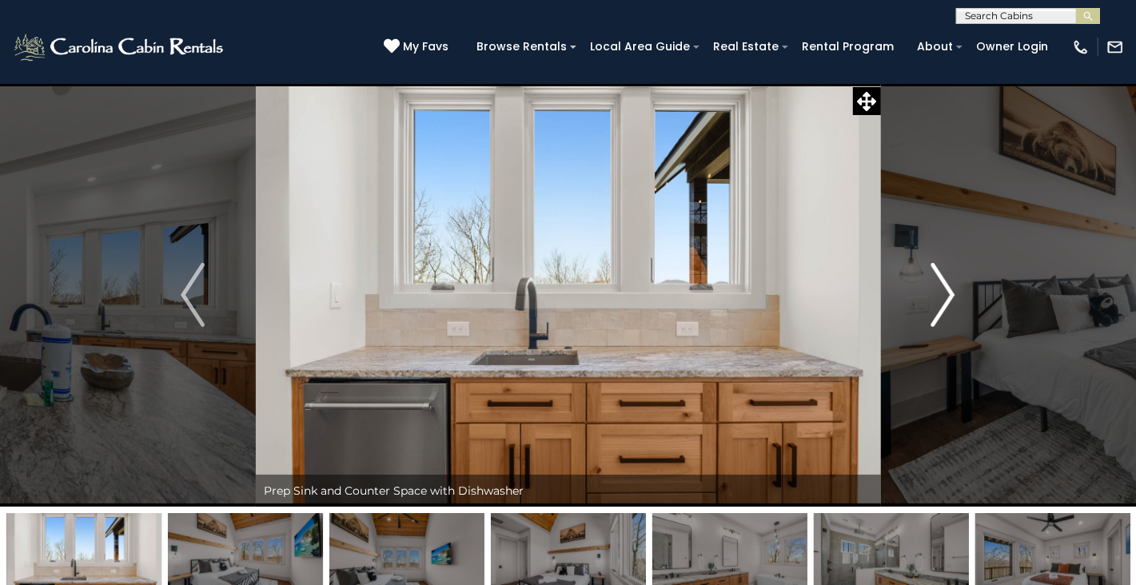
click at [954, 297] on img "Next" at bounding box center [944, 295] width 24 height 64
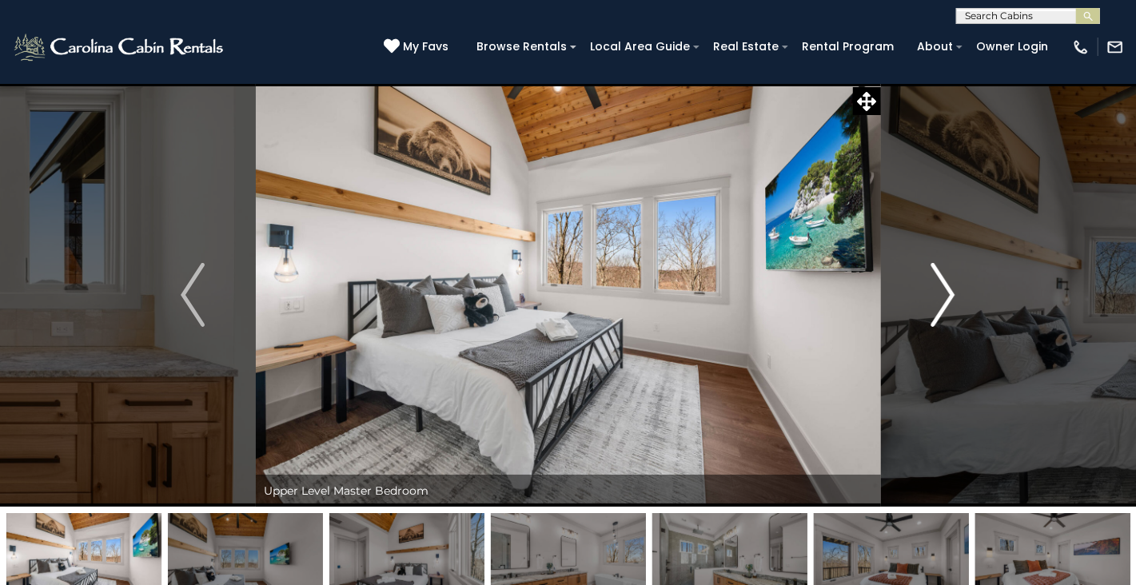
click at [954, 297] on img "Next" at bounding box center [944, 295] width 24 height 64
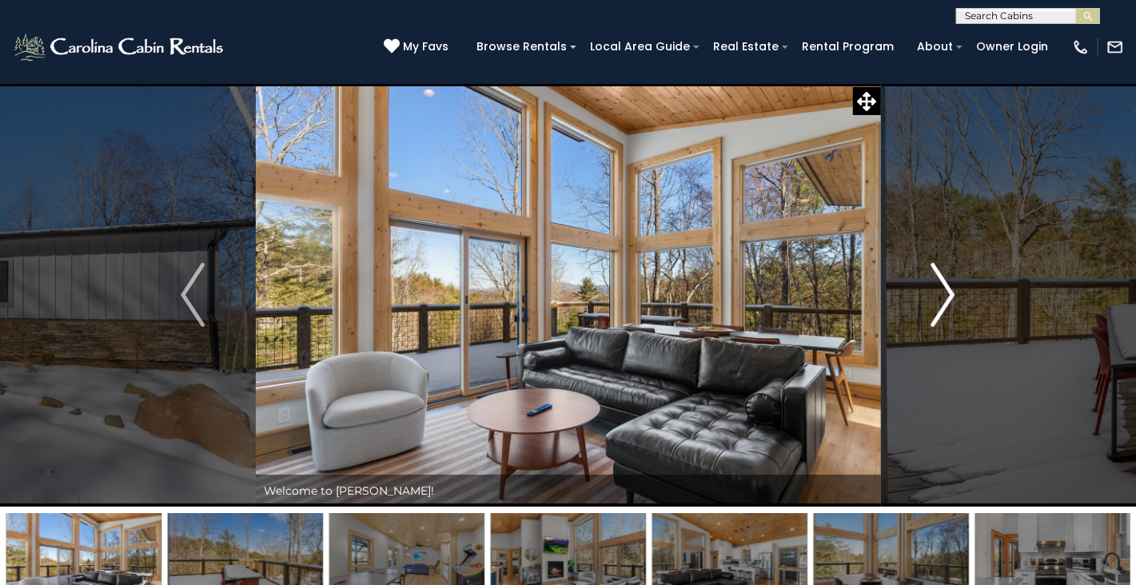
click at [943, 307] on img "Next" at bounding box center [944, 295] width 24 height 64
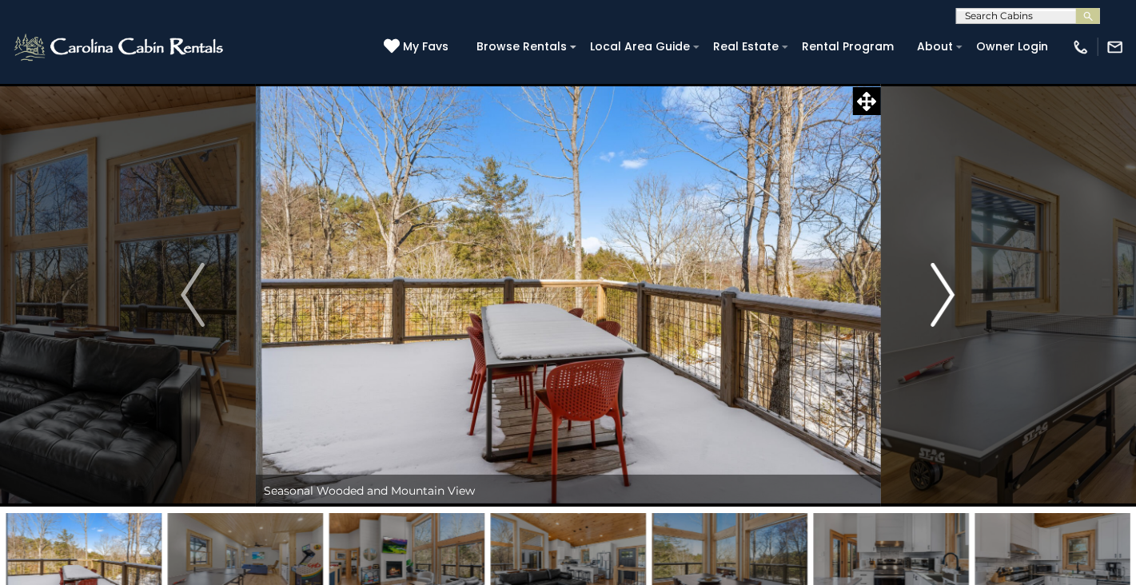
click at [943, 307] on img "Next" at bounding box center [944, 295] width 24 height 64
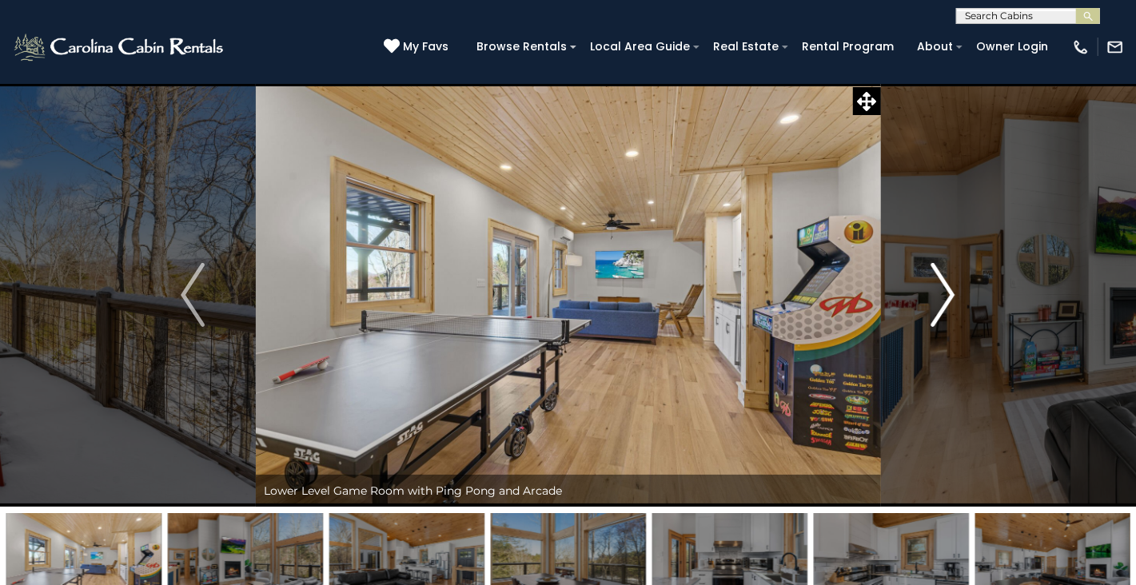
click at [943, 307] on img "Next" at bounding box center [944, 295] width 24 height 64
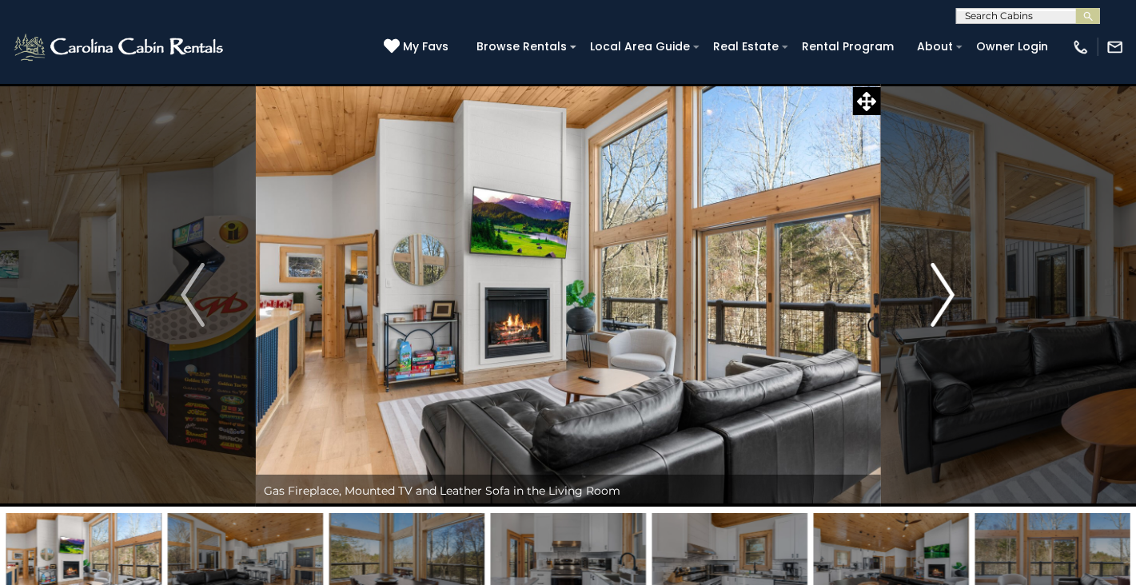
click at [943, 307] on img "Next" at bounding box center [944, 295] width 24 height 64
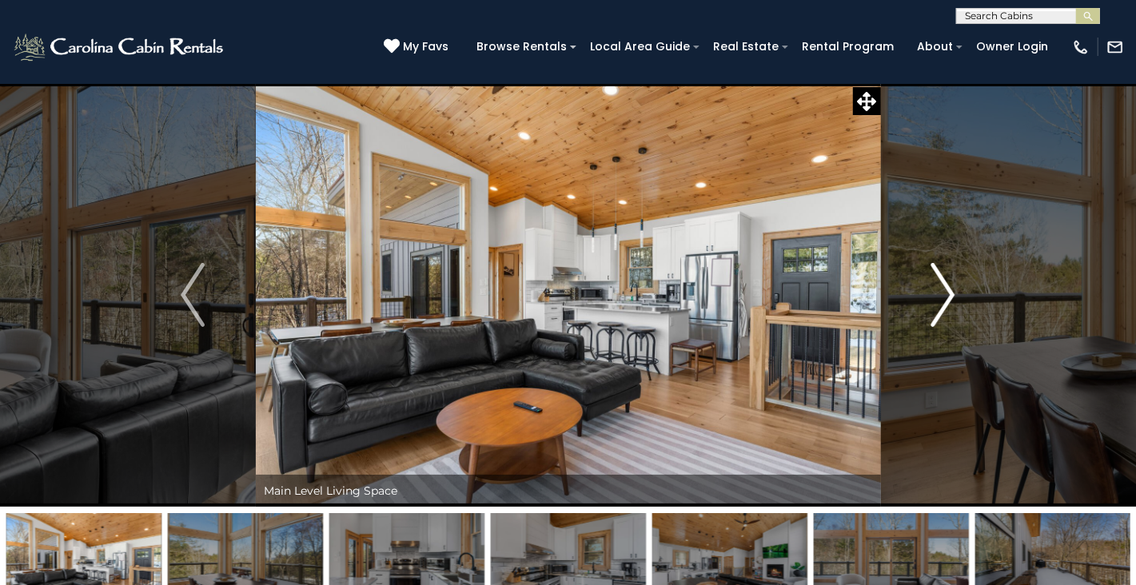
click at [943, 307] on img "Next" at bounding box center [944, 295] width 24 height 64
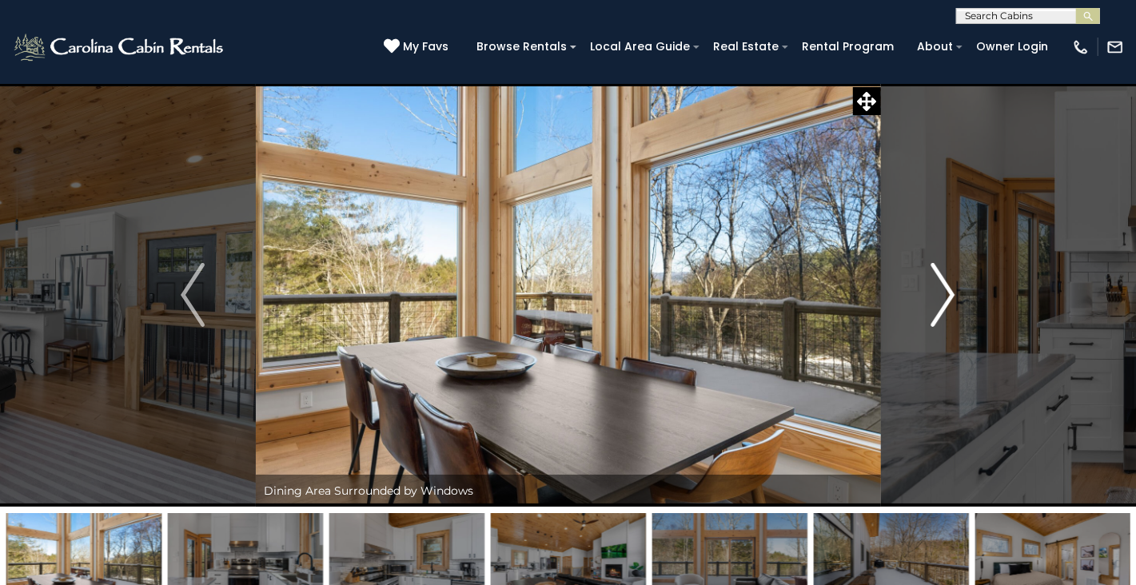
click at [943, 307] on img "Next" at bounding box center [944, 295] width 24 height 64
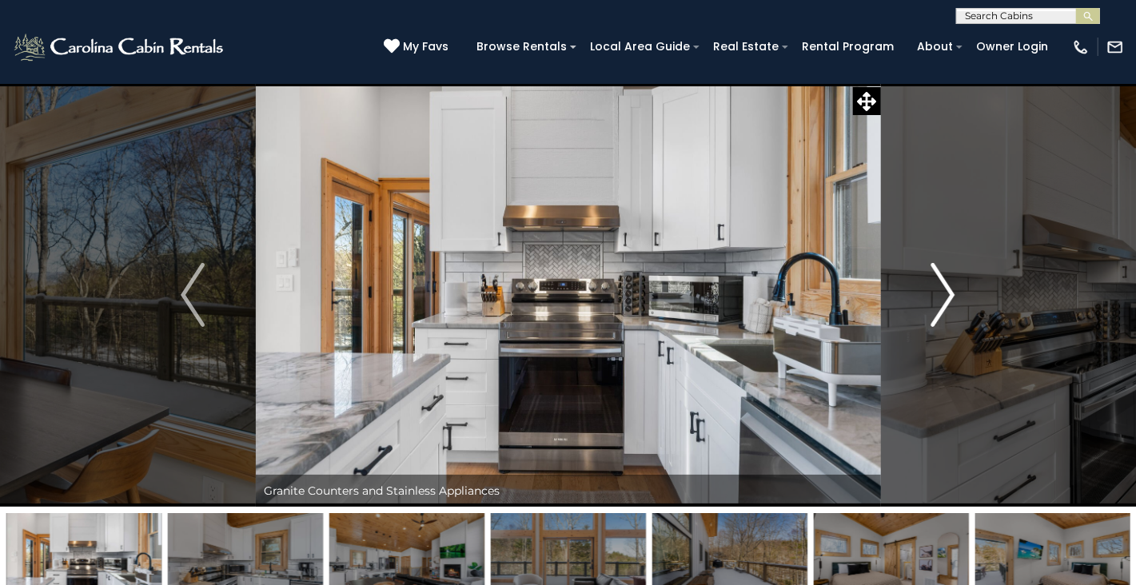
click at [943, 307] on img "Next" at bounding box center [944, 295] width 24 height 64
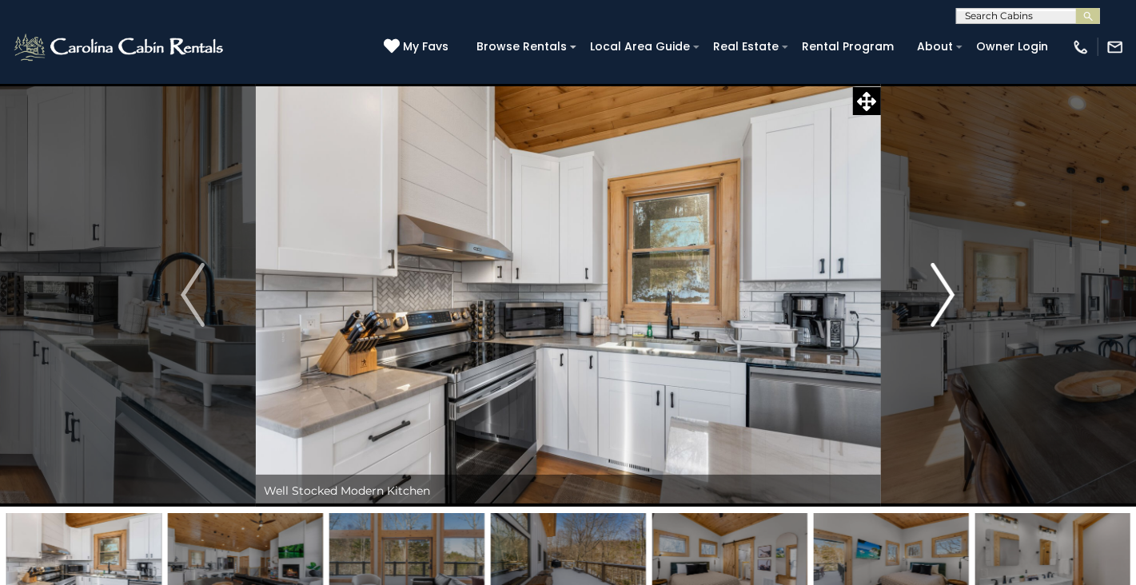
click at [943, 307] on img "Next" at bounding box center [944, 295] width 24 height 64
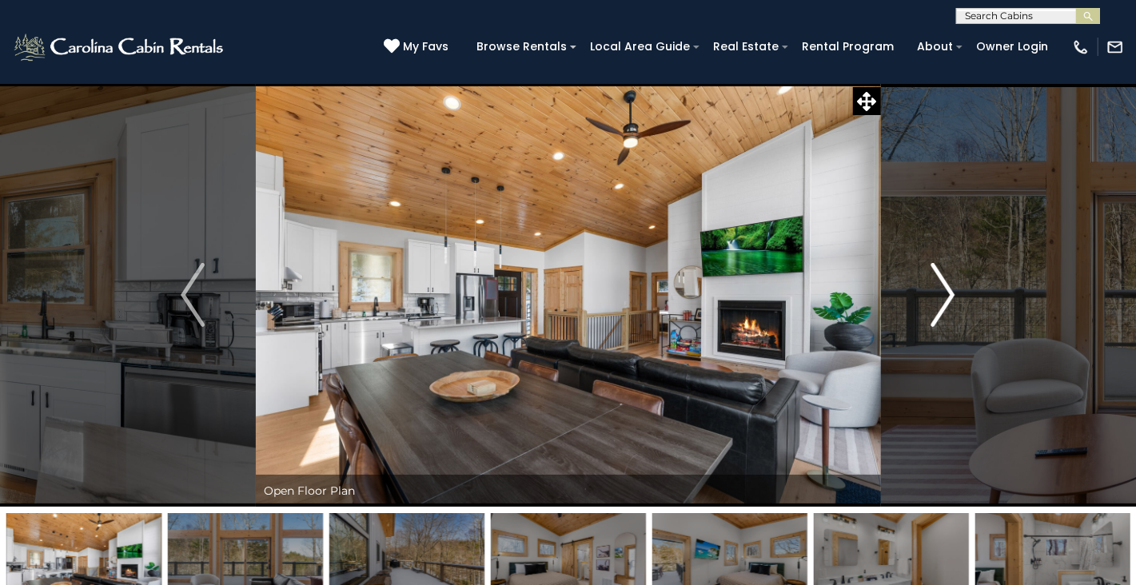
click at [943, 307] on img "Next" at bounding box center [944, 295] width 24 height 64
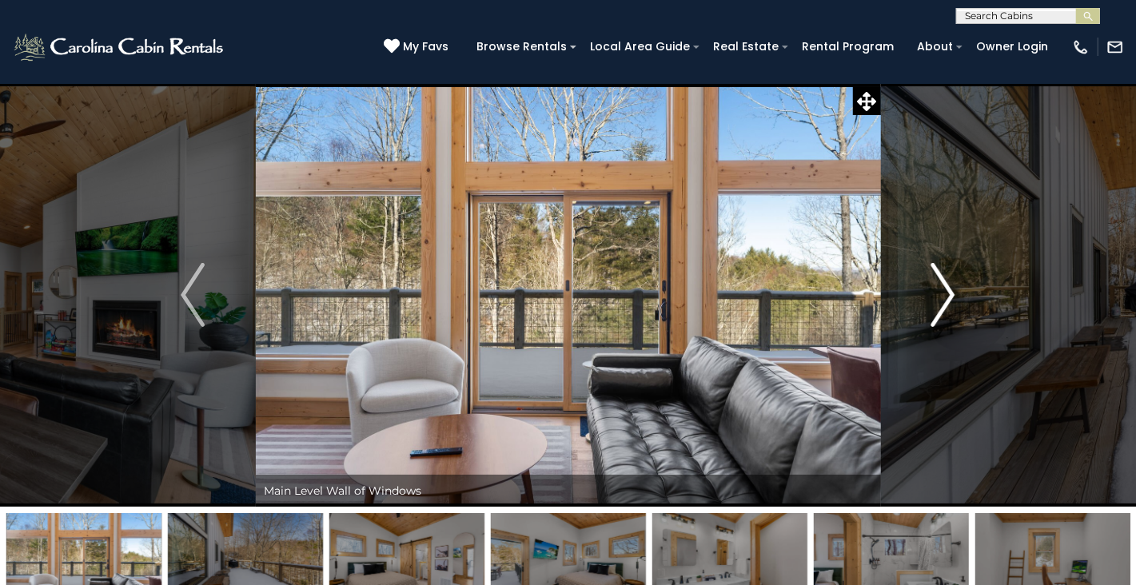
click at [943, 307] on img "Next" at bounding box center [944, 295] width 24 height 64
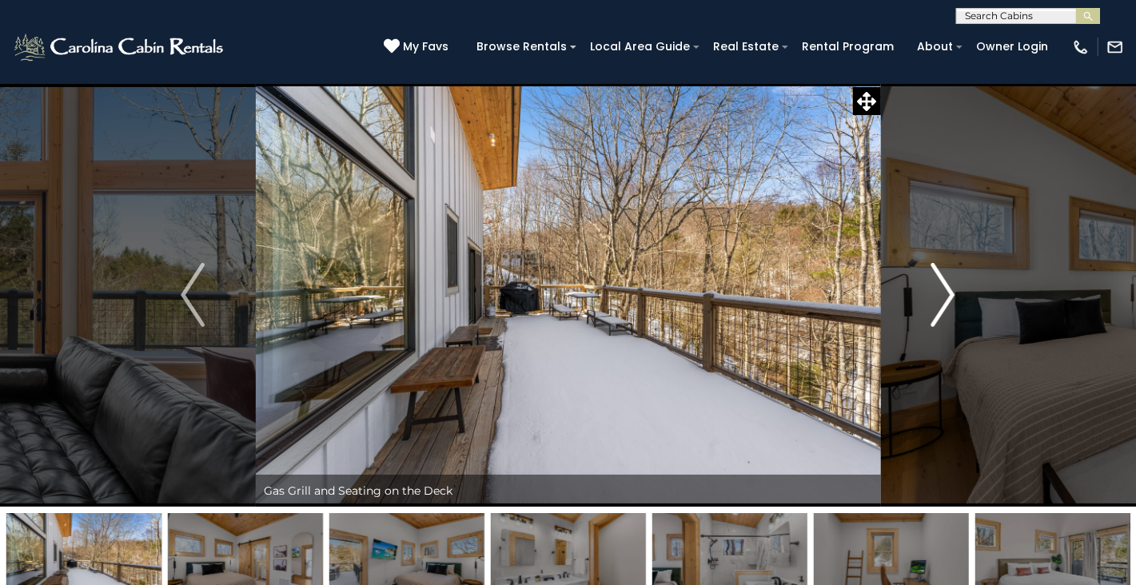
click at [940, 305] on img "Next" at bounding box center [944, 295] width 24 height 64
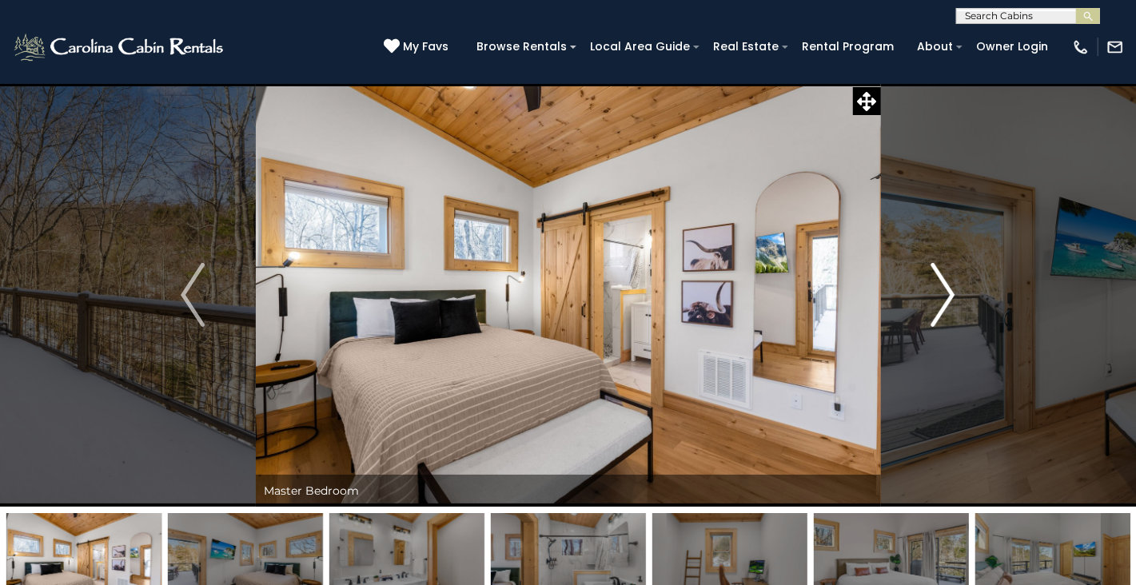
click at [940, 305] on img "Next" at bounding box center [944, 295] width 24 height 64
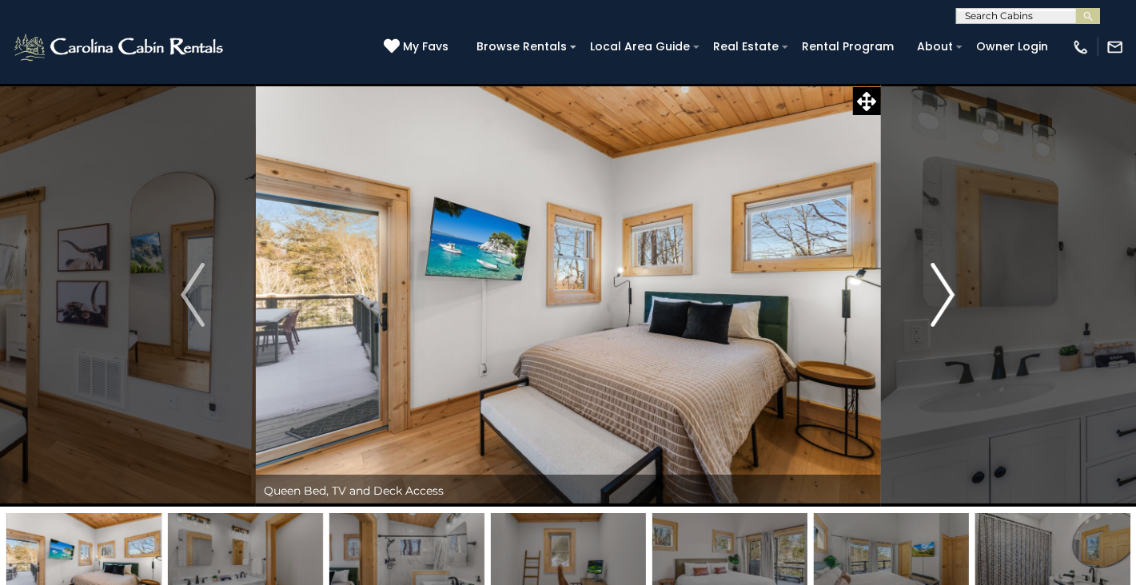
click at [940, 305] on img "Next" at bounding box center [944, 295] width 24 height 64
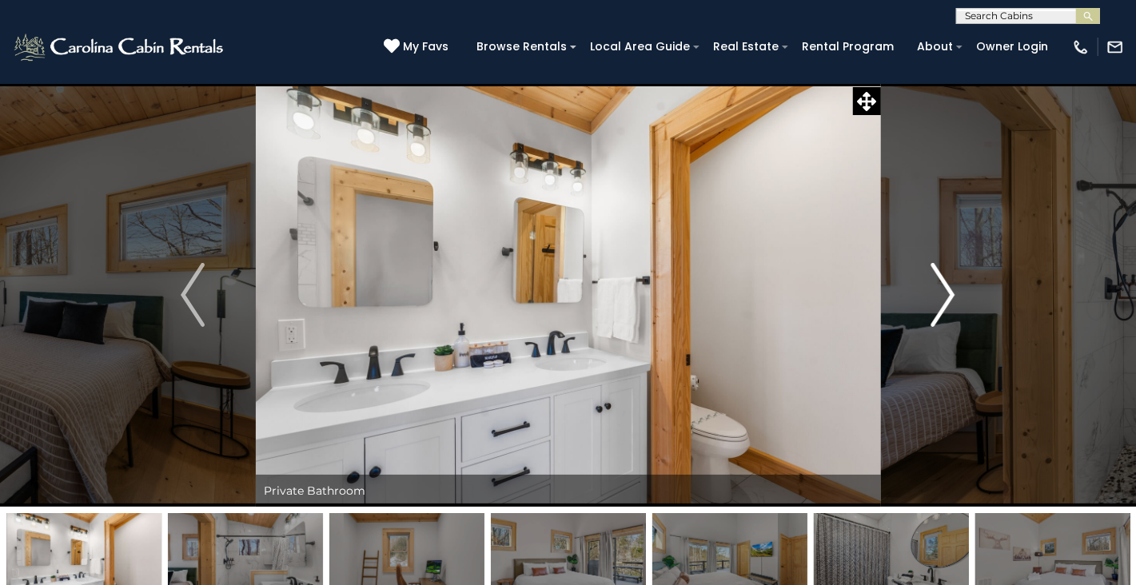
click at [940, 305] on img "Next" at bounding box center [944, 295] width 24 height 64
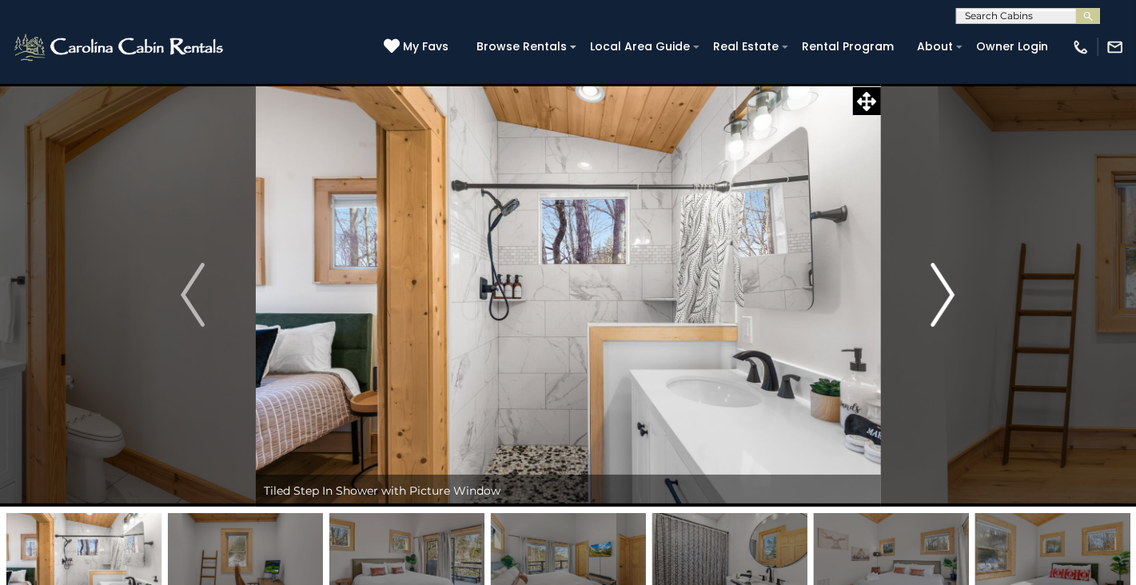
click at [944, 303] on img "Next" at bounding box center [944, 295] width 24 height 64
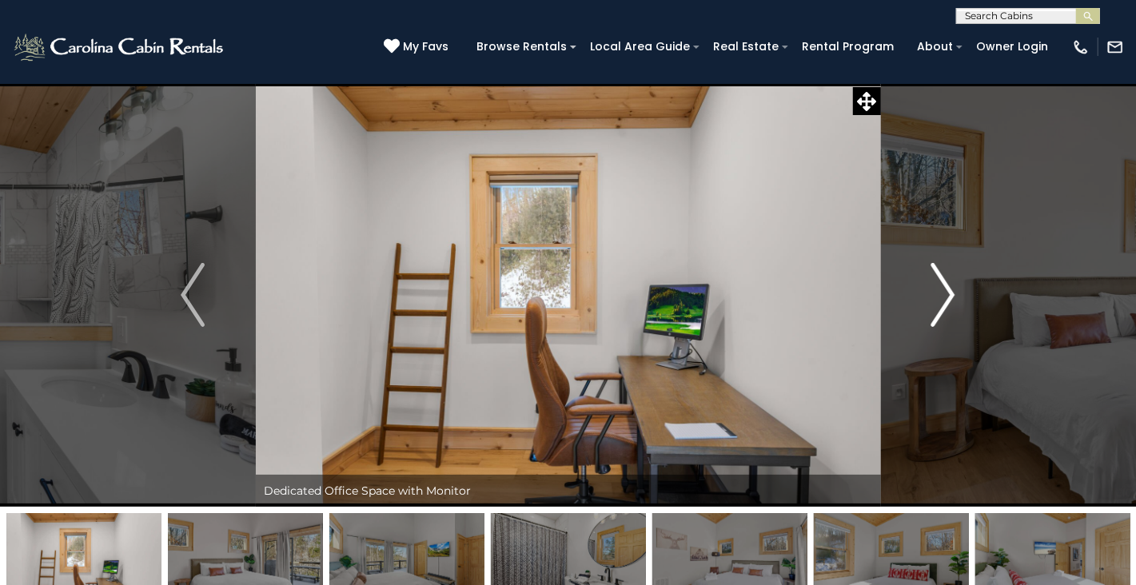
click at [944, 303] on img "Next" at bounding box center [944, 295] width 24 height 64
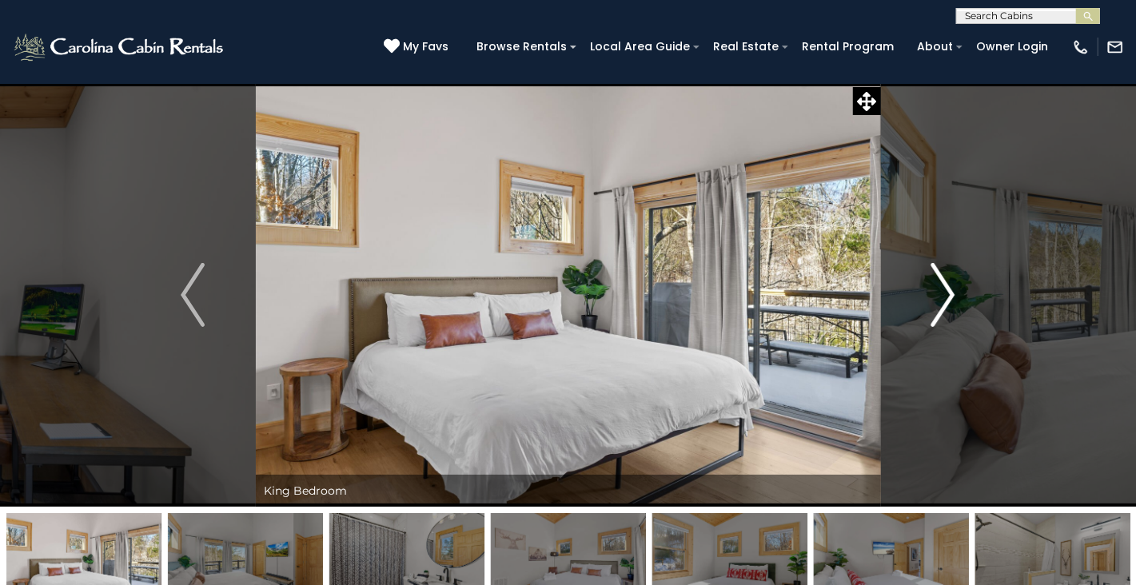
click at [944, 303] on img "Next" at bounding box center [944, 295] width 24 height 64
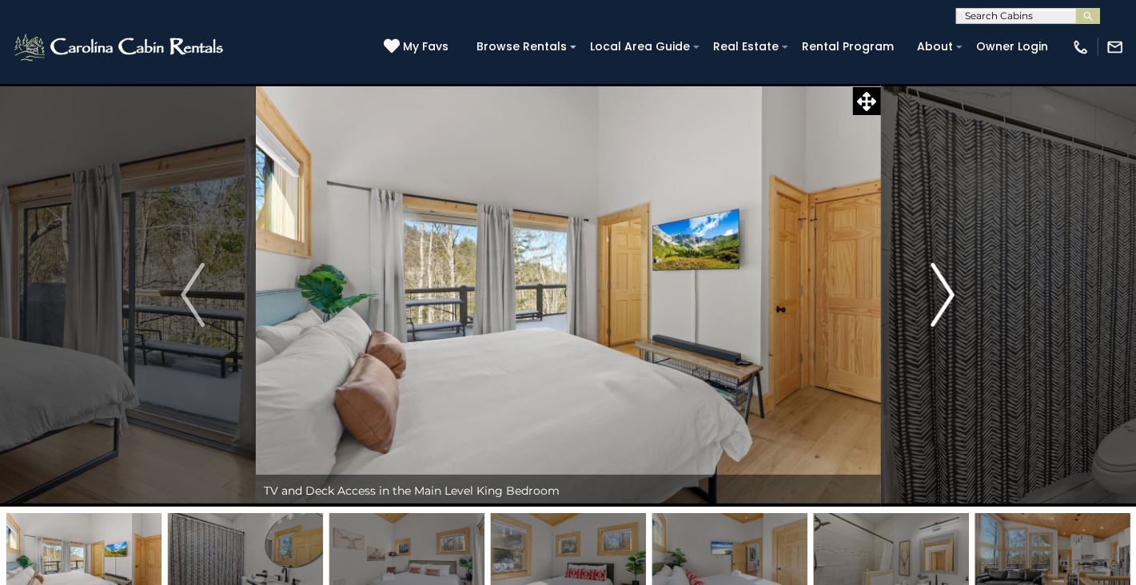
click at [944, 303] on img "Next" at bounding box center [944, 295] width 24 height 64
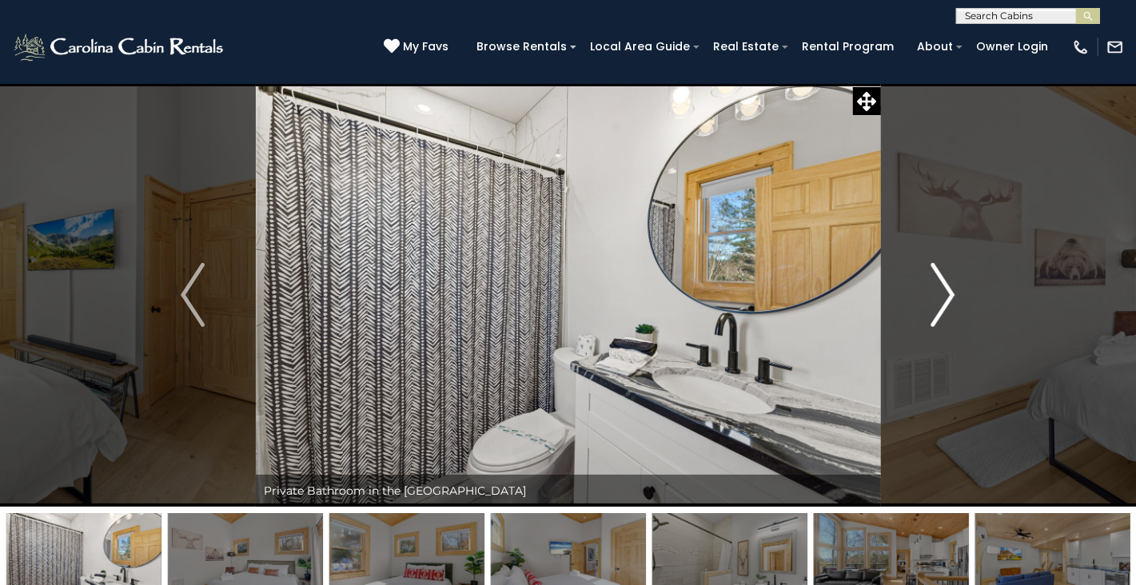
click at [944, 303] on img "Next" at bounding box center [944, 295] width 24 height 64
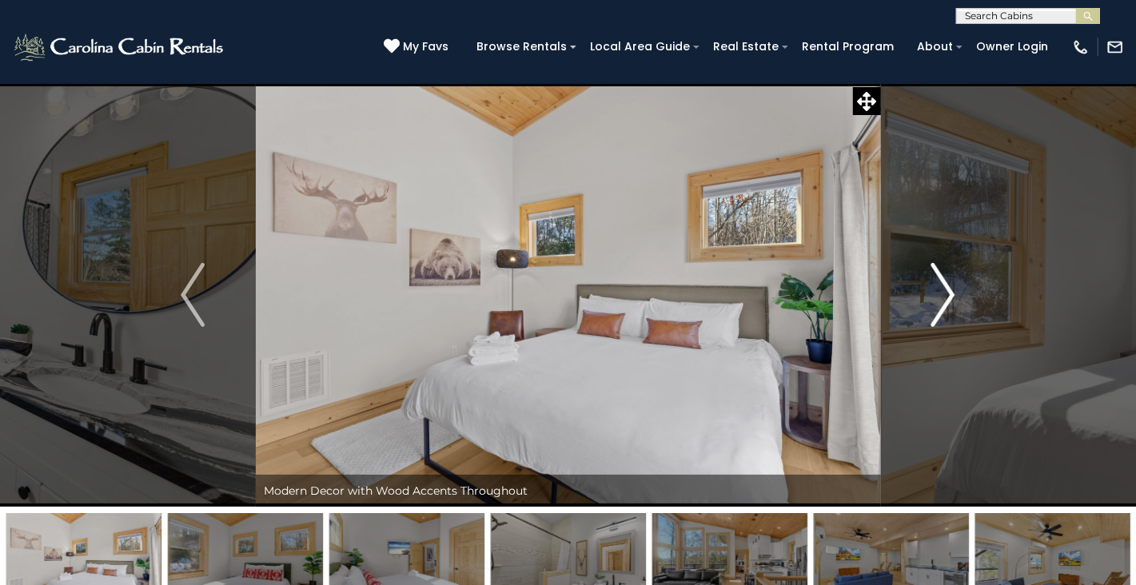
click at [944, 303] on img "Next" at bounding box center [944, 295] width 24 height 64
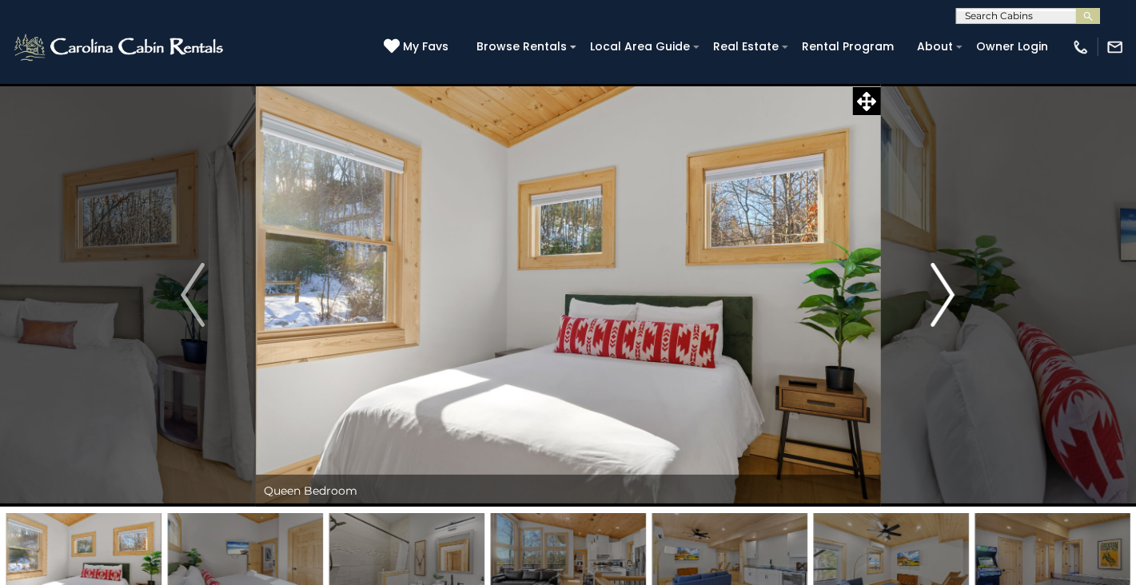
click at [944, 303] on img "Next" at bounding box center [944, 295] width 24 height 64
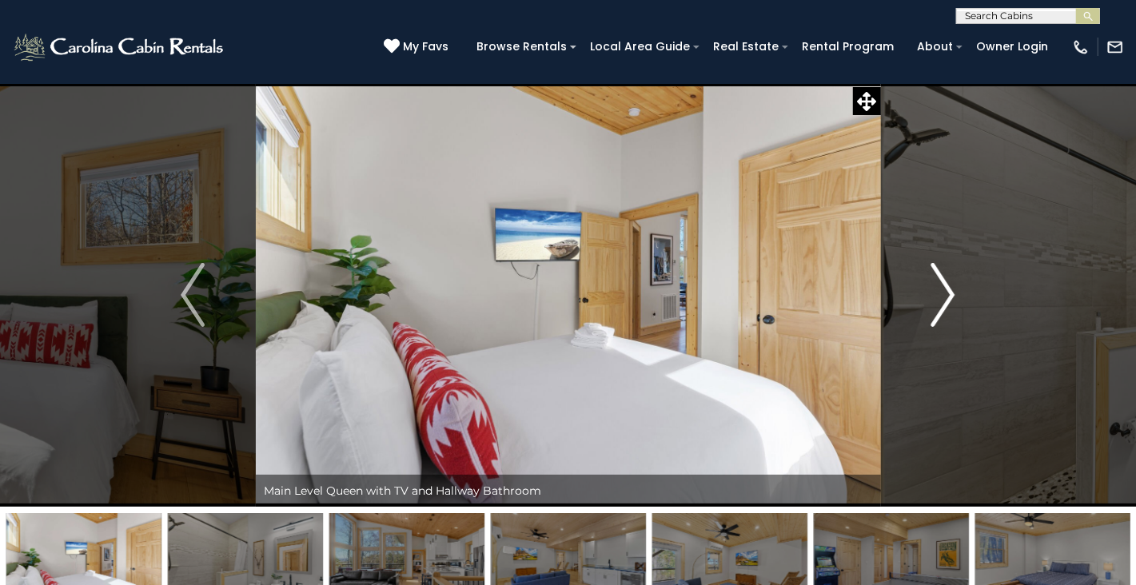
click at [944, 303] on img "Next" at bounding box center [944, 295] width 24 height 64
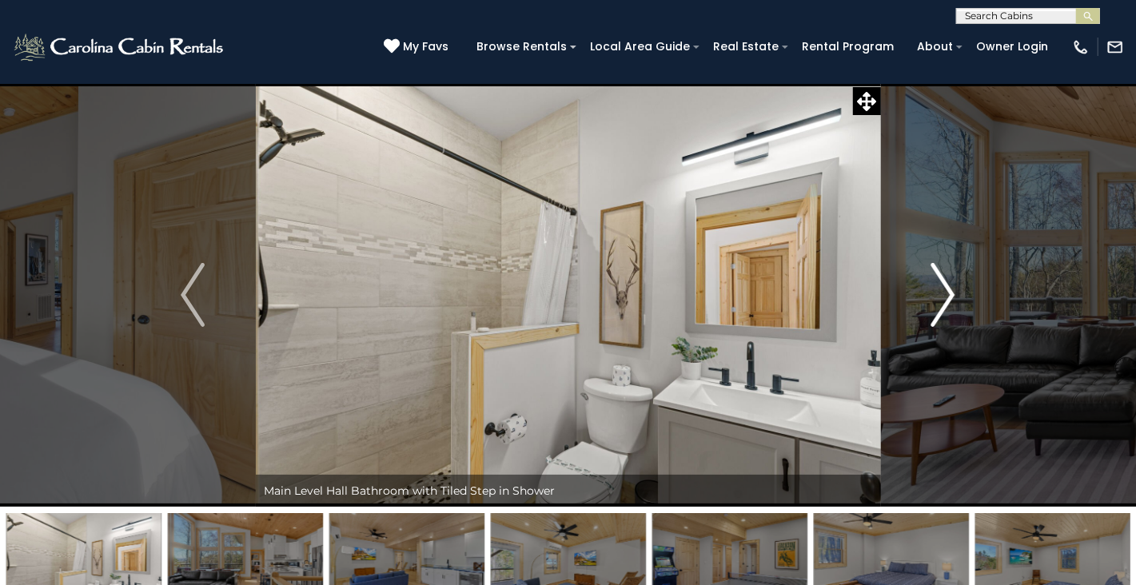
click at [944, 303] on img "Next" at bounding box center [944, 295] width 24 height 64
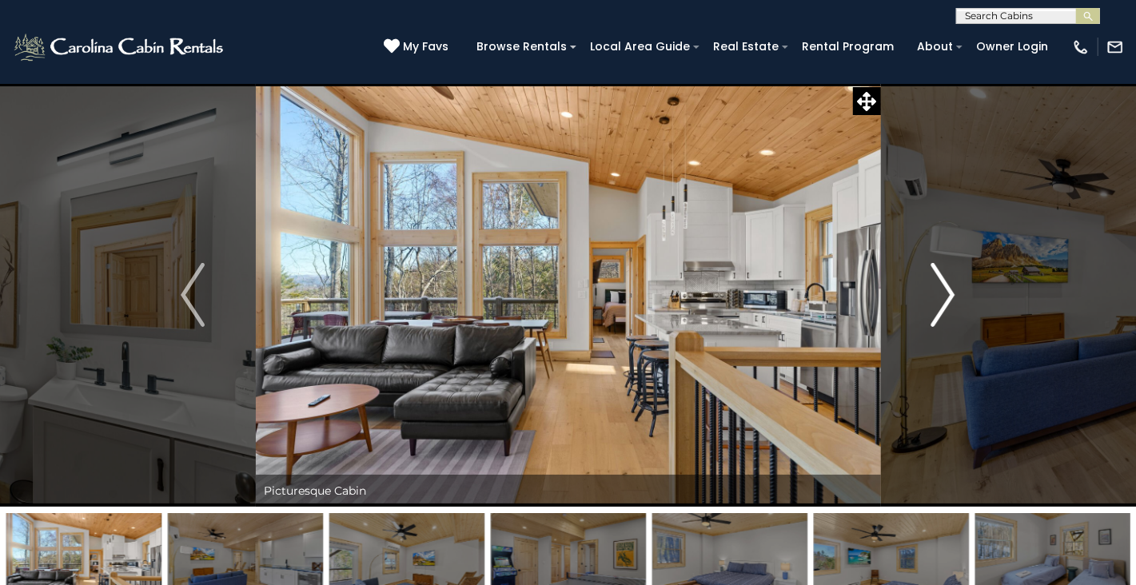
click at [944, 303] on img "Next" at bounding box center [944, 295] width 24 height 64
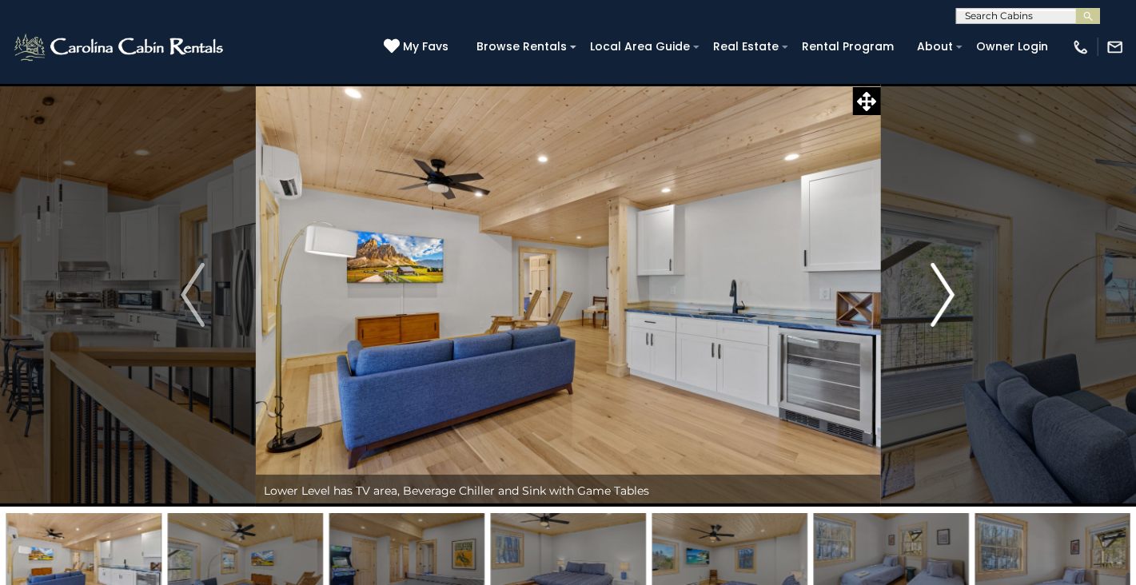
click at [944, 303] on img "Next" at bounding box center [944, 295] width 24 height 64
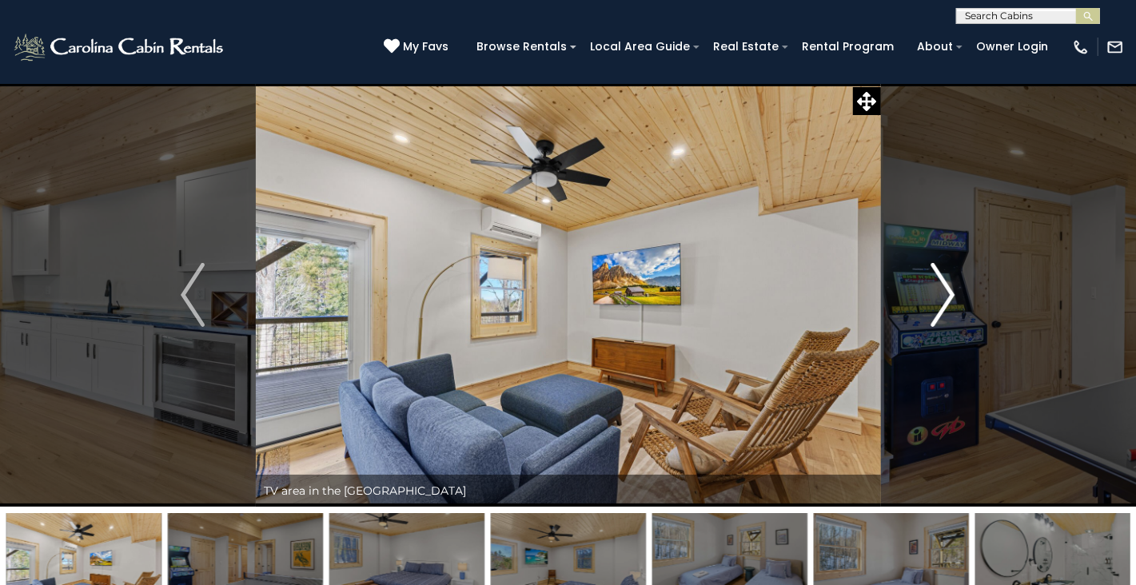
click at [944, 303] on img "Next" at bounding box center [944, 295] width 24 height 64
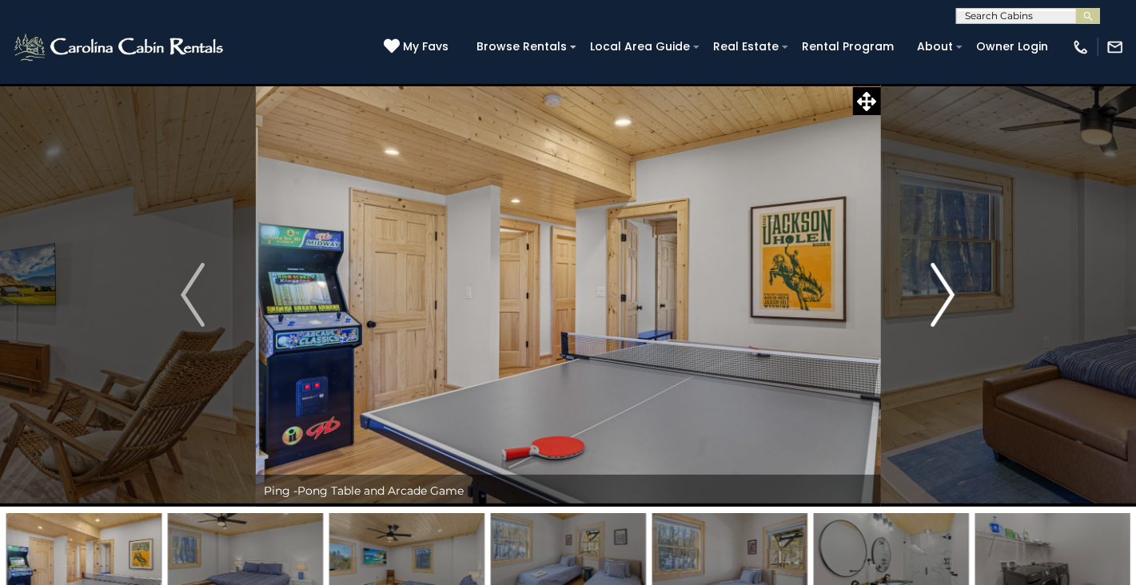
click at [944, 303] on img "Next" at bounding box center [944, 295] width 24 height 64
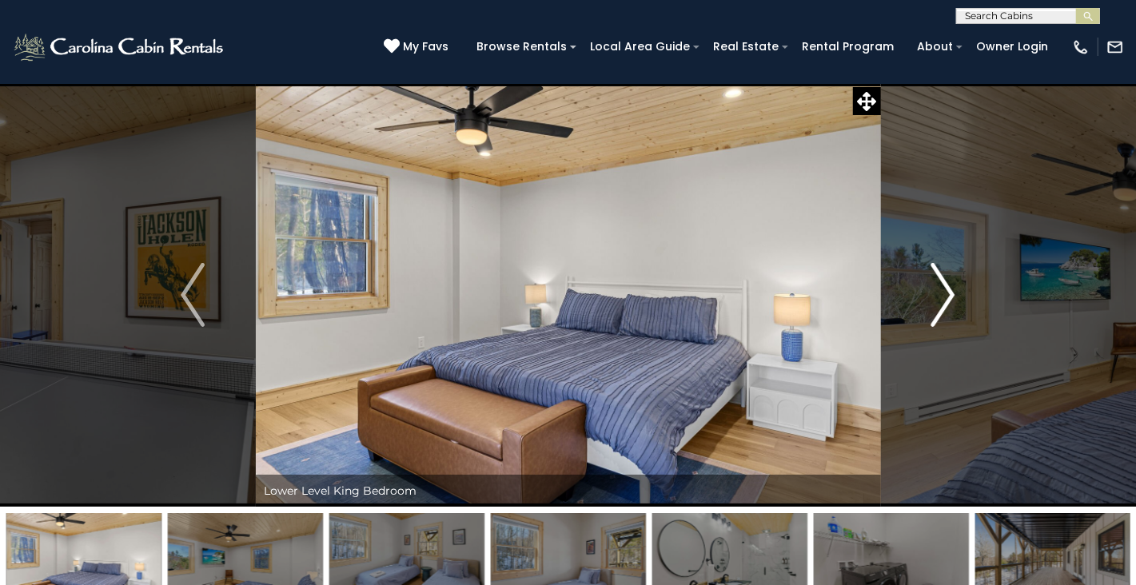
click at [944, 303] on img "Next" at bounding box center [944, 295] width 24 height 64
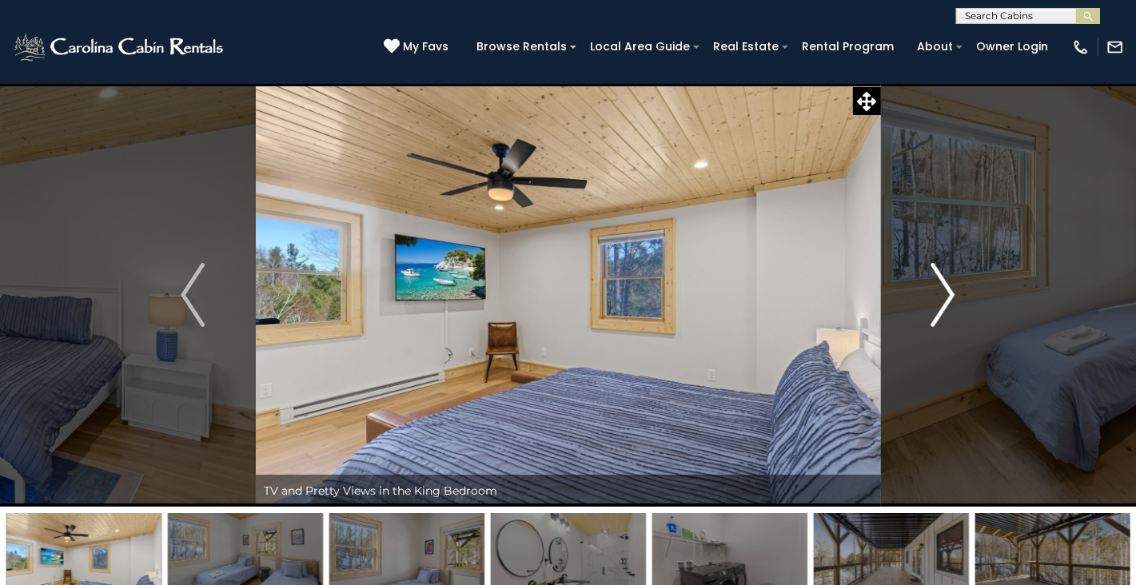
click at [944, 303] on img "Next" at bounding box center [944, 295] width 24 height 64
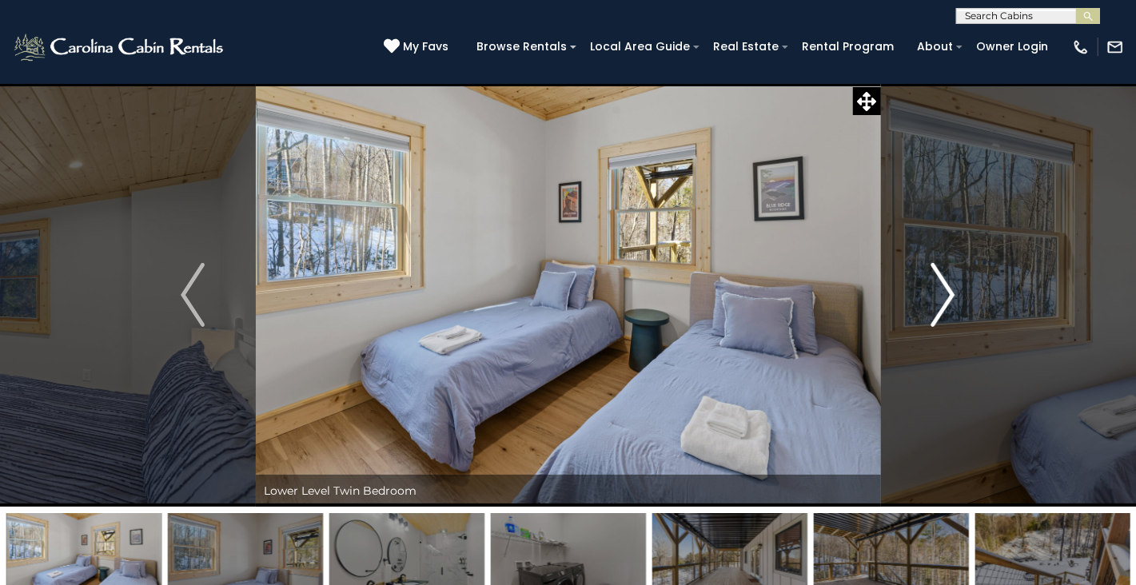
click at [944, 303] on img "Next" at bounding box center [944, 295] width 24 height 64
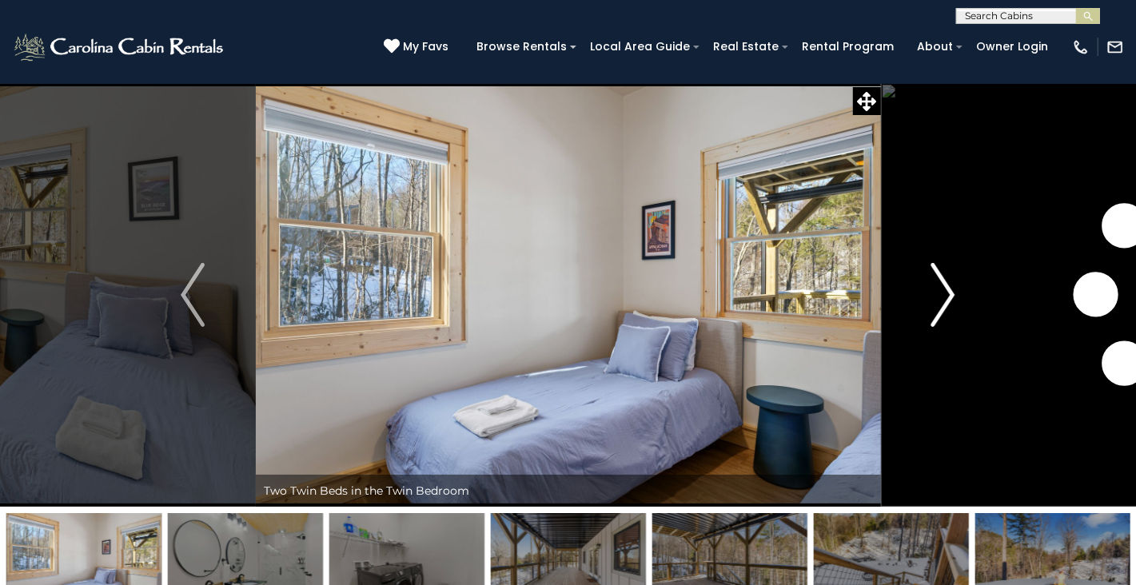
click at [944, 303] on img "Next" at bounding box center [944, 295] width 24 height 64
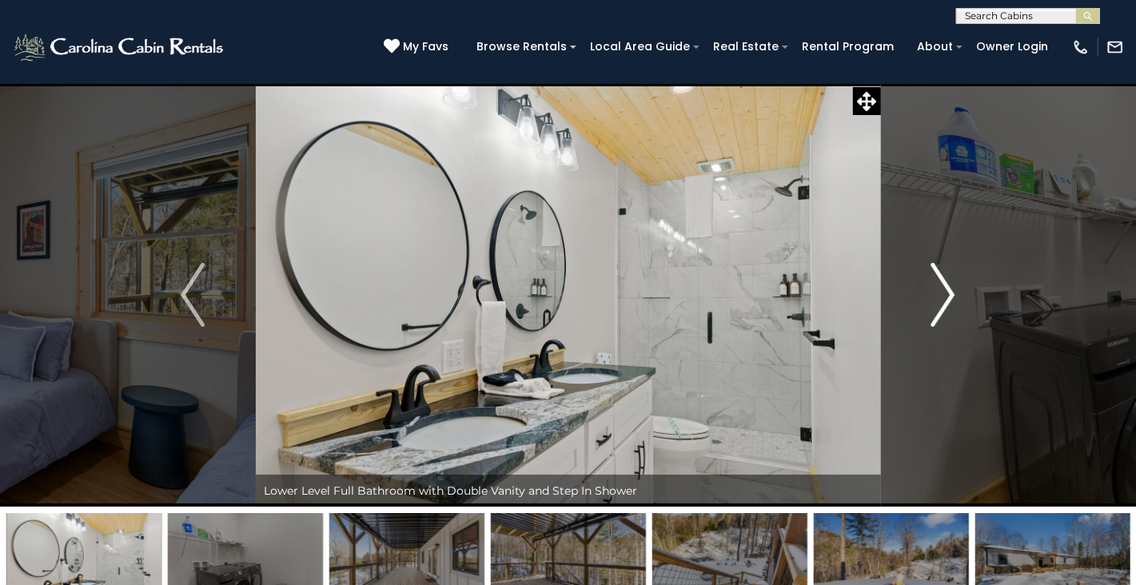
click at [944, 302] on img "Next" at bounding box center [944, 295] width 24 height 64
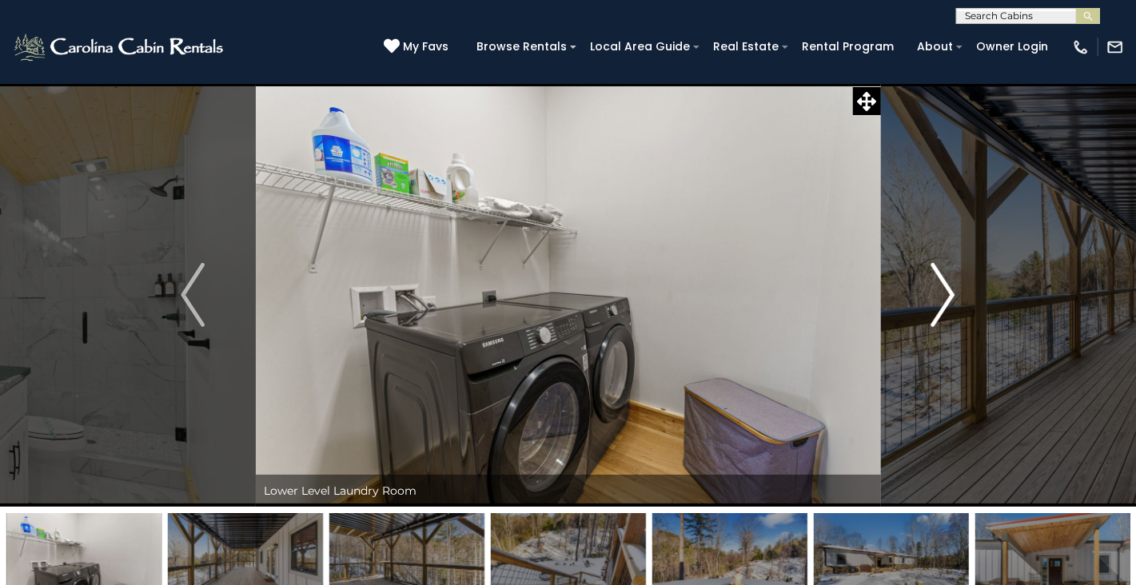
click at [944, 302] on img "Next" at bounding box center [944, 295] width 24 height 64
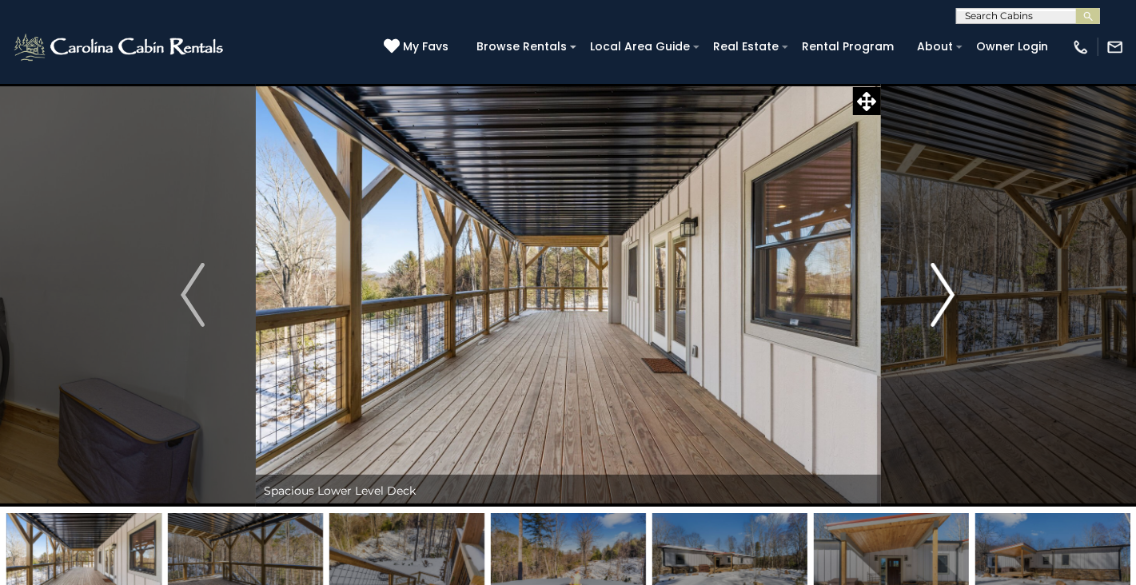
click at [944, 302] on img "Next" at bounding box center [944, 295] width 24 height 64
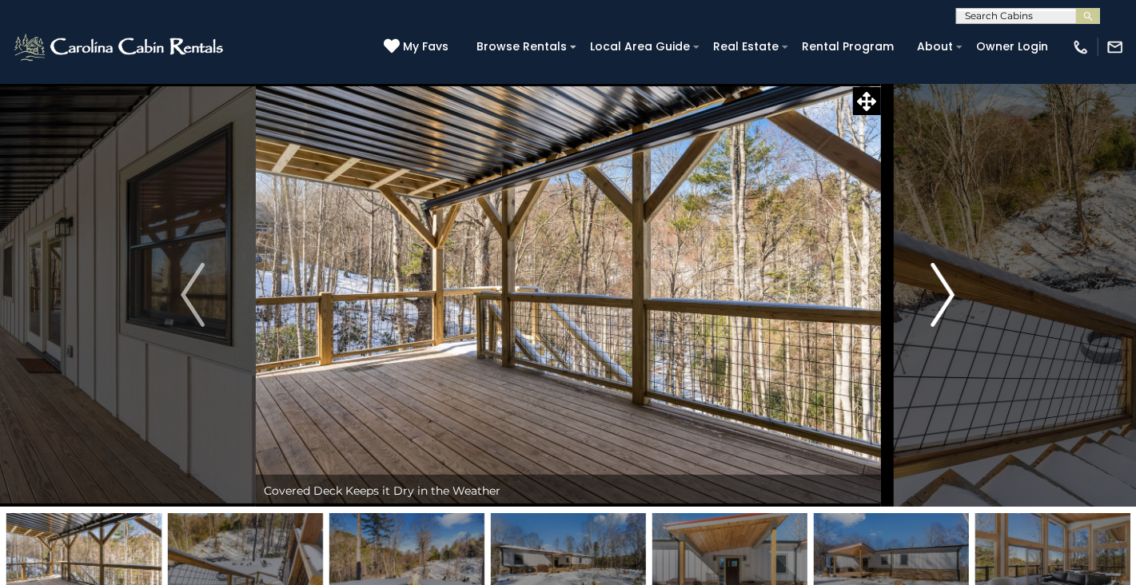
click at [944, 302] on img "Next" at bounding box center [944, 295] width 24 height 64
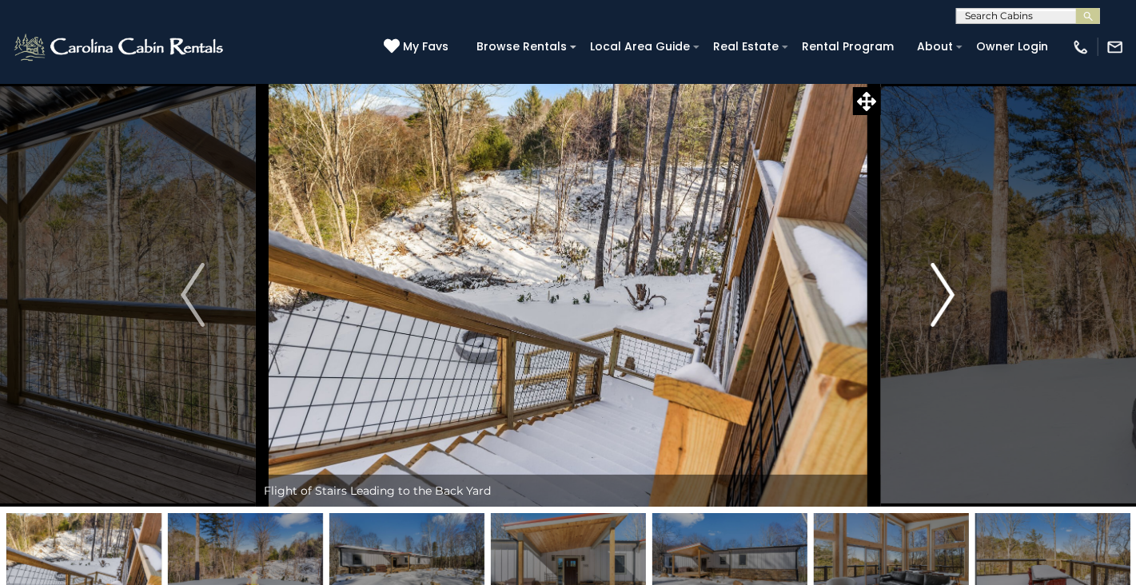
click at [944, 302] on img "Next" at bounding box center [944, 295] width 24 height 64
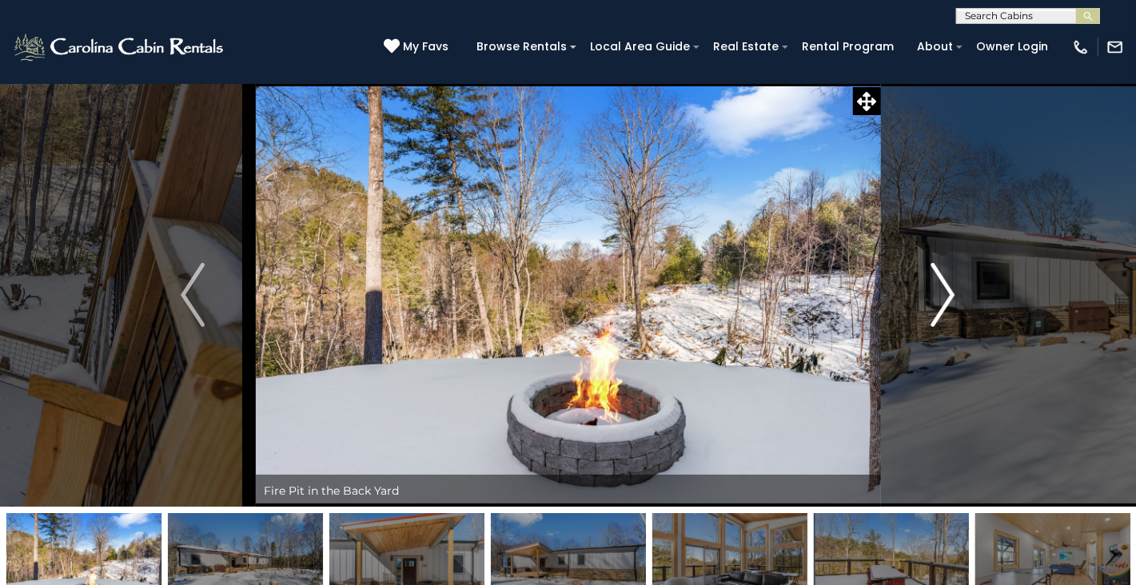
click at [944, 302] on img "Next" at bounding box center [944, 295] width 24 height 64
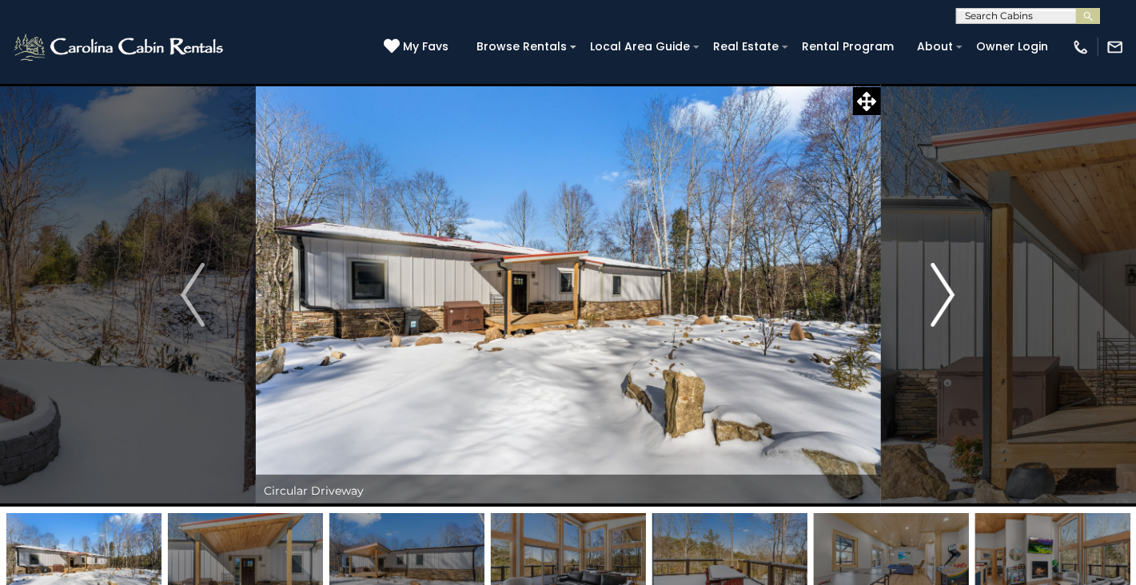
click at [944, 302] on img "Next" at bounding box center [944, 295] width 24 height 64
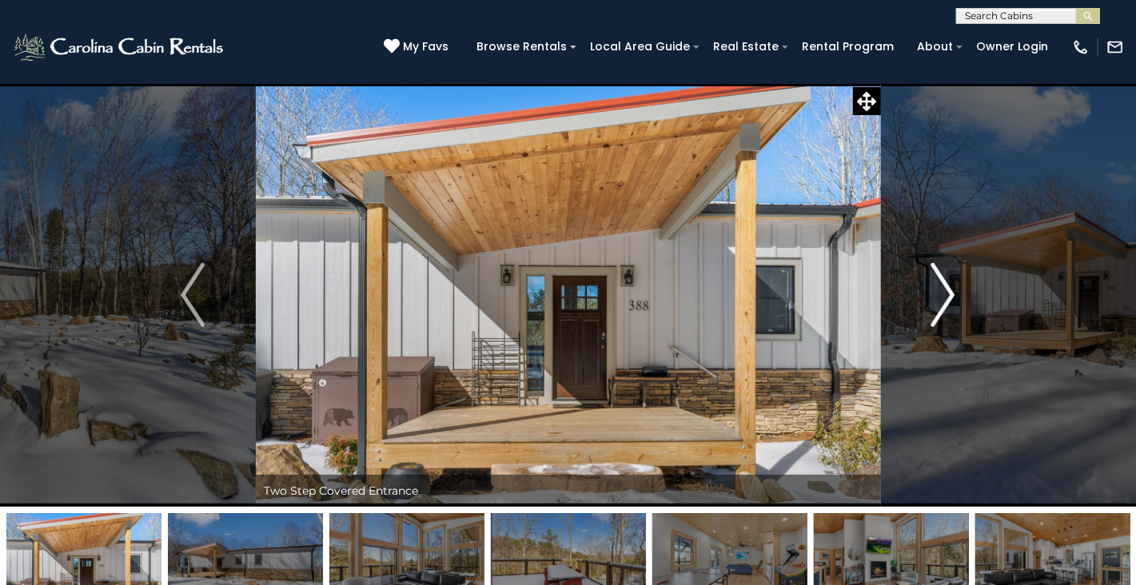
click at [944, 302] on img "Next" at bounding box center [944, 295] width 24 height 64
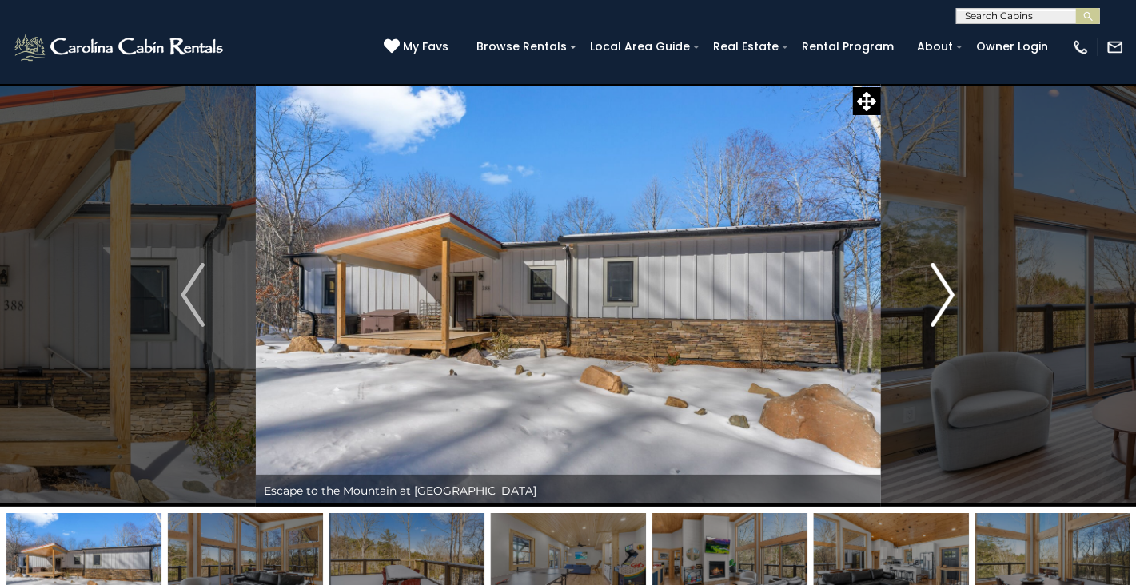
click at [944, 302] on img "Next" at bounding box center [944, 295] width 24 height 64
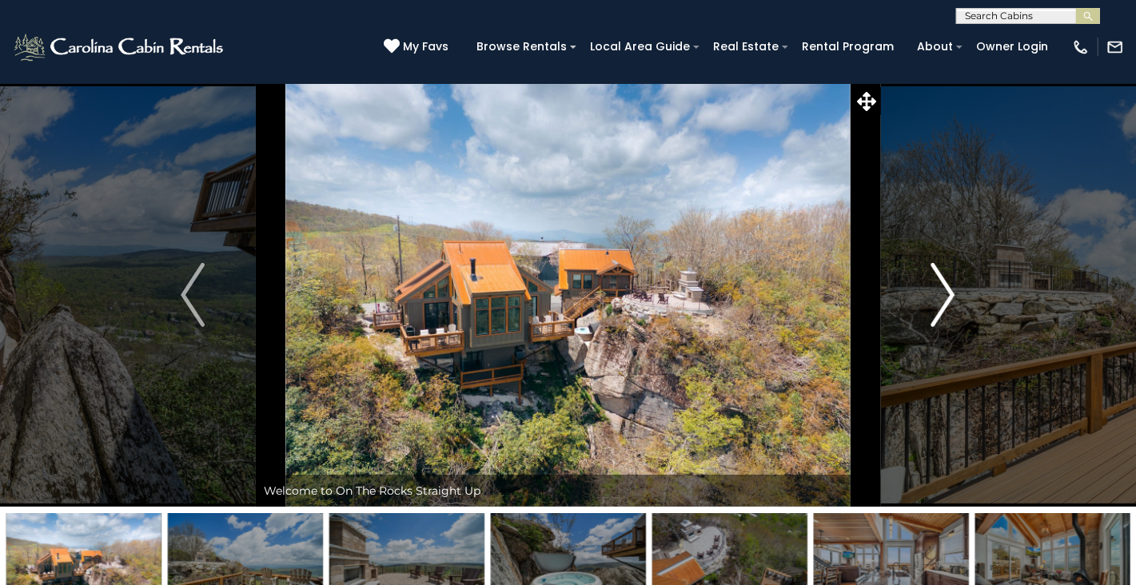
click at [949, 293] on img "Next" at bounding box center [944, 295] width 24 height 64
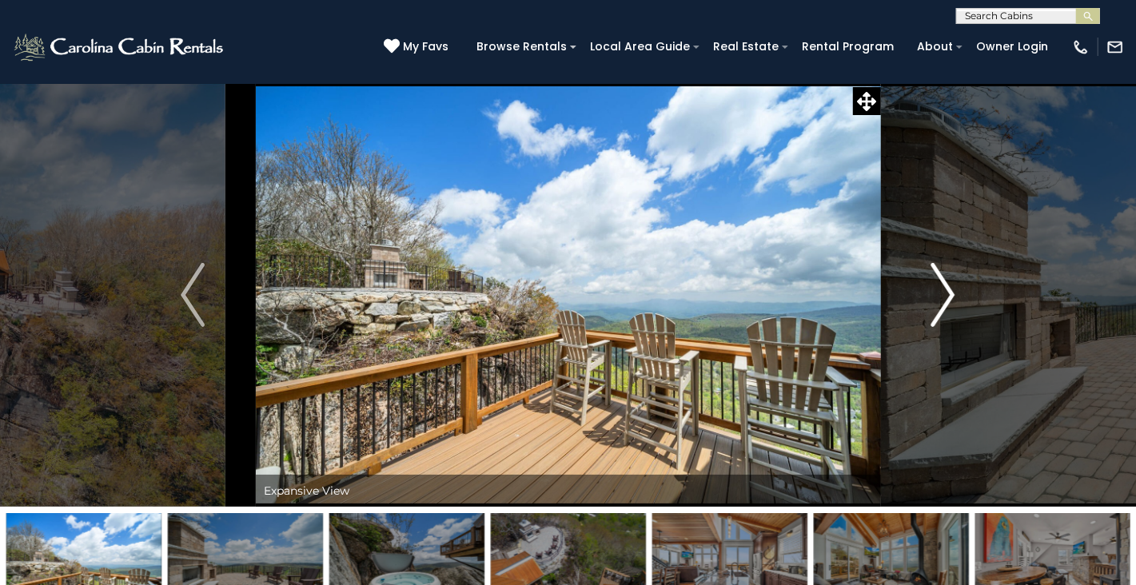
click at [949, 293] on img "Next" at bounding box center [944, 295] width 24 height 64
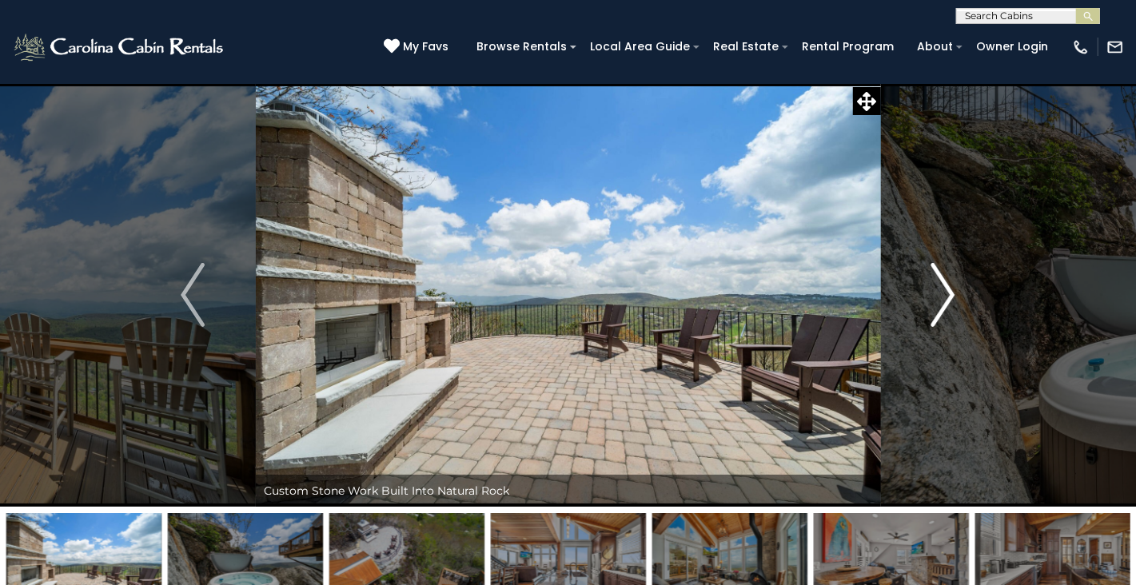
click at [949, 293] on img "Next" at bounding box center [944, 295] width 24 height 64
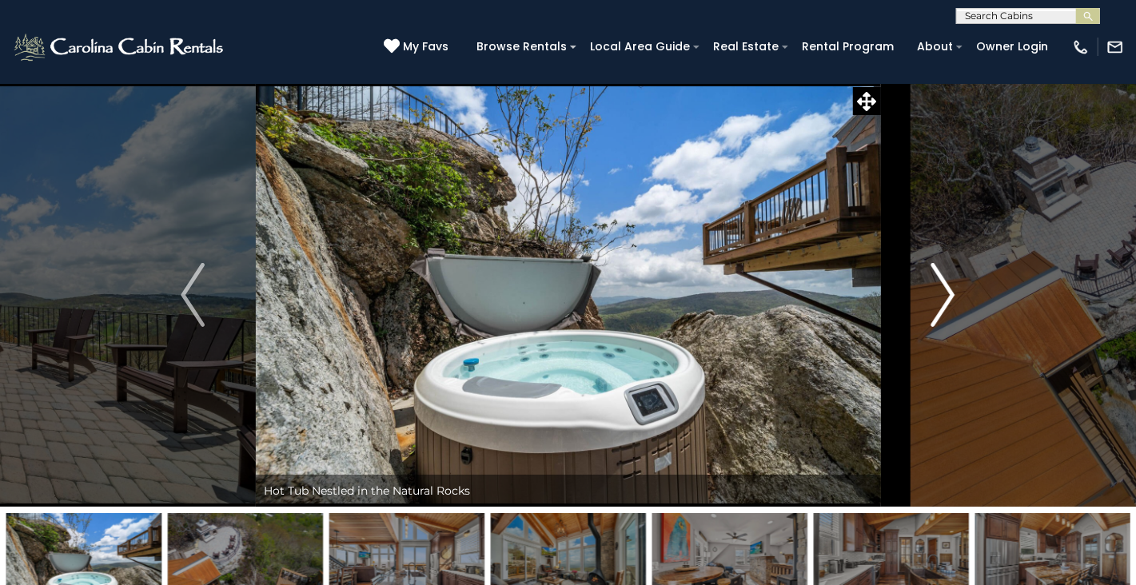
click at [949, 293] on img "Next" at bounding box center [944, 295] width 24 height 64
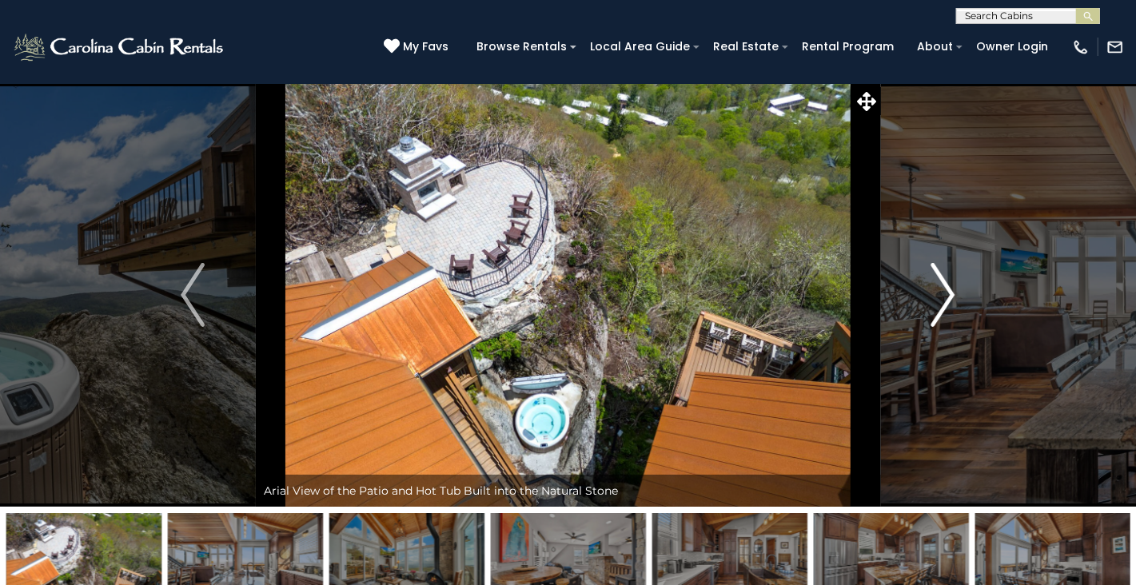
click at [949, 293] on img "Next" at bounding box center [944, 295] width 24 height 64
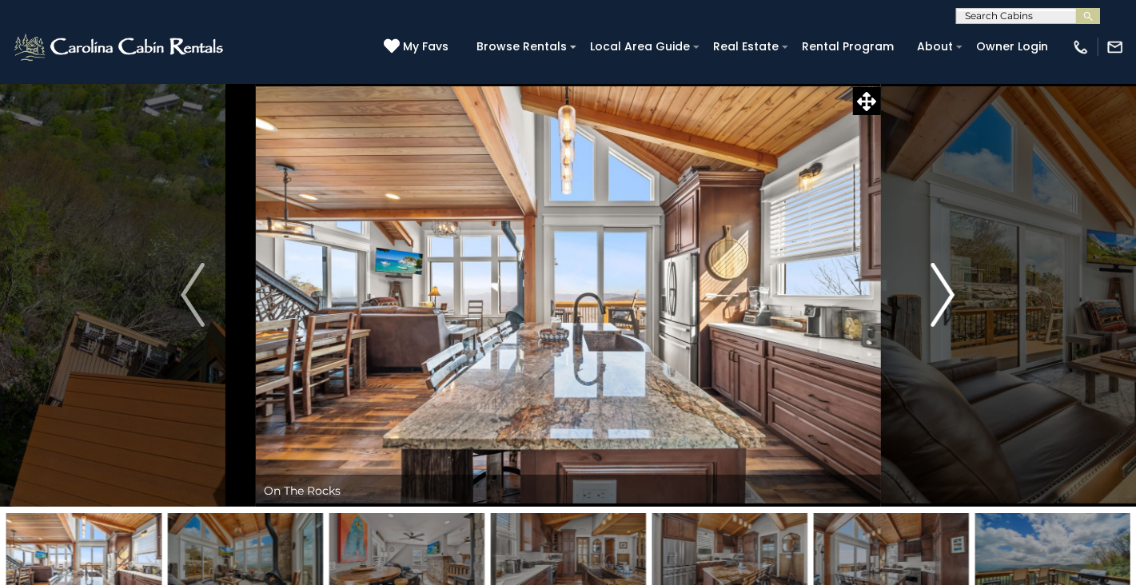
click at [949, 293] on img "Next" at bounding box center [944, 295] width 24 height 64
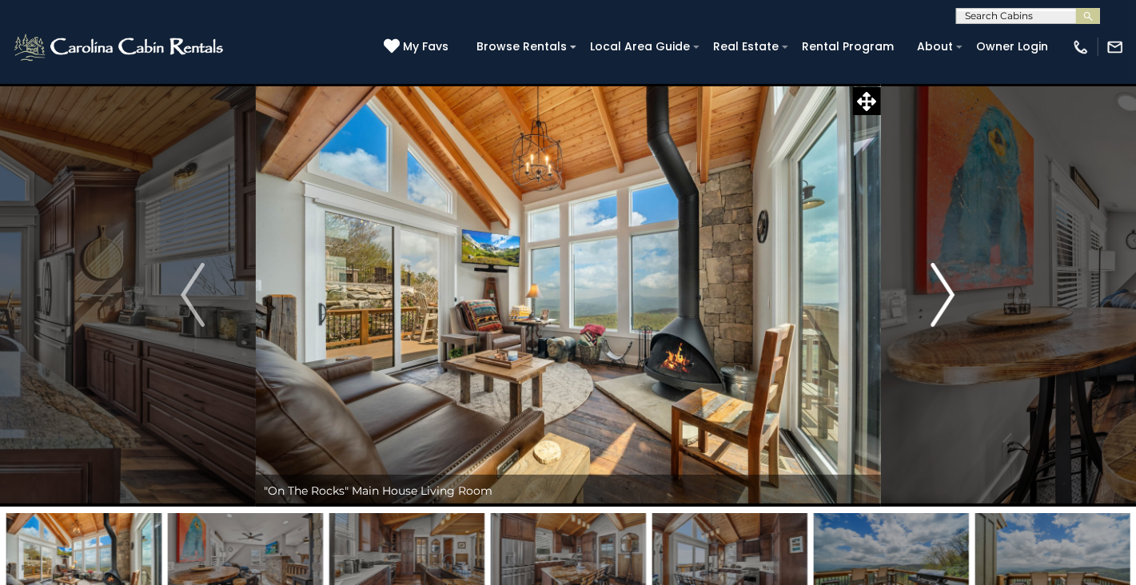
click at [949, 293] on img "Next" at bounding box center [944, 295] width 24 height 64
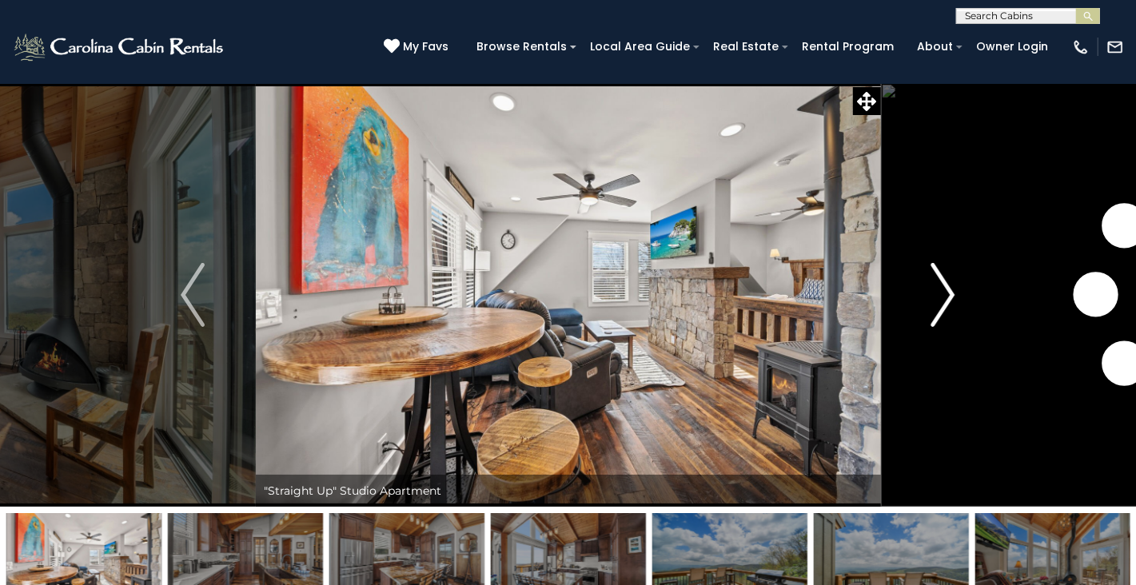
click at [949, 293] on img "Next" at bounding box center [944, 295] width 24 height 64
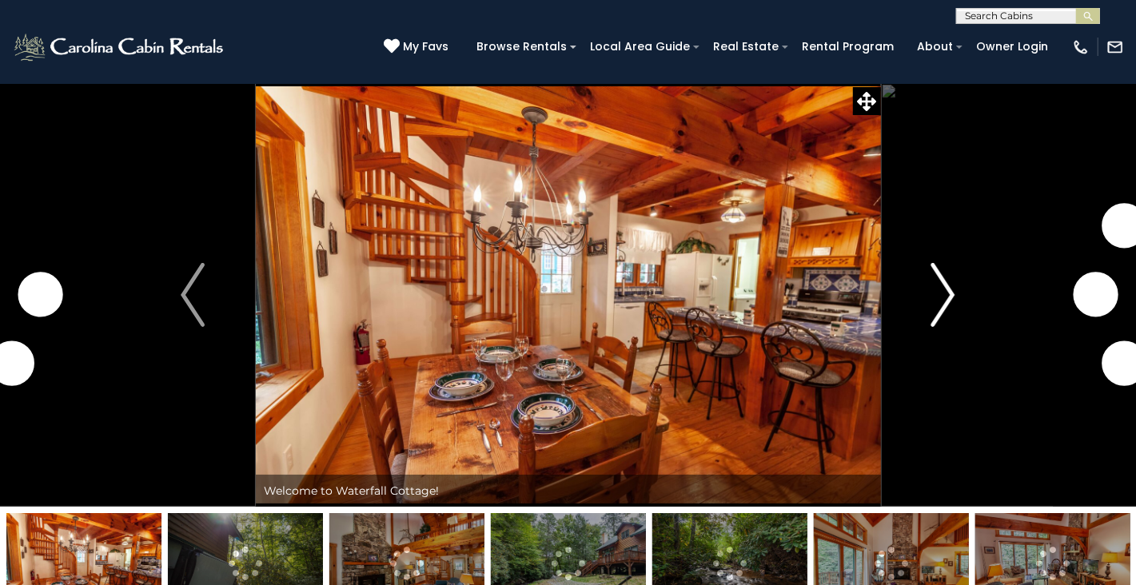
click at [937, 286] on img "Next" at bounding box center [944, 295] width 24 height 64
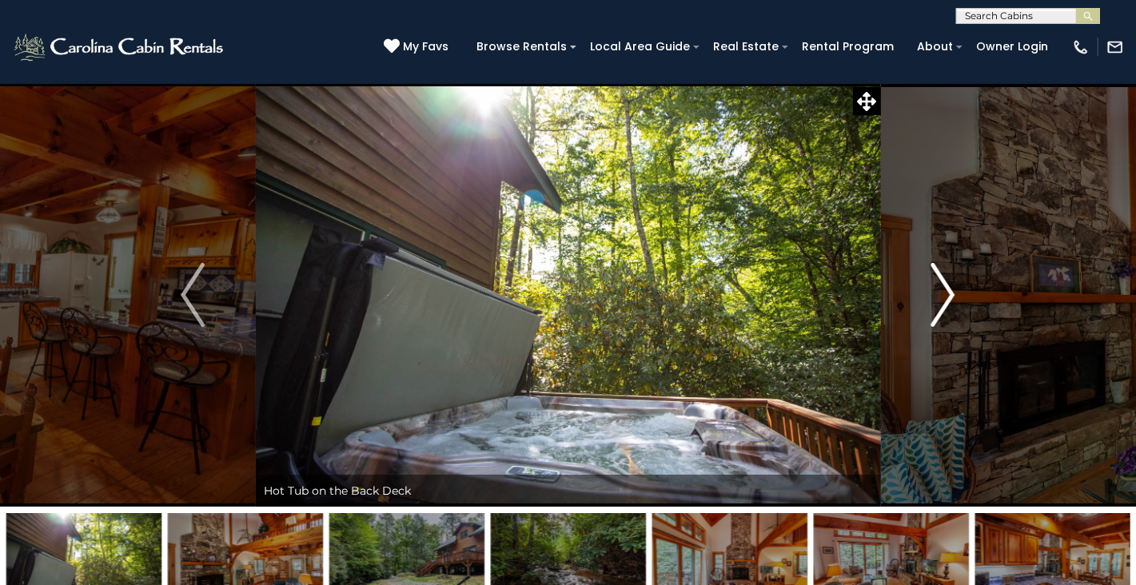
click at [946, 293] on img "Next" at bounding box center [944, 295] width 24 height 64
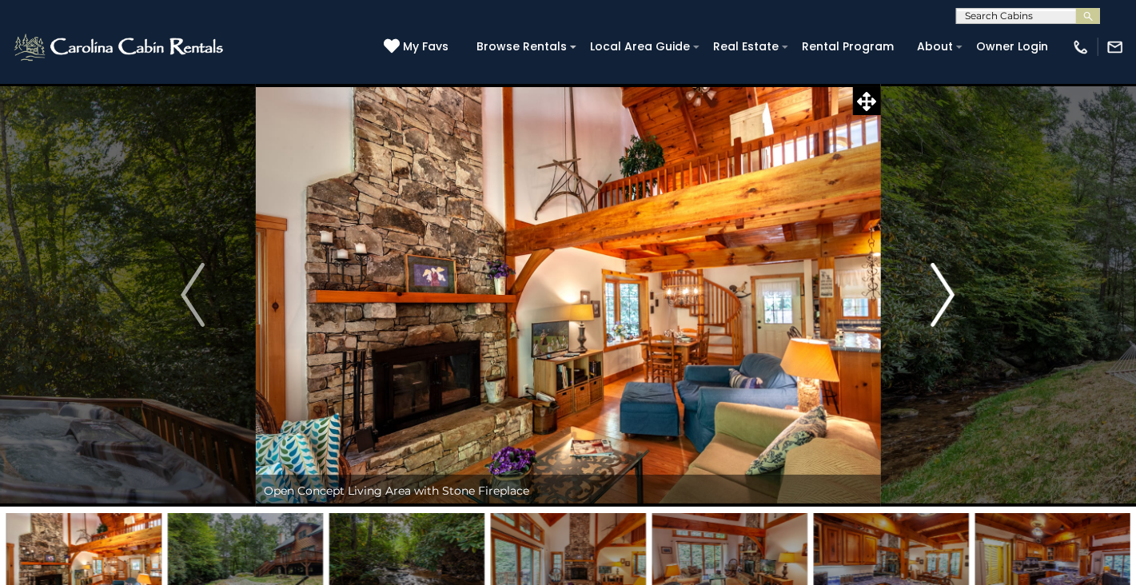
click at [946, 293] on img "Next" at bounding box center [944, 295] width 24 height 64
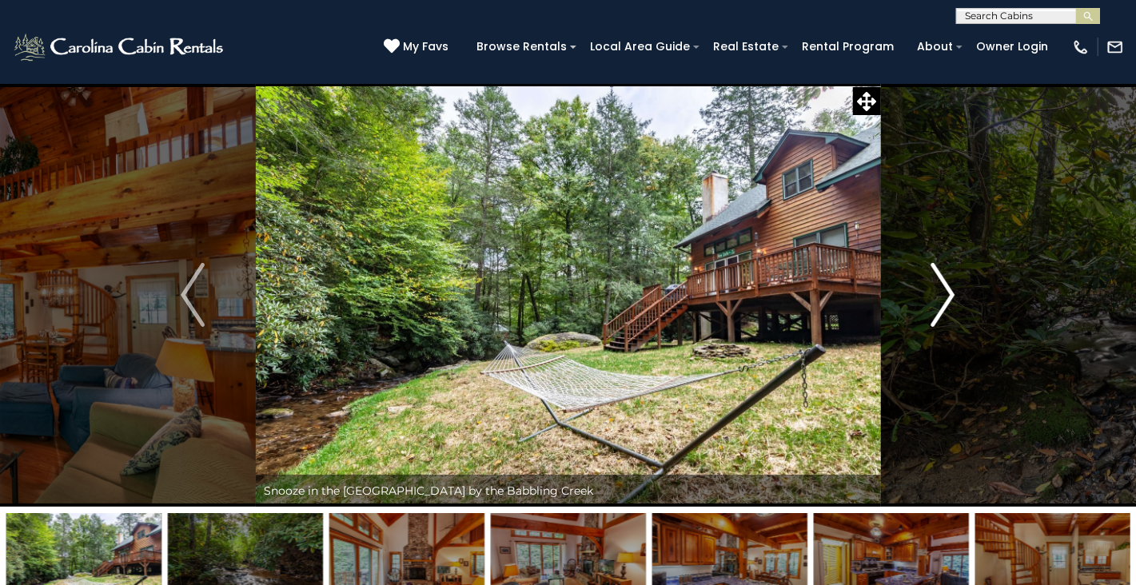
click at [946, 293] on img "Next" at bounding box center [944, 295] width 24 height 64
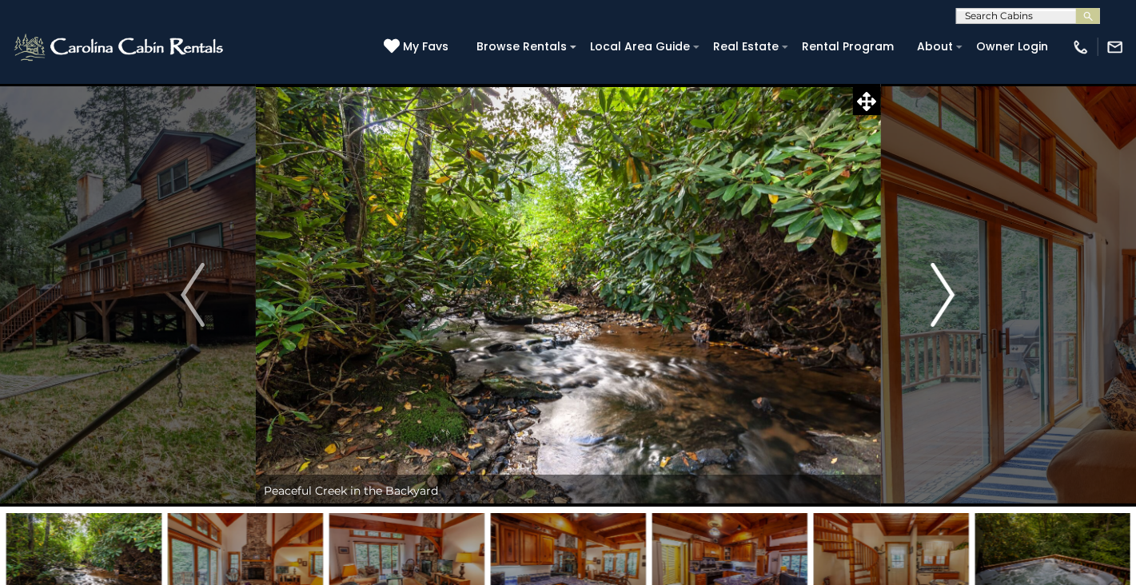
click at [946, 293] on img "Next" at bounding box center [944, 295] width 24 height 64
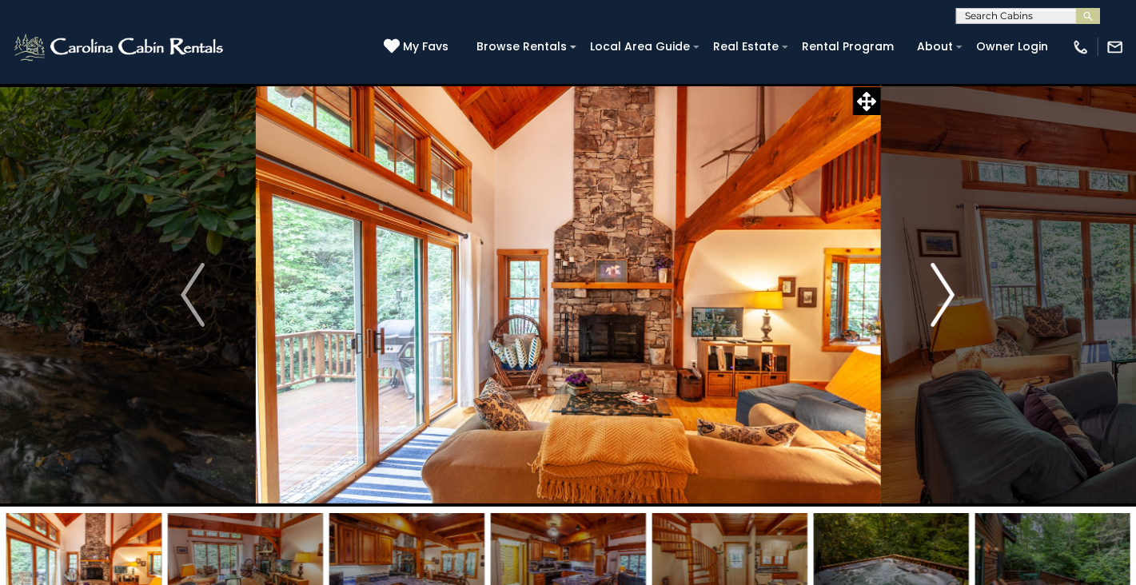
click at [946, 293] on img "Next" at bounding box center [944, 295] width 24 height 64
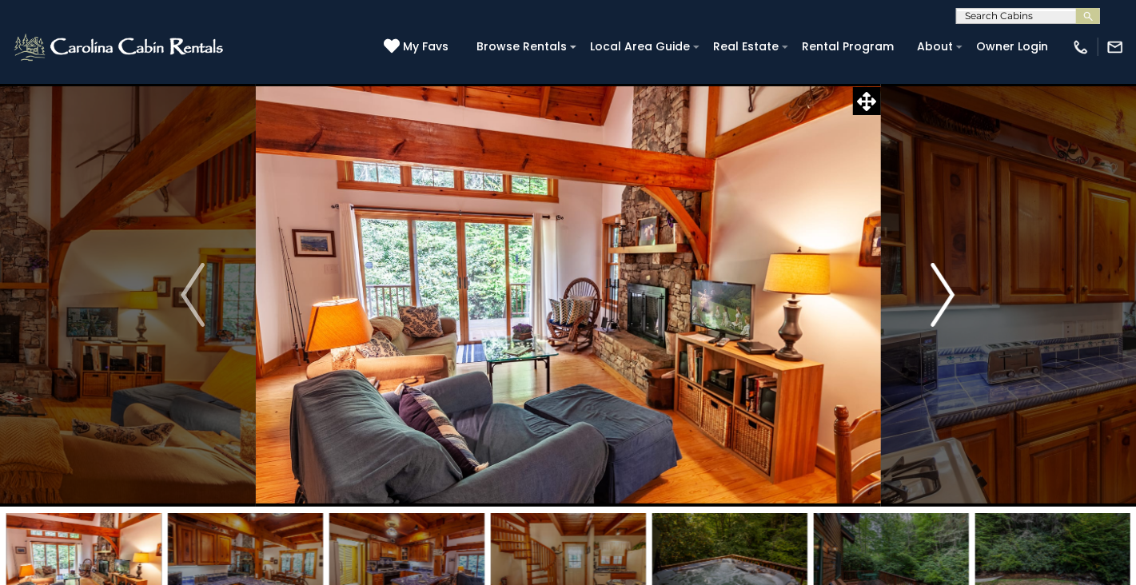
click at [946, 293] on img "Next" at bounding box center [944, 295] width 24 height 64
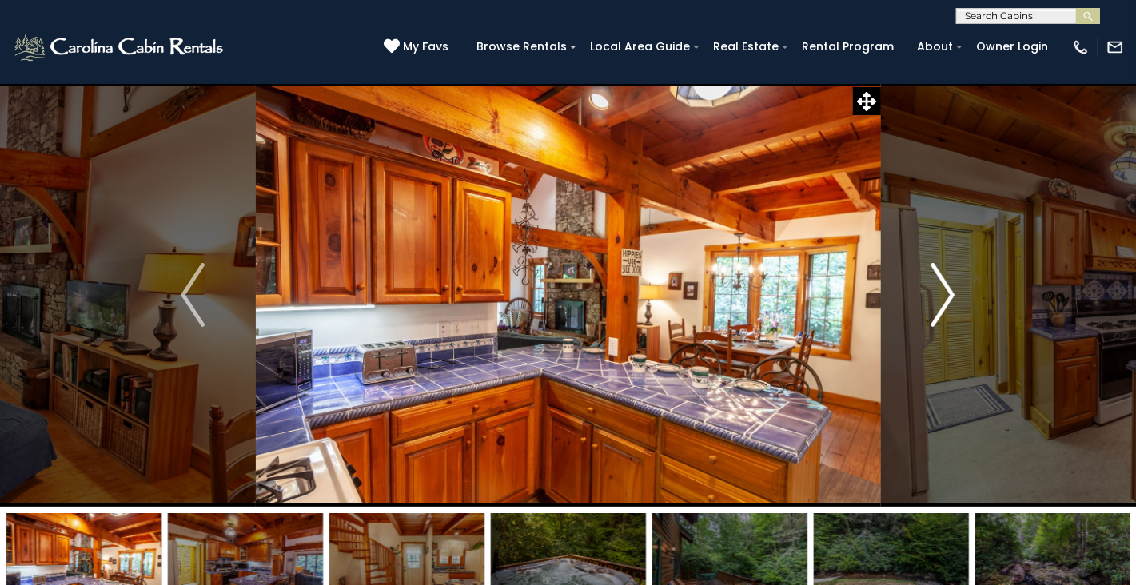
click at [946, 293] on img "Next" at bounding box center [944, 295] width 24 height 64
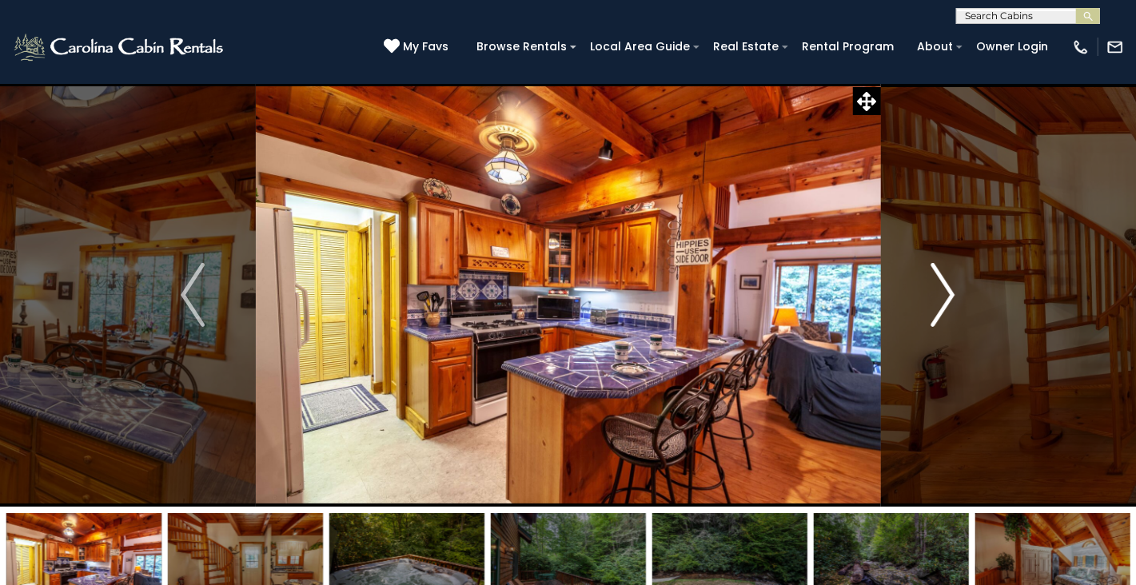
click at [946, 293] on img "Next" at bounding box center [944, 295] width 24 height 64
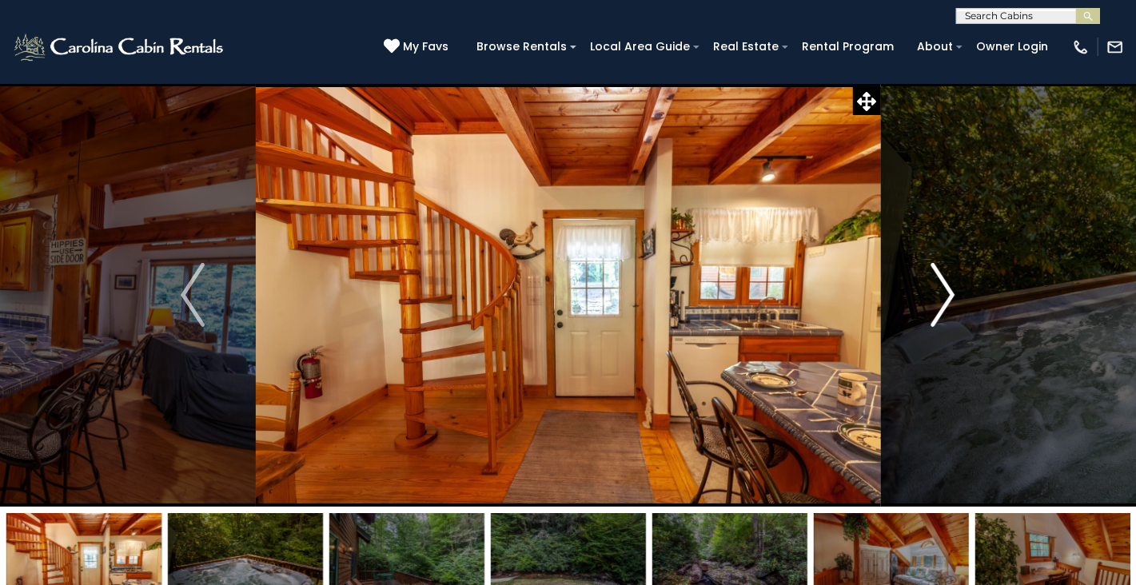
click at [946, 293] on img "Next" at bounding box center [944, 295] width 24 height 64
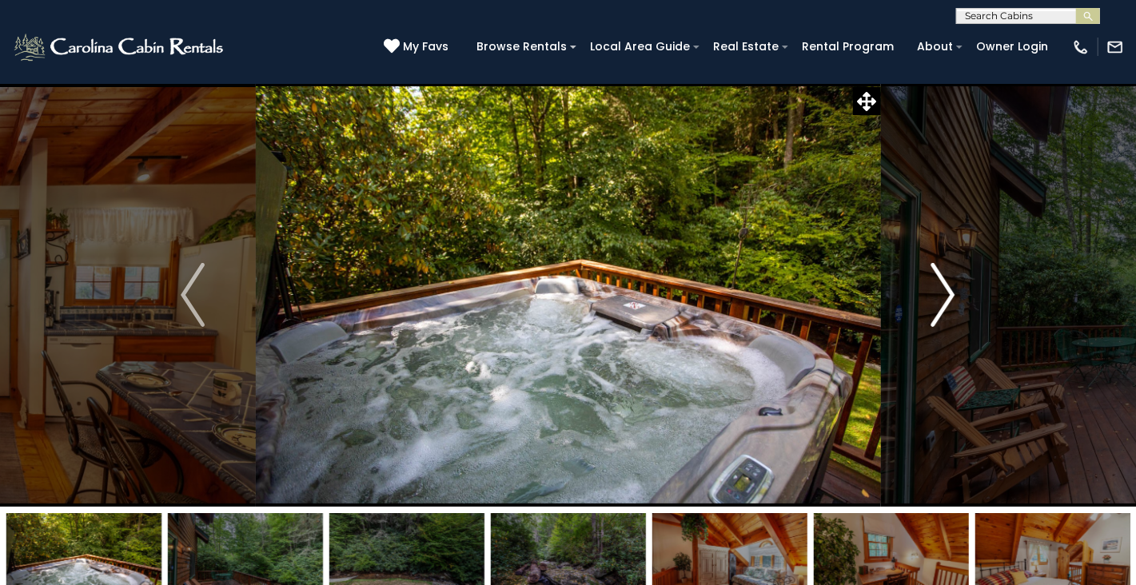
click at [946, 293] on img "Next" at bounding box center [944, 295] width 24 height 64
